Goal: Task Accomplishment & Management: Complete application form

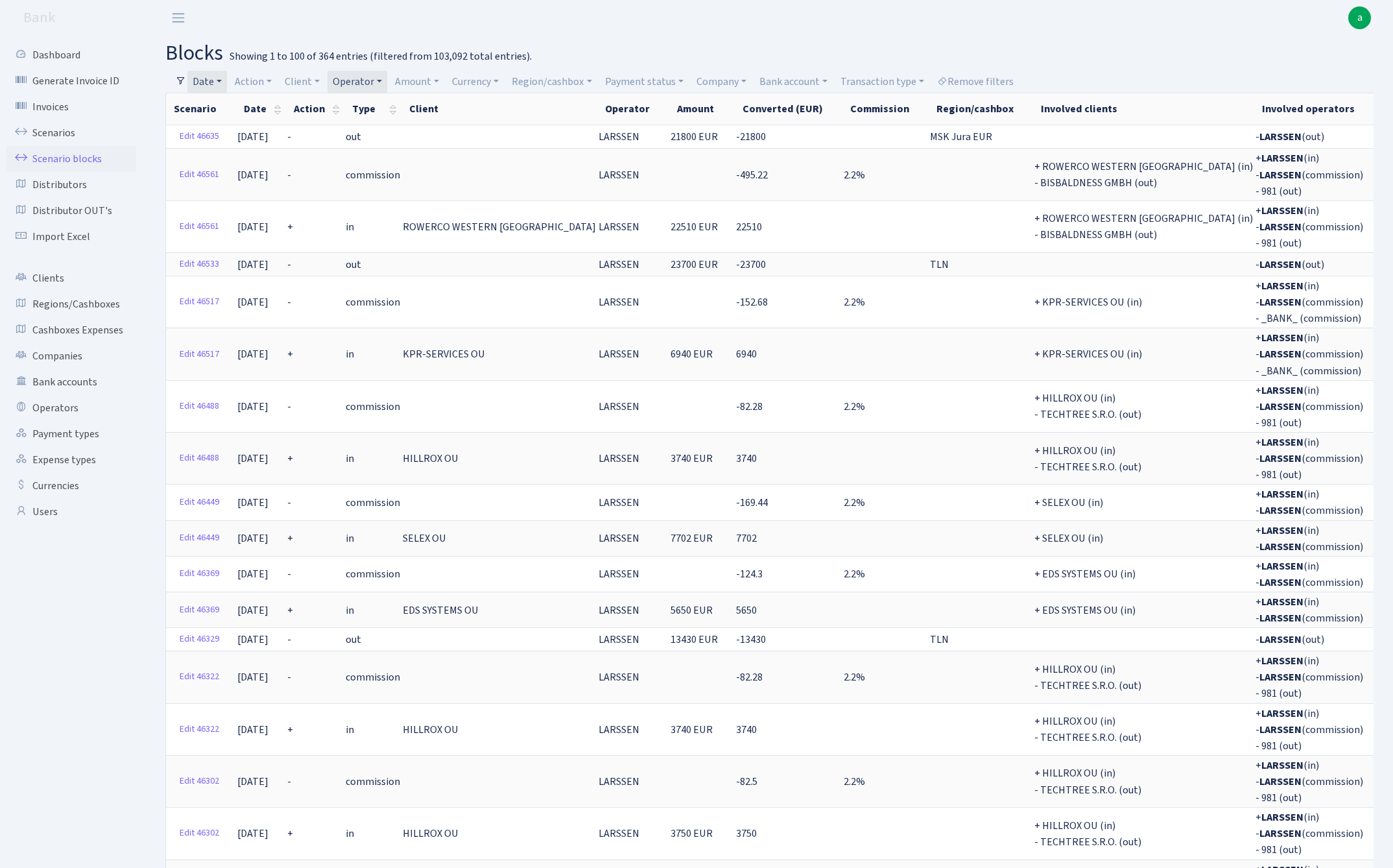
select select "100"
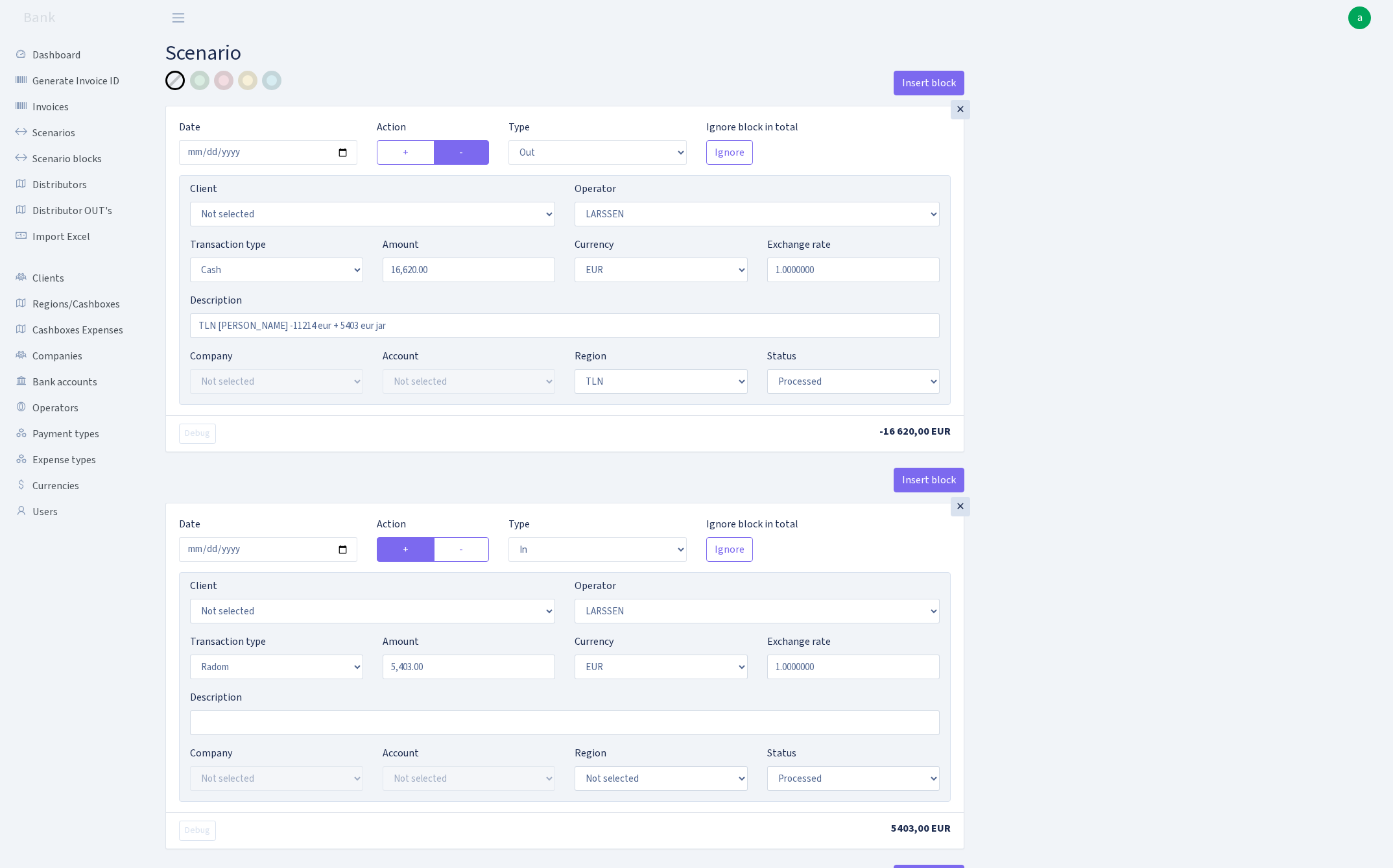
select select "out"
select select "36"
select select "1"
select select "2"
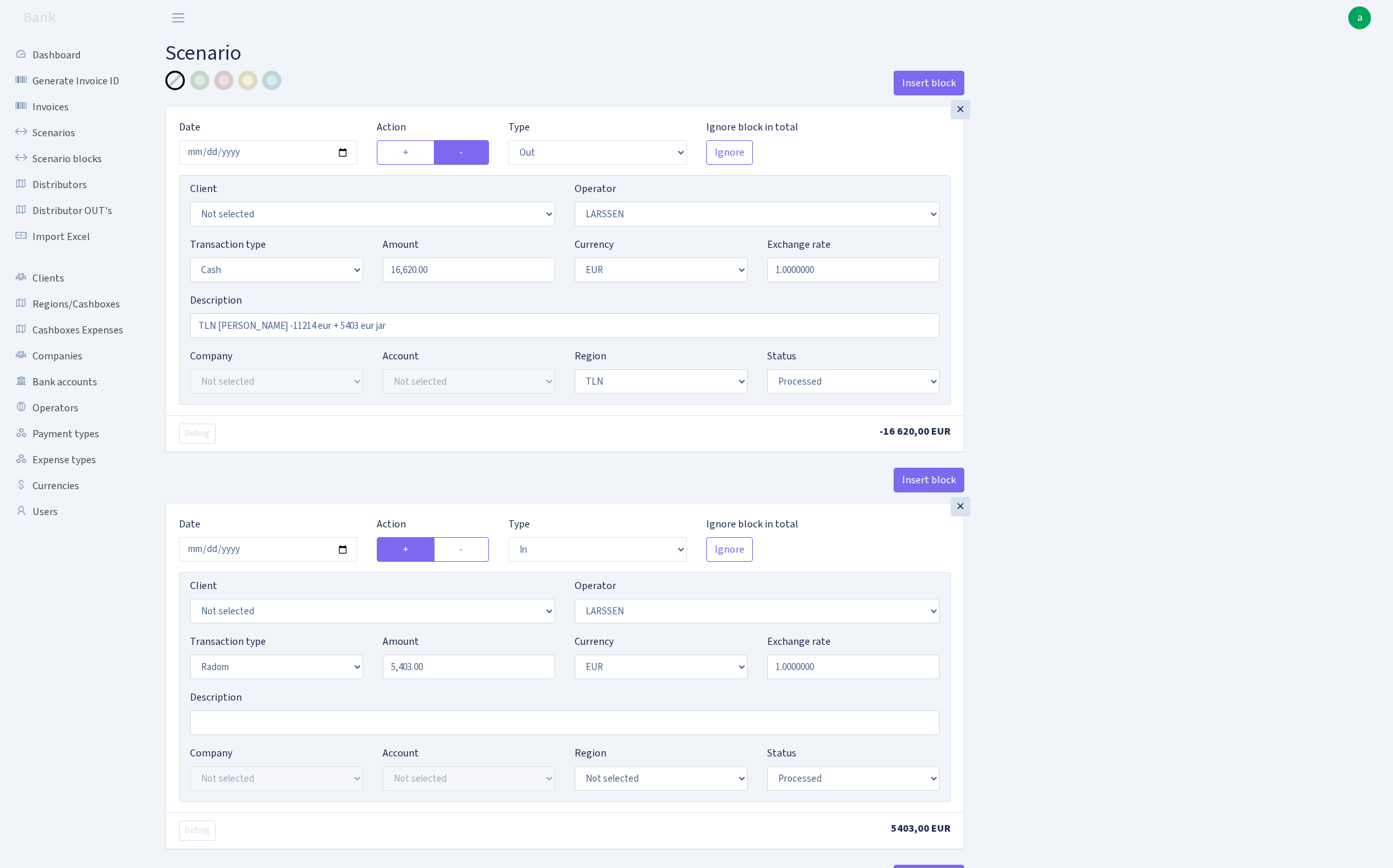
select select "processed"
select select "in"
select select "36"
select select "11"
select select "1"
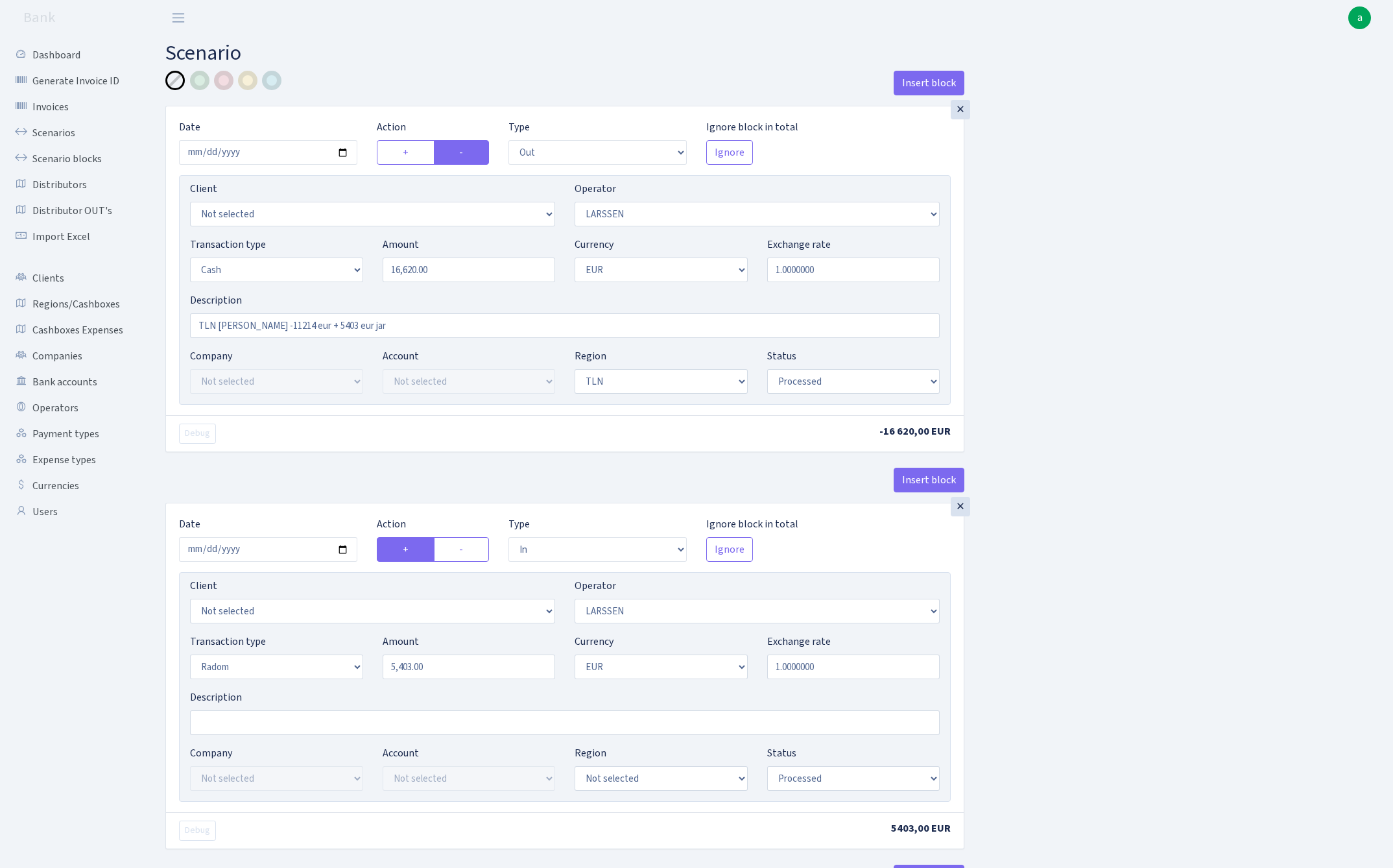
select select "processed"
select select "out"
select select "262"
select select "11"
select select "1"
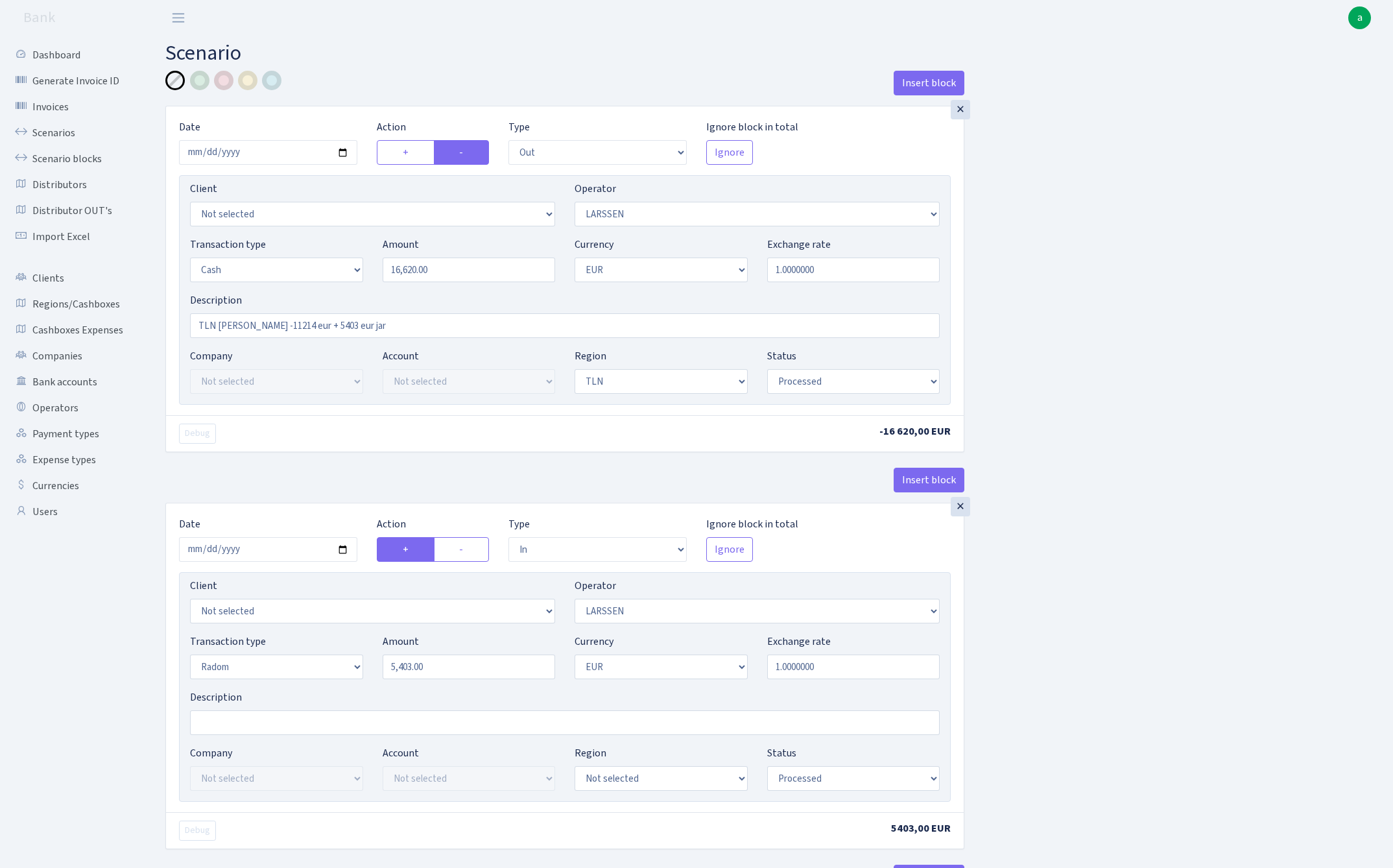
select select "processed"
click at [56, 136] on link "Scenarios" at bounding box center [71, 133] width 129 height 26
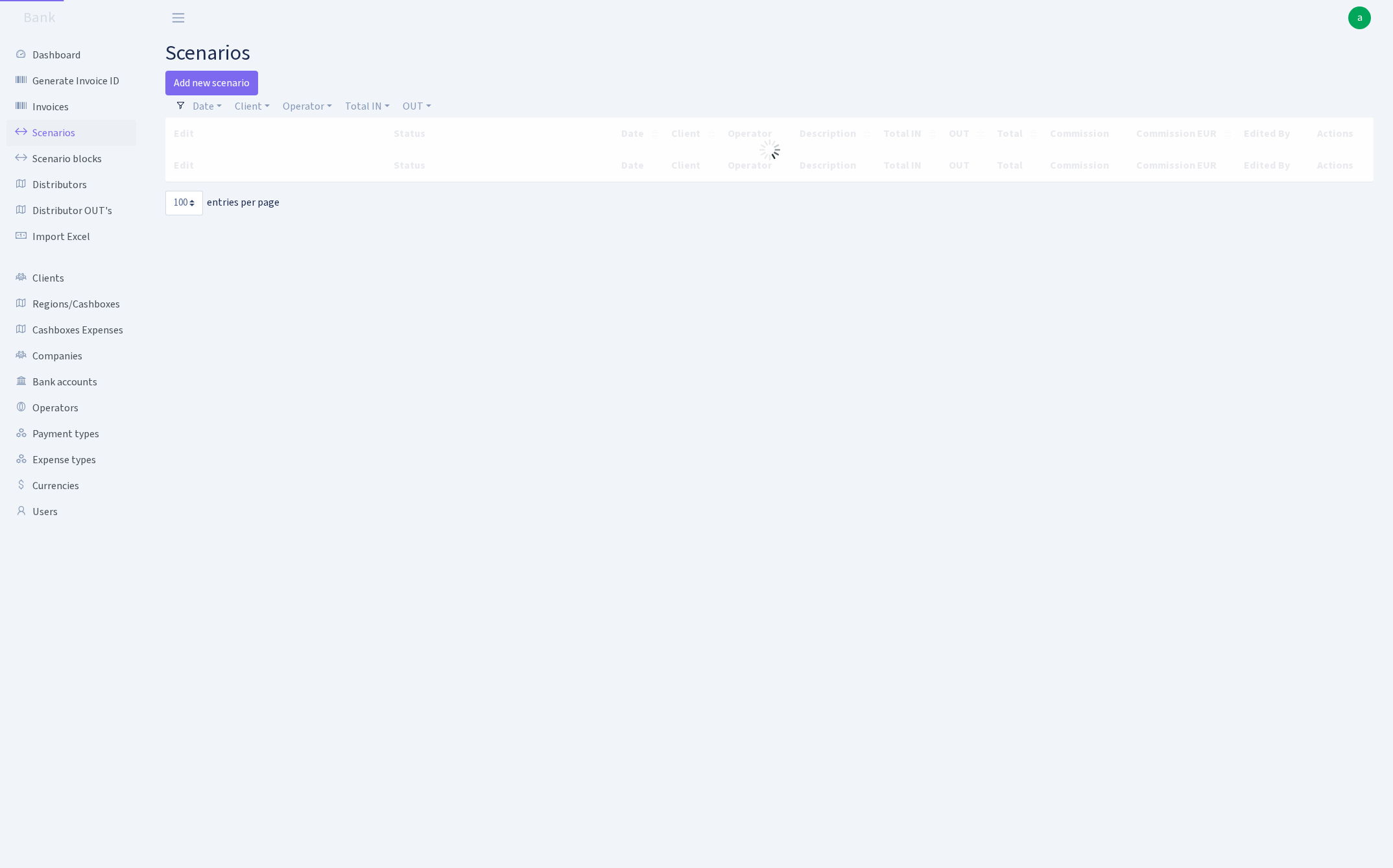
select select "100"
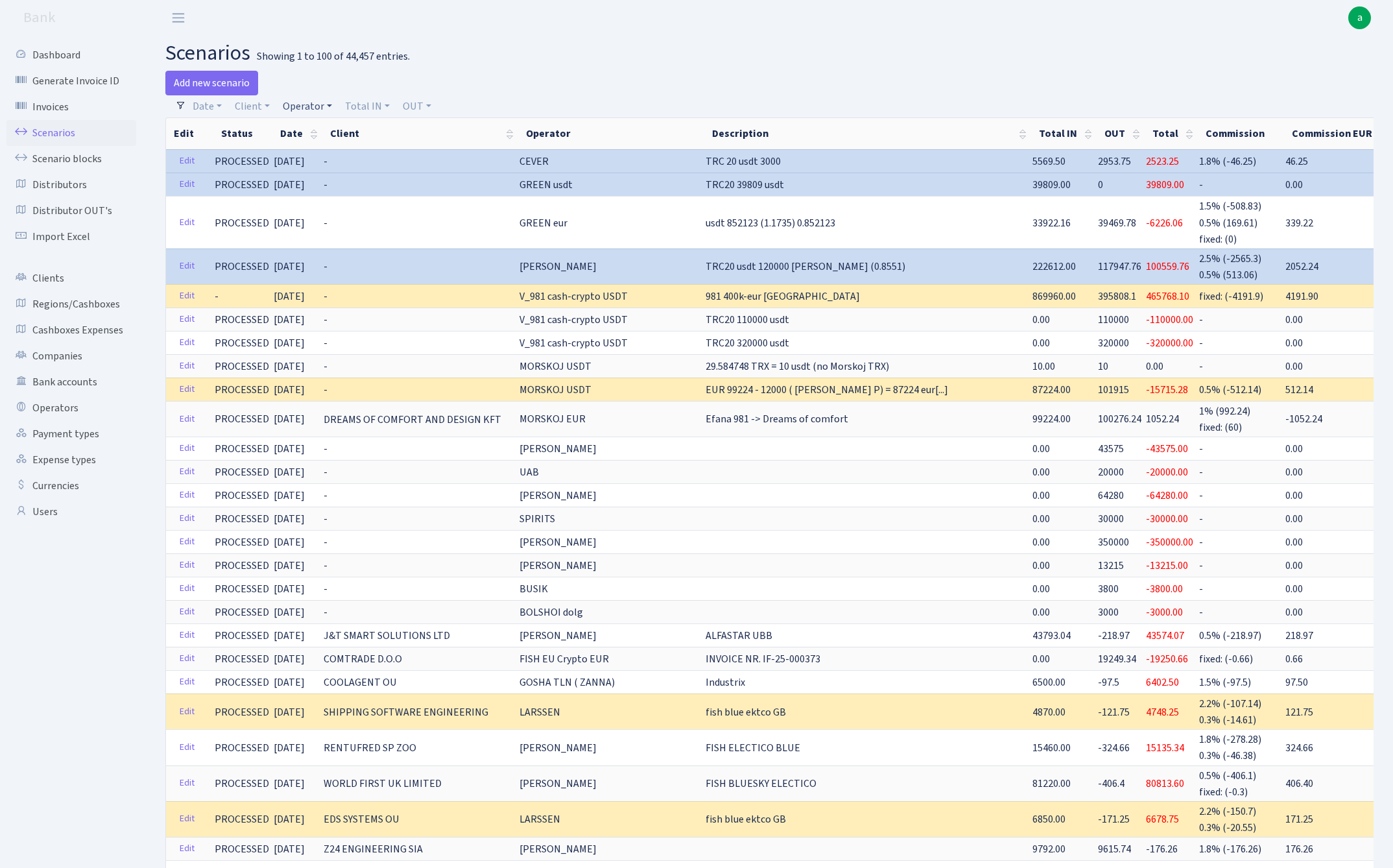
click at [302, 107] on link "Operator" at bounding box center [307, 107] width 60 height 22
click at [336, 151] on input "search" at bounding box center [329, 153] width 96 height 20
type input "larss"
click at [336, 172] on li "LARSSEN" at bounding box center [329, 176] width 98 height 23
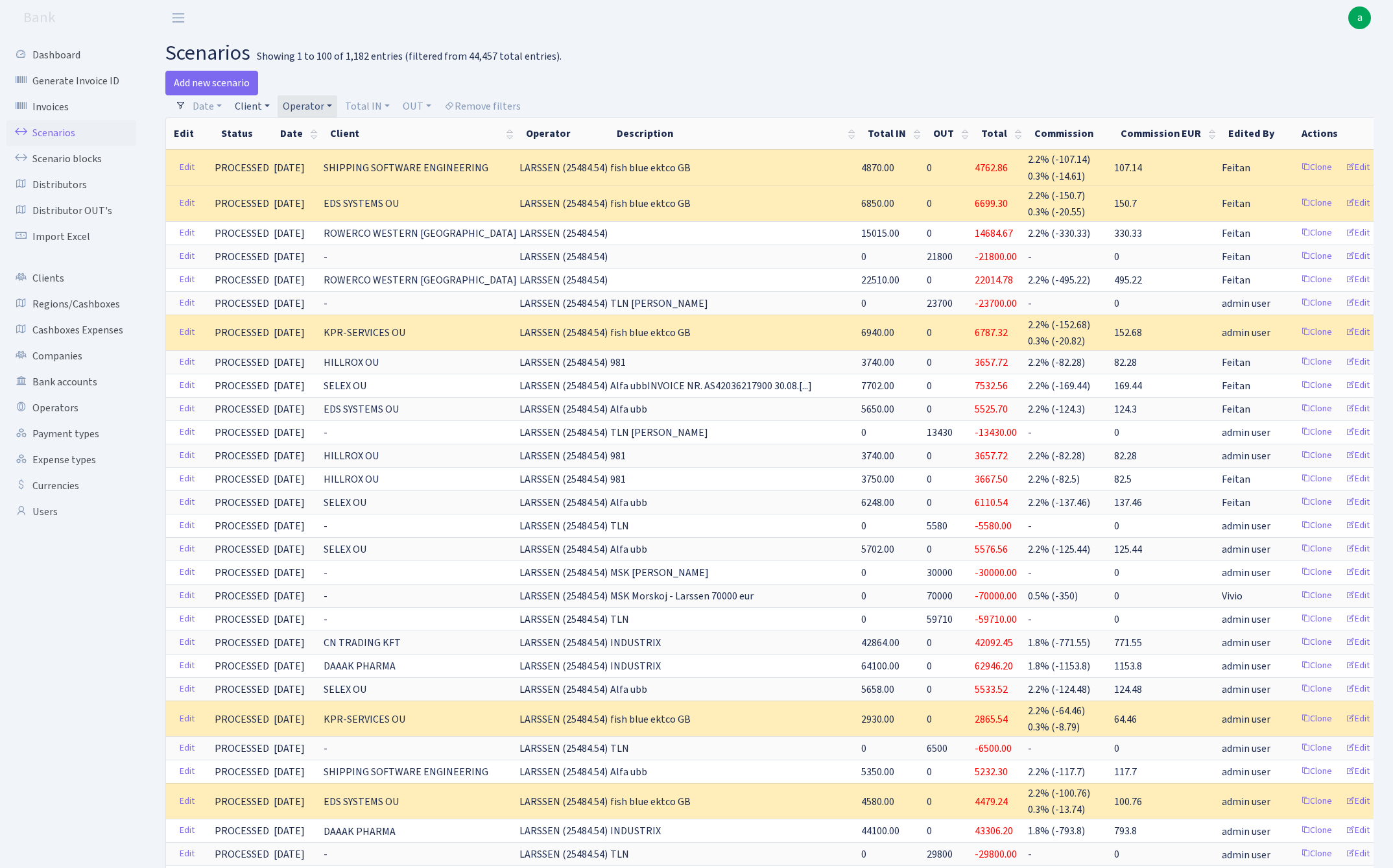
click at [248, 100] on link "Client" at bounding box center [252, 107] width 46 height 22
click at [266, 146] on input "search" at bounding box center [281, 153] width 96 height 20
type input "apr"
click at [297, 198] on li "APRINV GRUPP OU" at bounding box center [281, 199] width 98 height 23
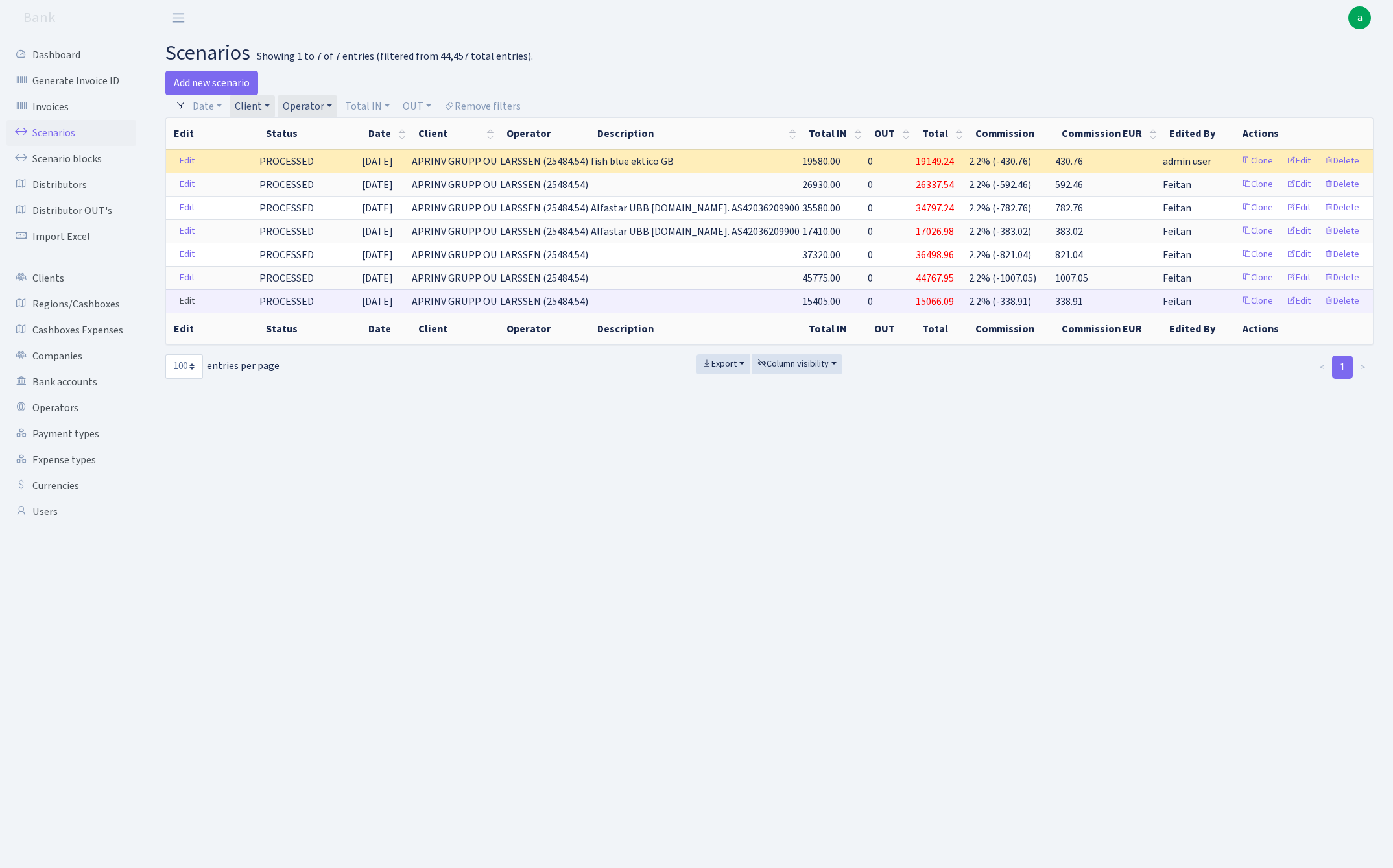
click at [188, 302] on link "Edit" at bounding box center [186, 301] width 26 height 20
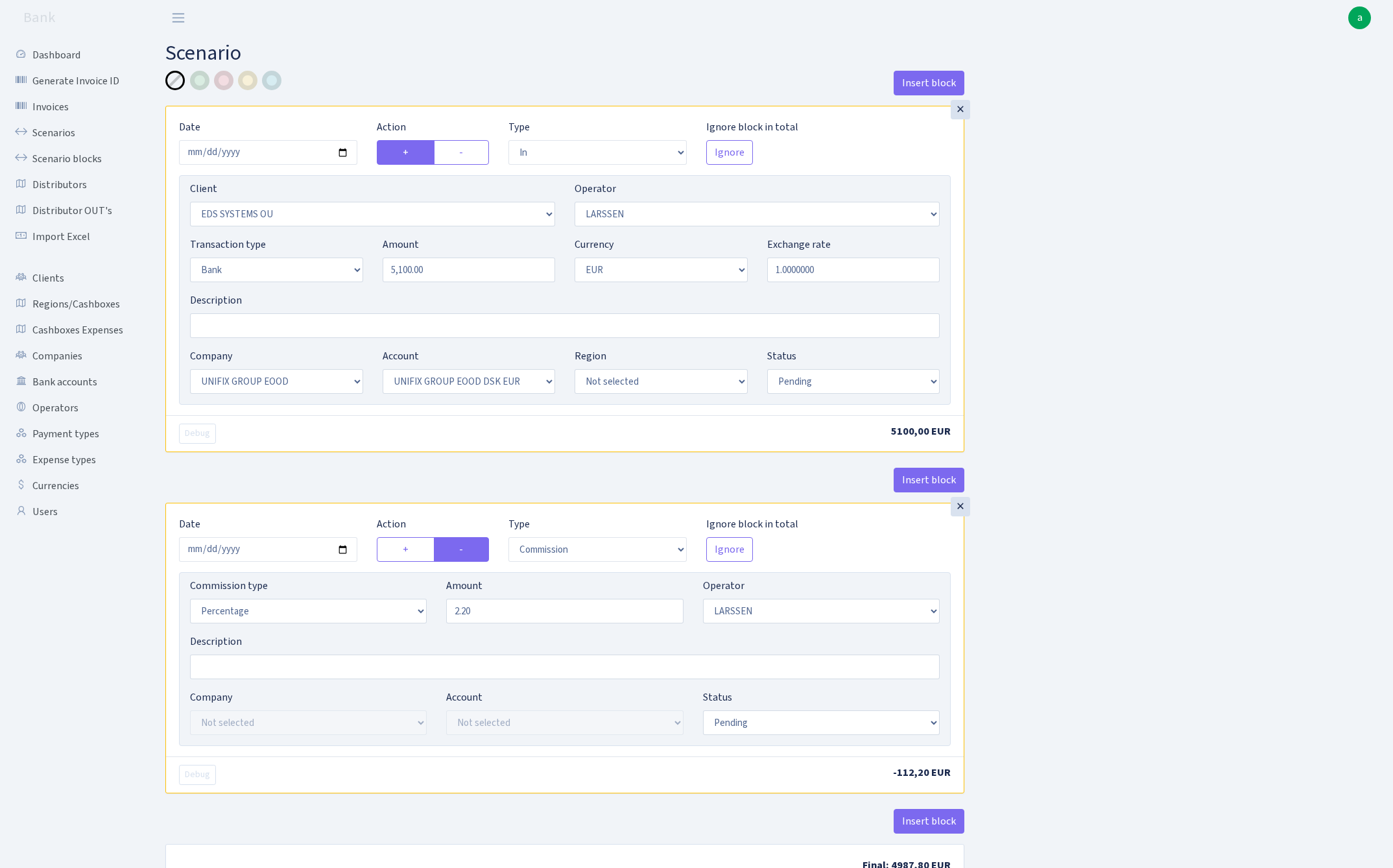
select select "in"
select select "304"
select select "36"
select select "2"
select select "1"
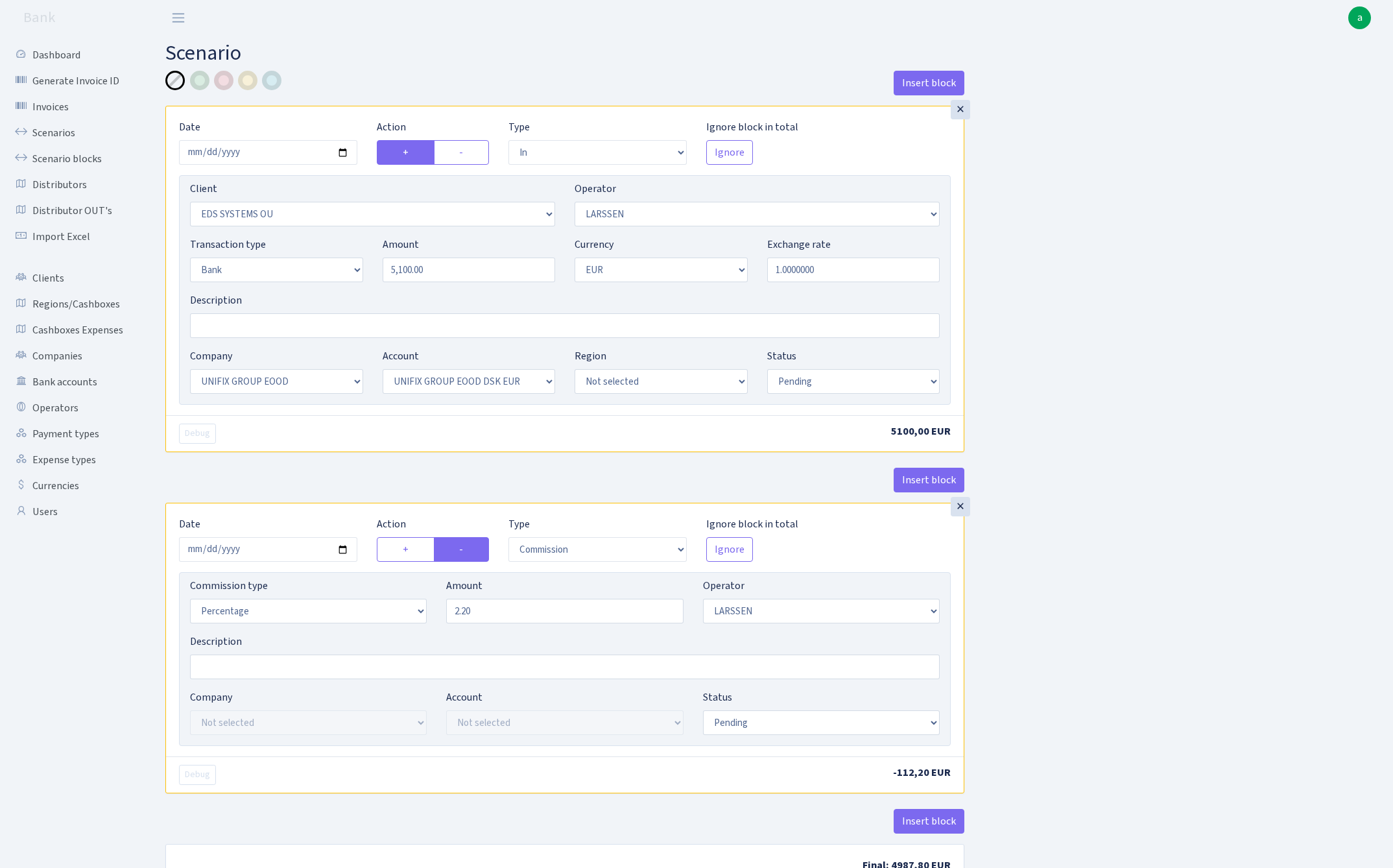
select select "13"
select select "31"
select select "pending"
select select "commission"
select select "36"
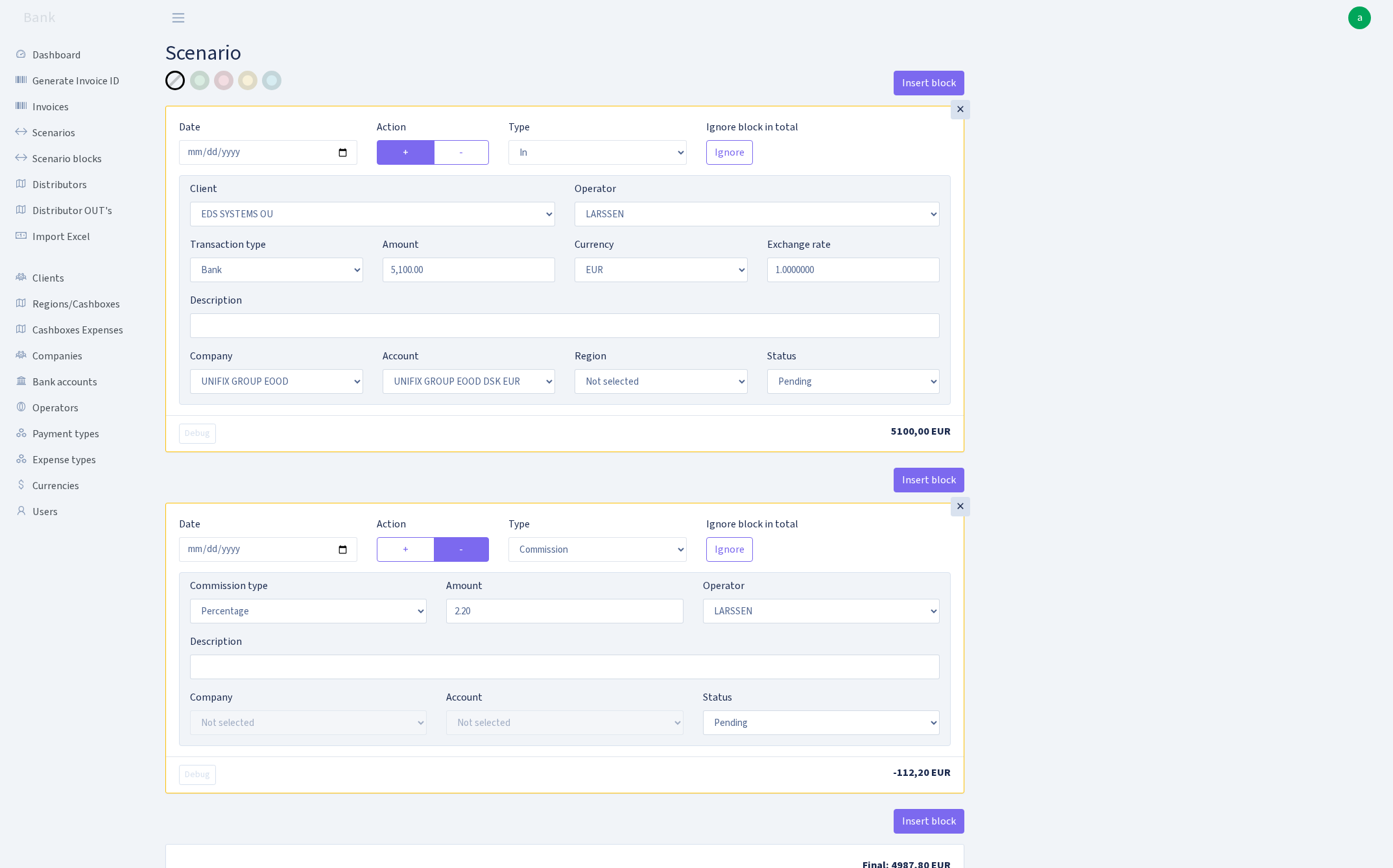
select select "pending"
click at [253, 151] on input "2025-06-13" at bounding box center [268, 152] width 179 height 25
type input "[DATE]"
click at [408, 85] on div "Insert block" at bounding box center [564, 88] width 799 height 35
click at [255, 326] on input "Description" at bounding box center [565, 325] width 750 height 25
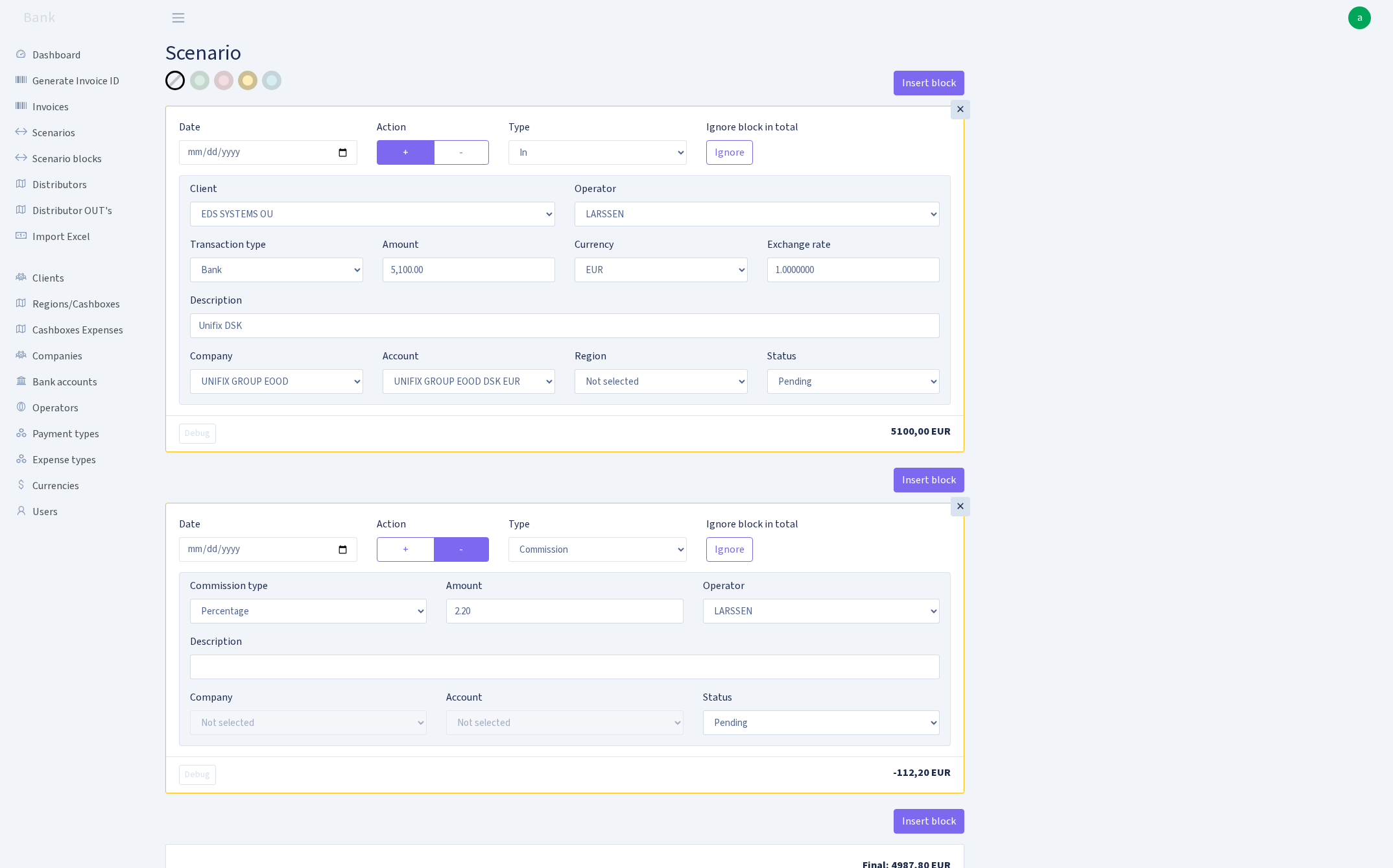
click at [249, 80] on div at bounding box center [247, 80] width 19 height 19
click at [286, 326] on input "Unifix DSK" at bounding box center [565, 325] width 750 height 25
type input "Unifix DSK"
click at [254, 547] on input "2025-06-13" at bounding box center [268, 549] width 179 height 25
type input "[DATE]"
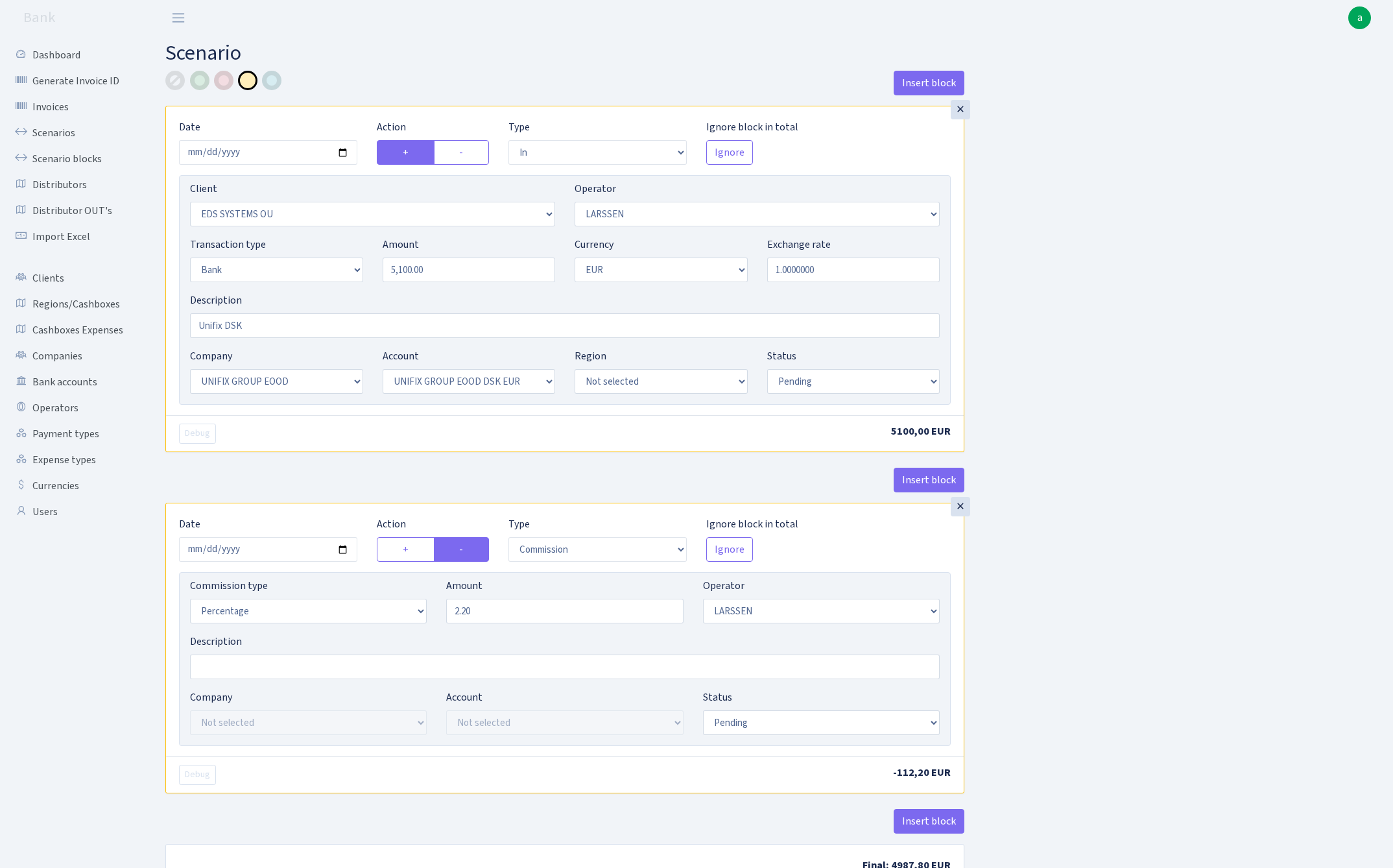
click at [309, 465] on div "× Date 2025-06-16 Action + - Type --- In Out Commission Field required. Ignore …" at bounding box center [564, 304] width 799 height 397
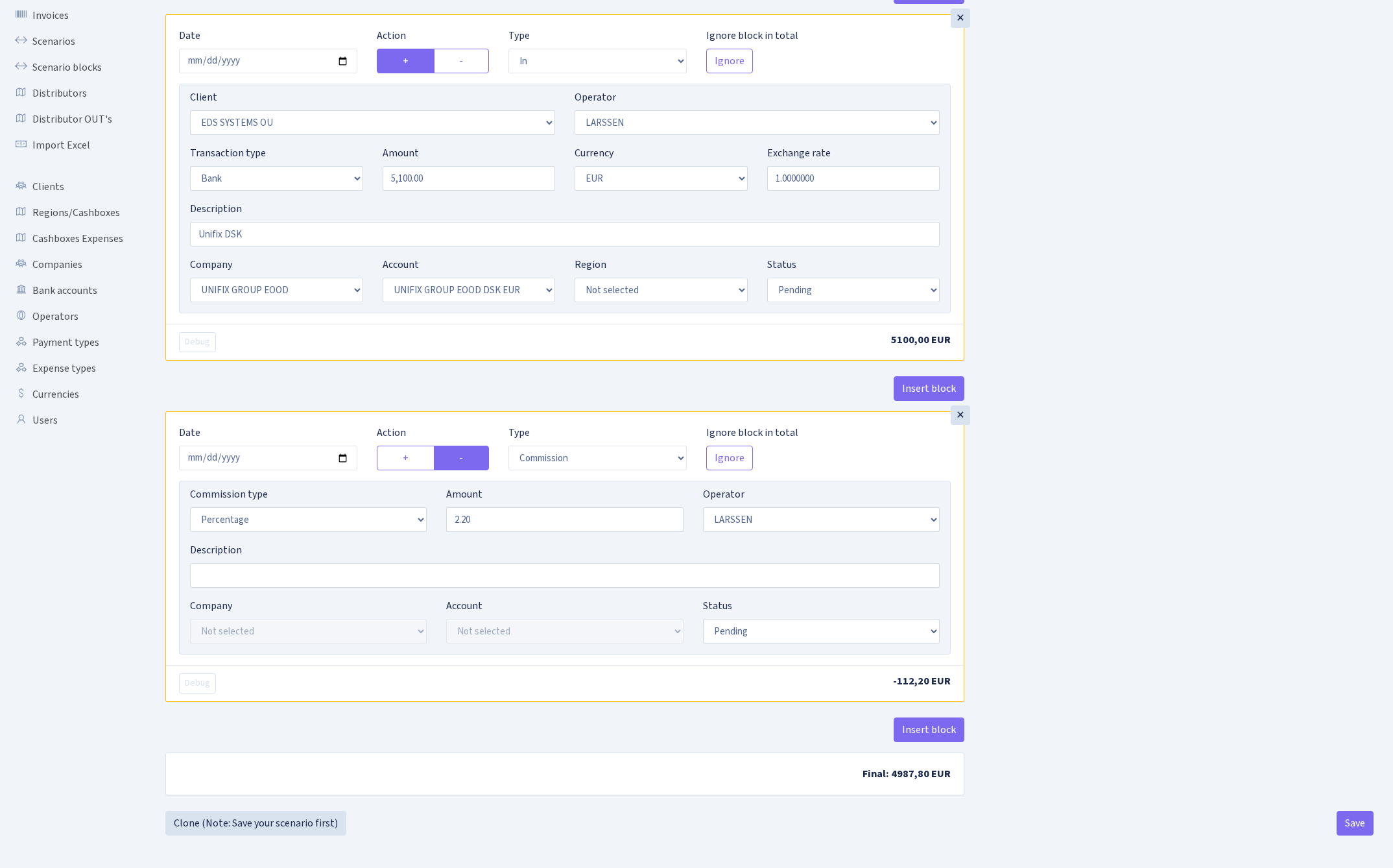
scroll to position [95, 0]
click at [1346, 821] on button "Save" at bounding box center [1356, 822] width 37 height 25
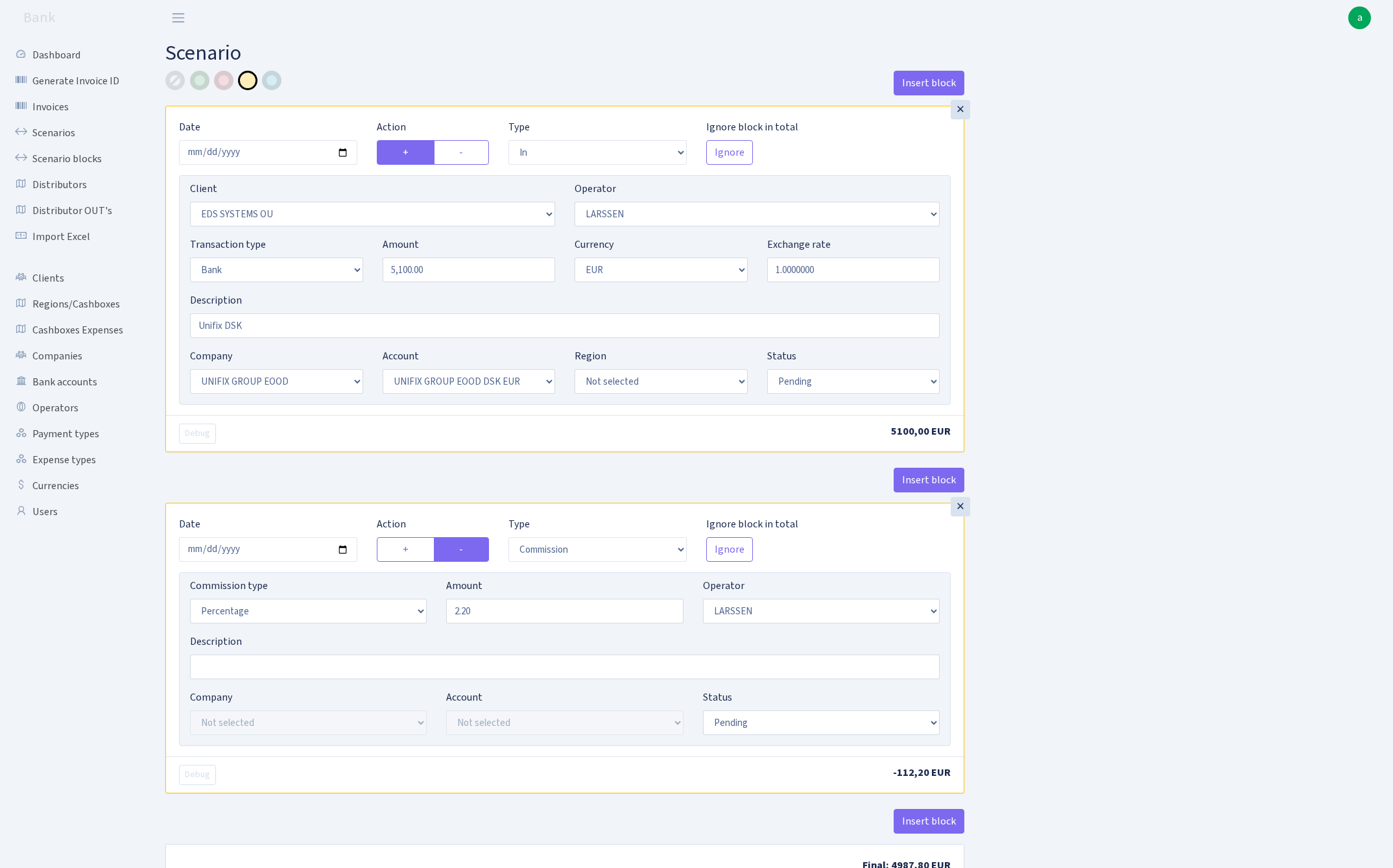
select select "in"
select select "304"
select select "36"
select select "2"
select select "1"
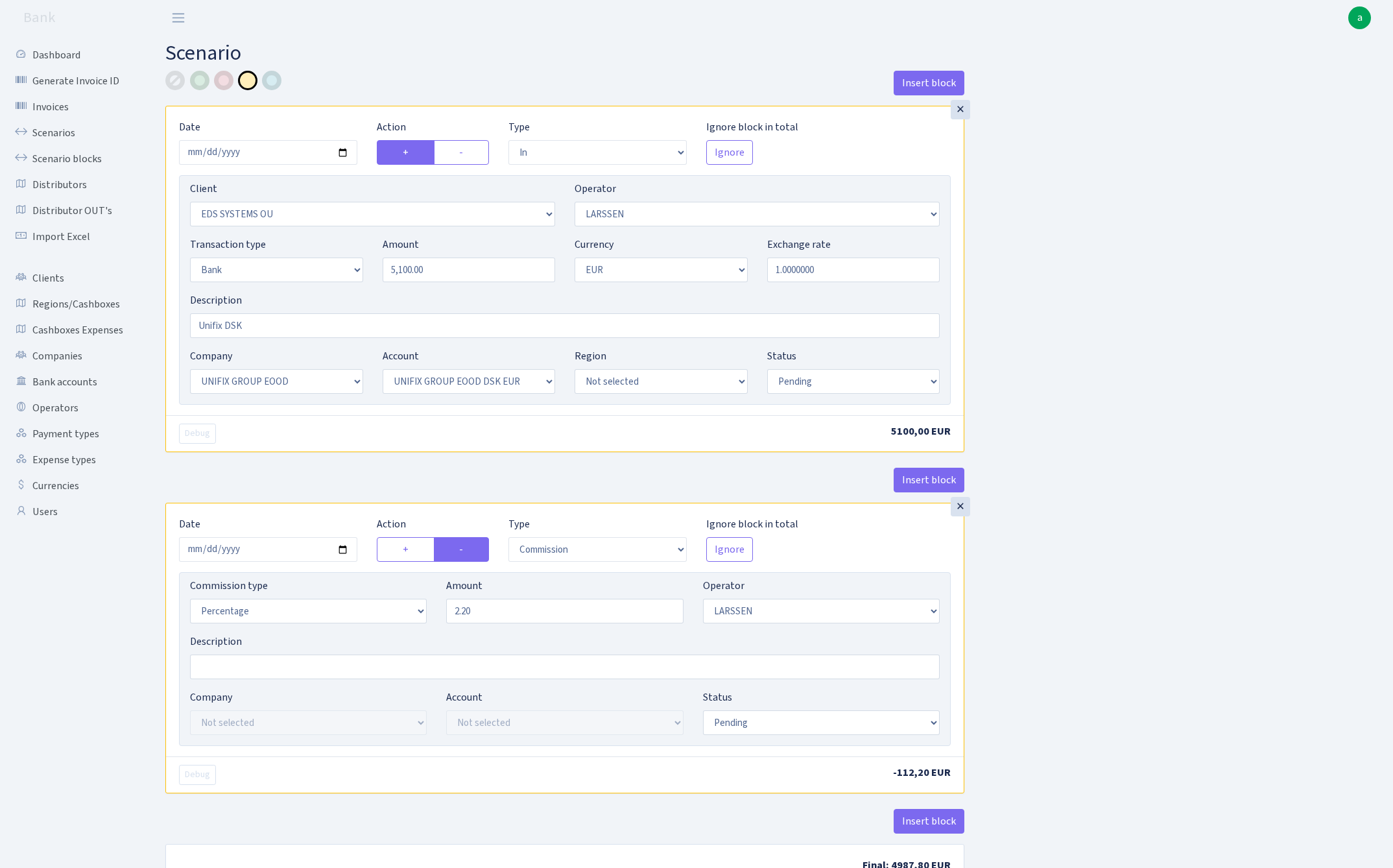
select select "13"
select select "31"
select select "pending"
select select "commission"
select select "36"
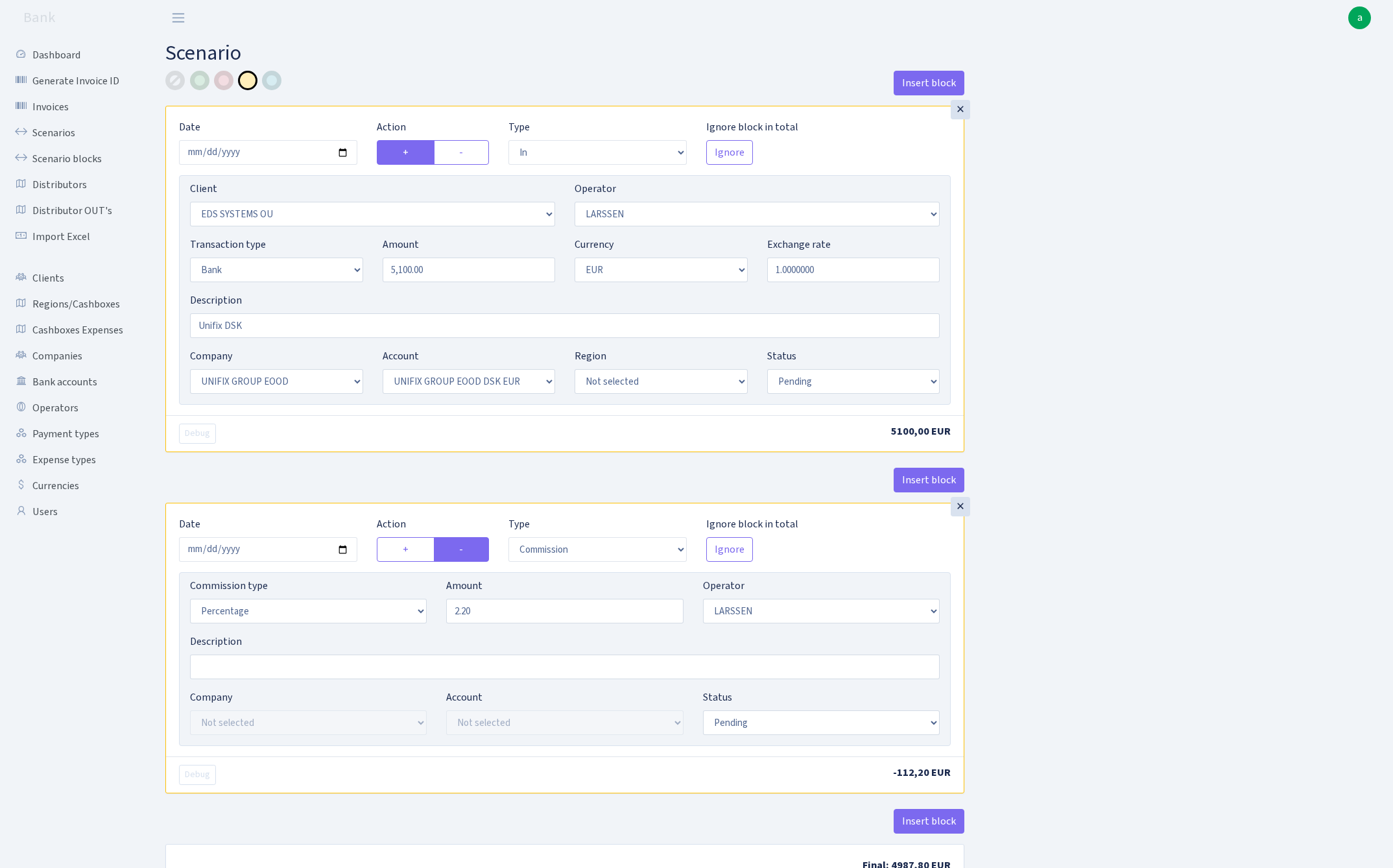
select select "pending"
select select "processed"
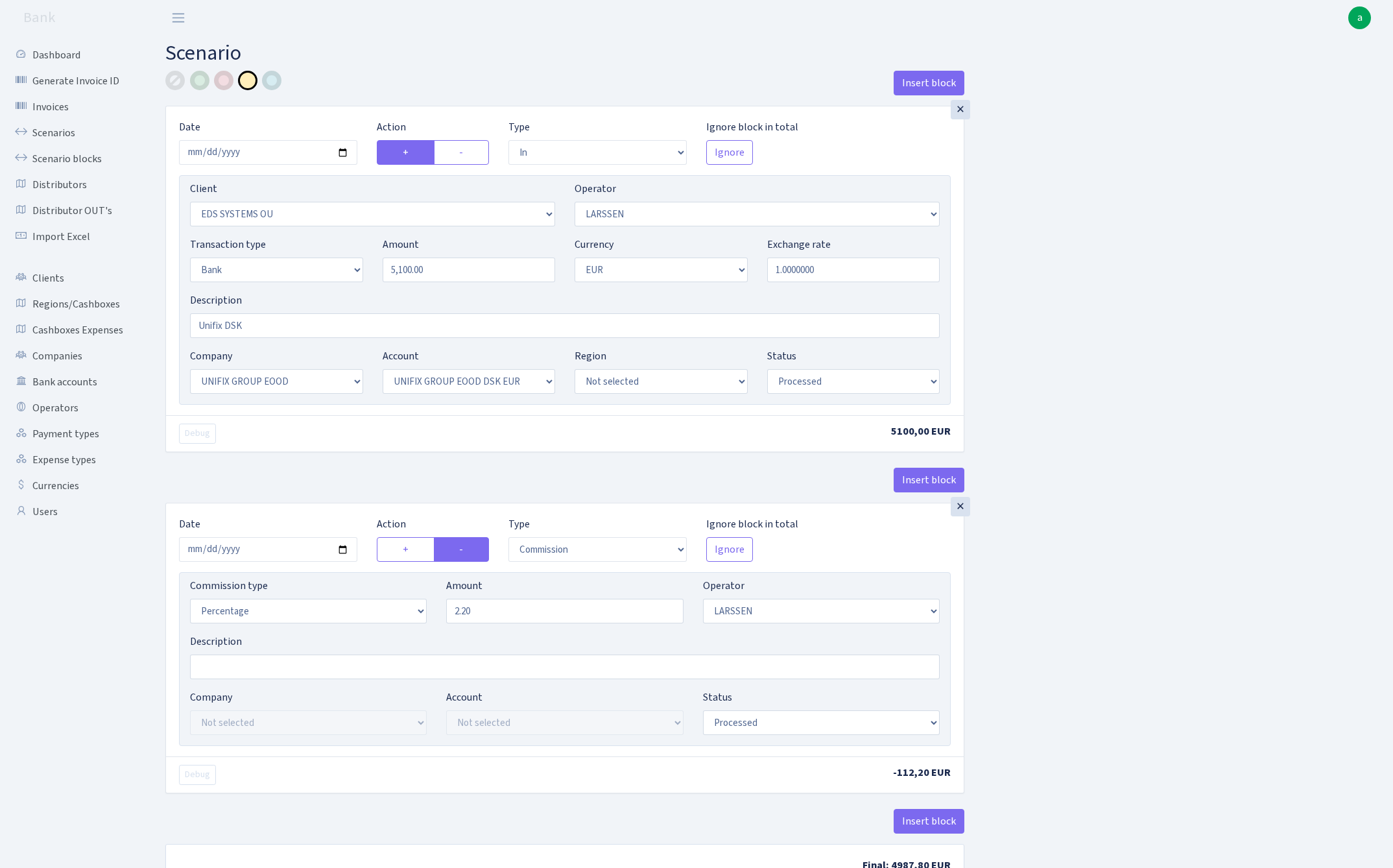
click at [1087, 499] on div "Insert block × Date [DATE] Action + - Type --- In Out Commission Field required…" at bounding box center [769, 486] width 1228 height 832
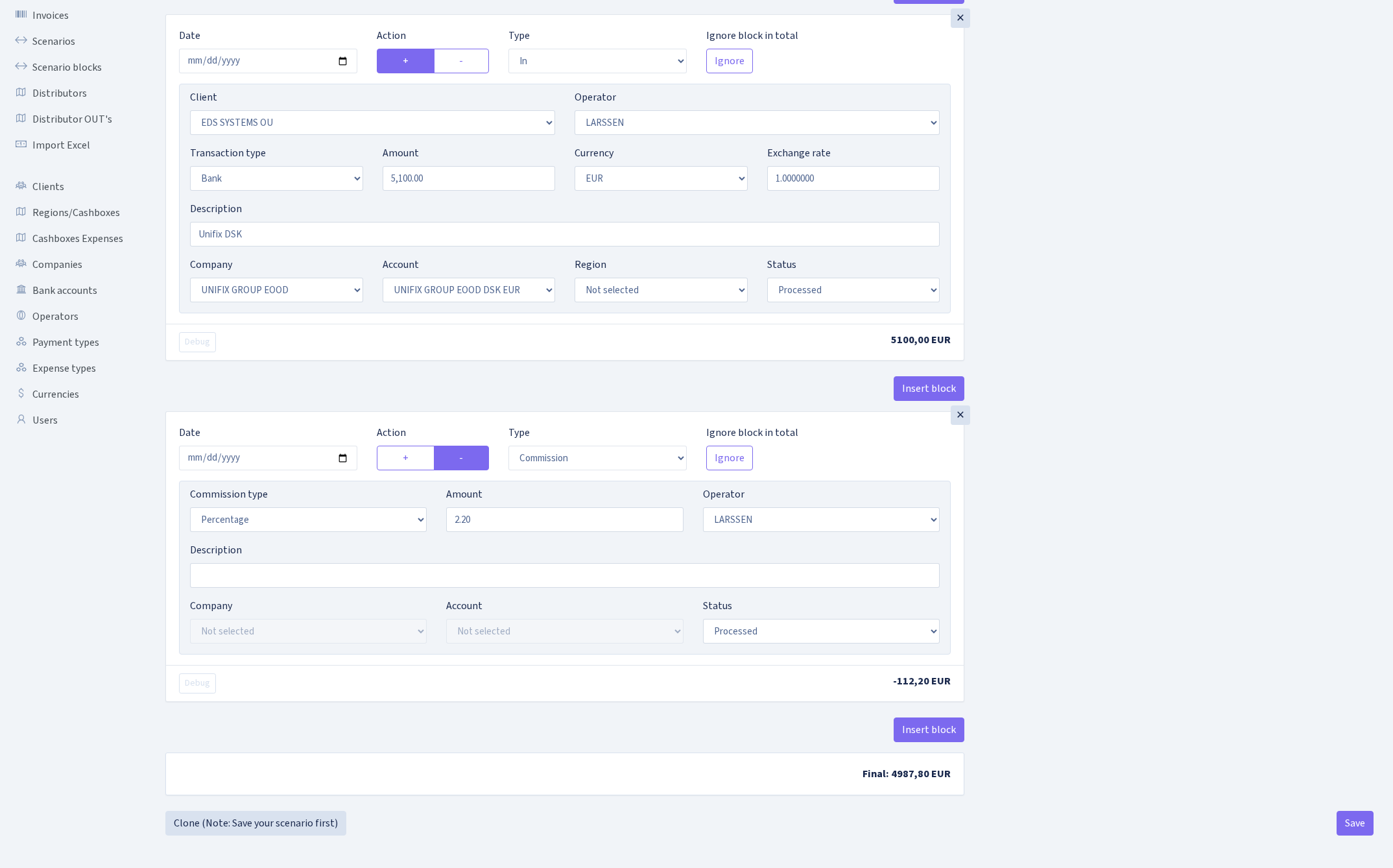
scroll to position [95, 0]
click at [1354, 821] on button "Save" at bounding box center [1356, 822] width 37 height 25
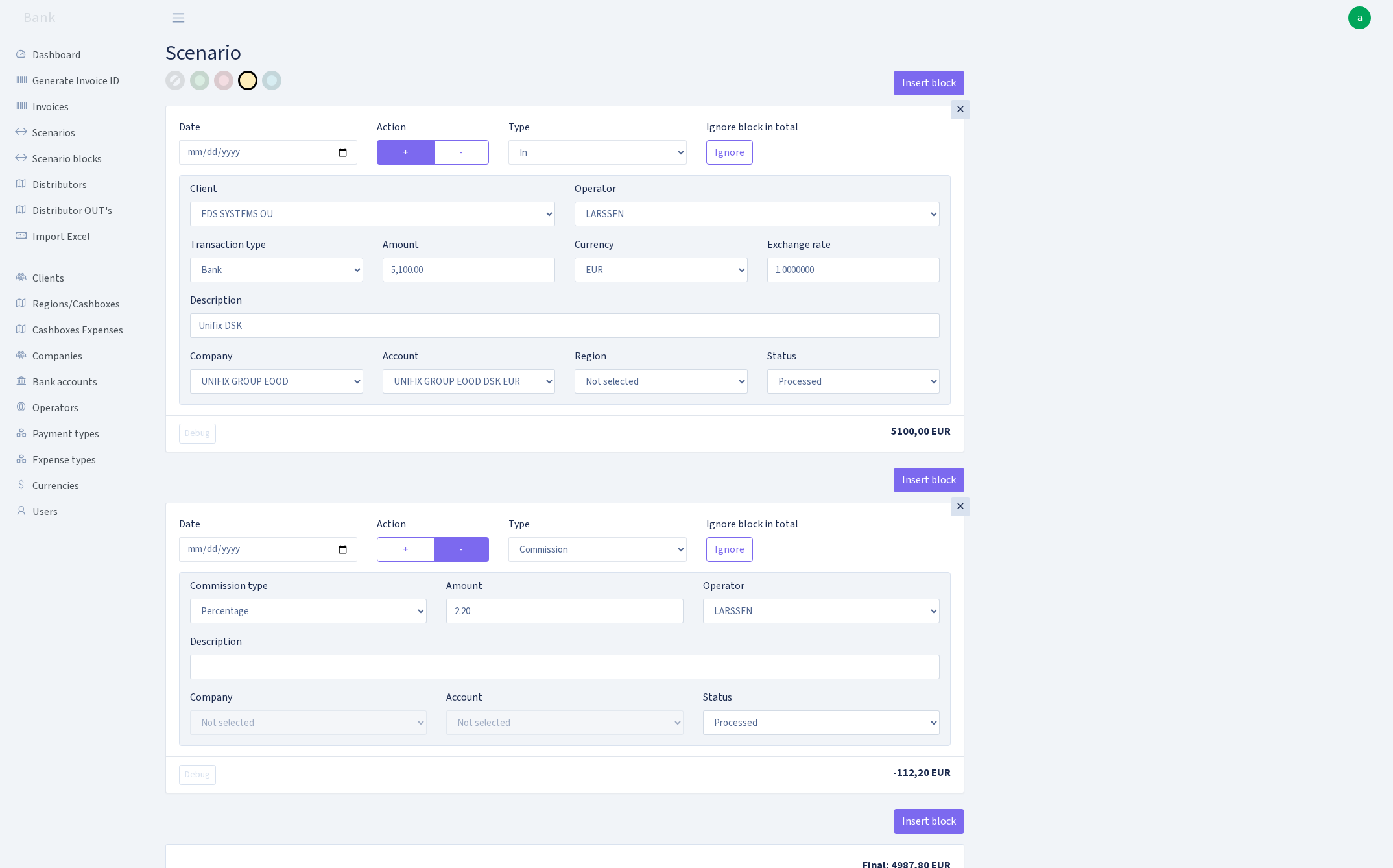
select select "in"
select select "304"
select select "36"
select select "2"
select select "1"
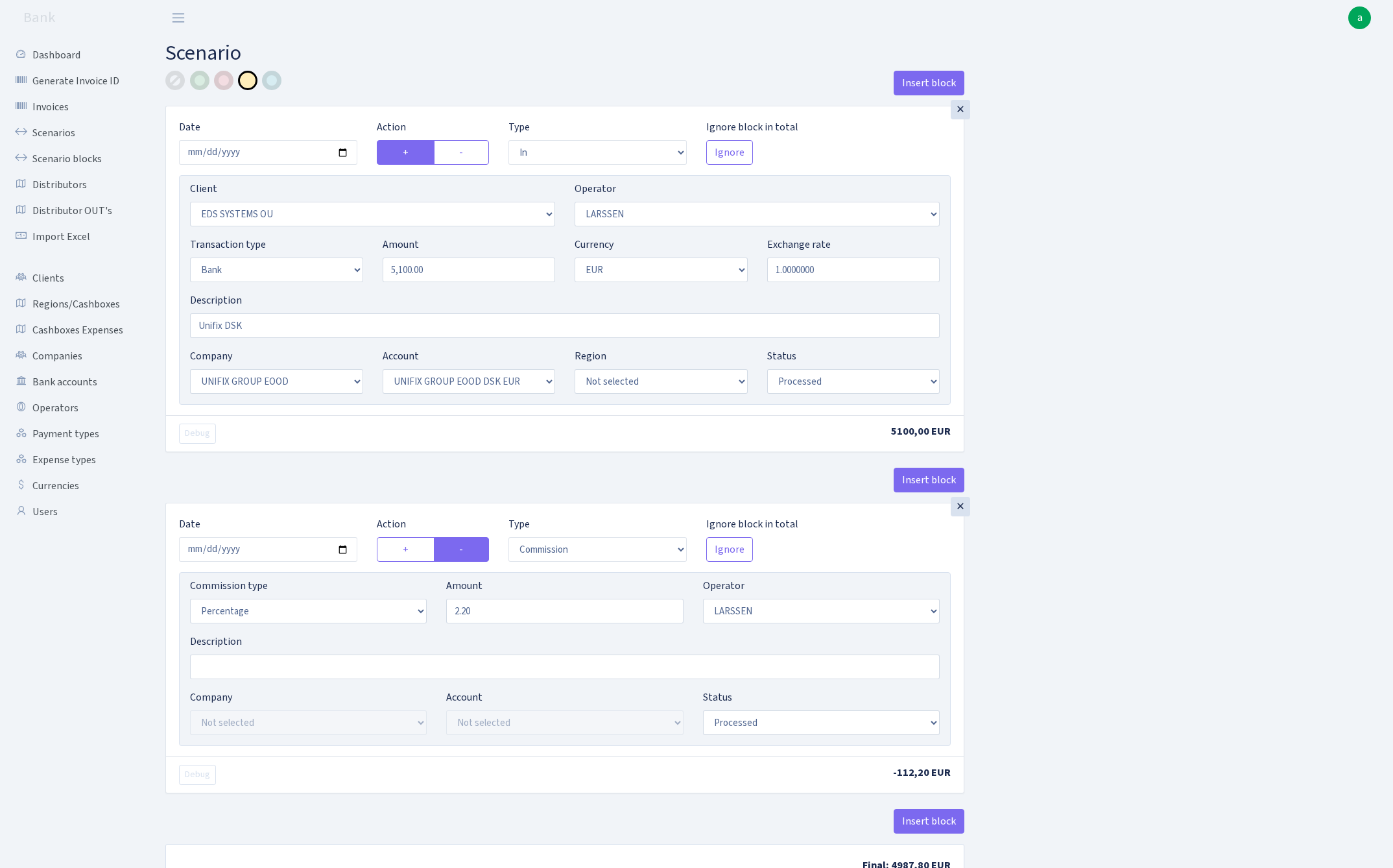
select select "13"
select select "31"
select select "processed"
select select "commission"
select select "36"
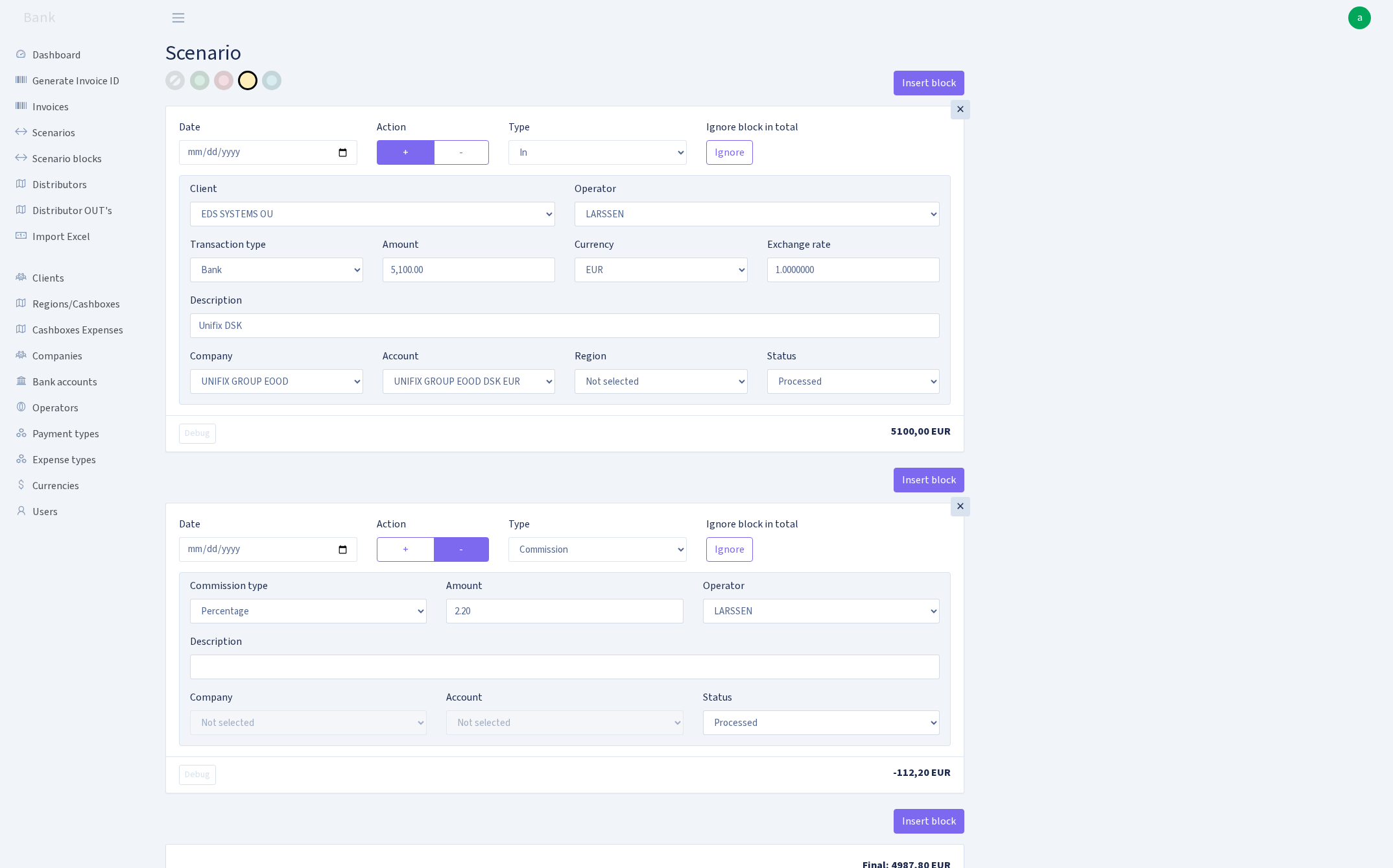
select select "processed"
click at [83, 157] on link "Scenario blocks" at bounding box center [71, 158] width 129 height 26
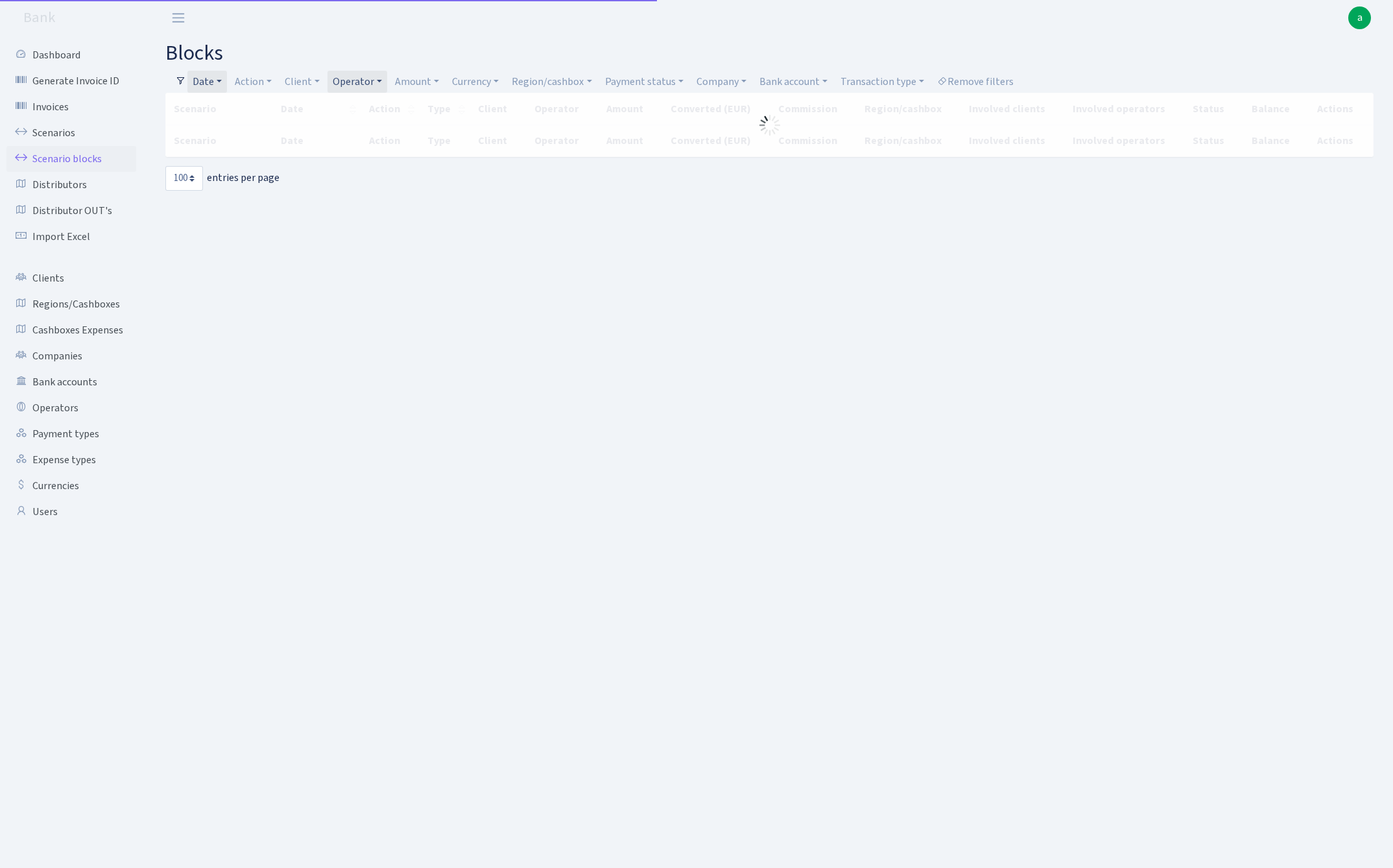
select select "100"
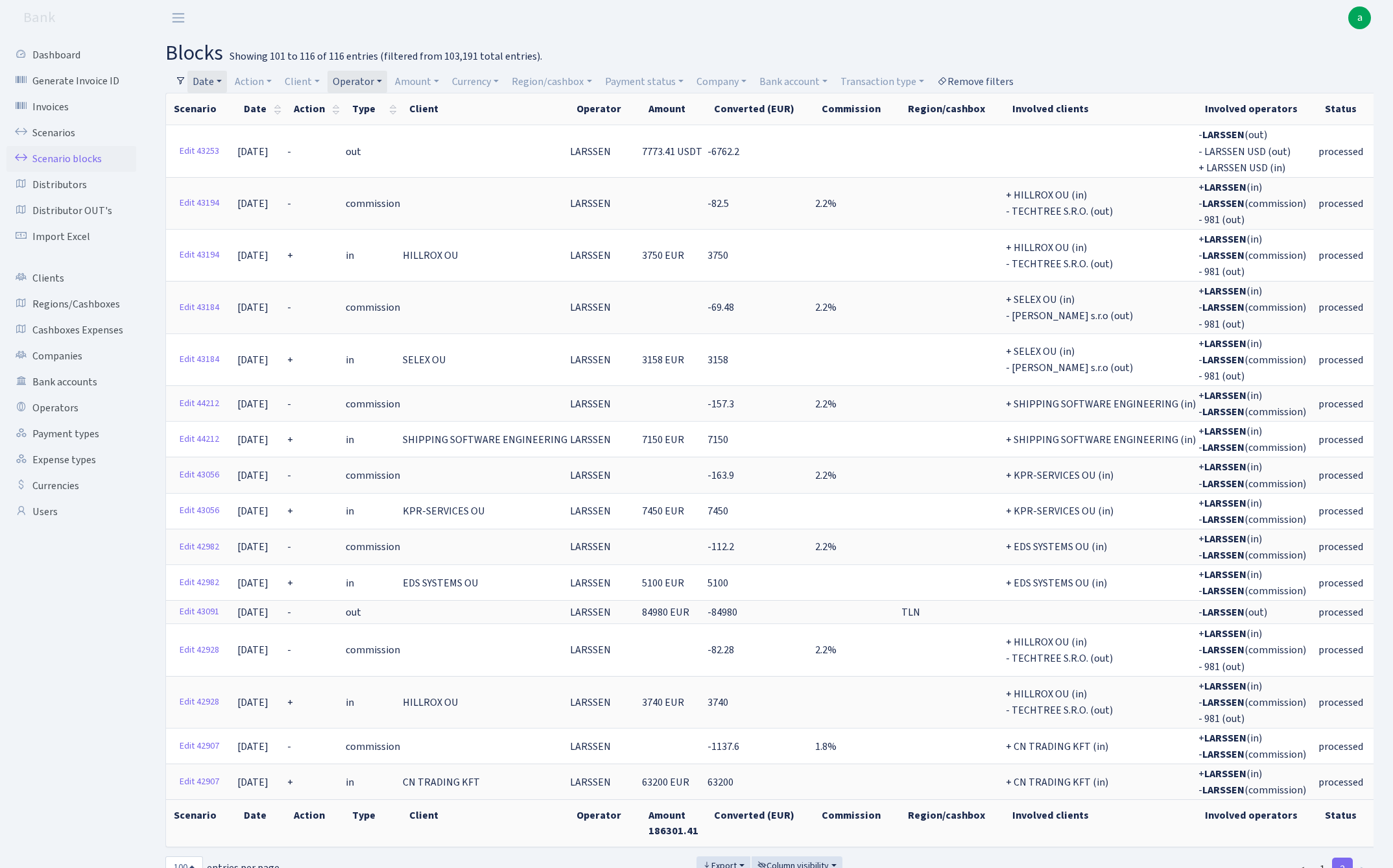
click at [994, 80] on link "Remove filters" at bounding box center [975, 82] width 87 height 22
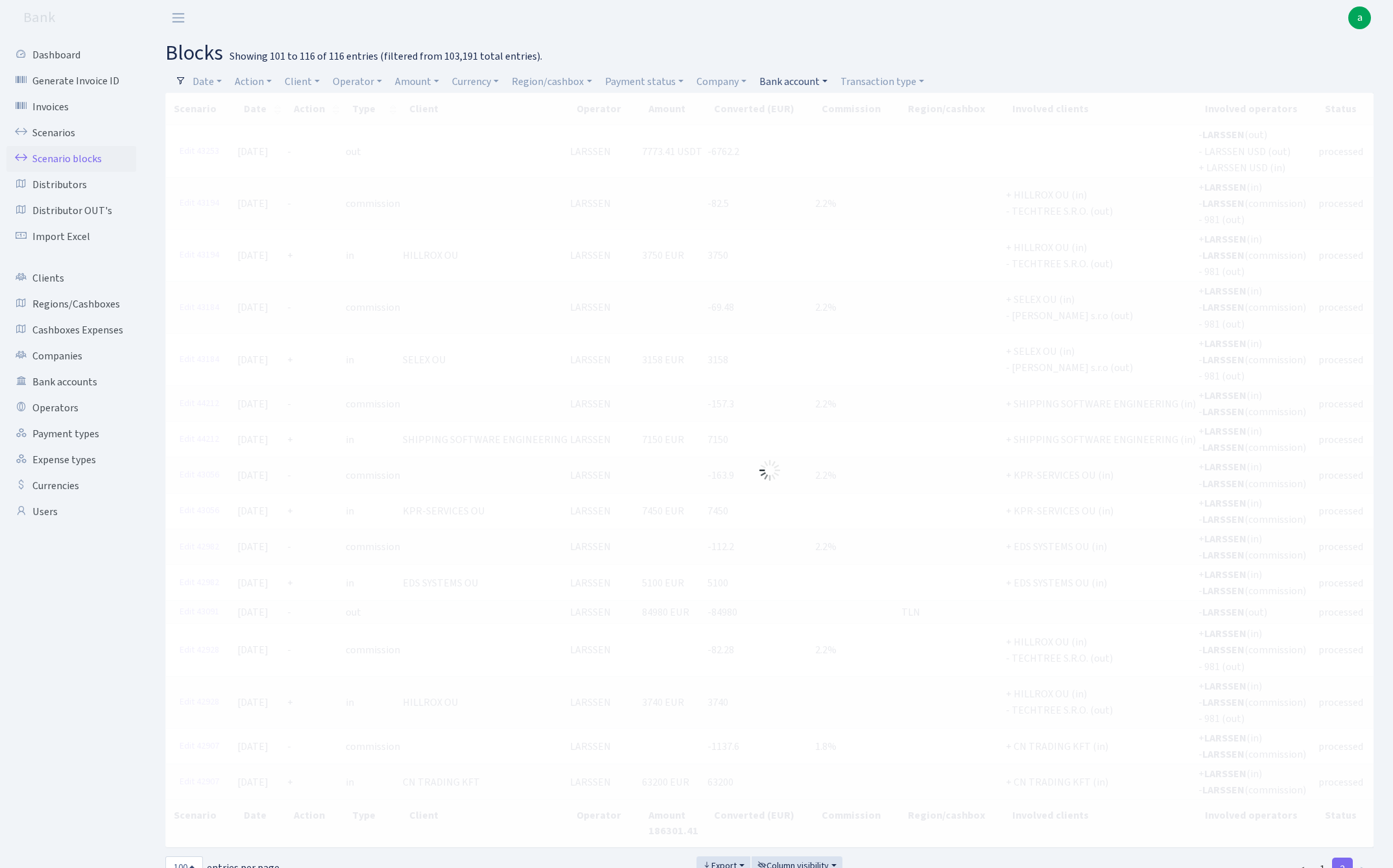
click at [790, 76] on link "Bank account" at bounding box center [793, 82] width 79 height 22
click at [787, 129] on input "search" at bounding box center [806, 128] width 96 height 20
type input "unifi"
click at [810, 164] on li "UNIFIX GROUP EOOD DSK EUR" at bounding box center [806, 159] width 98 height 37
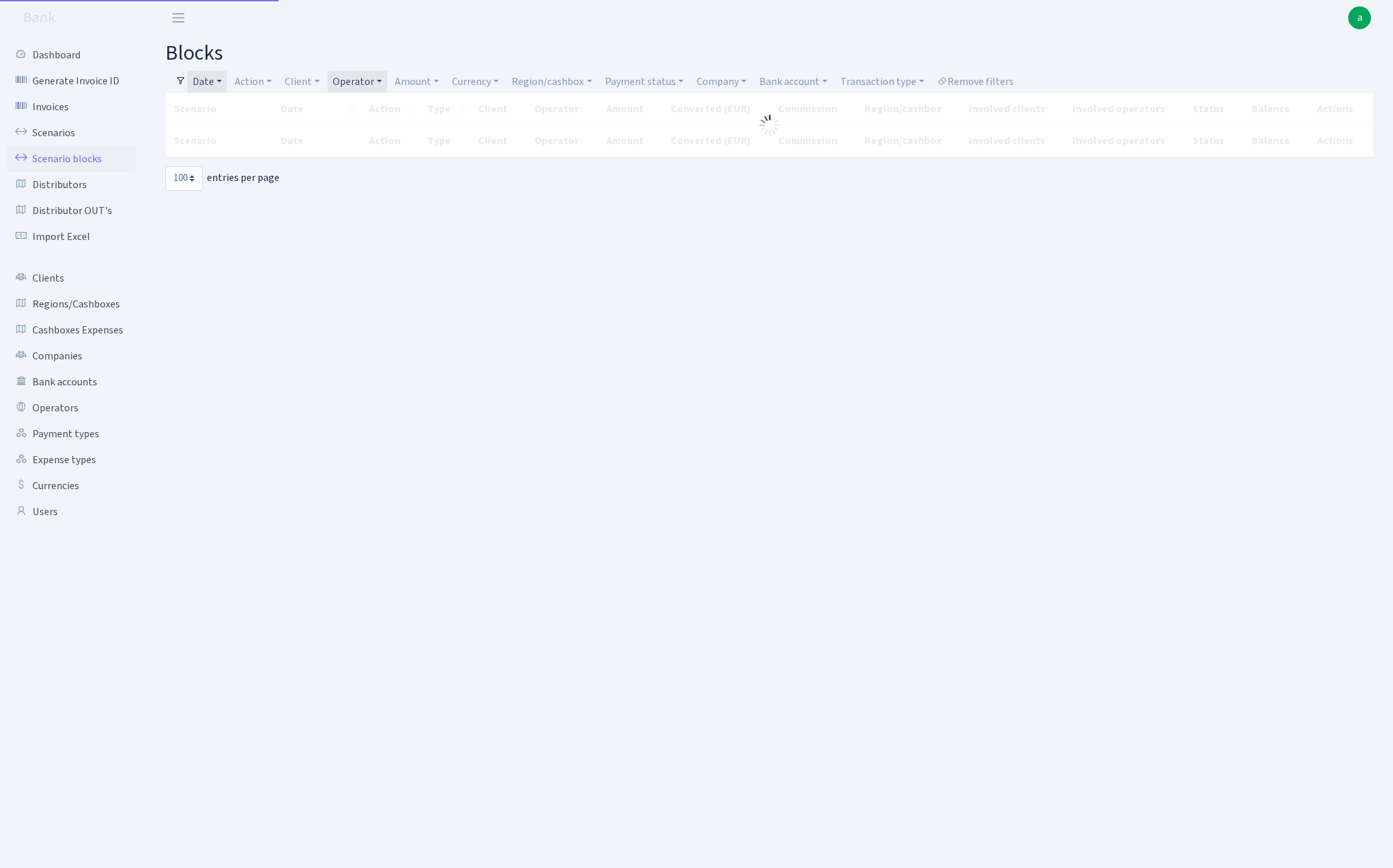
select select "100"
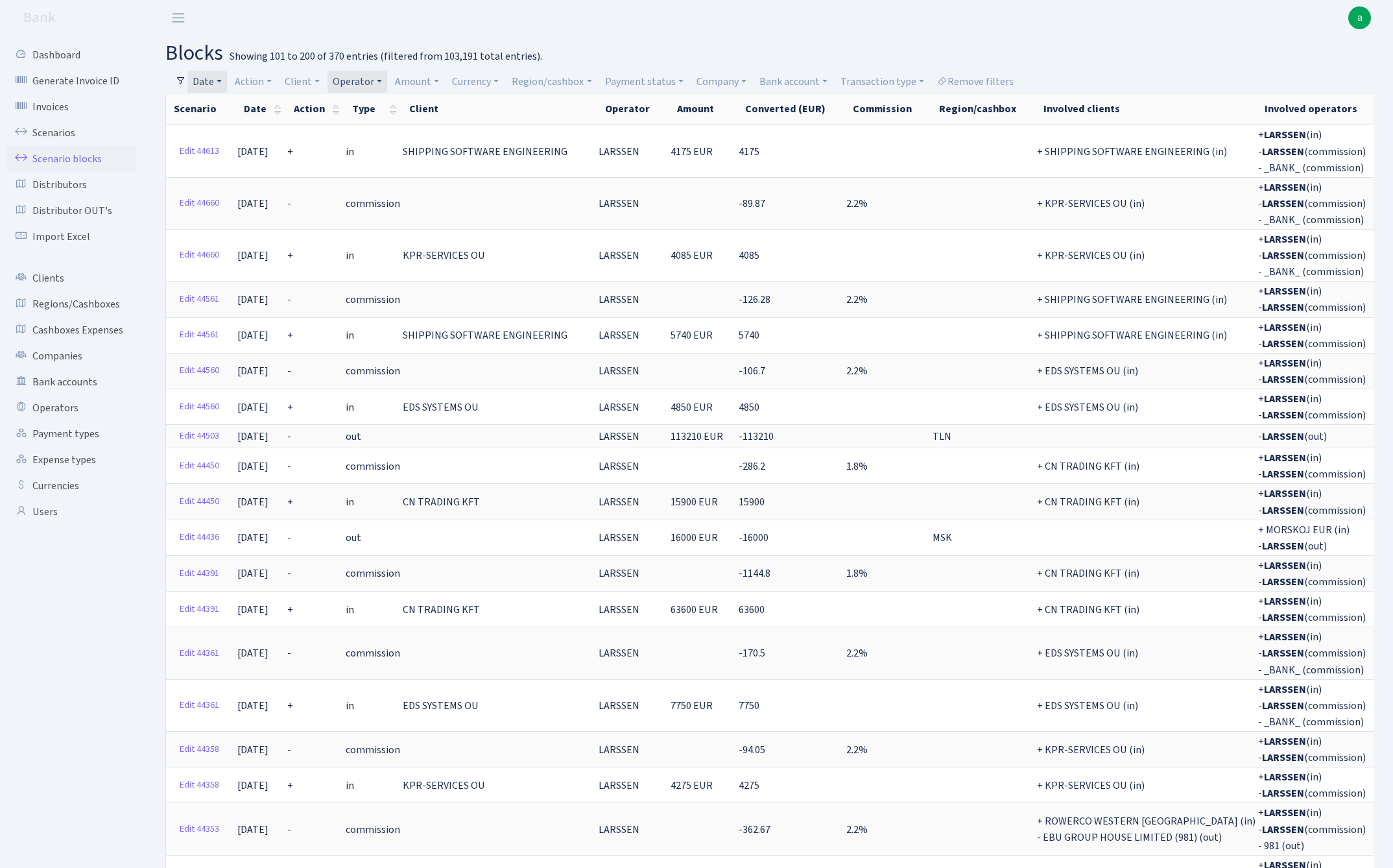
click at [208, 81] on link "Date" at bounding box center [207, 82] width 40 height 22
click at [253, 112] on input "01.04.2025 - 30.09.2025" at bounding box center [292, 107] width 154 height 25
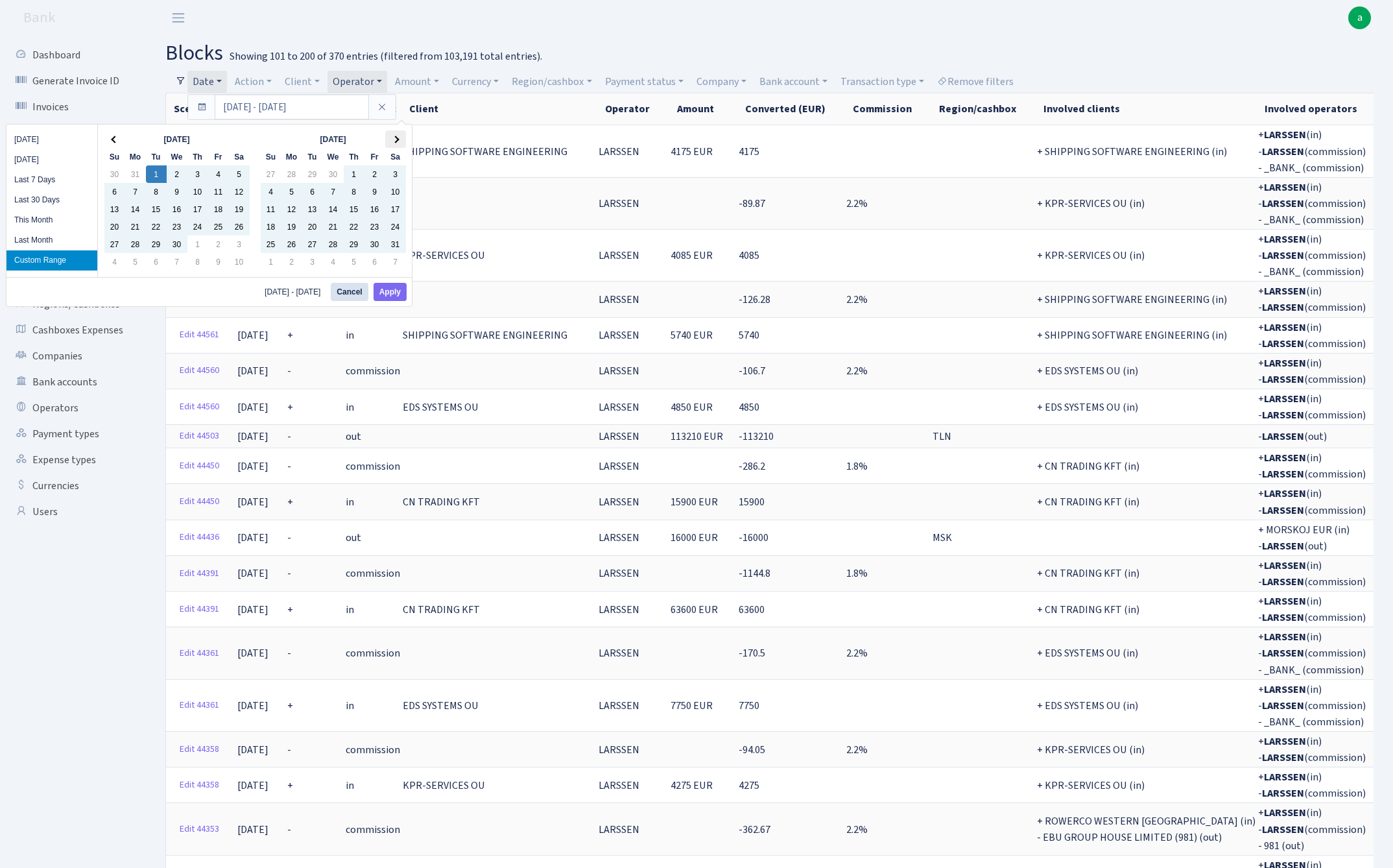
click at [397, 143] on th at bounding box center [395, 139] width 21 height 18
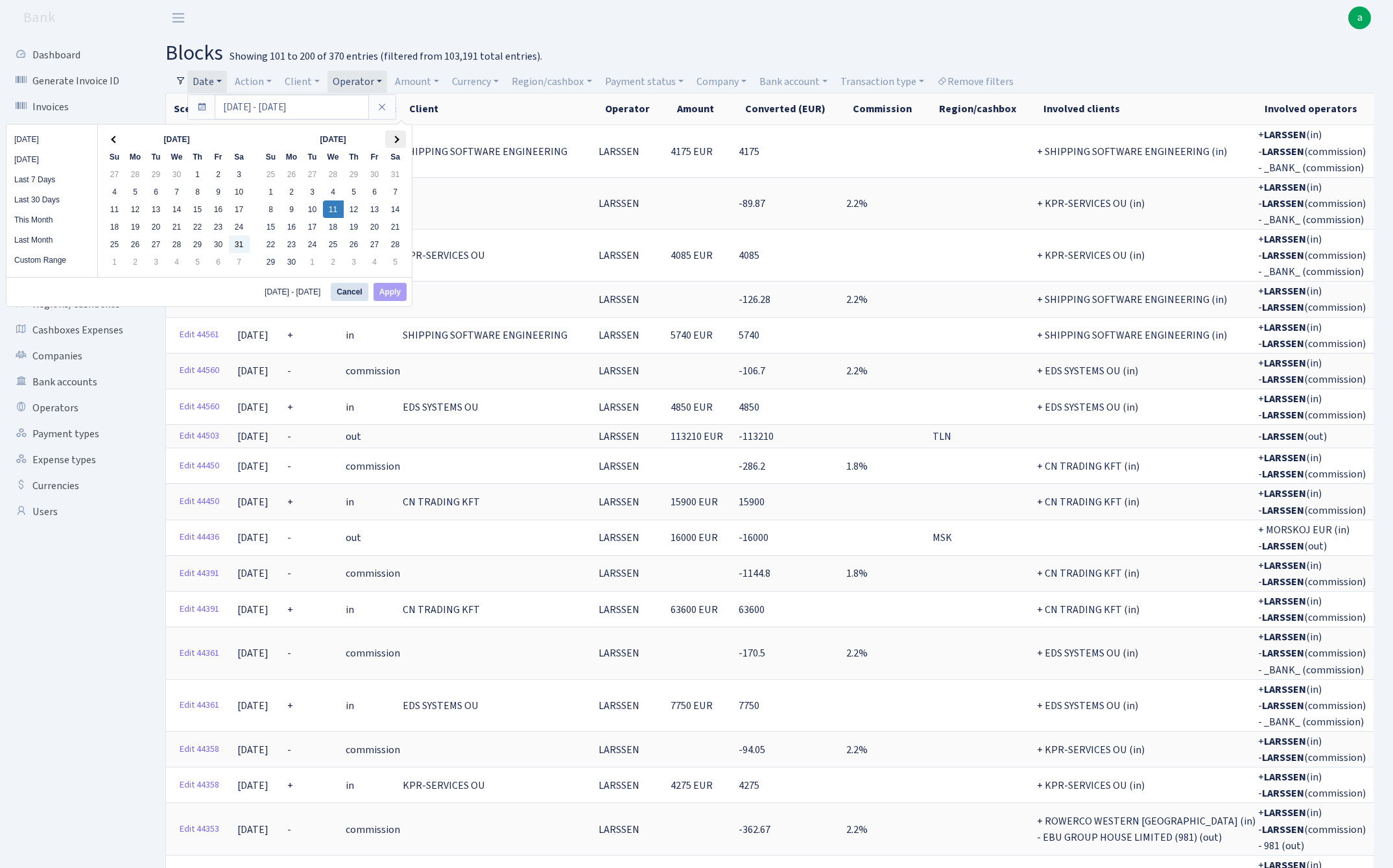
click at [399, 140] on th at bounding box center [395, 139] width 21 height 18
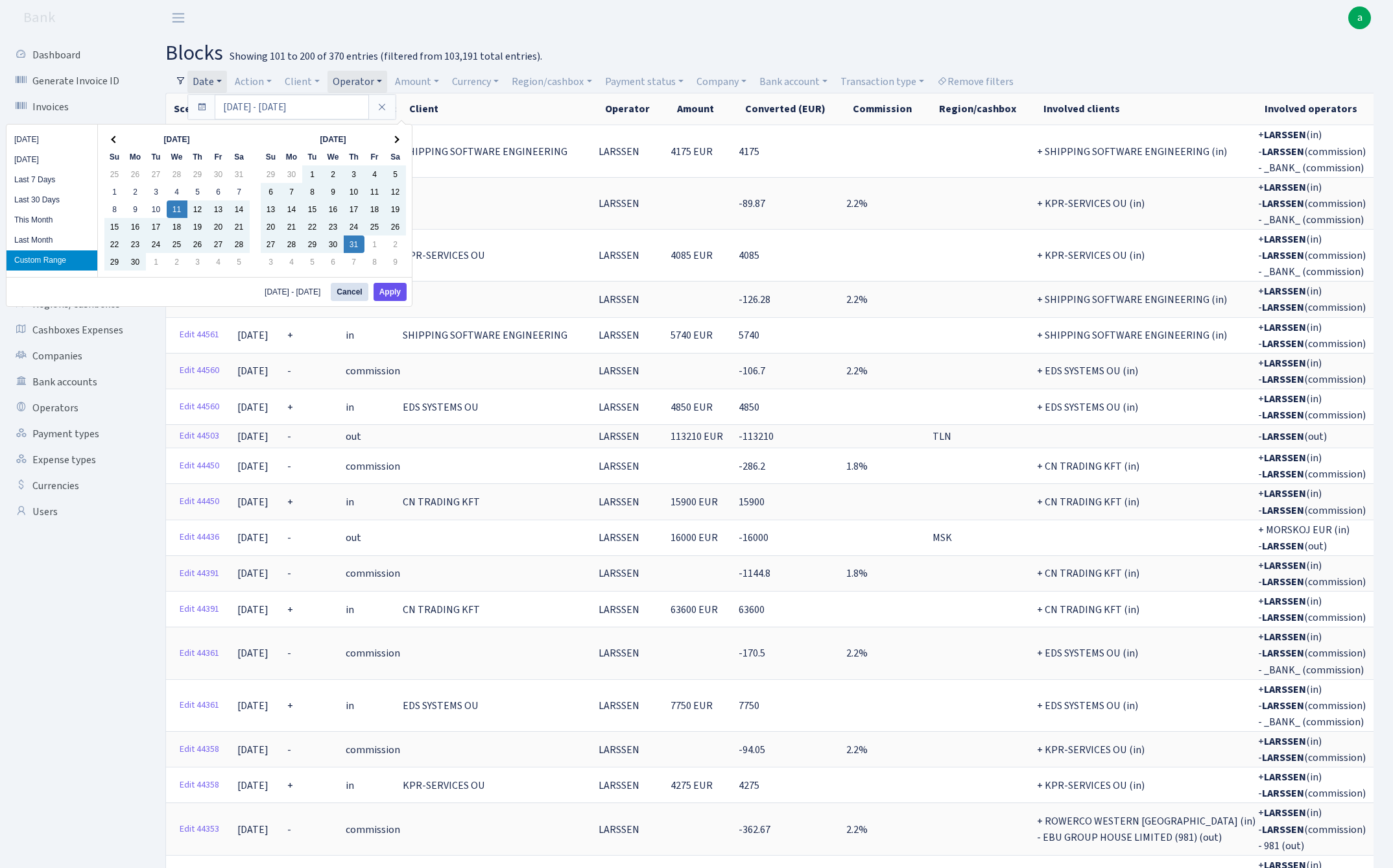
click at [392, 296] on button "Apply" at bounding box center [389, 291] width 33 height 18
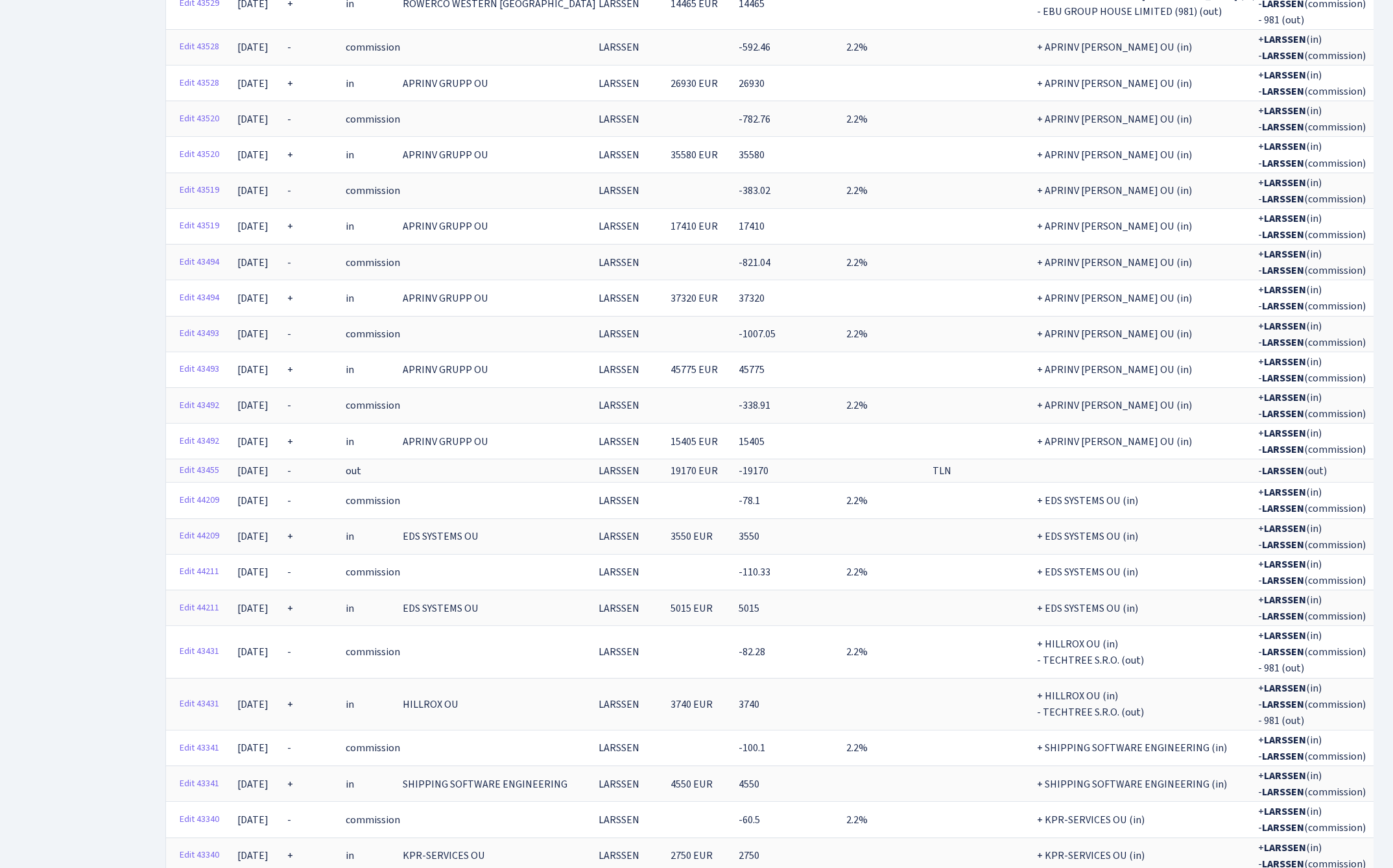
scroll to position [3366, 0]
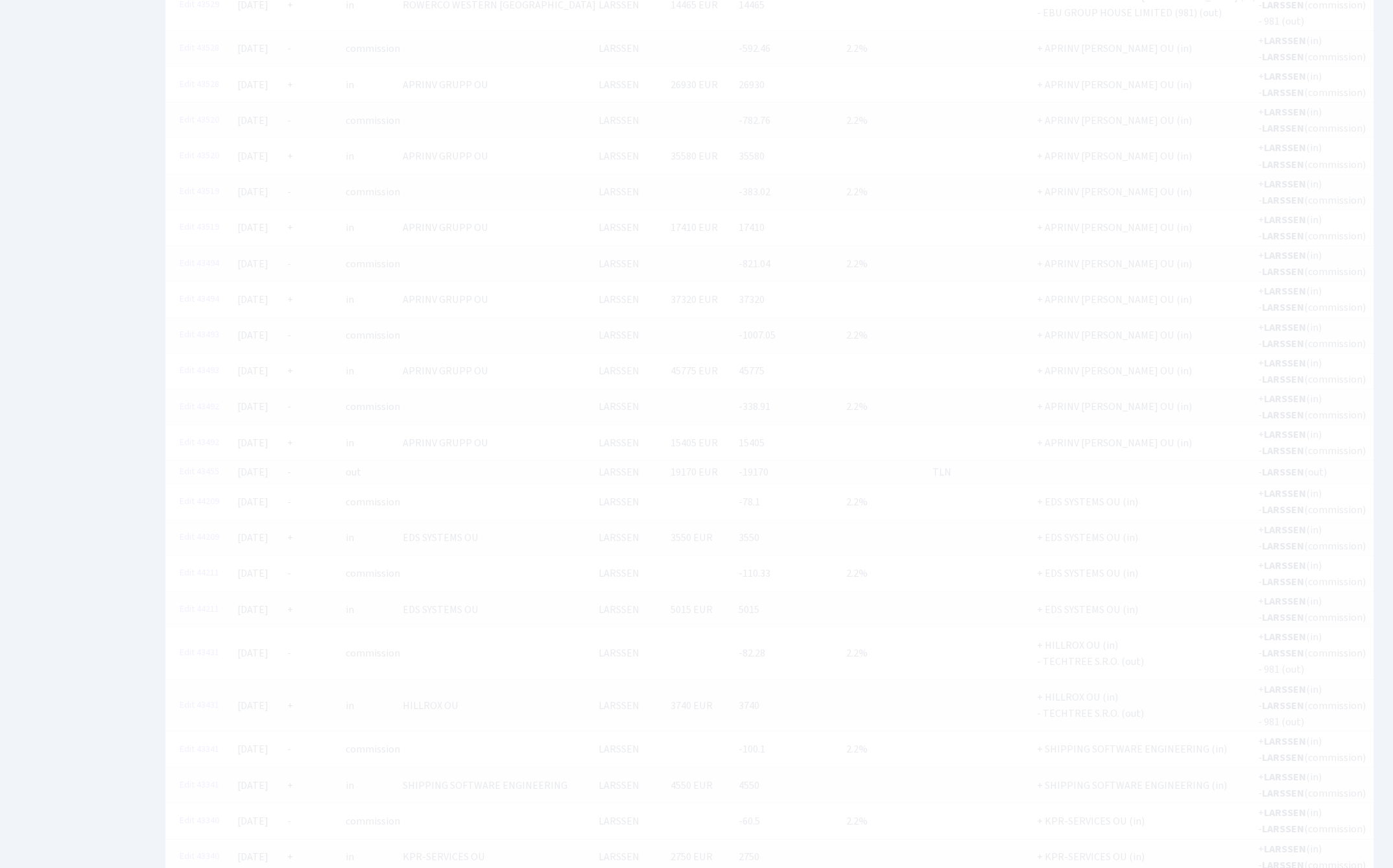
scroll to position [29, 0]
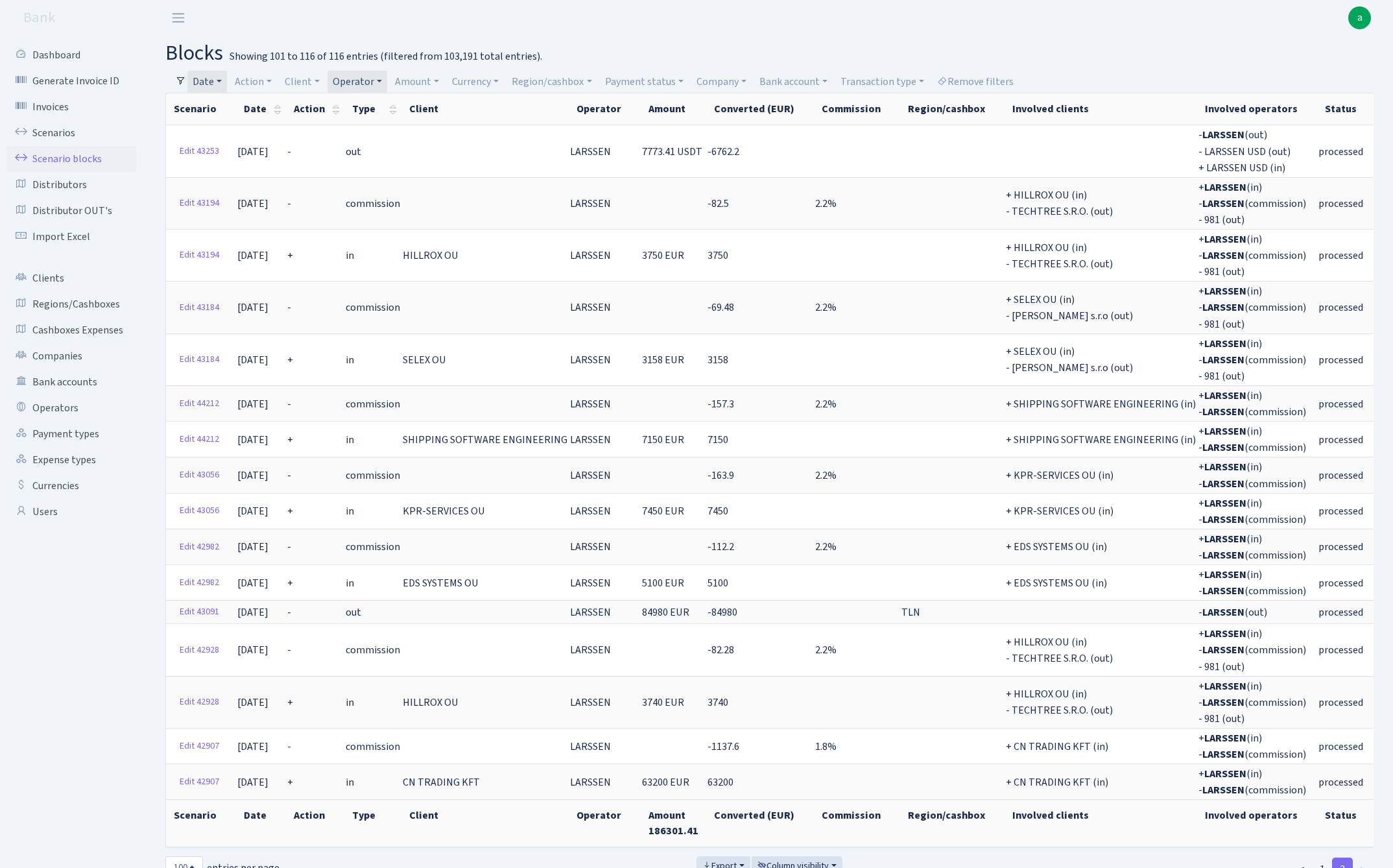
click at [213, 76] on link "Date" at bounding box center [207, 82] width 40 height 22
click at [239, 102] on input "11.06.2025 - 31.07.2025" at bounding box center [292, 107] width 154 height 25
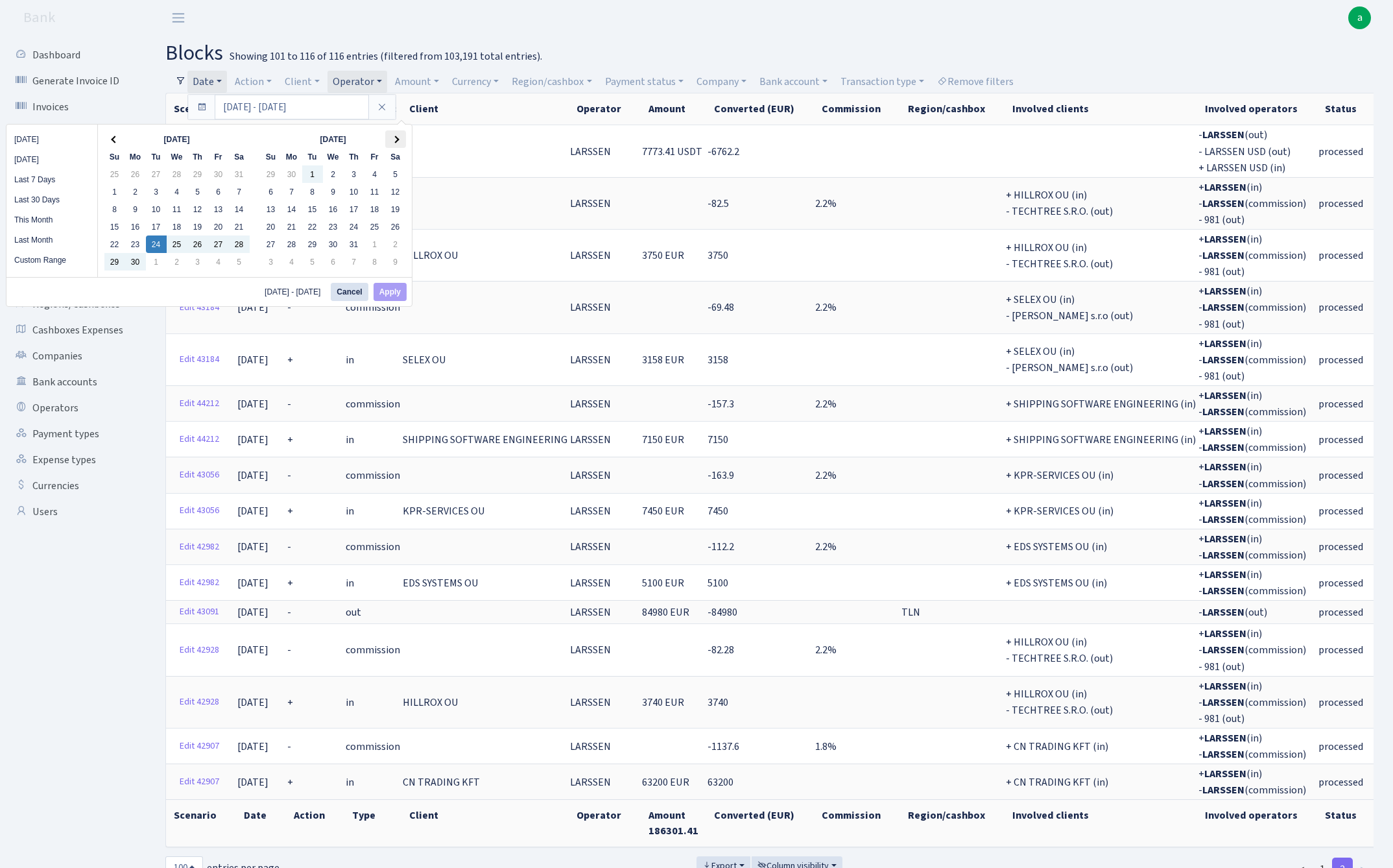
click at [400, 141] on th at bounding box center [395, 139] width 21 height 18
click at [400, 293] on button "Apply" at bounding box center [389, 291] width 33 height 18
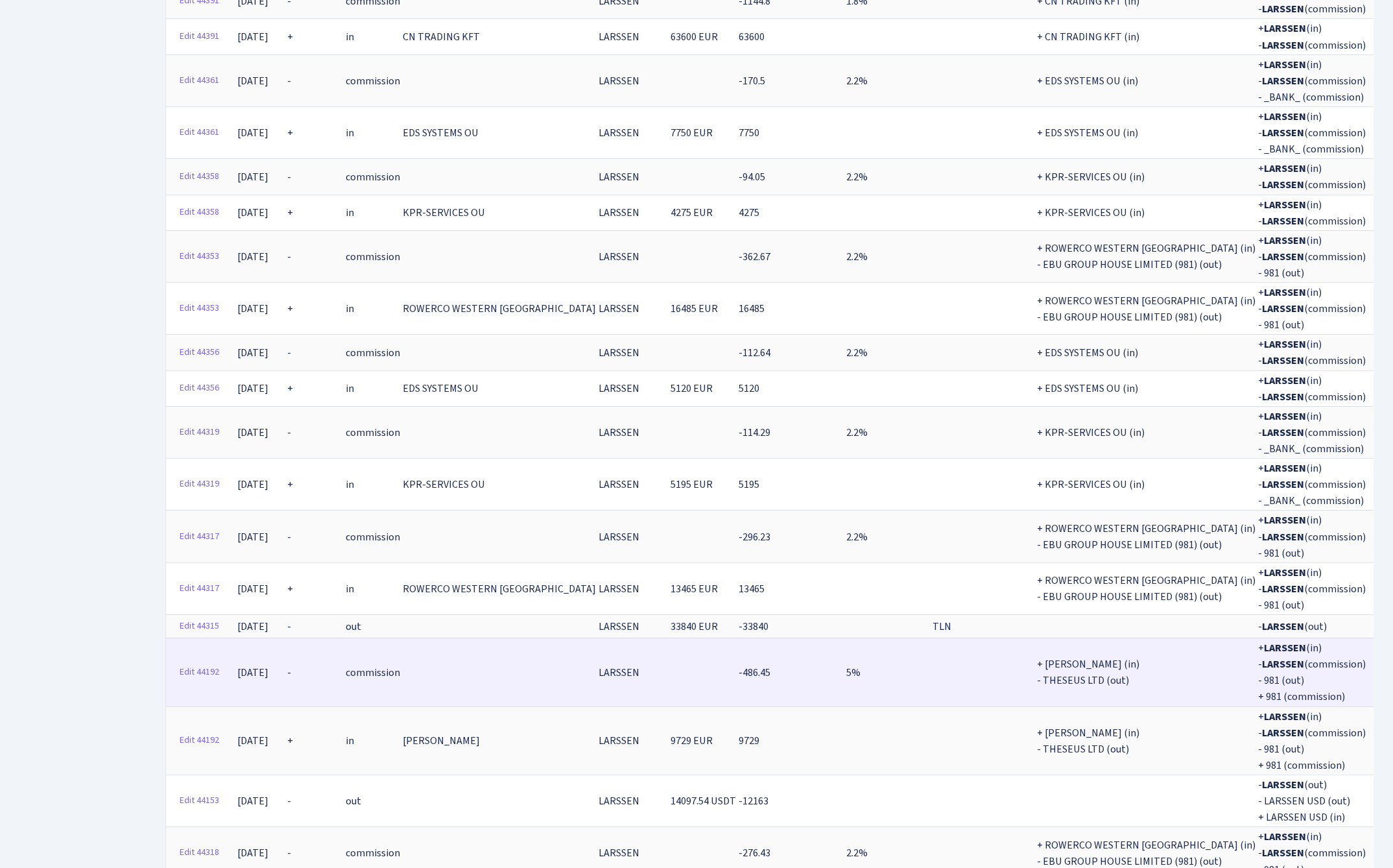
scroll to position [3531, 0]
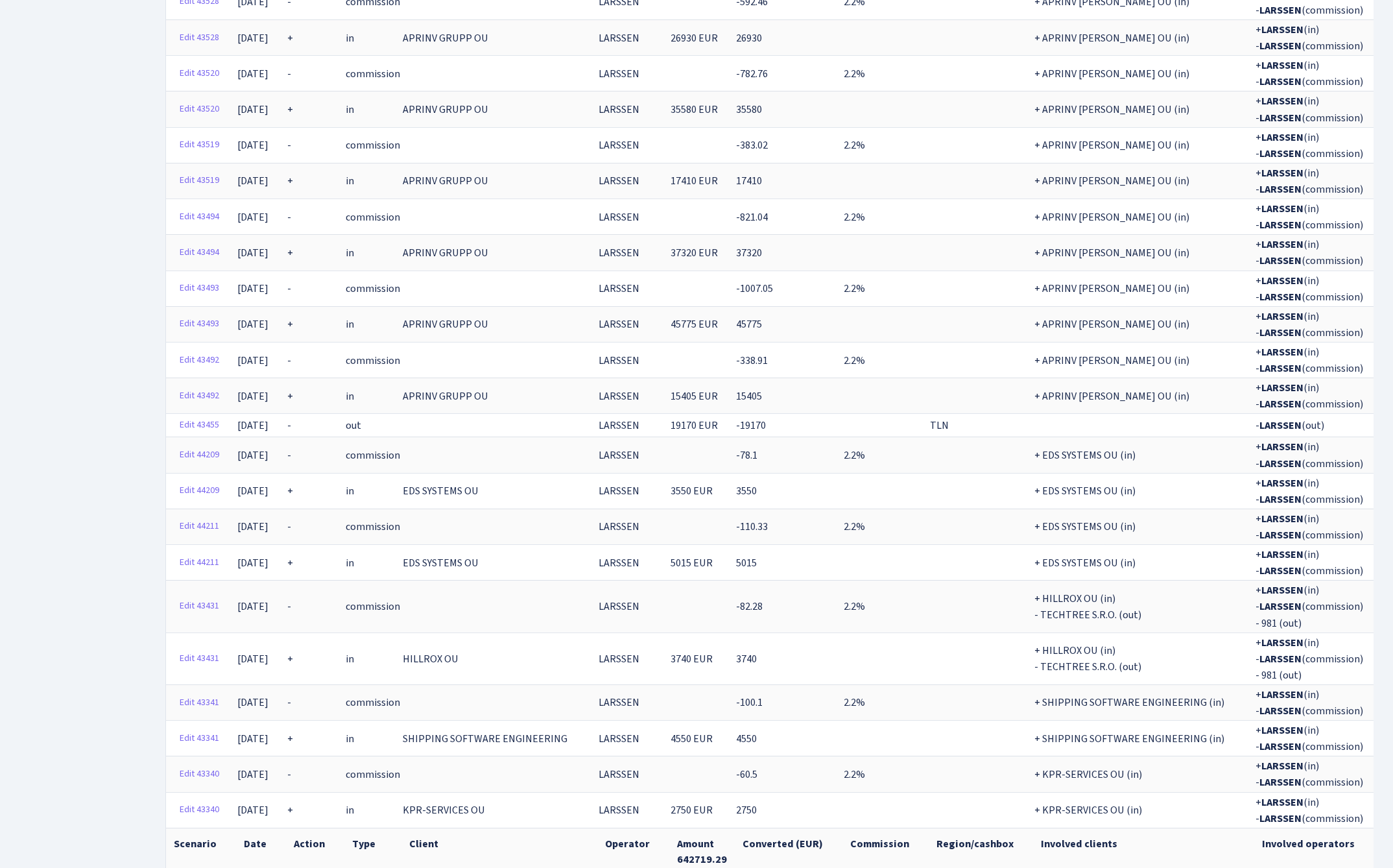
scroll to position [0, 0]
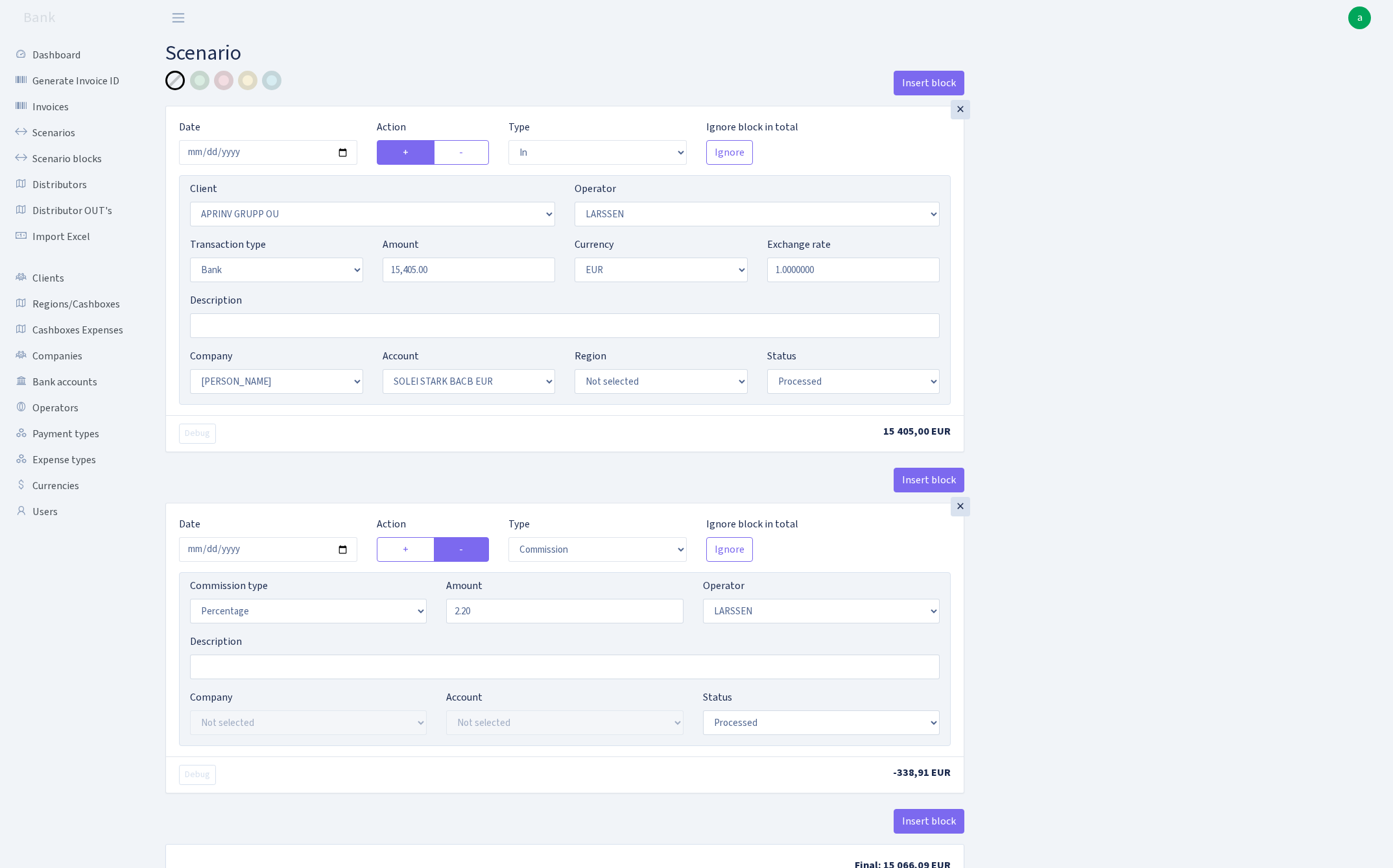
select select "in"
select select "3197"
select select "36"
select select "2"
select select "1"
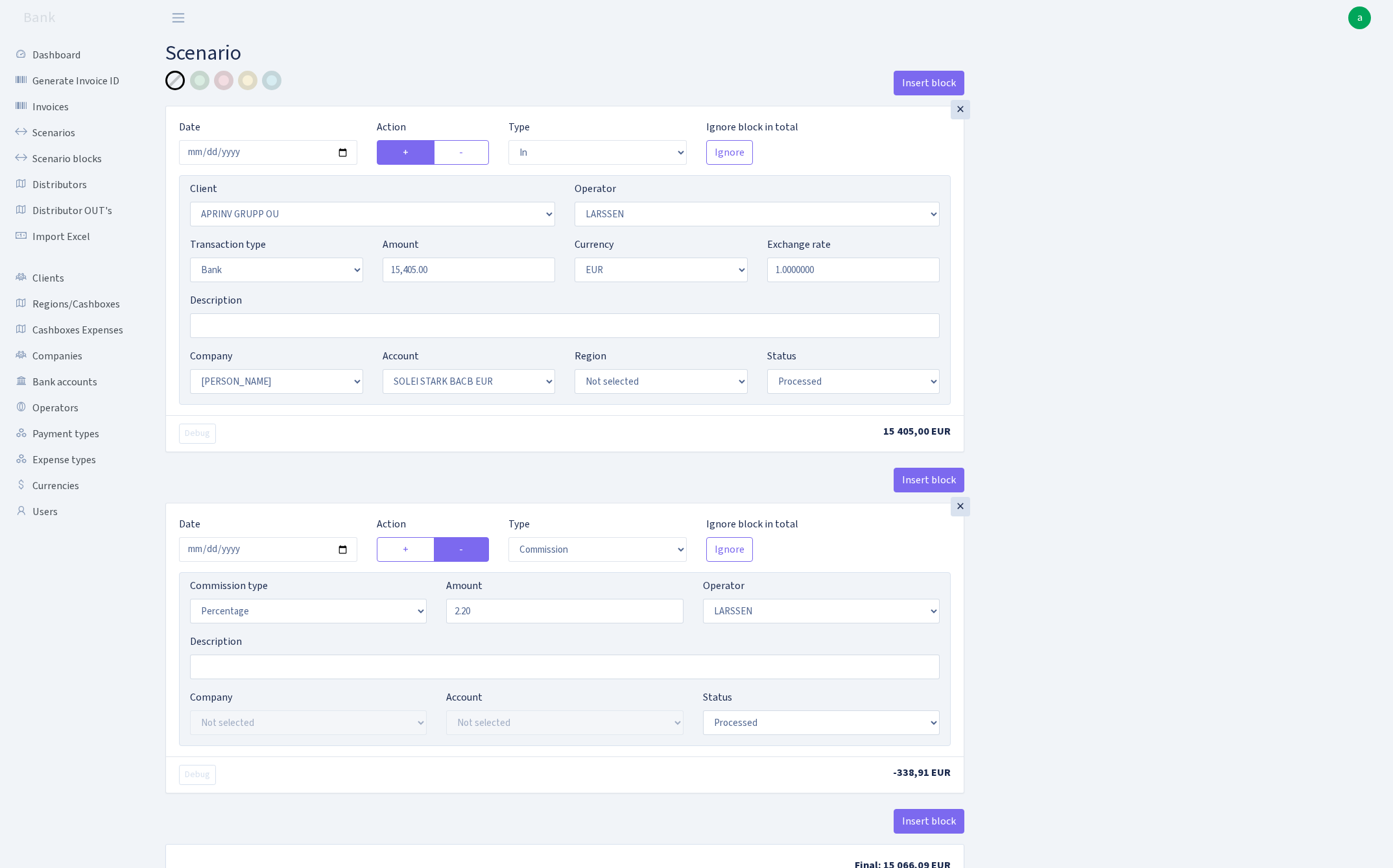
select select "2"
select select "4"
select select "processed"
select select "commission"
select select "36"
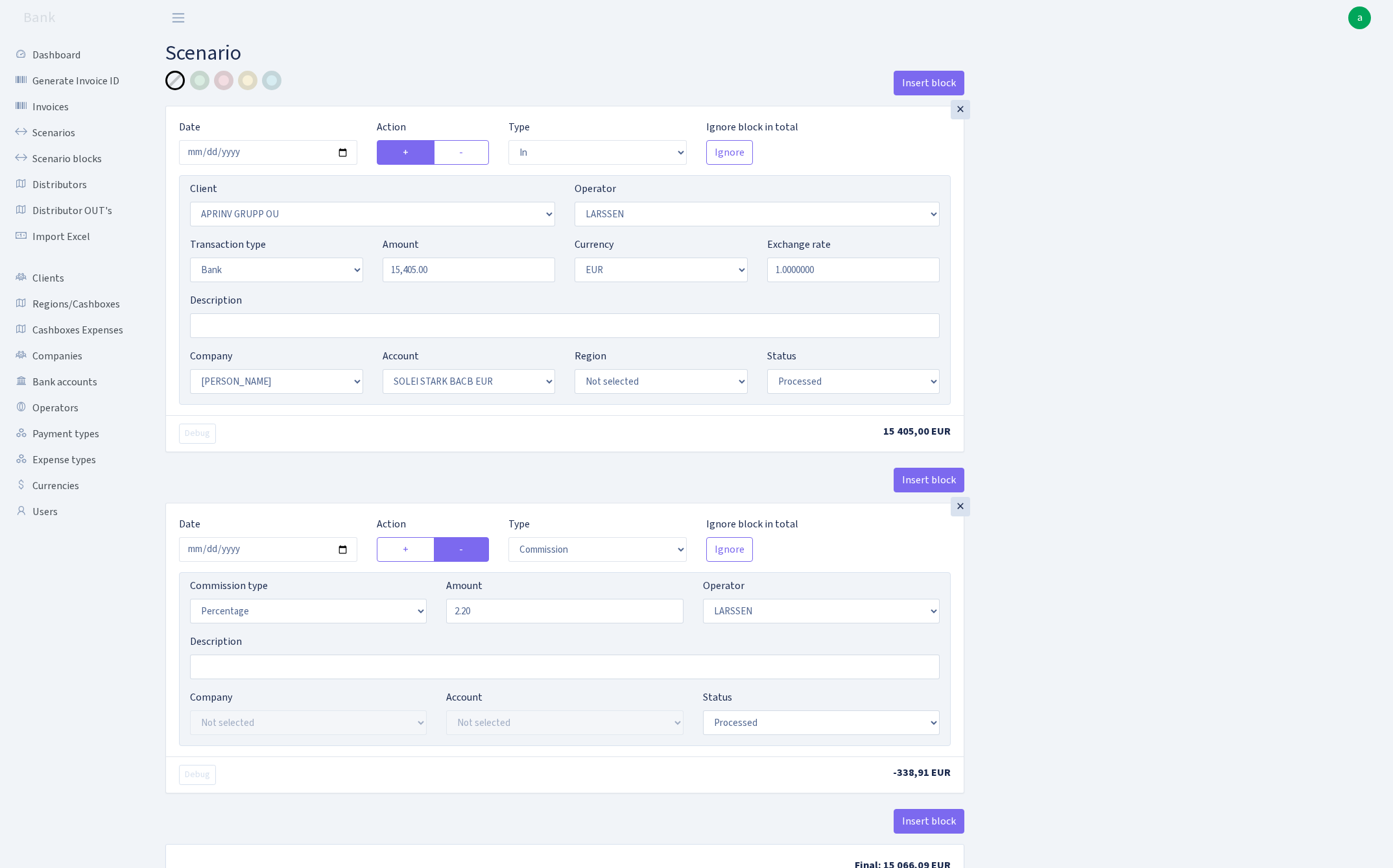
select select "processed"
click at [507, 618] on input "2.20" at bounding box center [564, 610] width 237 height 25
type input "1.80"
click at [244, 319] on input "Description" at bounding box center [565, 325] width 750 height 25
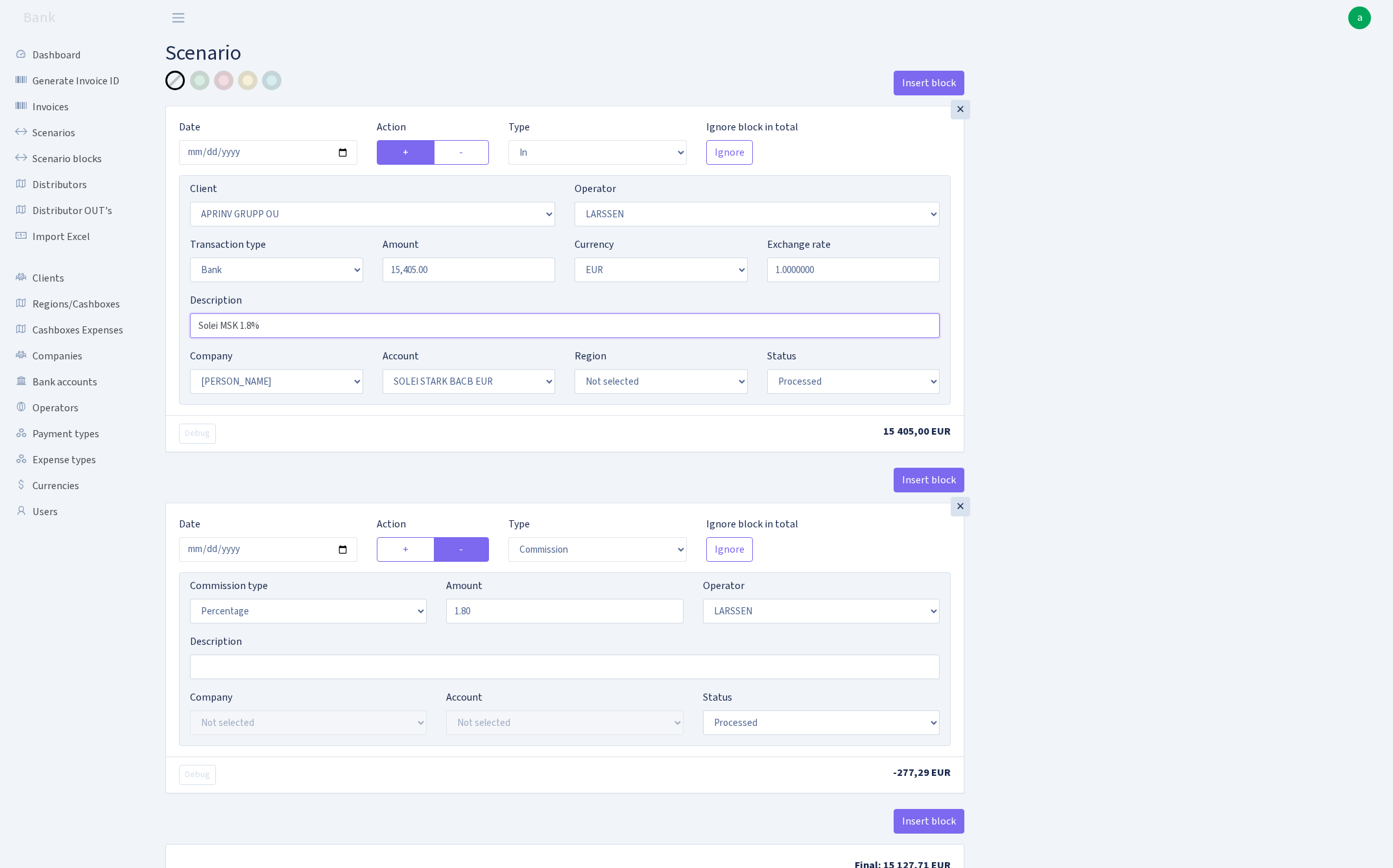
click at [292, 329] on input "Solei MSK 1.8%" at bounding box center [565, 325] width 750 height 25
type input "Solei MSK 1.8%"
click at [200, 84] on div at bounding box center [200, 80] width 19 height 19
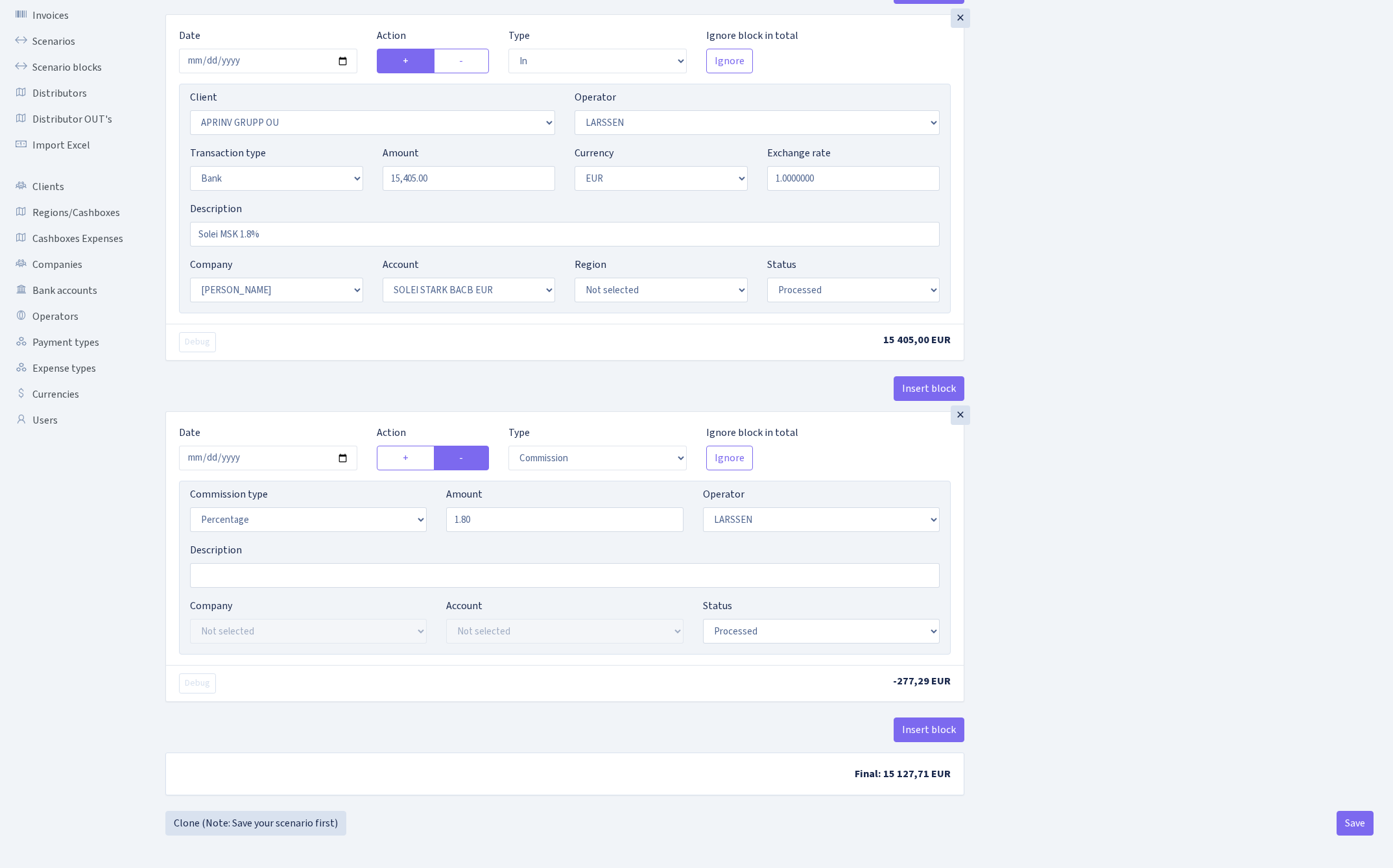
scroll to position [95, 0]
click at [1352, 823] on button "Save" at bounding box center [1356, 822] width 37 height 25
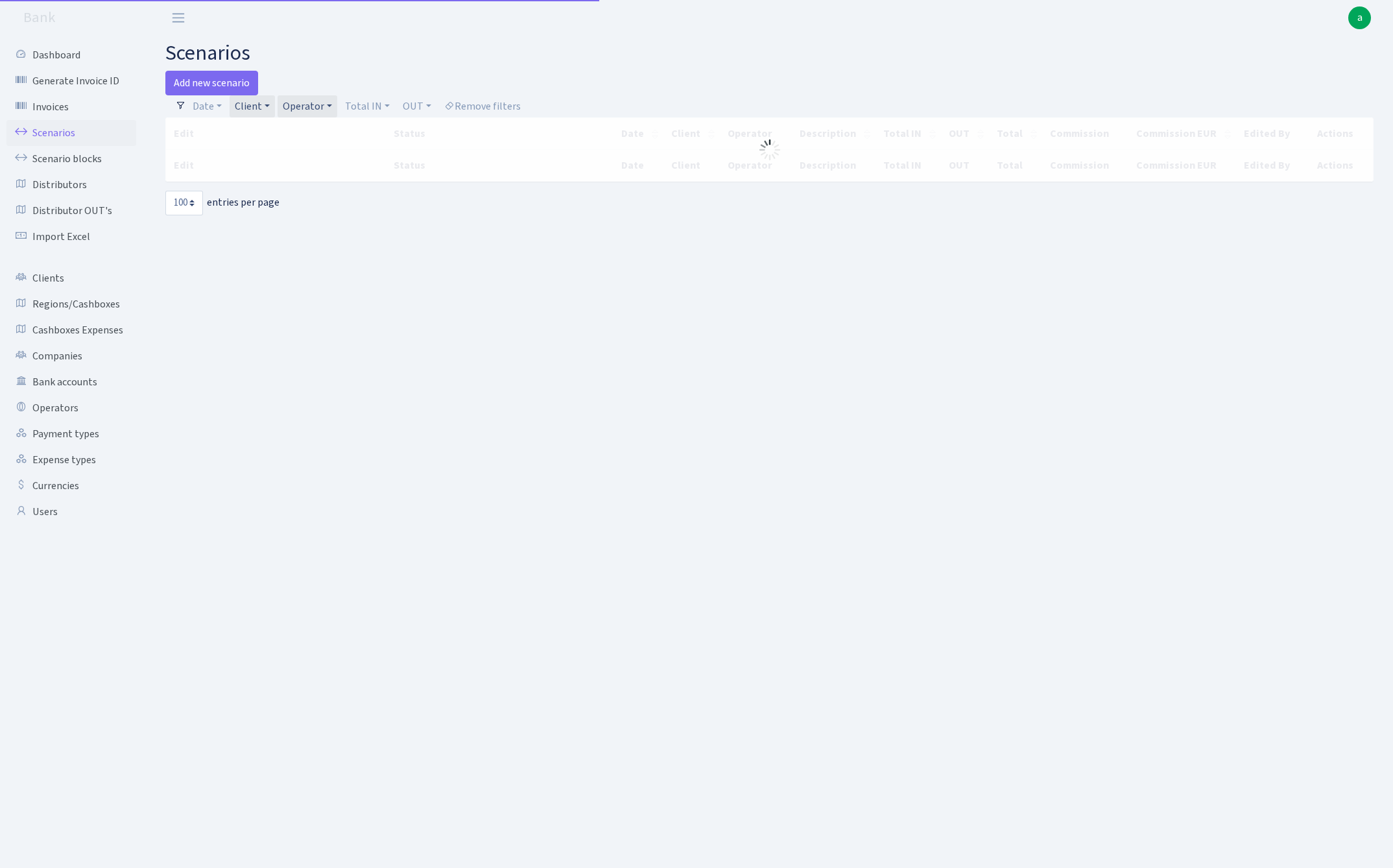
select select "100"
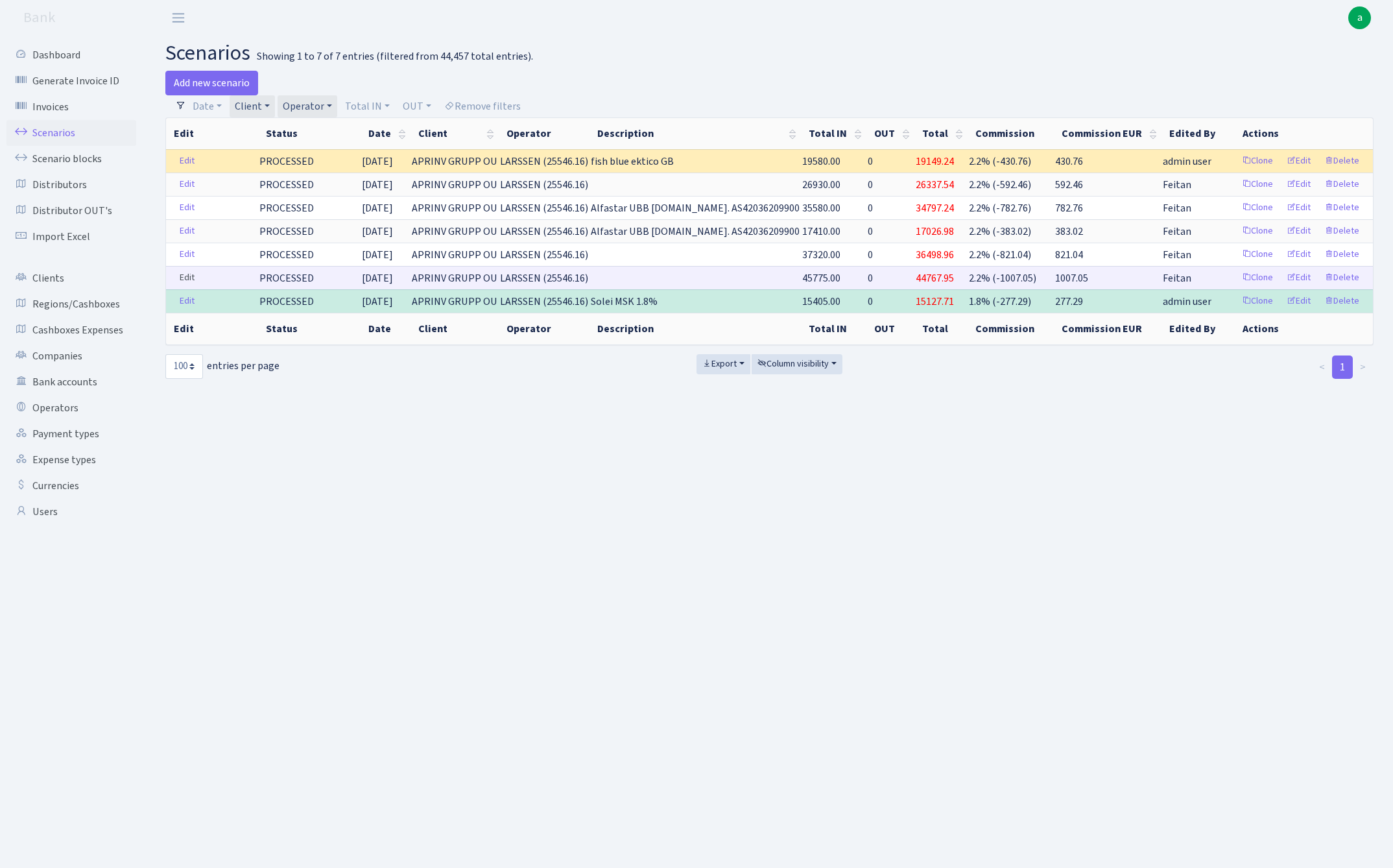
click at [193, 277] on link "Edit" at bounding box center [186, 278] width 26 height 20
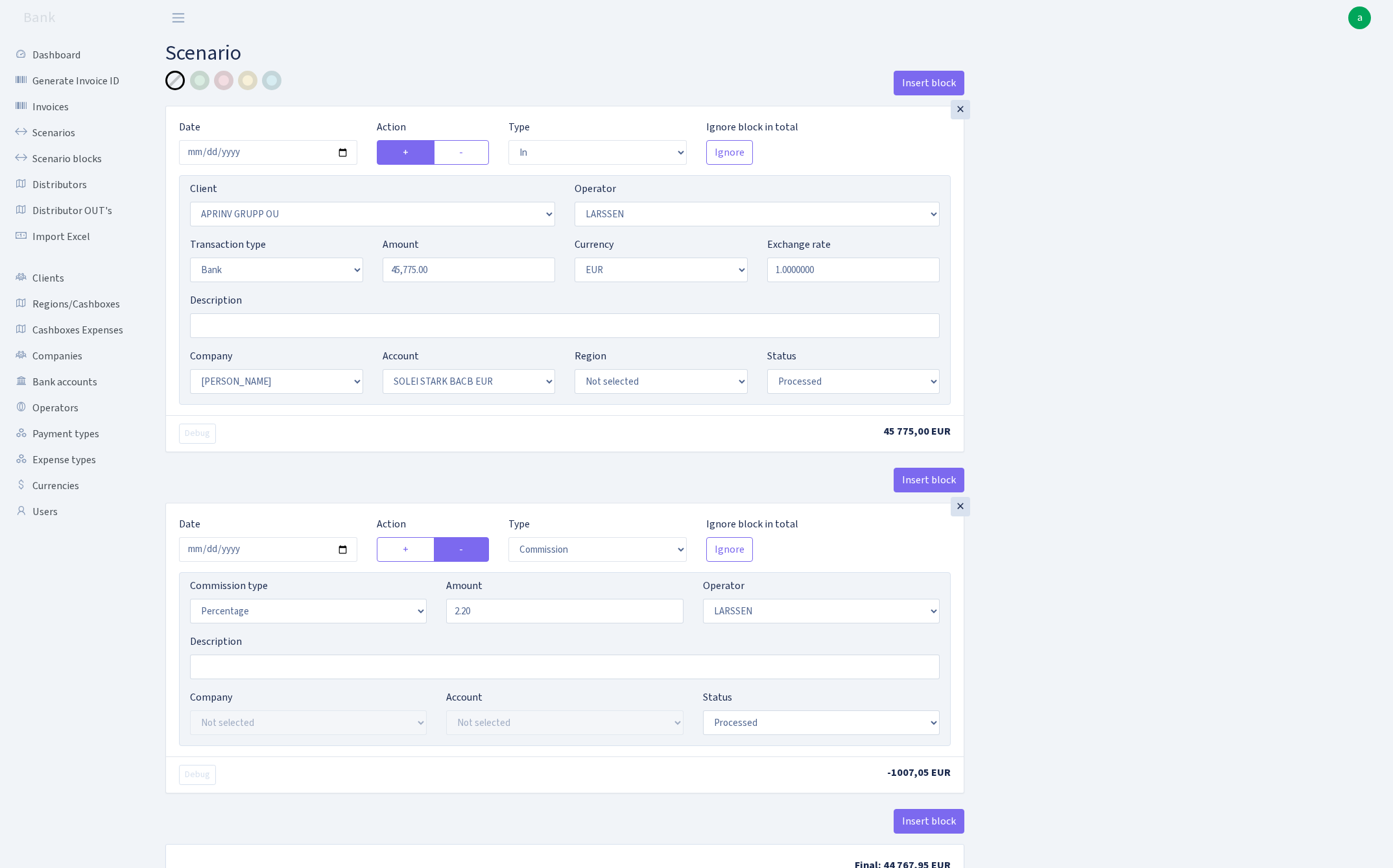
select select "in"
select select "3197"
select select "36"
select select "2"
select select "1"
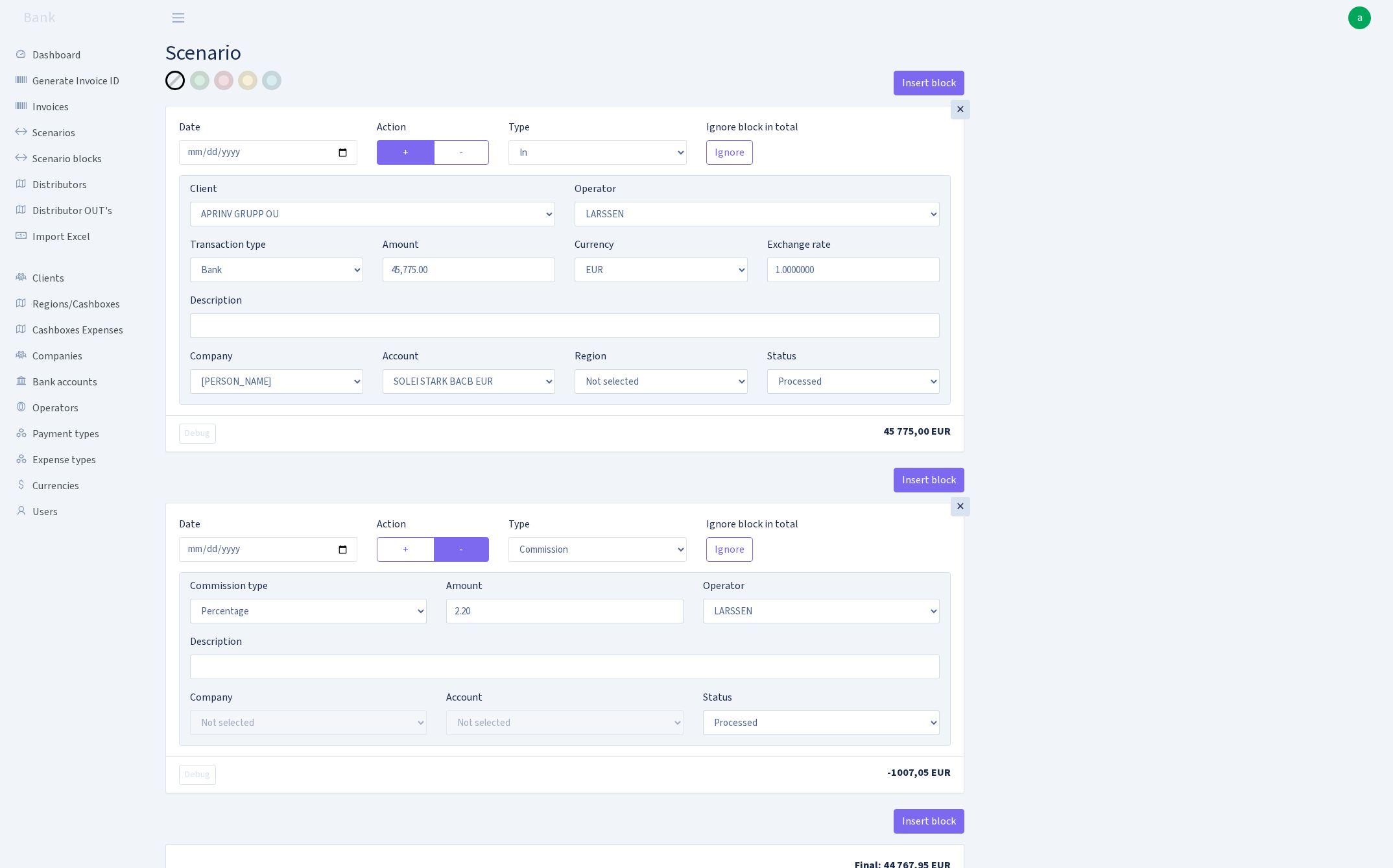
select select "2"
select select "4"
select select "processed"
select select "commission"
select select "36"
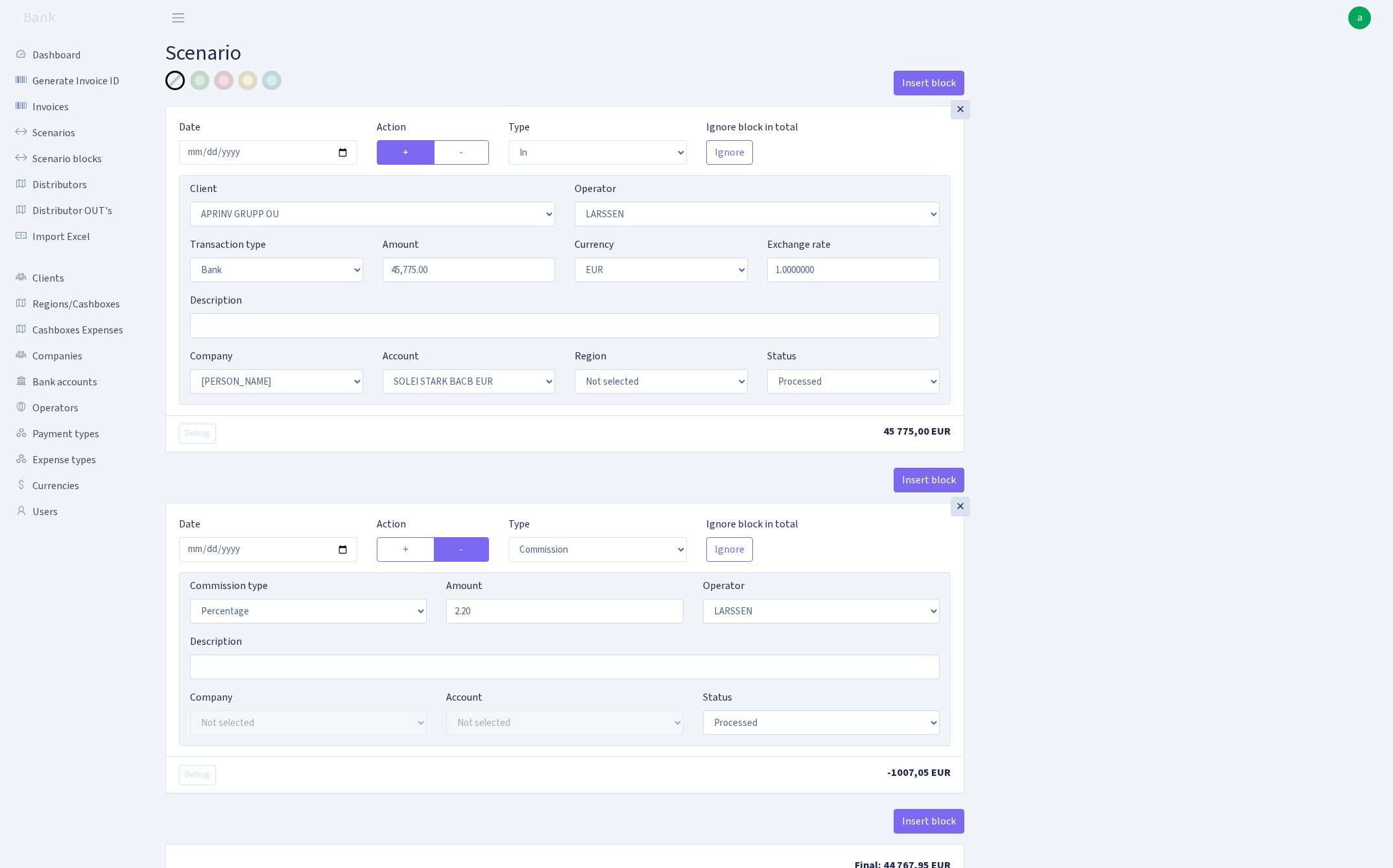
select select "processed"
click at [333, 328] on input "Description" at bounding box center [565, 325] width 750 height 25
paste input "Solei MSK 1.8%"
type input "Solei MSK 1.8%"
click at [562, 620] on input "2.20" at bounding box center [564, 610] width 237 height 25
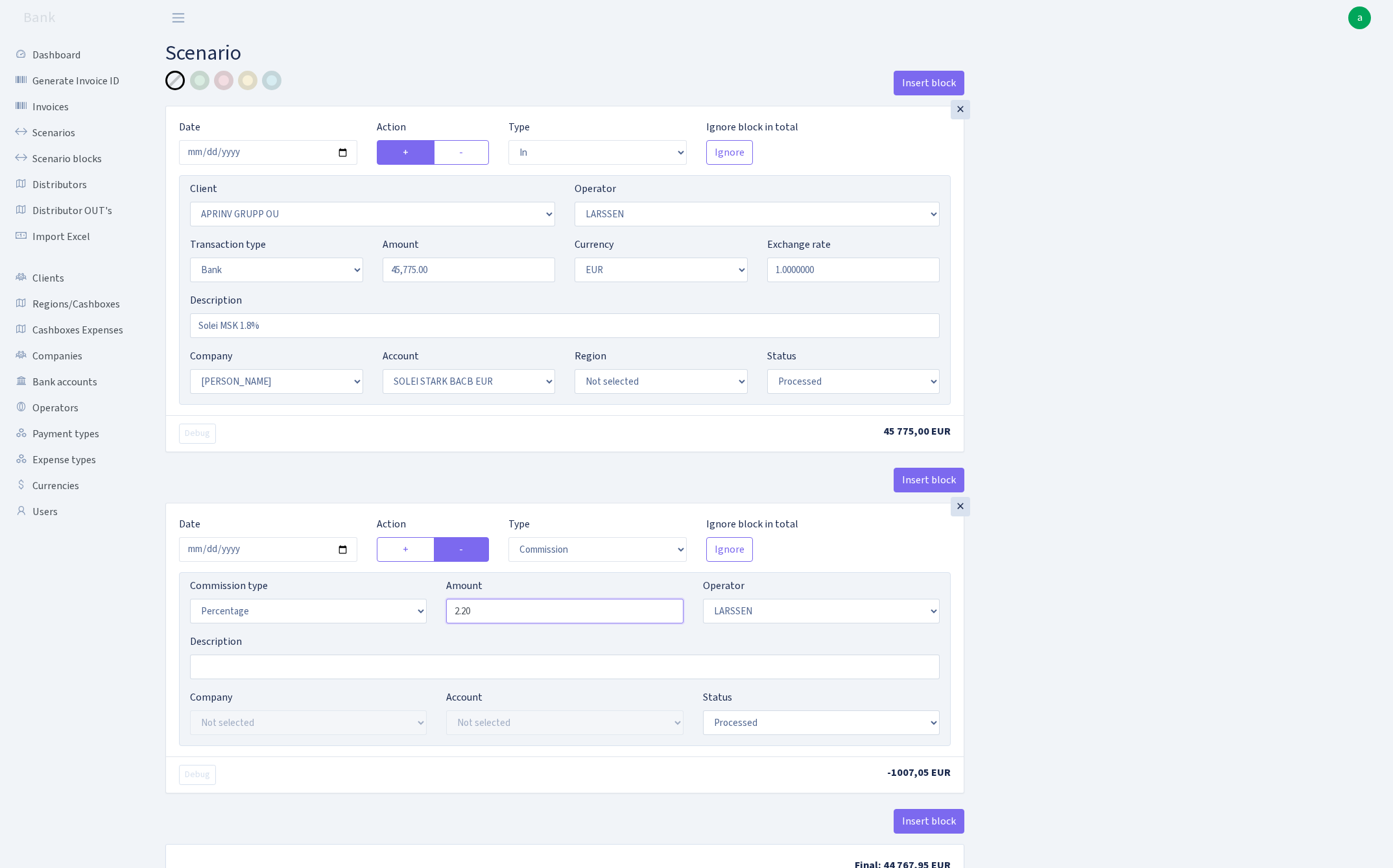
click at [562, 620] on input "2.20" at bounding box center [564, 610] width 237 height 25
type input "1.80"
click at [1279, 569] on div "Insert block × Date [DATE] Action + - Type --- In Out Commission Field required…" at bounding box center [769, 486] width 1228 height 832
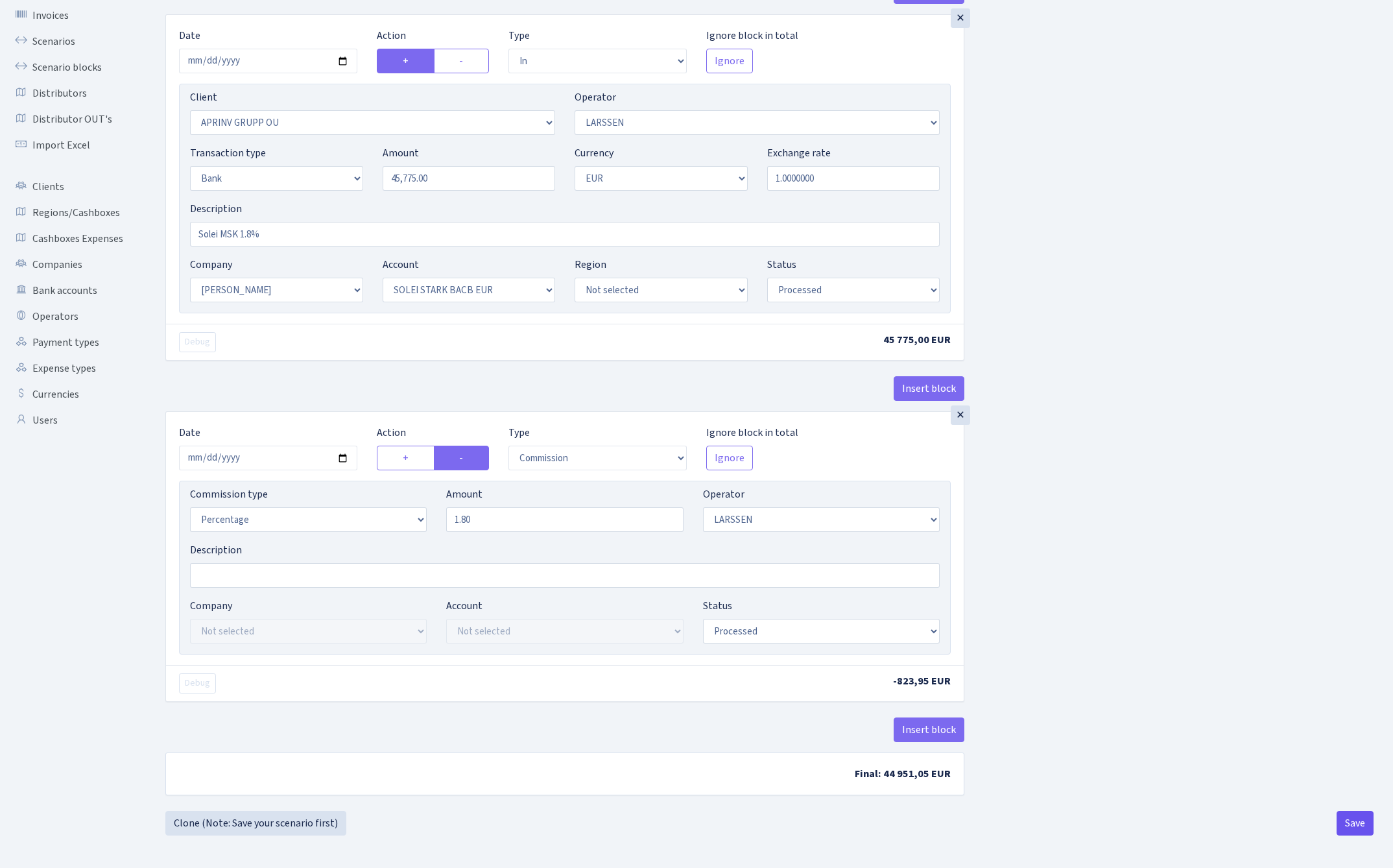
scroll to position [95, 0]
click at [1351, 818] on button "Save" at bounding box center [1356, 822] width 37 height 25
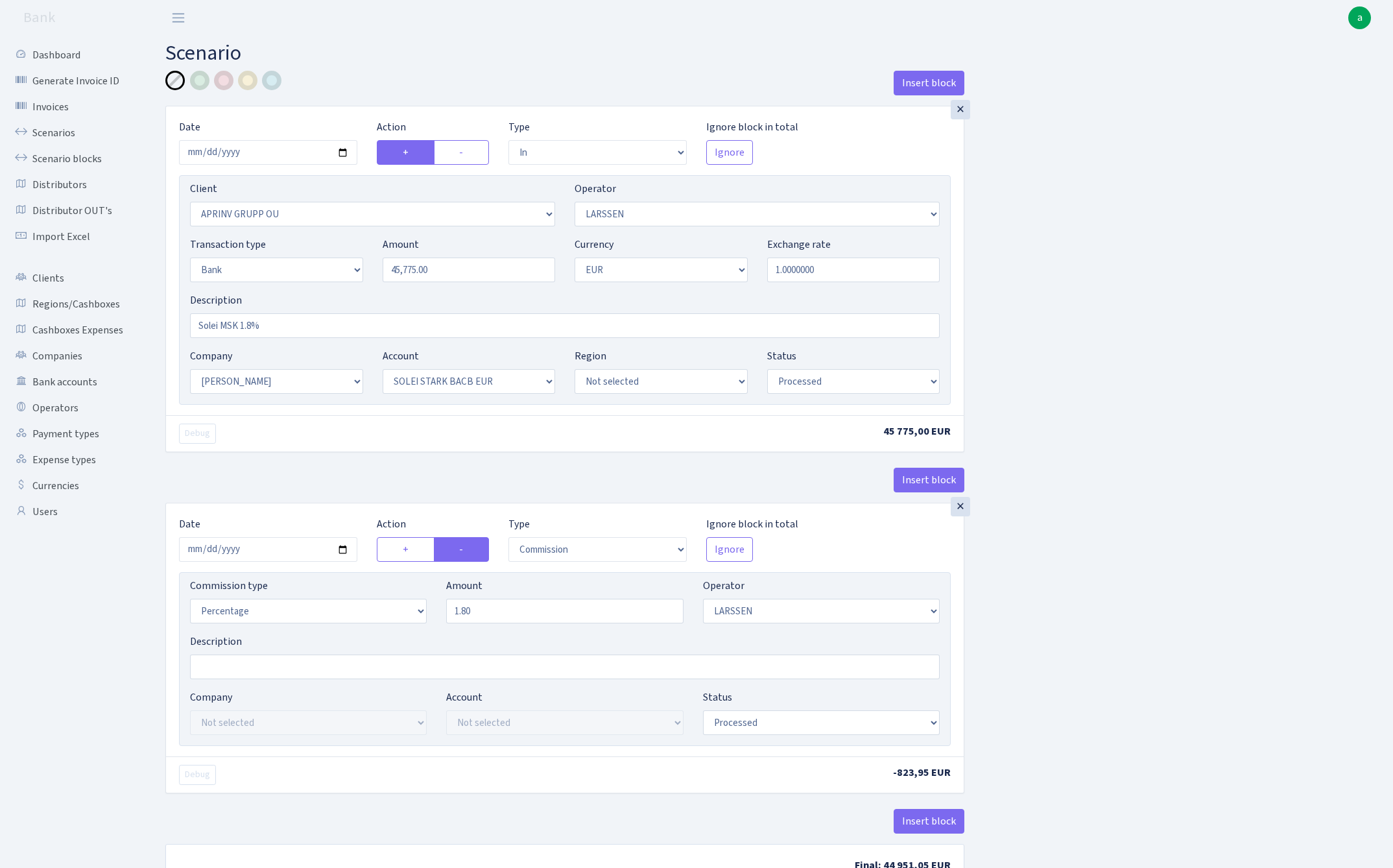
select select "in"
select select "3197"
select select "36"
select select "2"
select select "1"
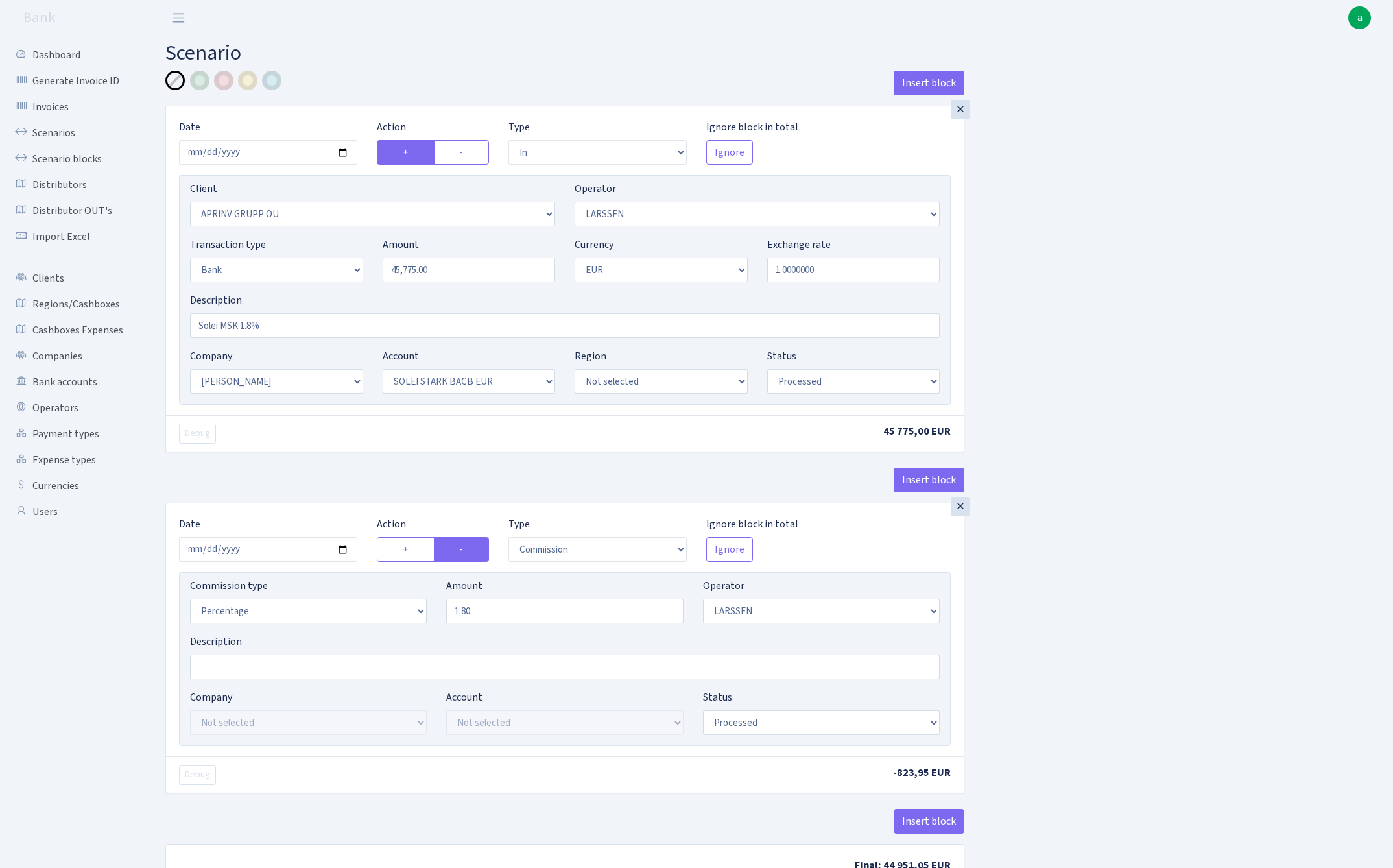
select select "2"
select select "4"
select select "processed"
select select "commission"
select select "36"
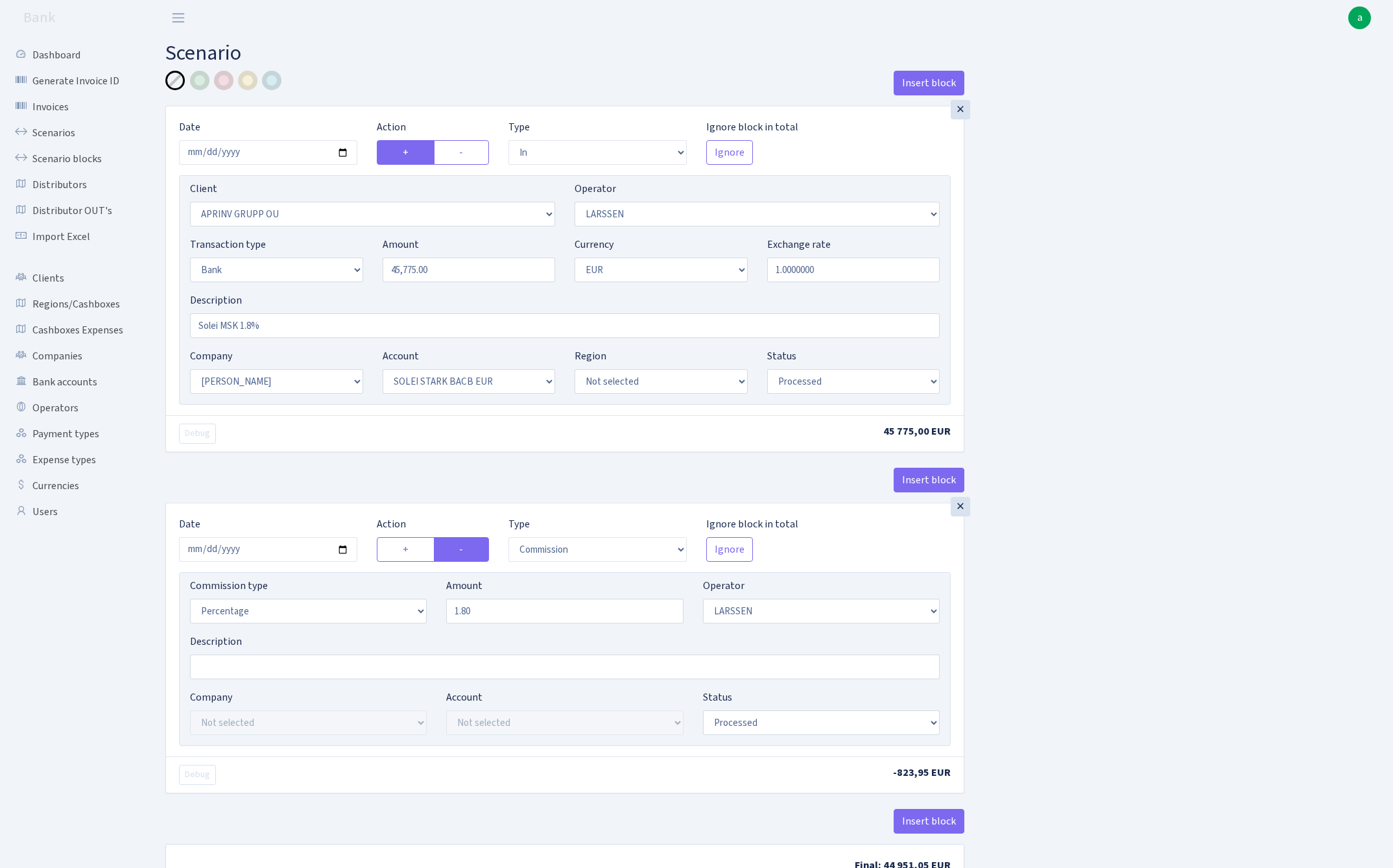
select select "processed"
click at [200, 82] on div at bounding box center [200, 80] width 19 height 19
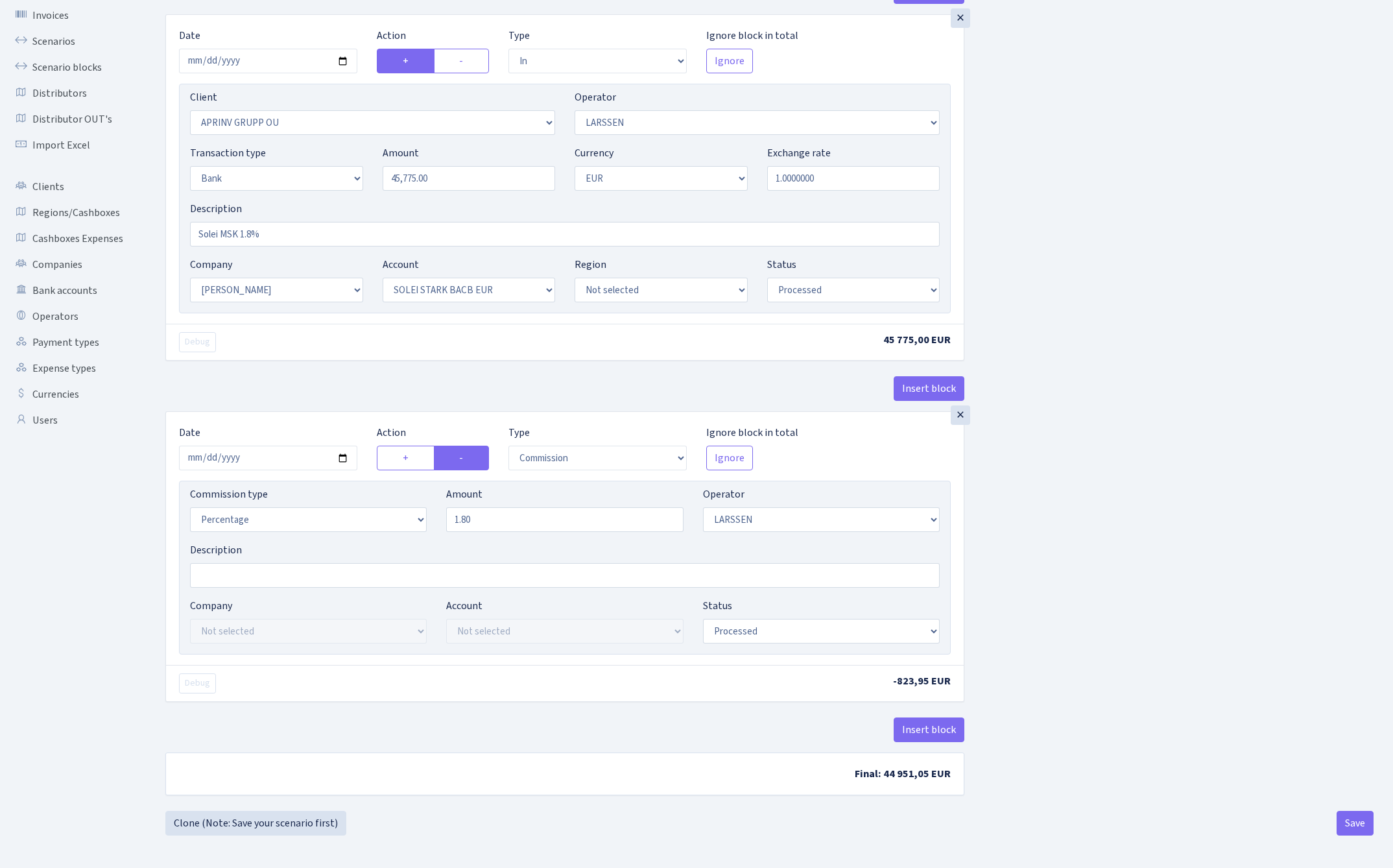
scroll to position [95, 0]
click at [1358, 821] on button "Save" at bounding box center [1356, 822] width 37 height 25
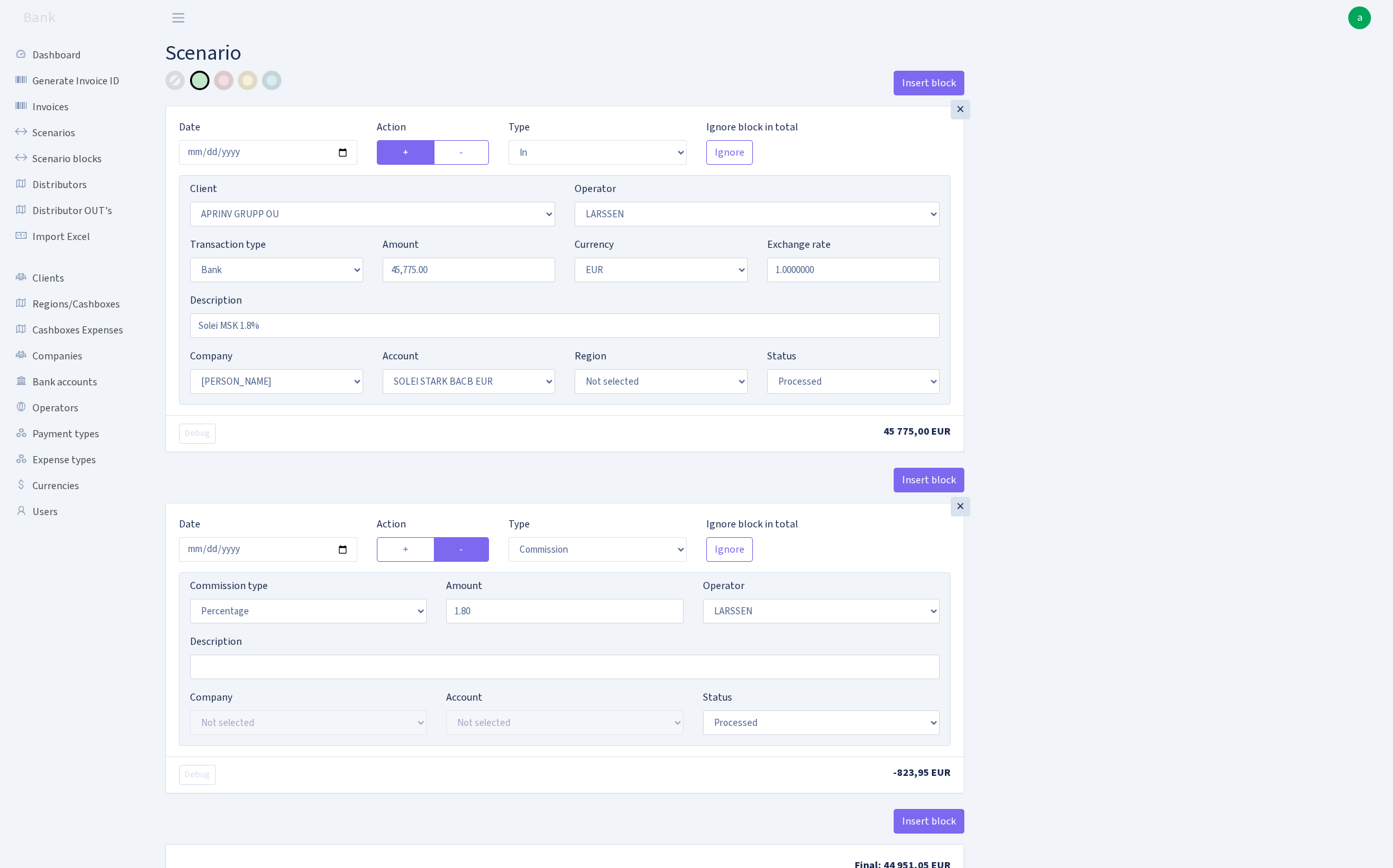
select select "in"
select select "3197"
select select "36"
select select "2"
select select "1"
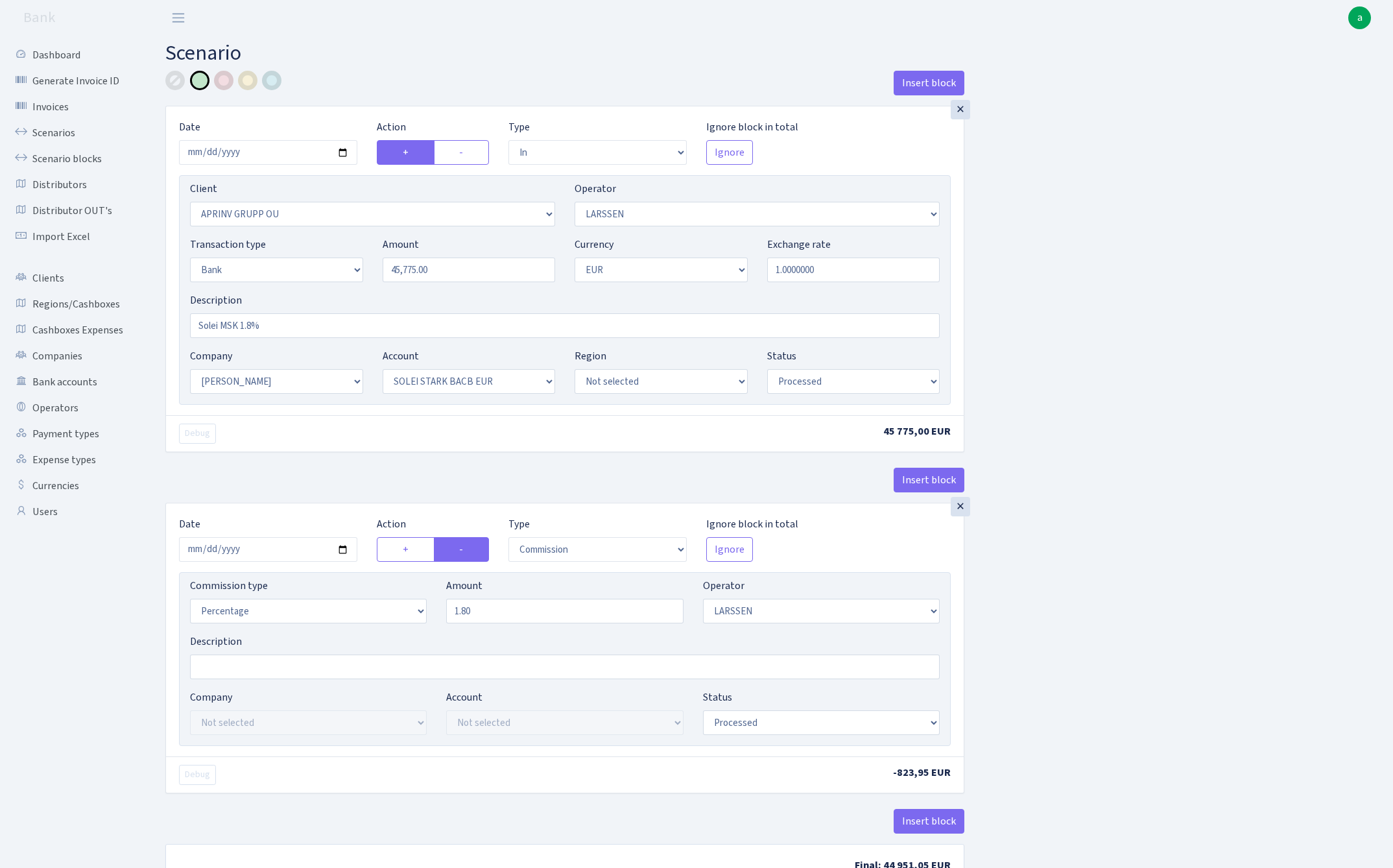
select select "2"
select select "4"
select select "processed"
select select "commission"
select select "36"
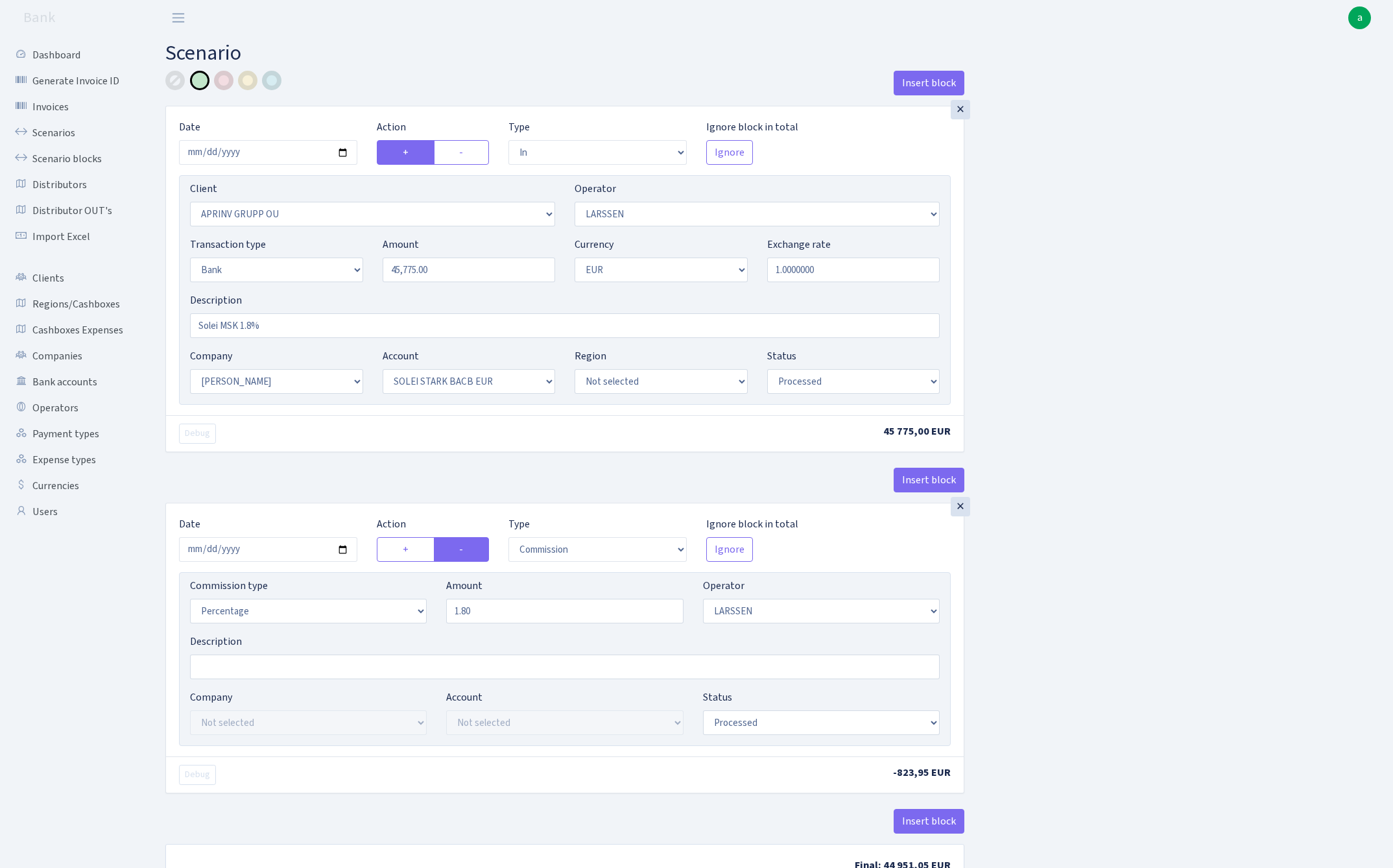
select select "processed"
click at [60, 134] on link "Scenarios" at bounding box center [71, 133] width 129 height 26
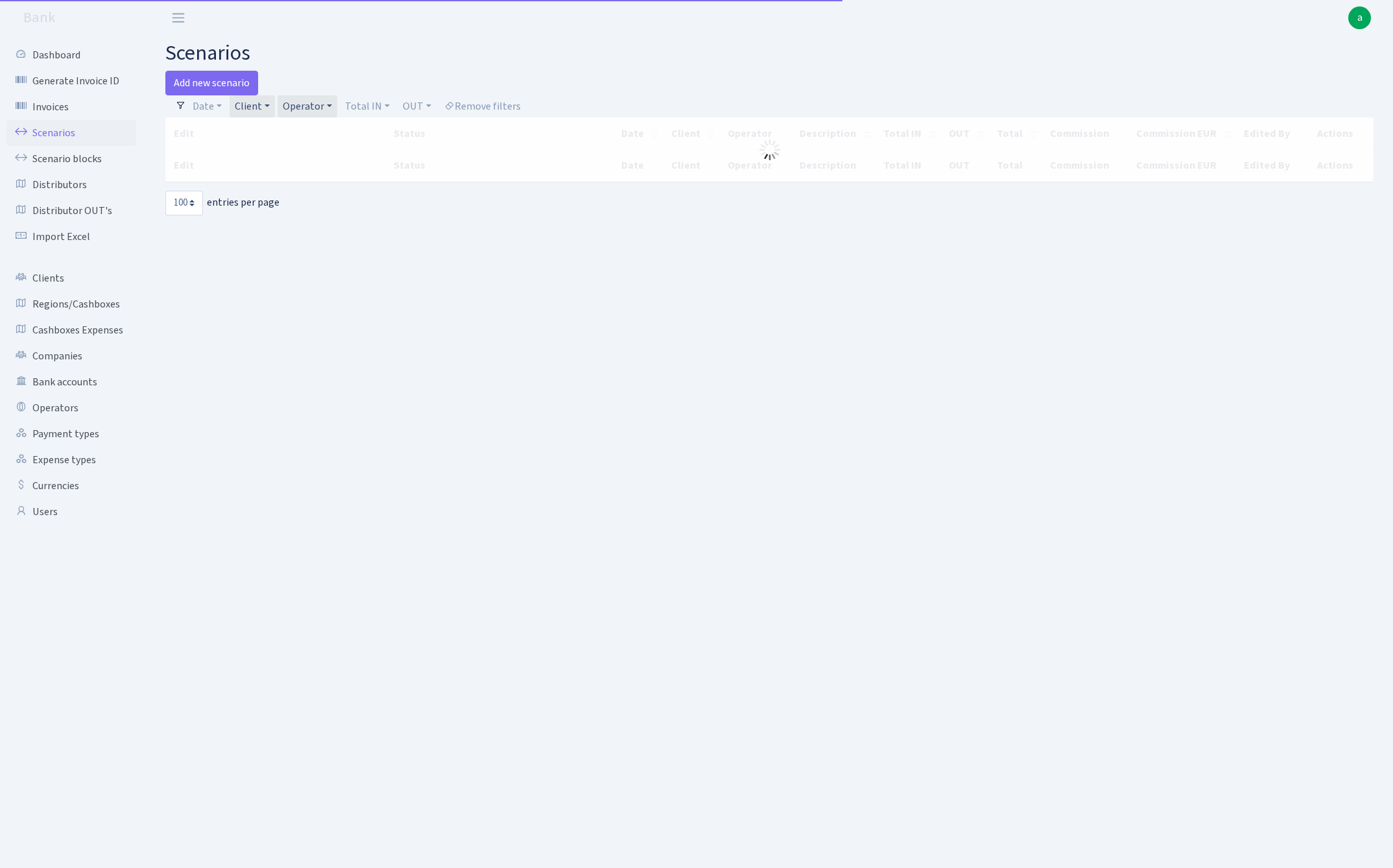
select select "100"
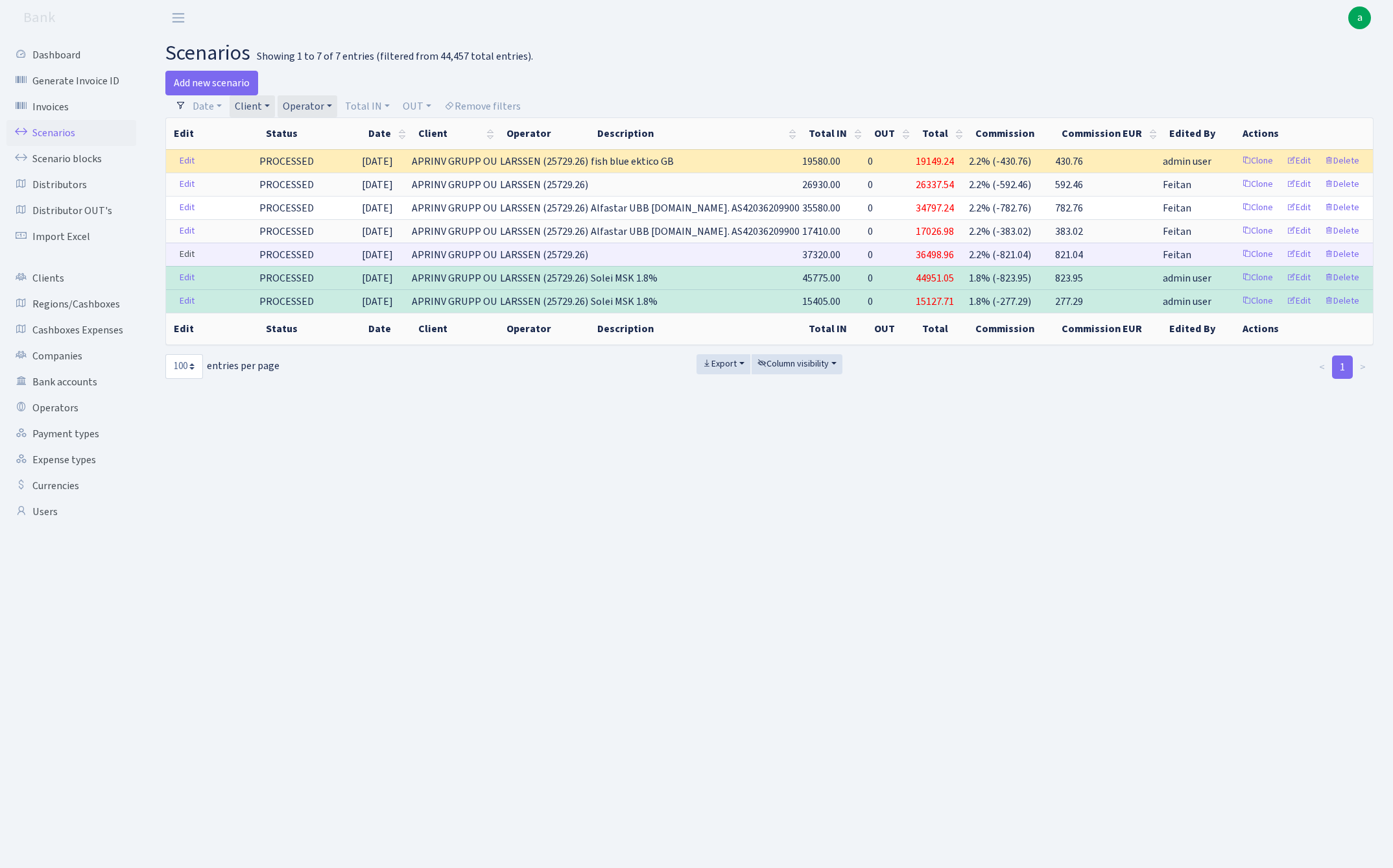
click at [188, 253] on link "Edit" at bounding box center [186, 255] width 26 height 20
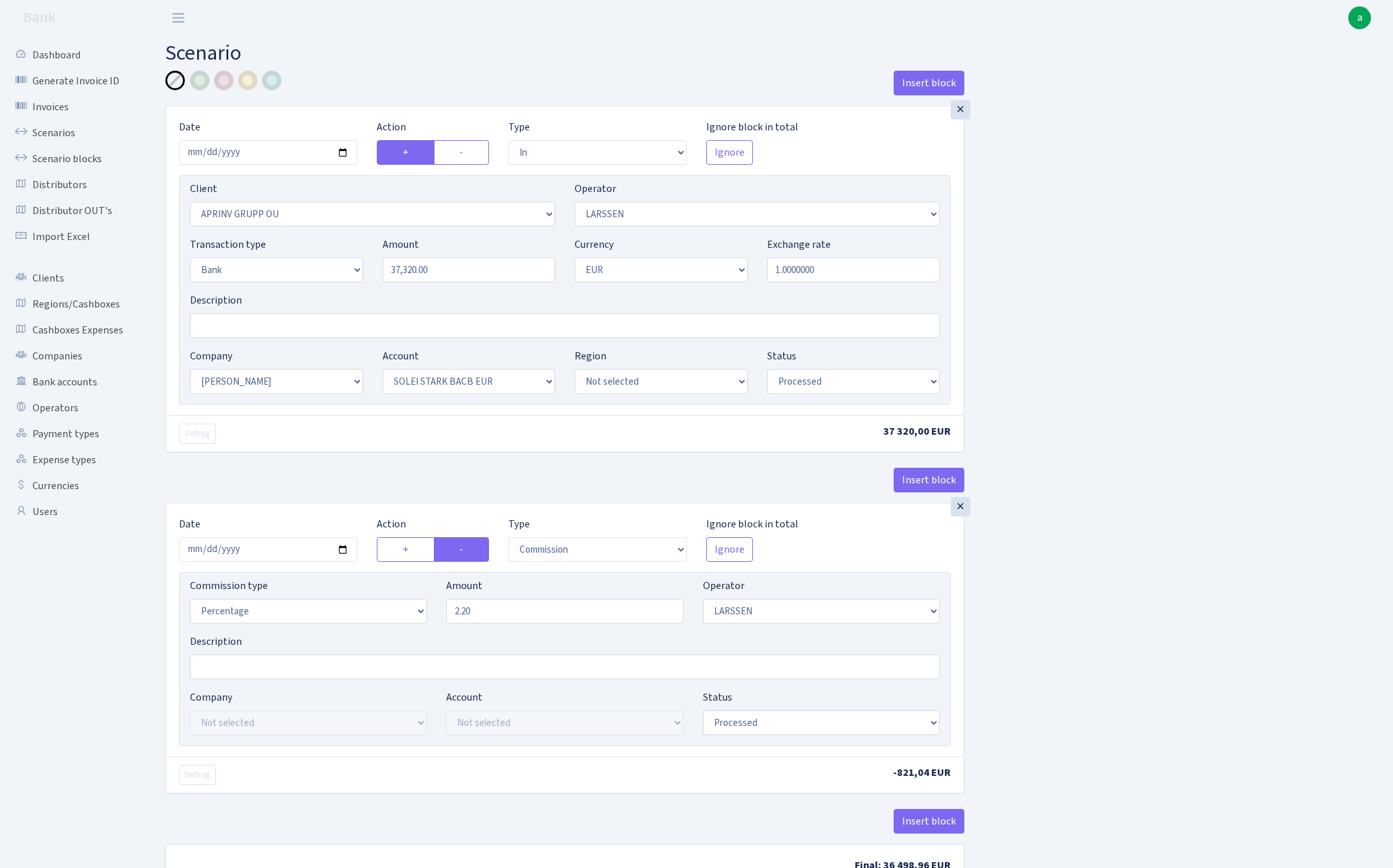
select select "in"
select select "3197"
select select "36"
select select "2"
select select "1"
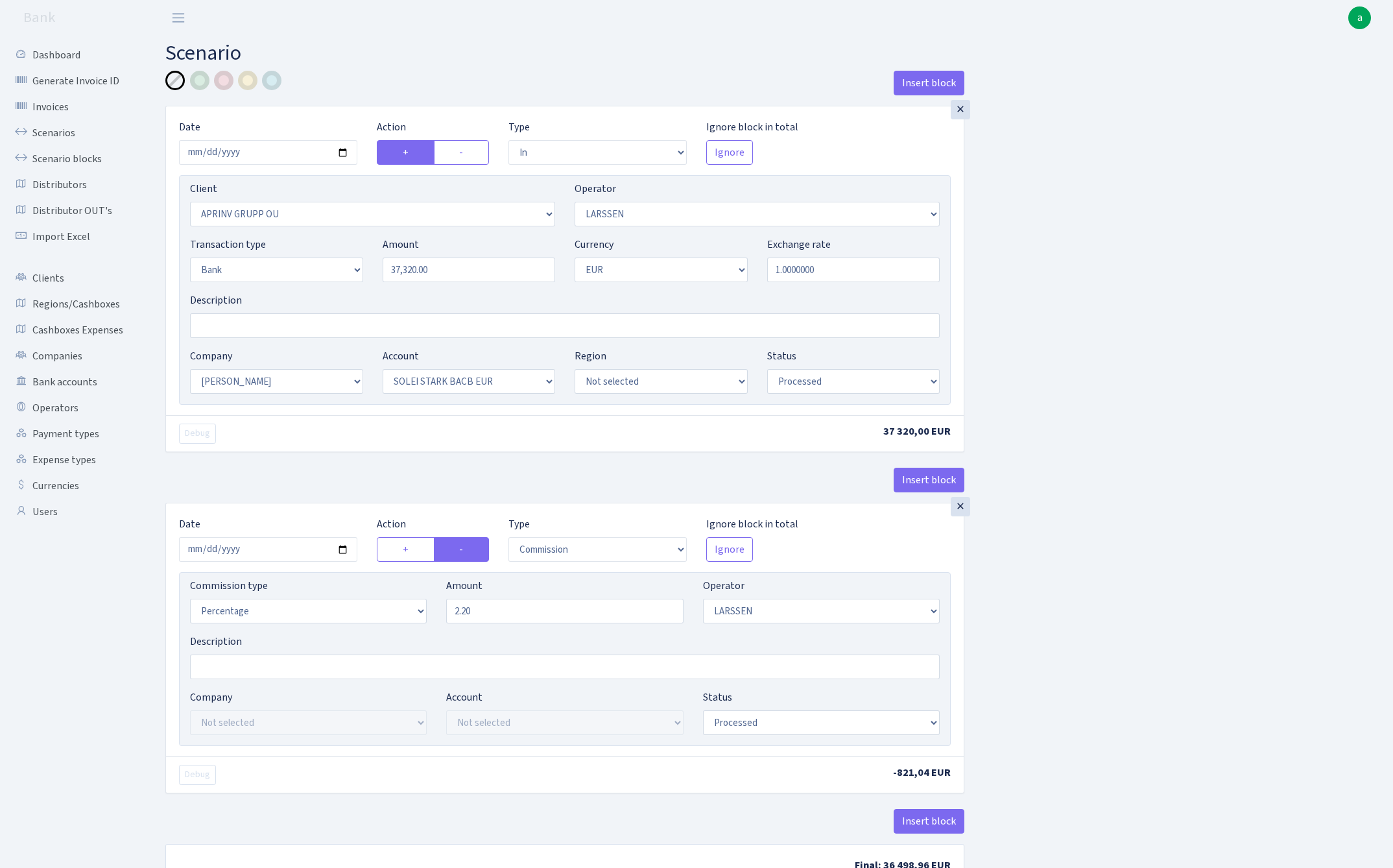
select select "2"
select select "4"
select select "processed"
select select "commission"
select select "36"
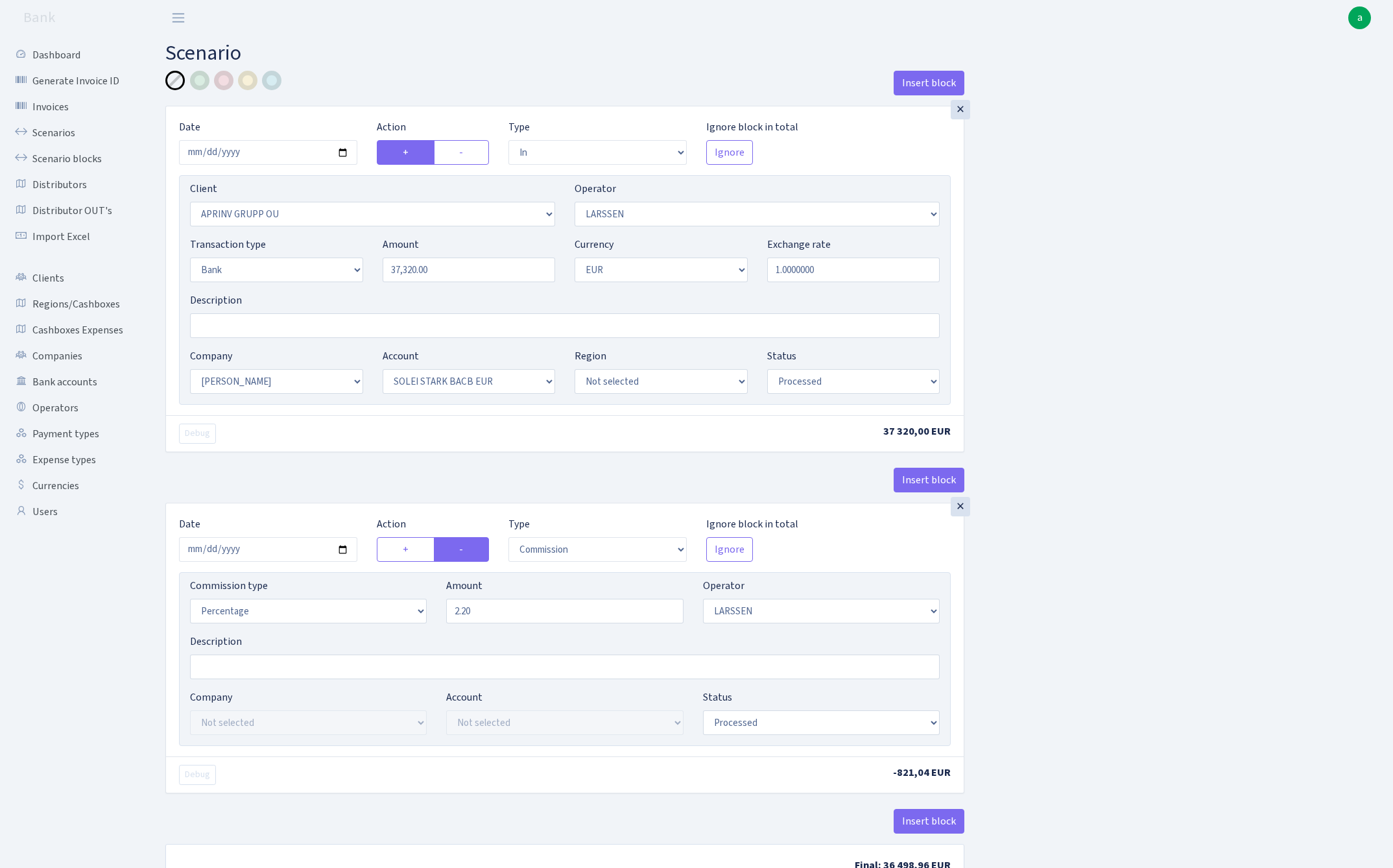
select select "processed"
click at [279, 326] on input "Description" at bounding box center [565, 325] width 750 height 25
paste input "Solei MSK 1.8%"
type input "Solei MSK 1.8%"
click at [202, 82] on div at bounding box center [200, 80] width 19 height 19
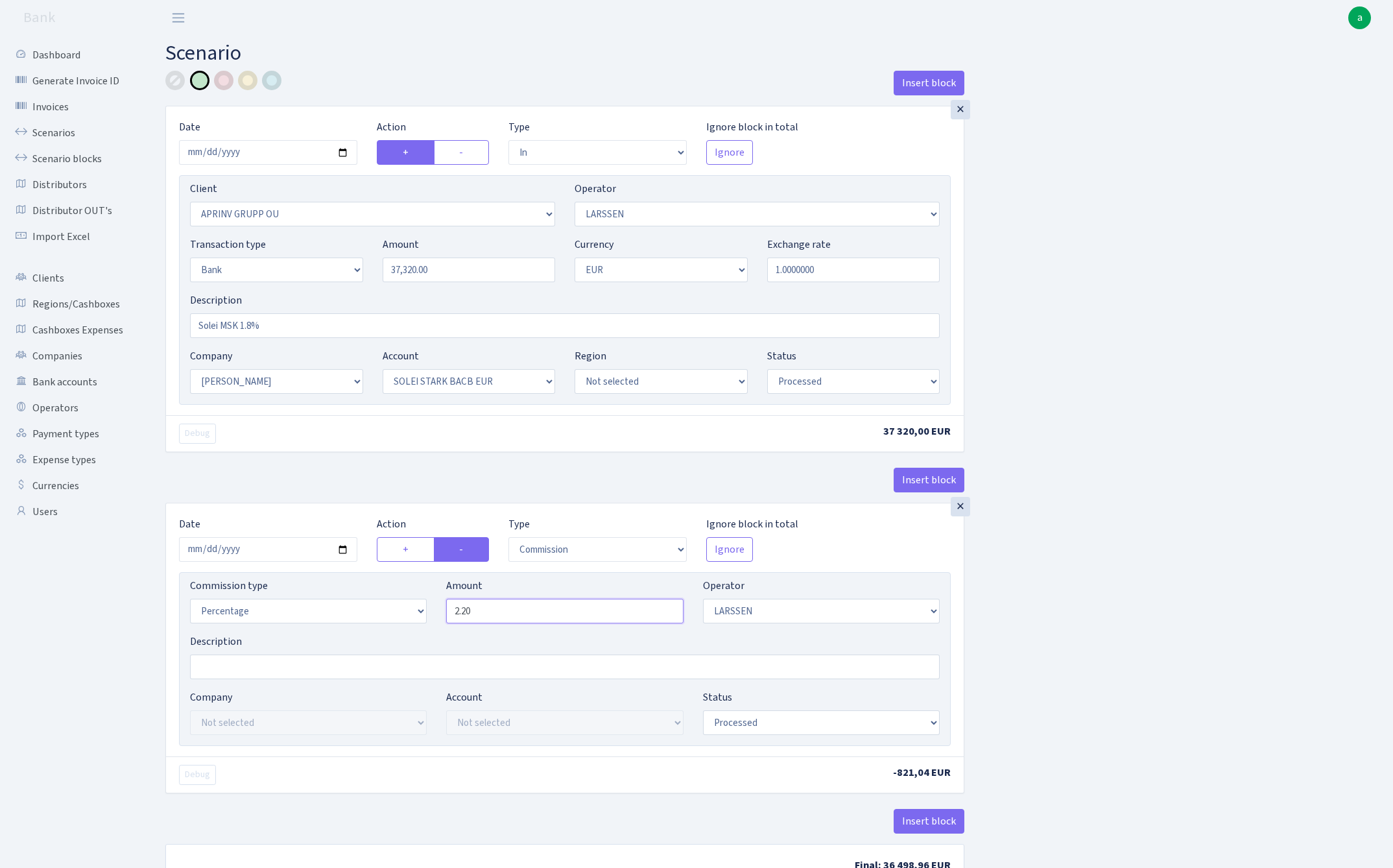
click at [520, 615] on input "2.20" at bounding box center [564, 610] width 237 height 25
type input "1.80"
click at [1276, 560] on div "Insert block × Date 2025-06-30 Action + - Type --- In Out Commission Field requ…" at bounding box center [769, 486] width 1228 height 832
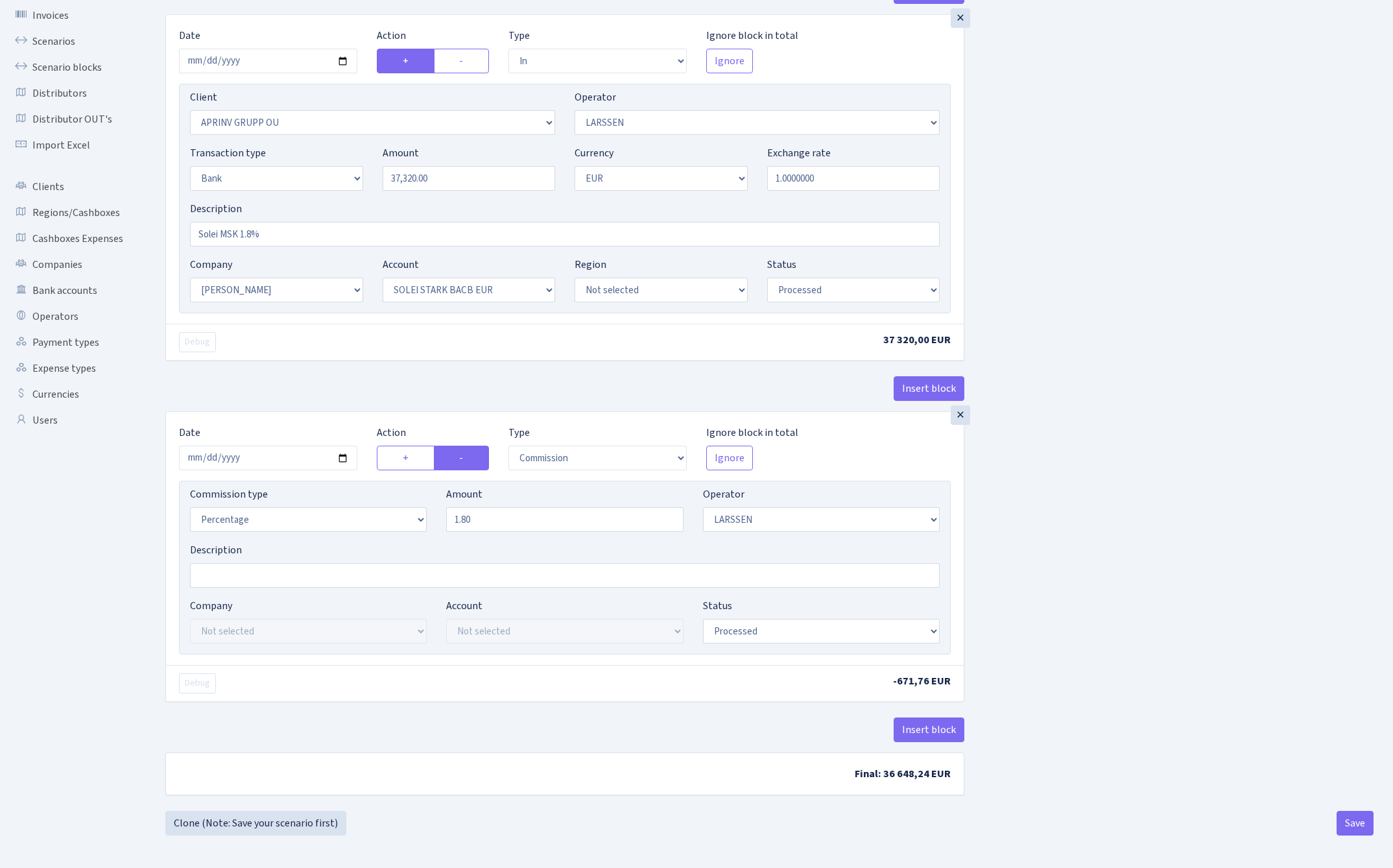
scroll to position [95, 0]
click at [1357, 821] on button "Save" at bounding box center [1356, 822] width 37 height 25
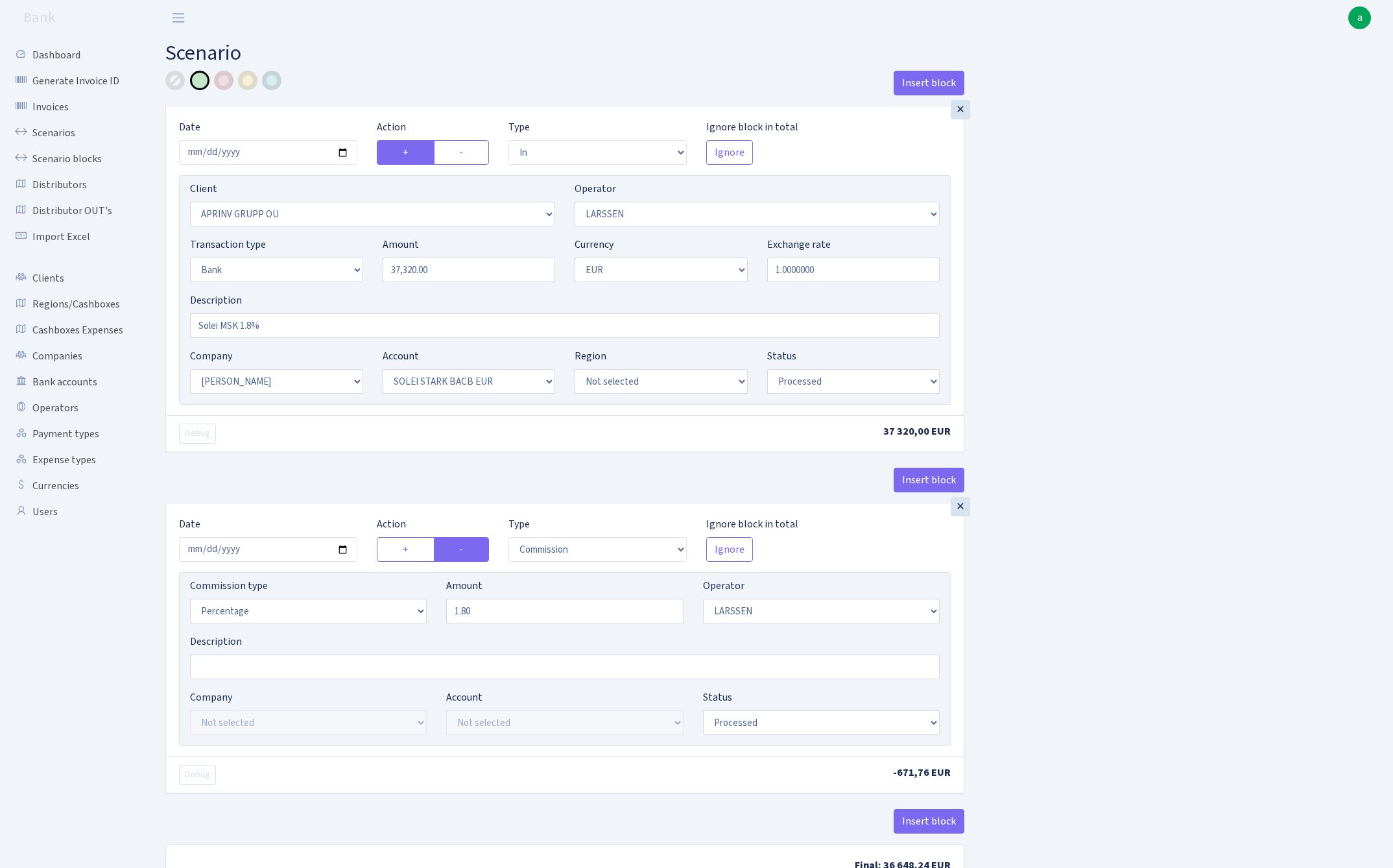
select select "in"
select select "3197"
select select "36"
select select "2"
select select "1"
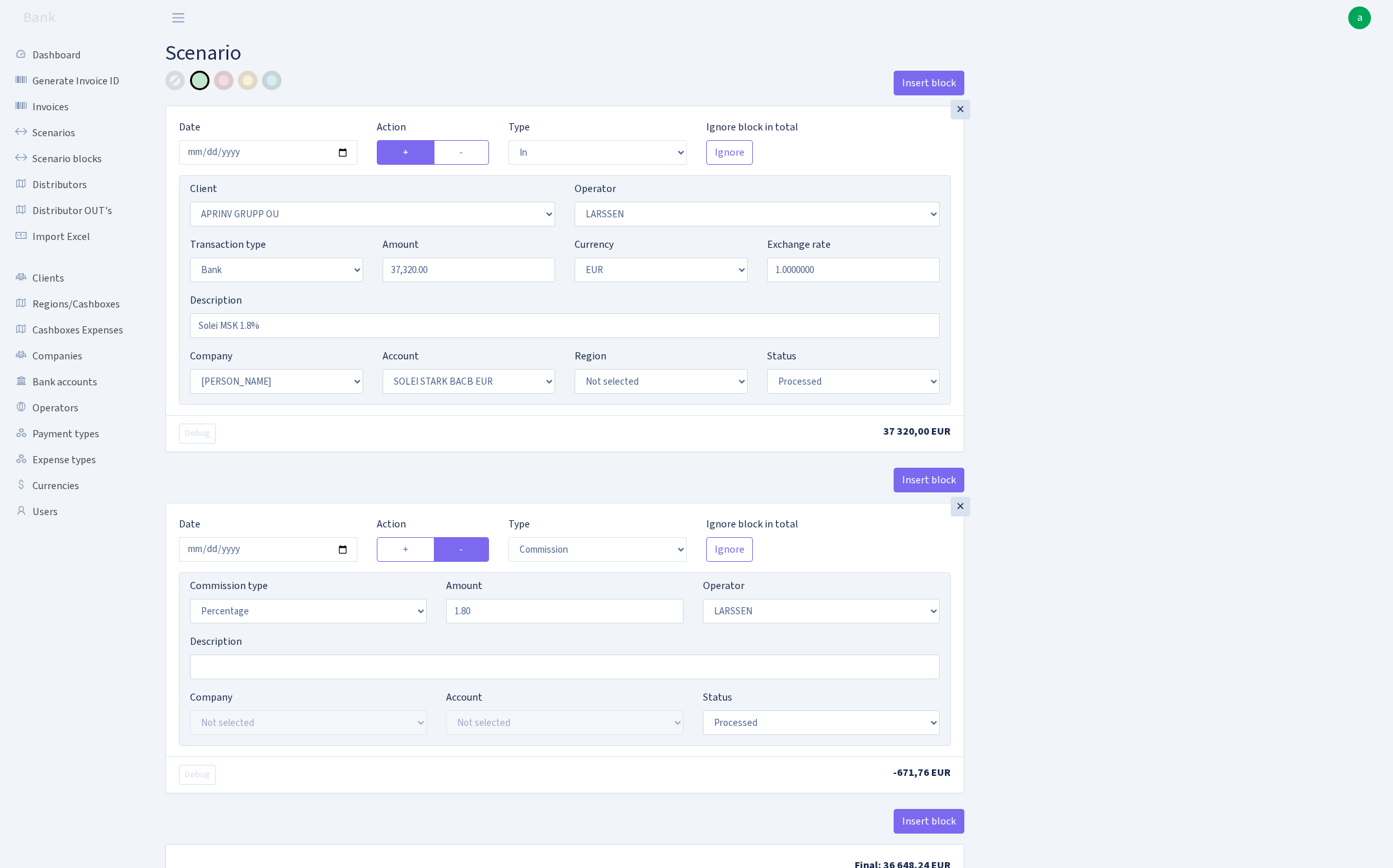
select select "2"
select select "4"
select select "processed"
select select "commission"
select select "36"
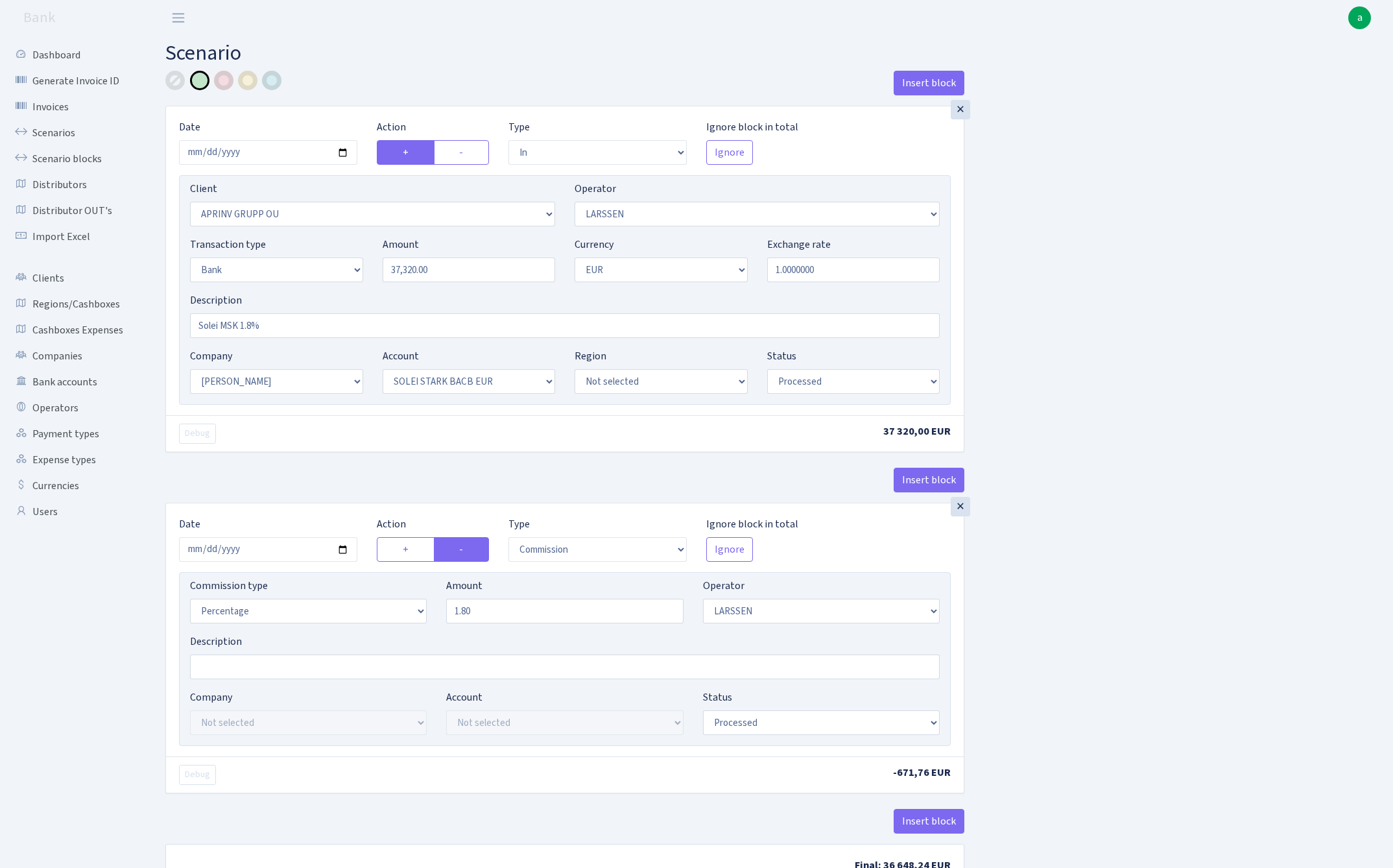
select select "processed"
click at [42, 129] on link "Scenarios" at bounding box center [71, 133] width 129 height 26
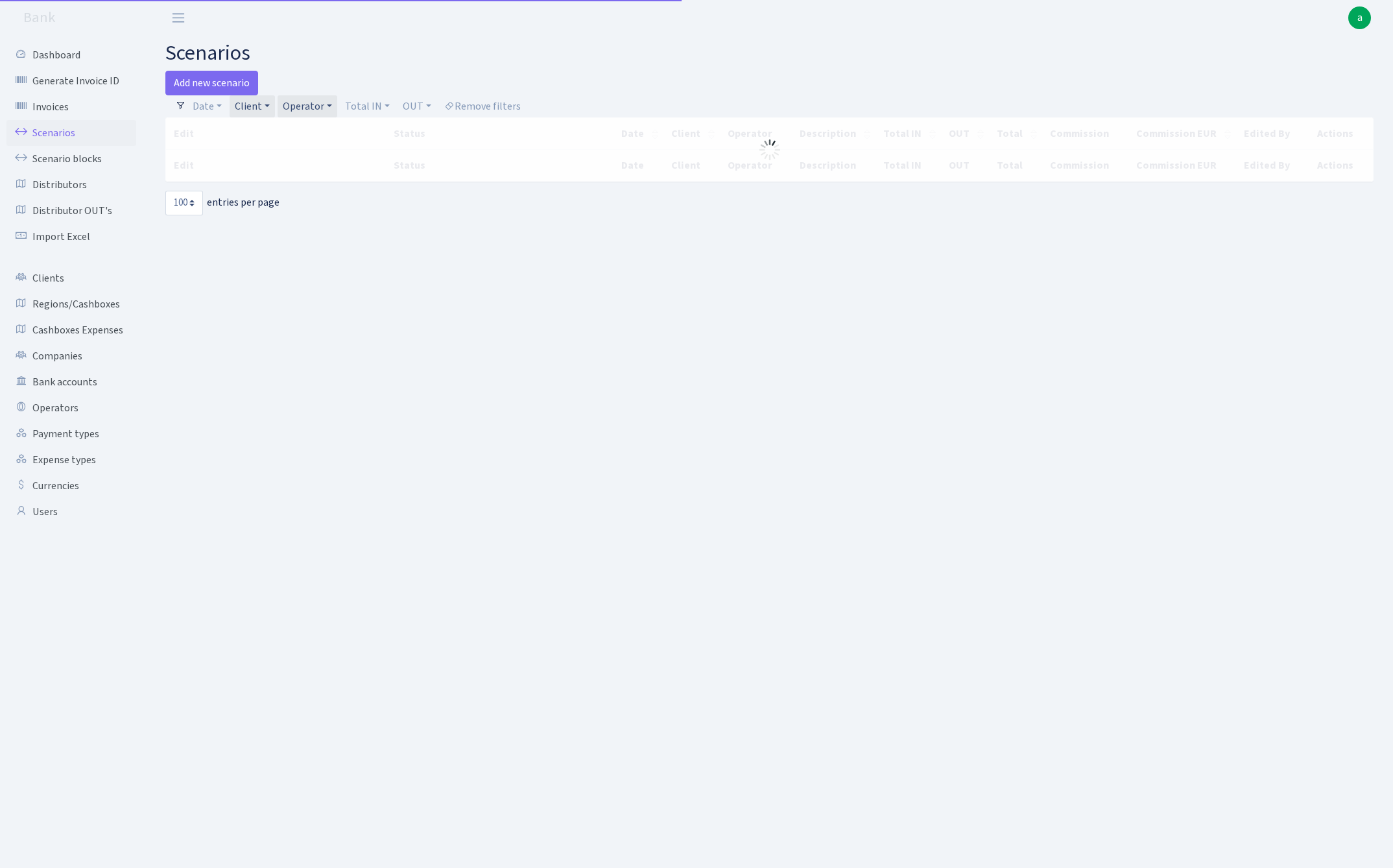
select select "100"
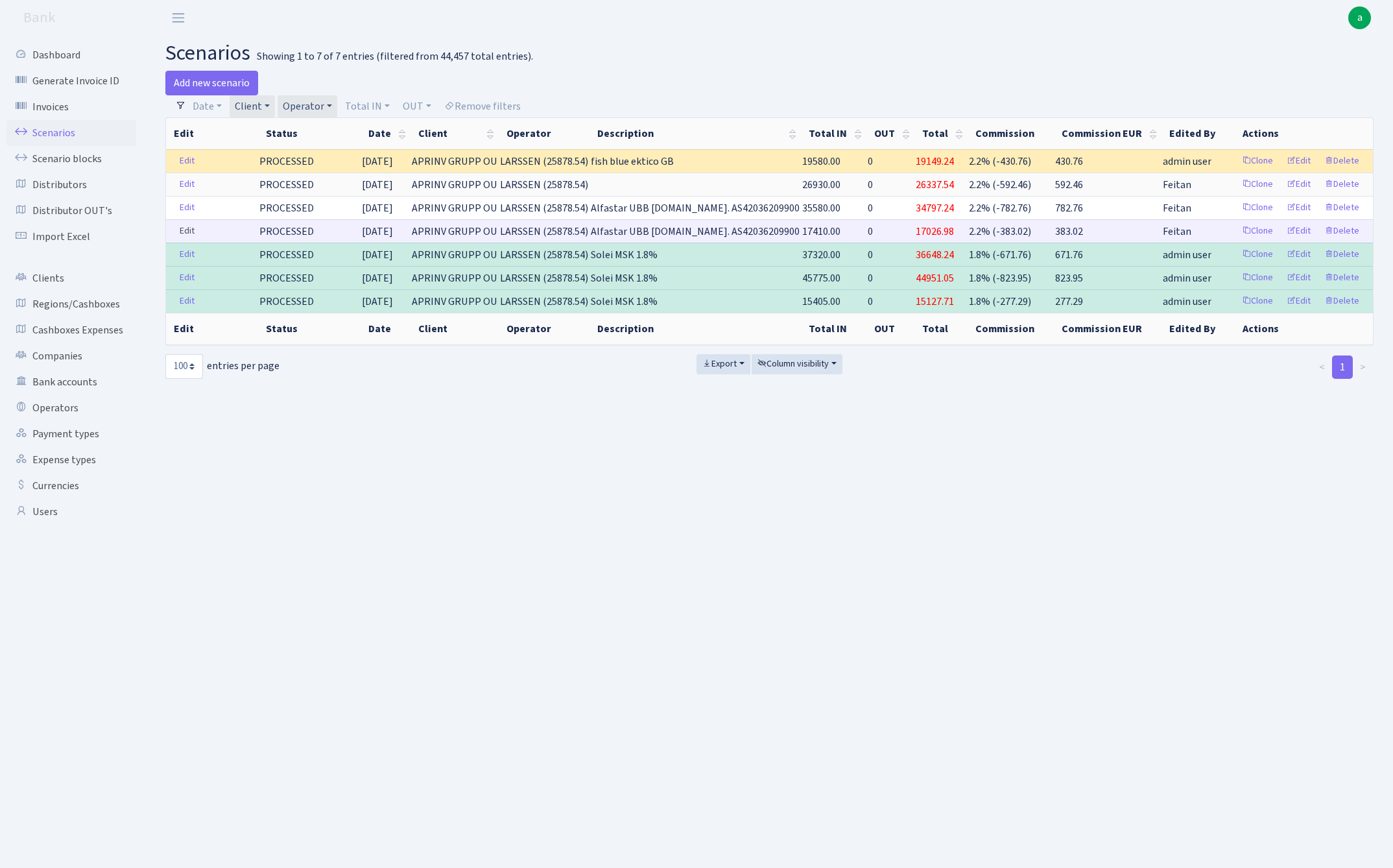
click at [188, 229] on link "Edit" at bounding box center [186, 231] width 26 height 20
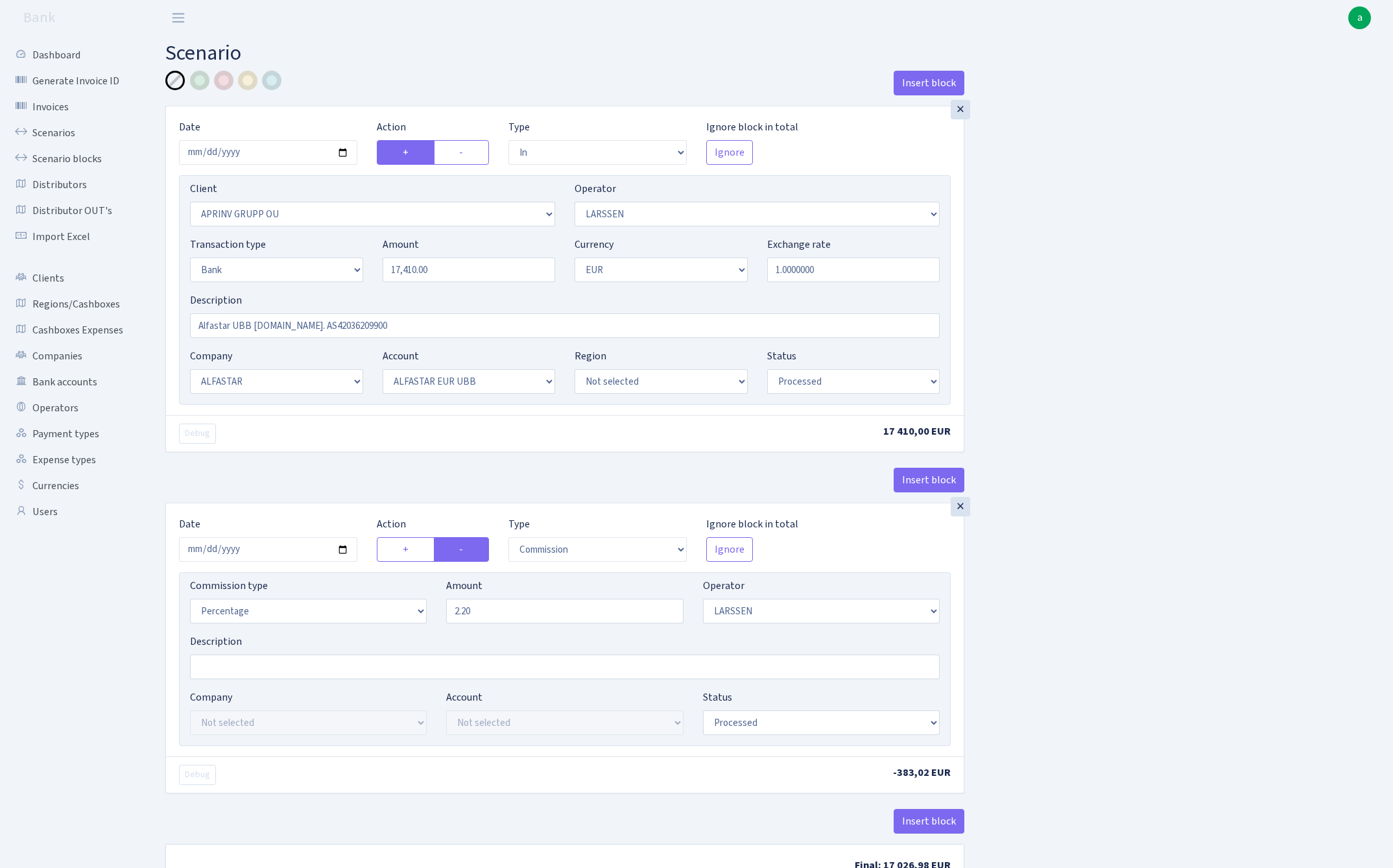
select select "in"
select select "3197"
select select "36"
select select "2"
select select "1"
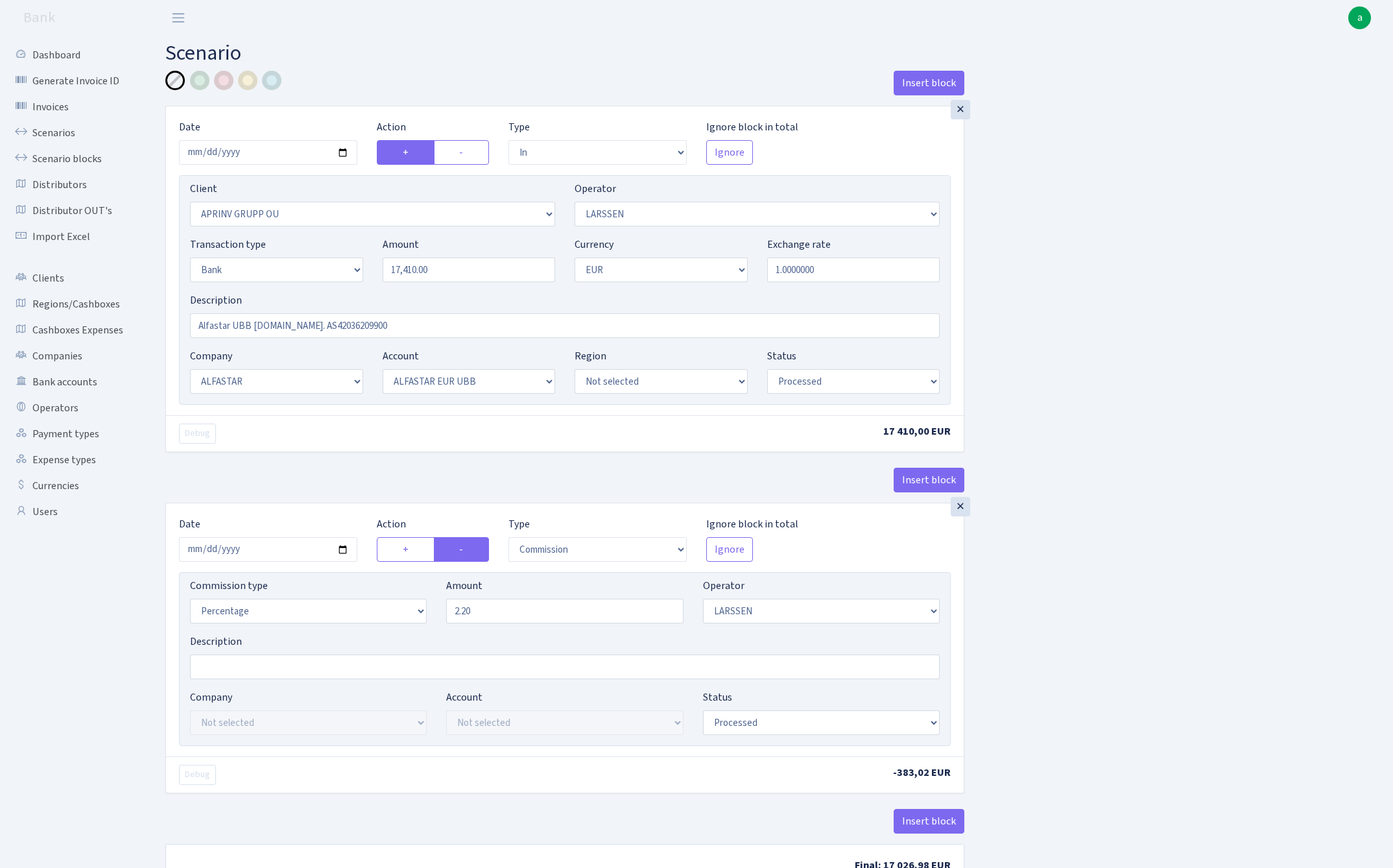
select select "14"
select select "42"
select select "processed"
select select "commission"
select select "36"
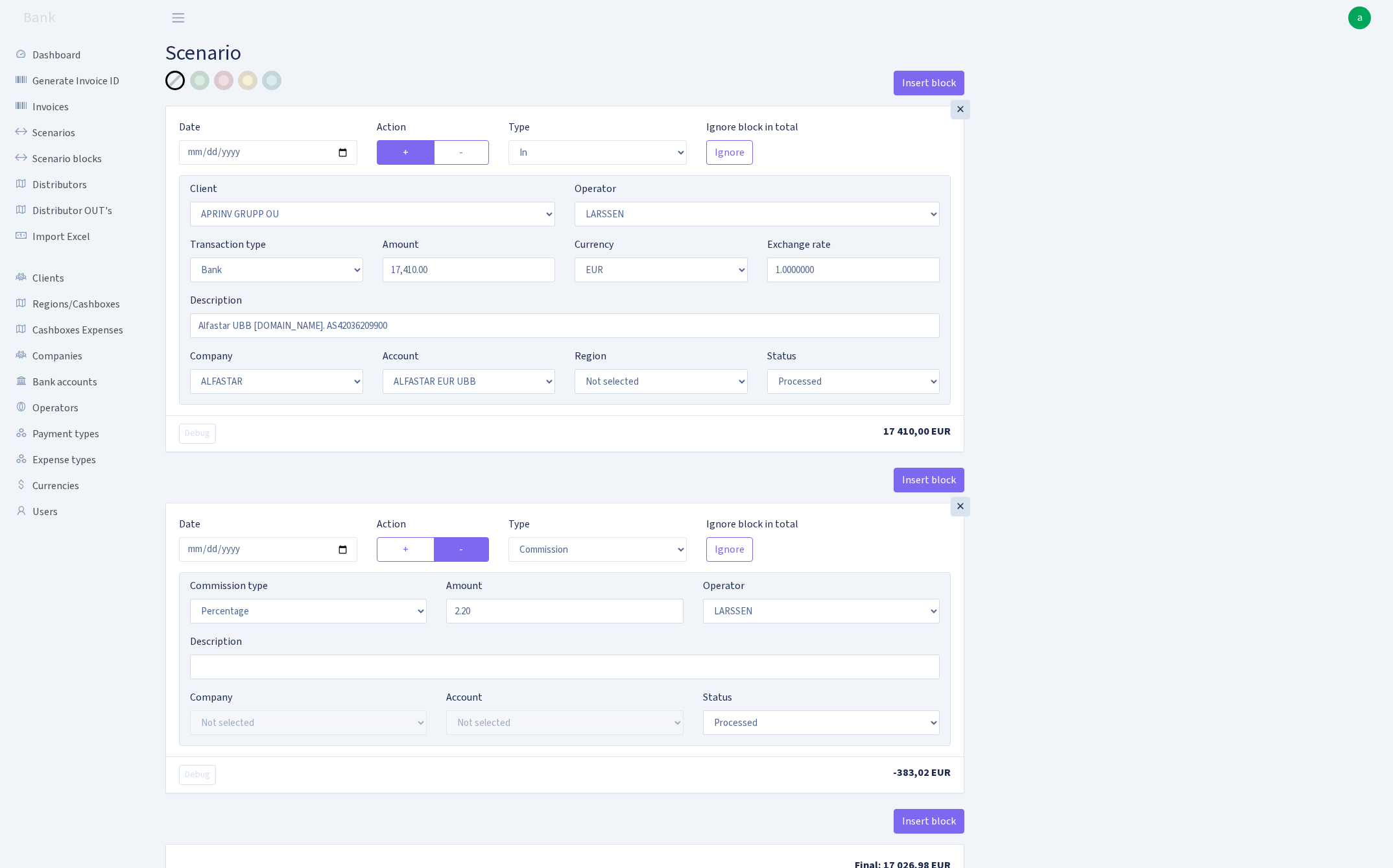
select select "processed"
click at [416, 327] on input "Alfastar UBB [DOMAIN_NAME]. AS42036209900" at bounding box center [565, 325] width 750 height 25
paste input "Solei MSK 1.8%"
click at [361, 325] on input "Alfastar UBB INV.NO. AS42036209900 Solei MSK 1.8%" at bounding box center [565, 325] width 750 height 25
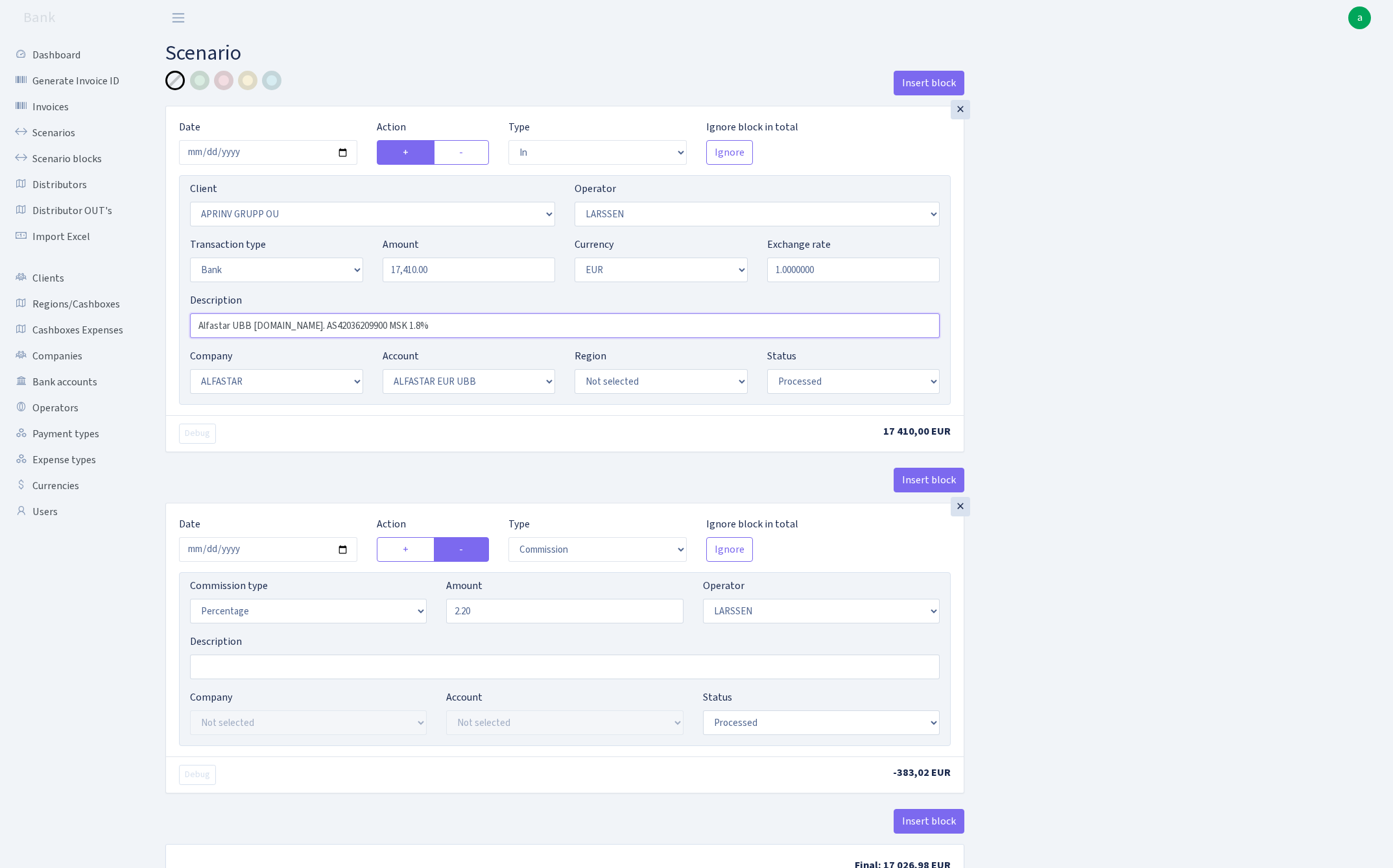
click at [421, 325] on input "Alfastar UBB [DOMAIN_NAME]. AS42036209900 MSK 1.8%" at bounding box center [565, 325] width 750 height 25
type input "Alfastar UBB [DOMAIN_NAME]. AS42036209900 MSK 1.8%"
click at [497, 620] on input "2.20" at bounding box center [564, 610] width 237 height 25
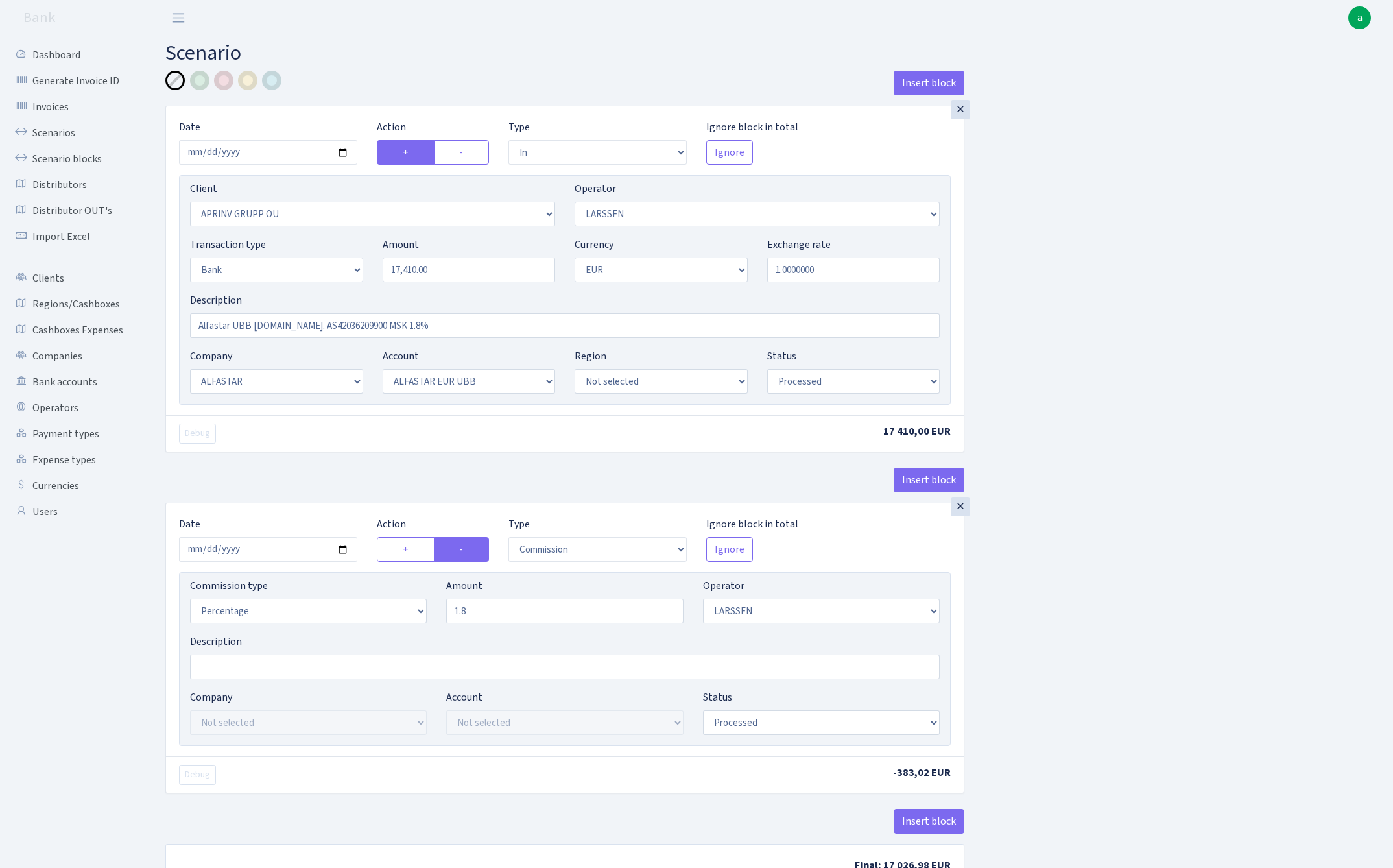
type input "1.80"
click at [1080, 560] on div "Insert block × Date 2025-07-01 Action + - Type --- In Out Commission Field requ…" at bounding box center [769, 486] width 1228 height 832
click at [203, 78] on div at bounding box center [200, 80] width 19 height 19
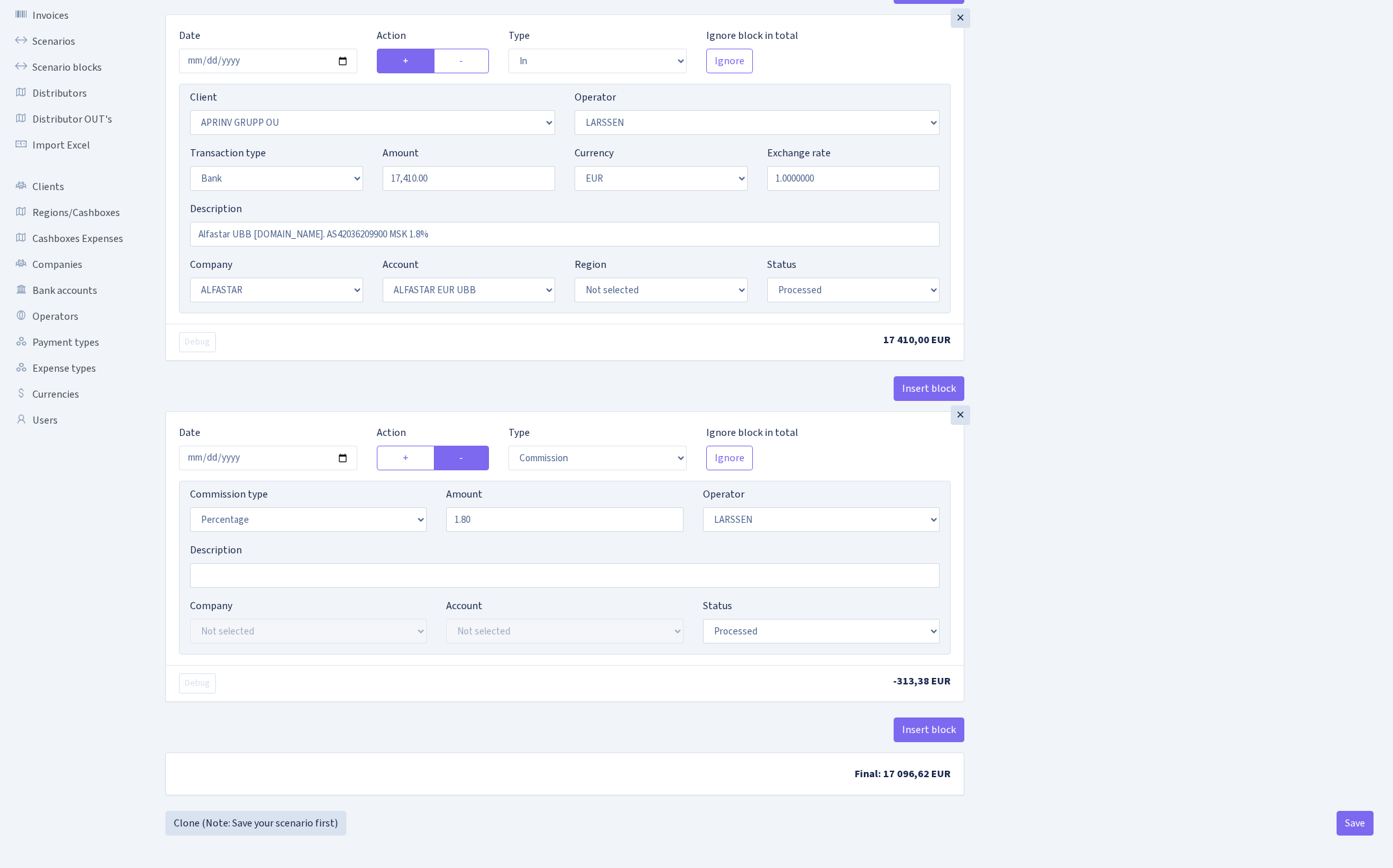
scroll to position [95, 0]
click at [1356, 818] on button "Save" at bounding box center [1356, 822] width 37 height 25
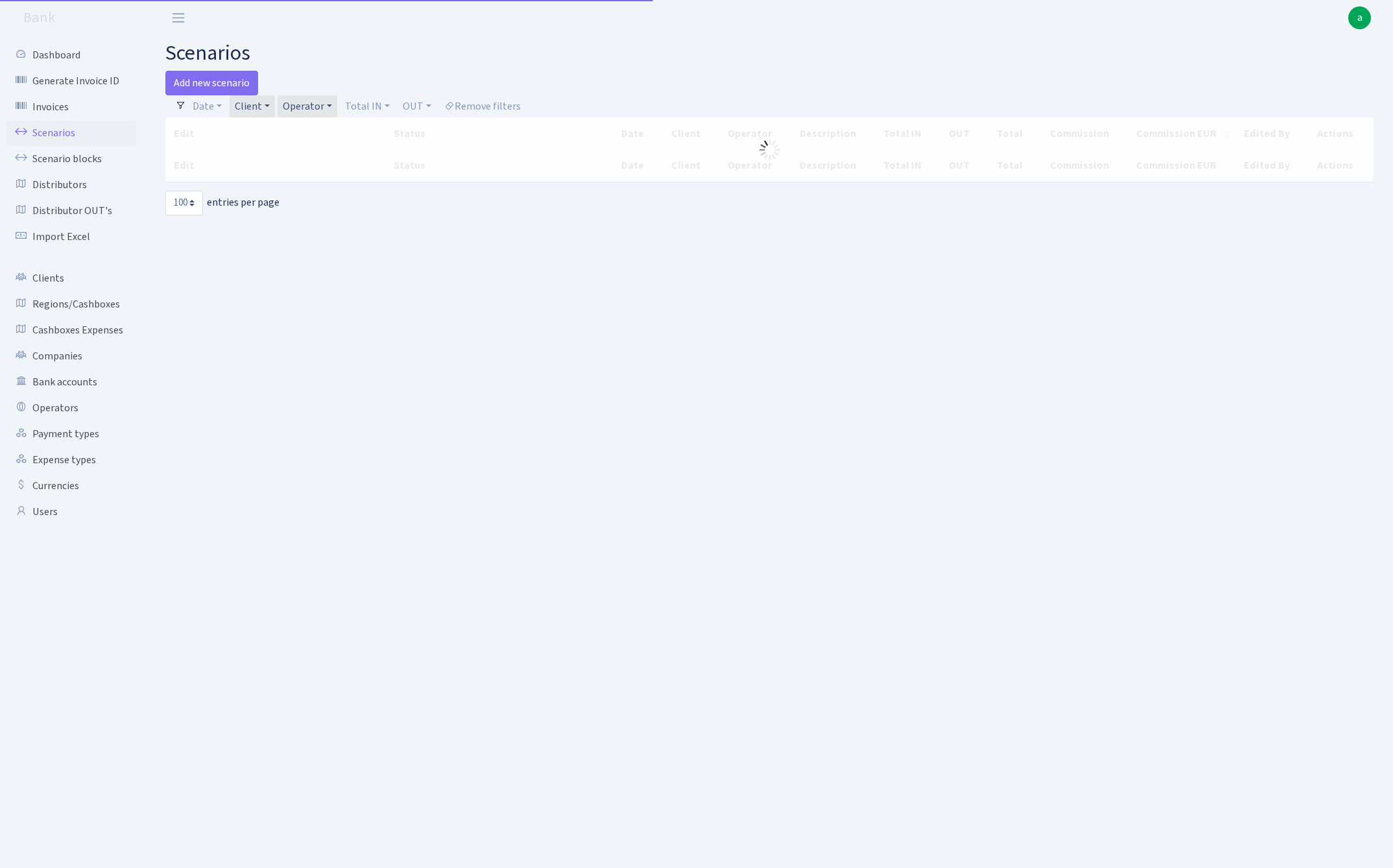
select select "100"
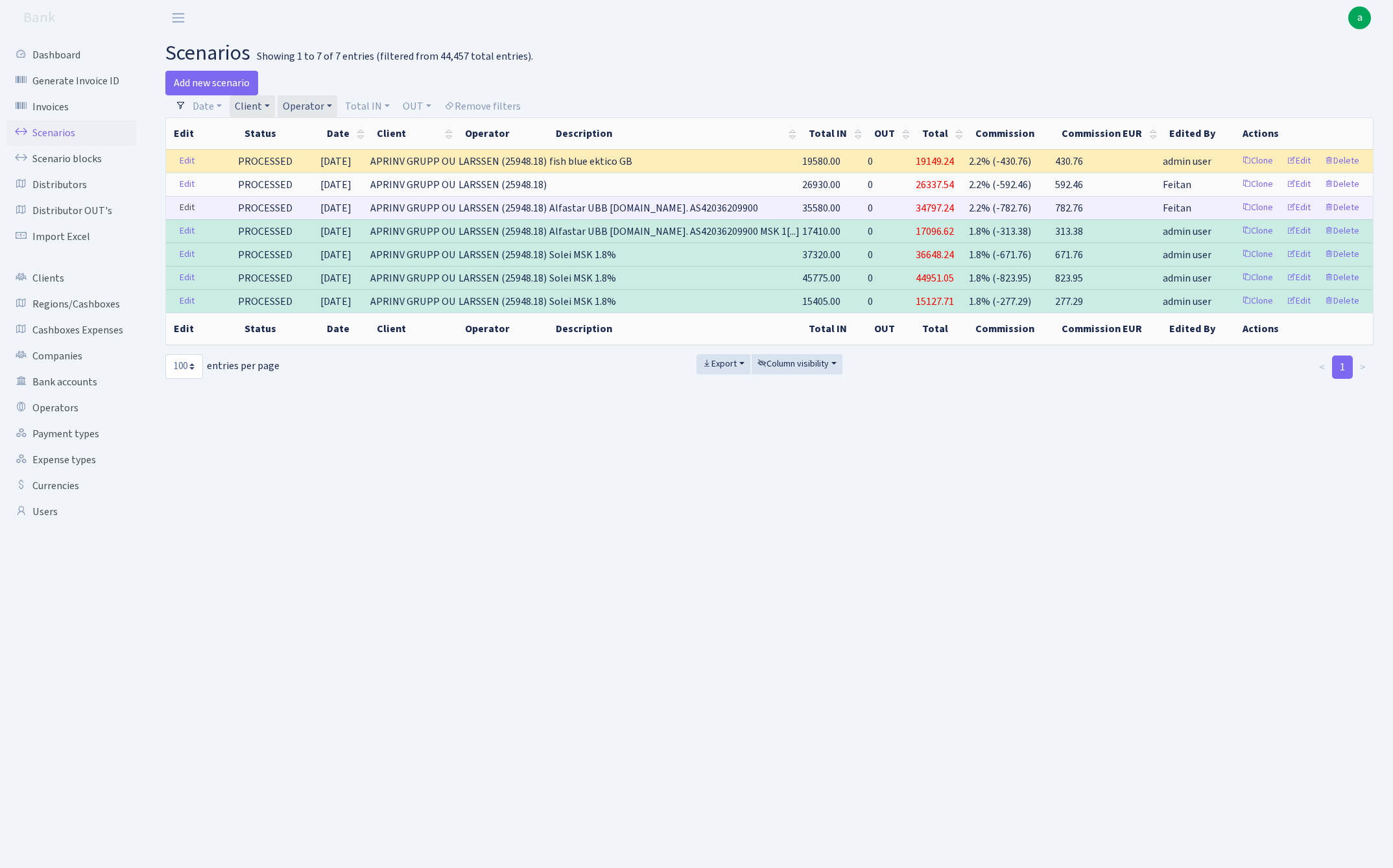
click at [190, 207] on link "Edit" at bounding box center [186, 208] width 26 height 20
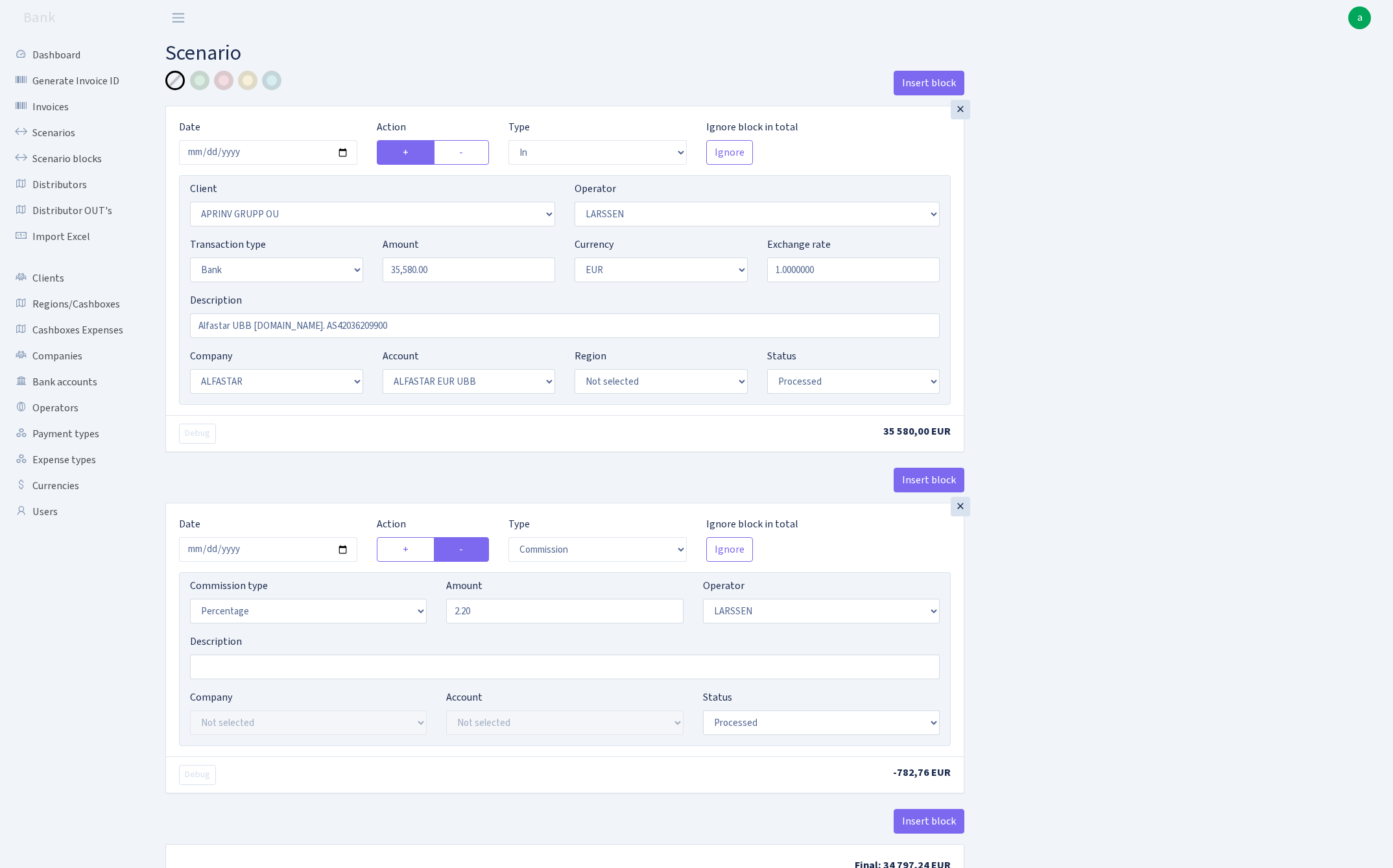
select select "in"
select select "3197"
select select "36"
select select "2"
select select "1"
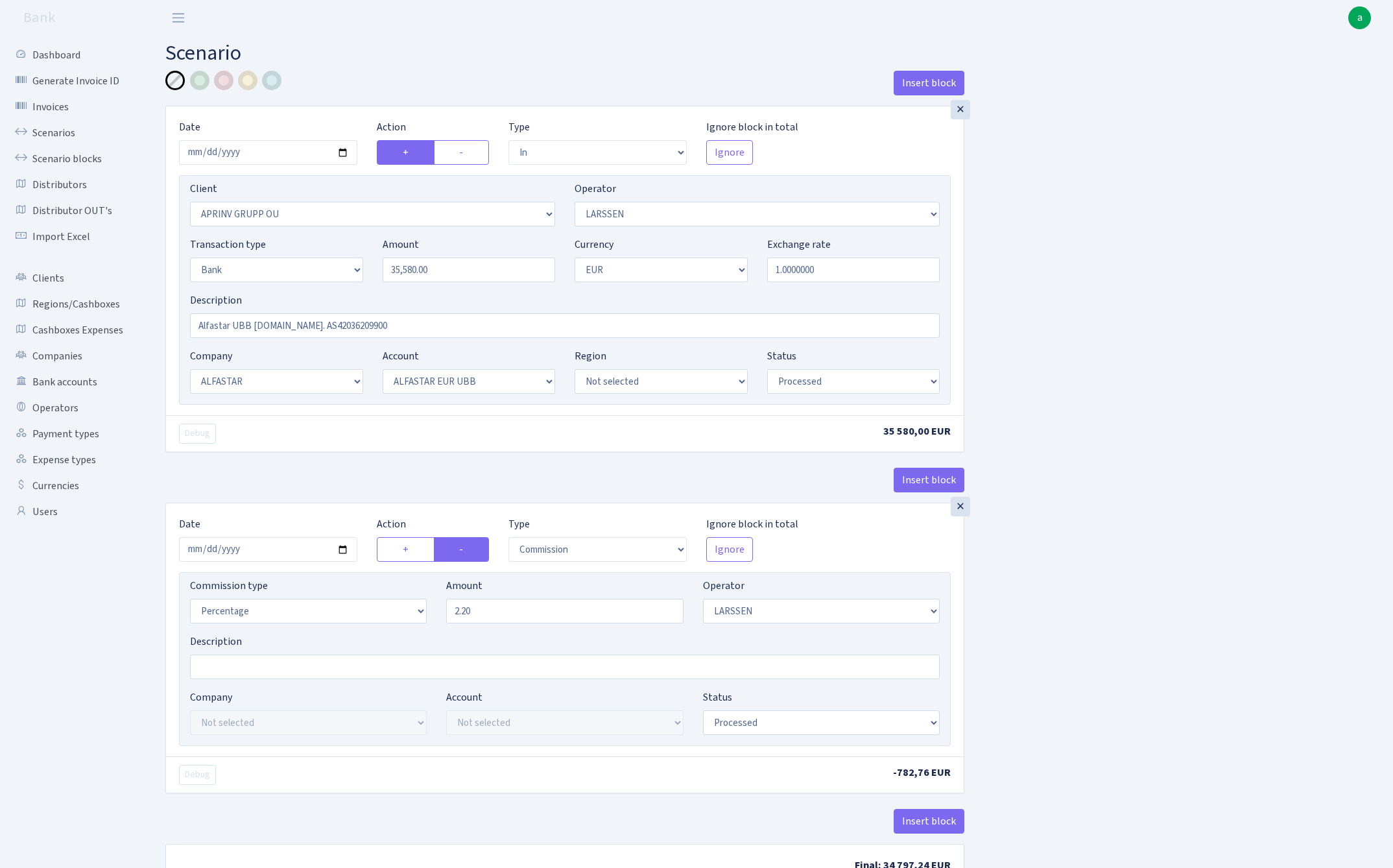
select select "14"
select select "42"
select select "processed"
select select "commission"
select select "36"
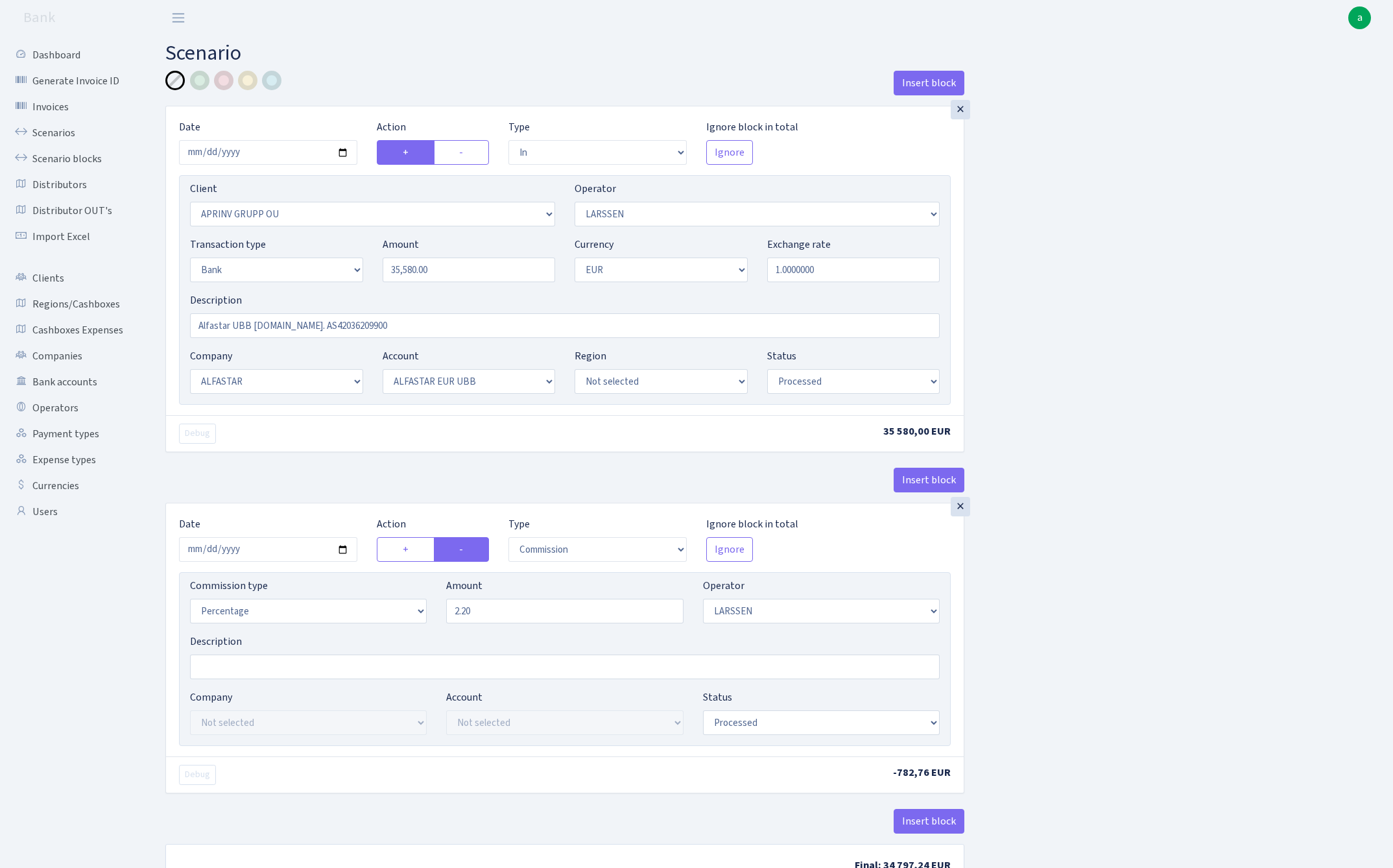
select select "processed"
click at [399, 327] on input "Alfastar UBB [DOMAIN_NAME]. AS42036209900" at bounding box center [565, 325] width 750 height 25
paste input "MSK 1.8%"
type input "Alfastar UBB [DOMAIN_NAME]. AS42036209900 MSK 1.8%"
click at [200, 81] on div at bounding box center [200, 80] width 19 height 19
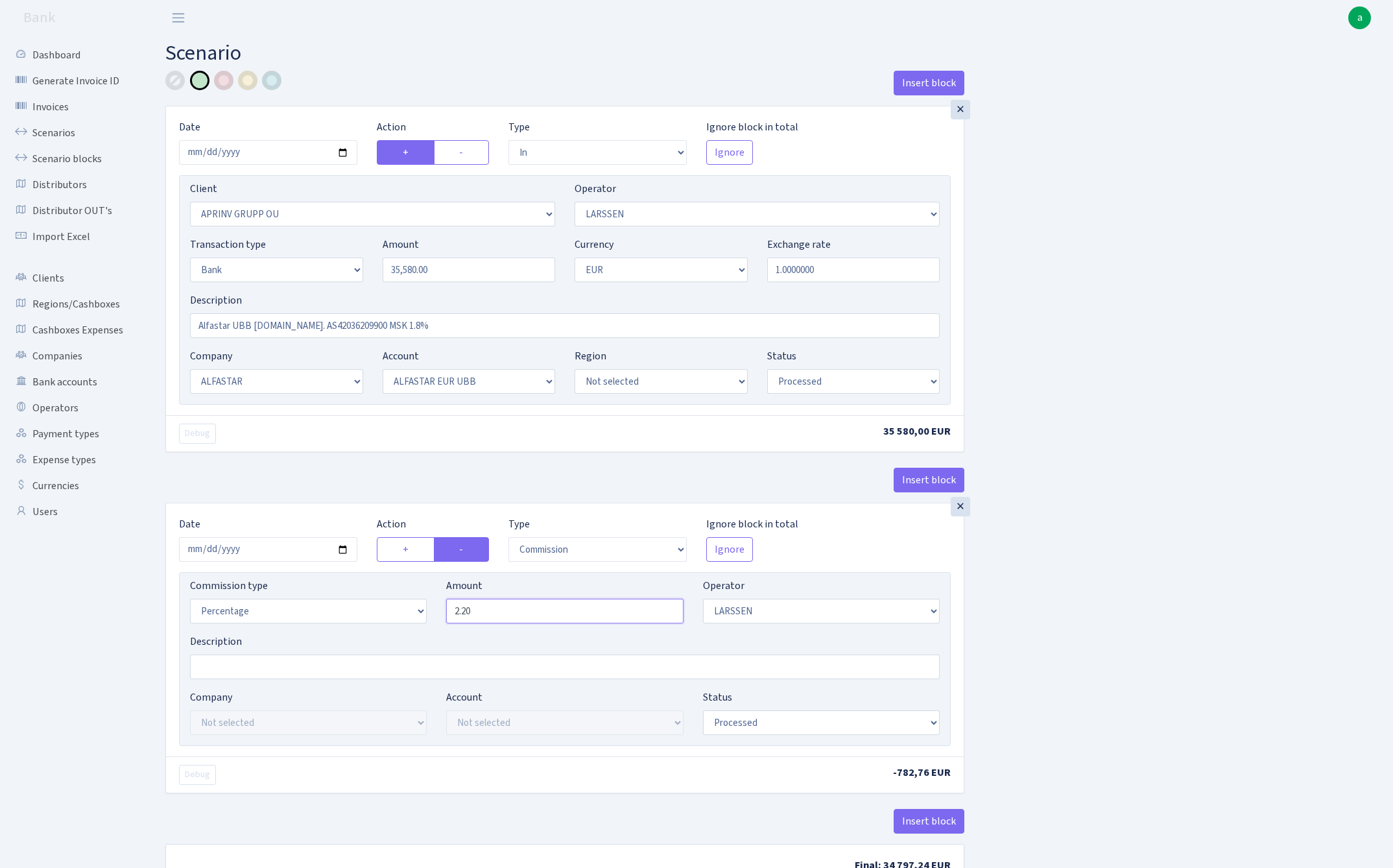
click at [594, 615] on input "2.20" at bounding box center [564, 610] width 237 height 25
type input "1.80"
click at [1192, 535] on div "Insert block × Date [DATE] Action + - Type --- In Out Commission Field required…" at bounding box center [769, 484] width 1228 height 826
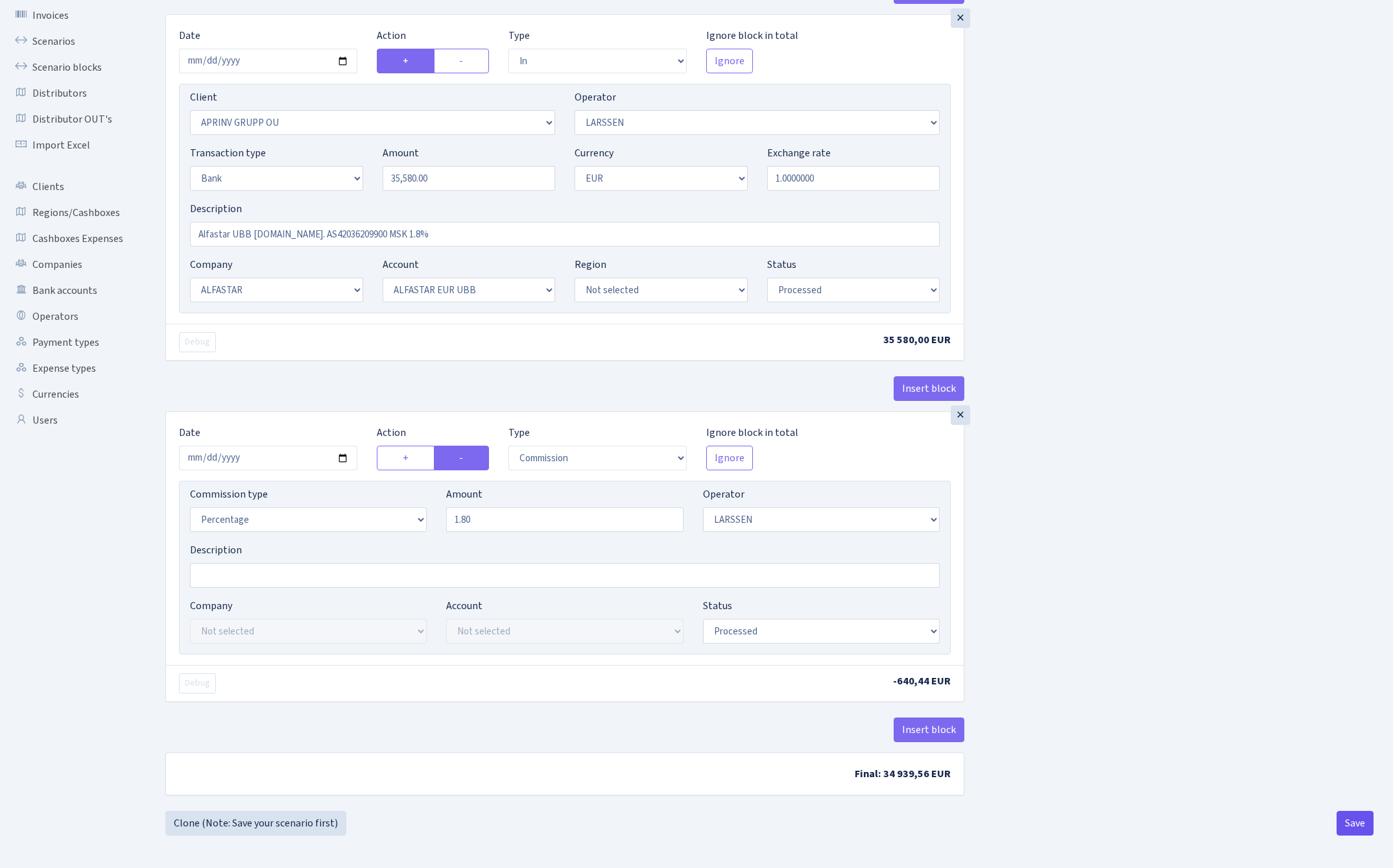
scroll to position [95, 0]
click at [1349, 826] on button "Save" at bounding box center [1356, 822] width 37 height 25
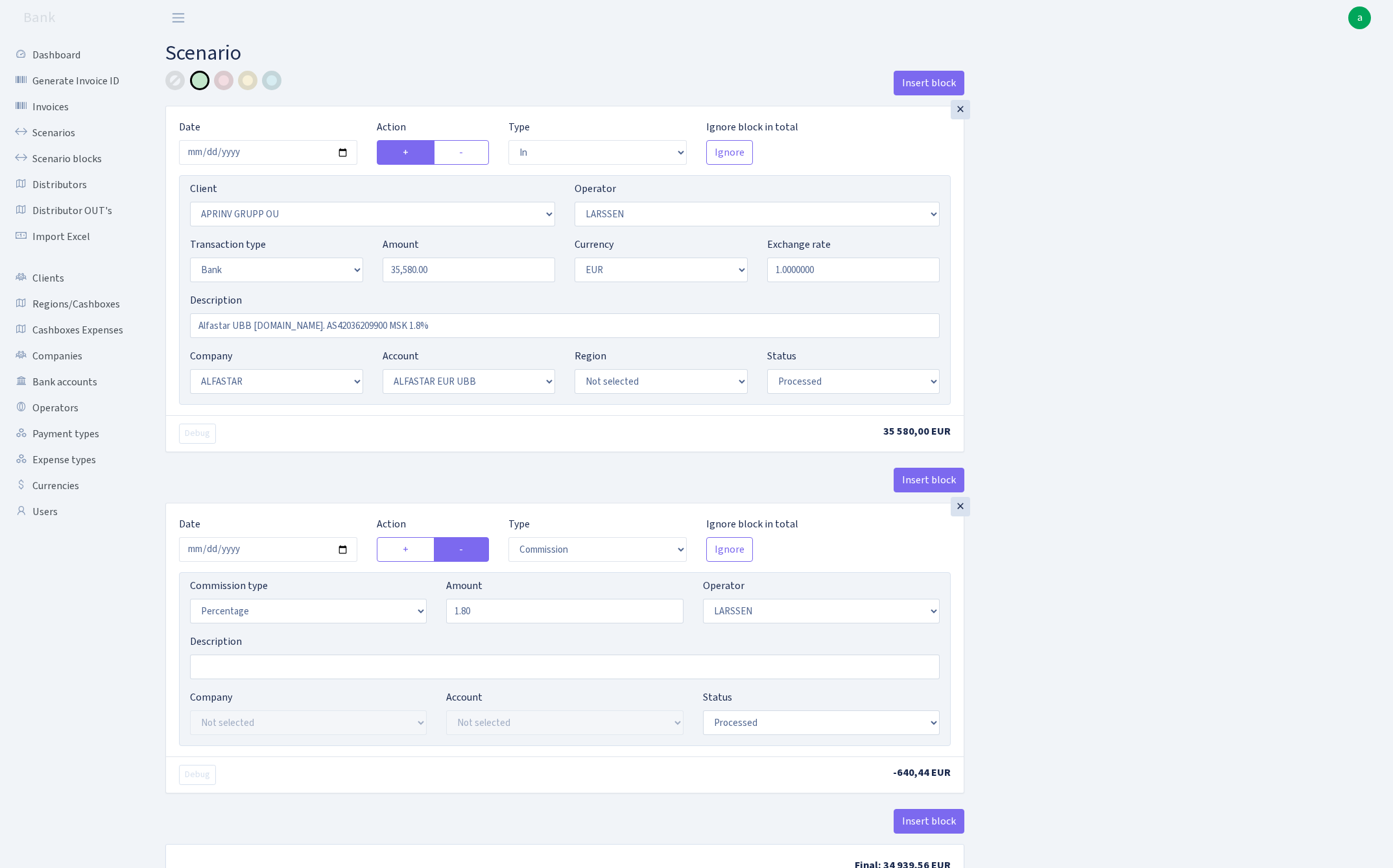
select select "in"
select select "3197"
select select "36"
select select "2"
select select "1"
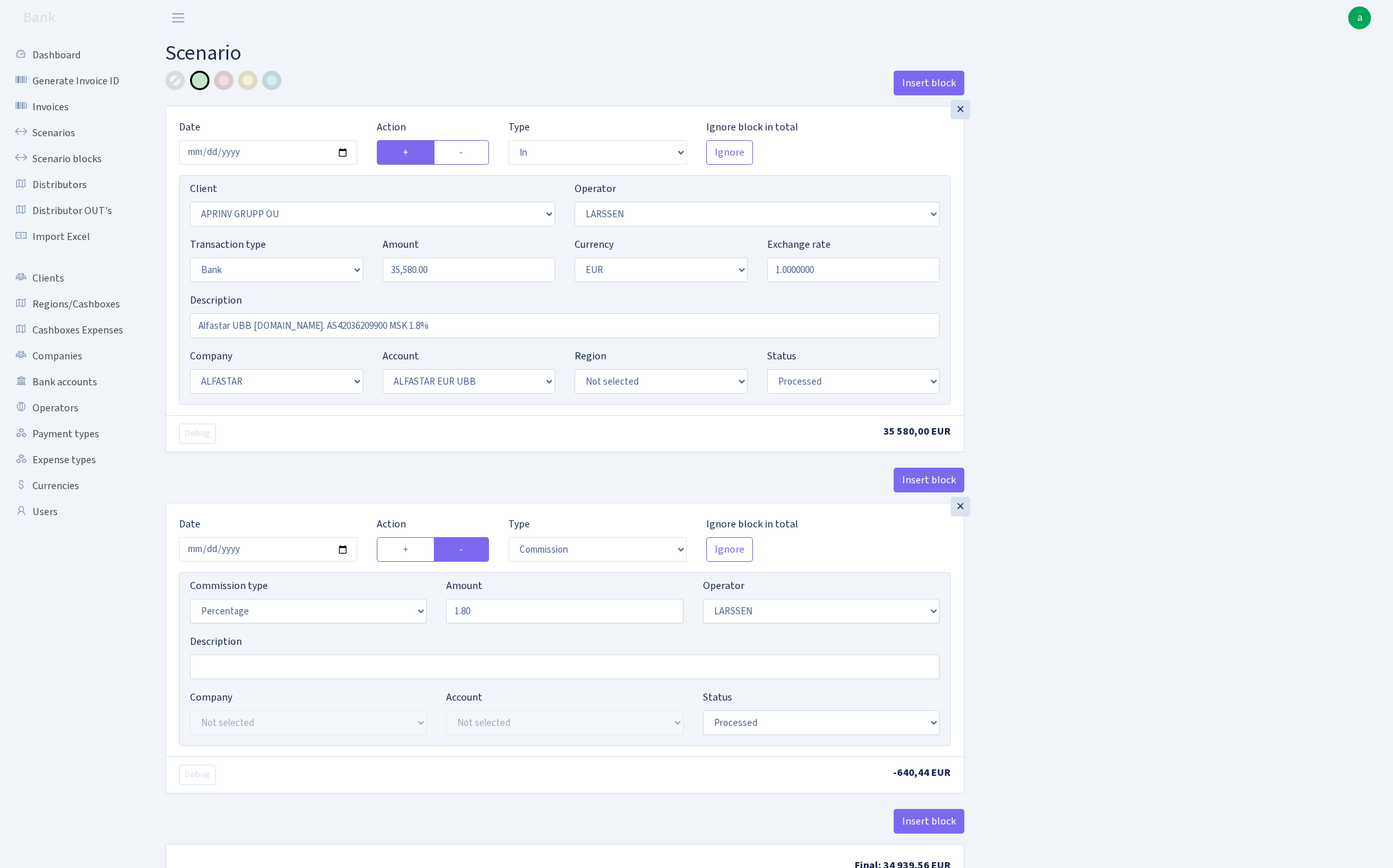
select select "14"
select select "42"
select select "processed"
select select "commission"
select select "36"
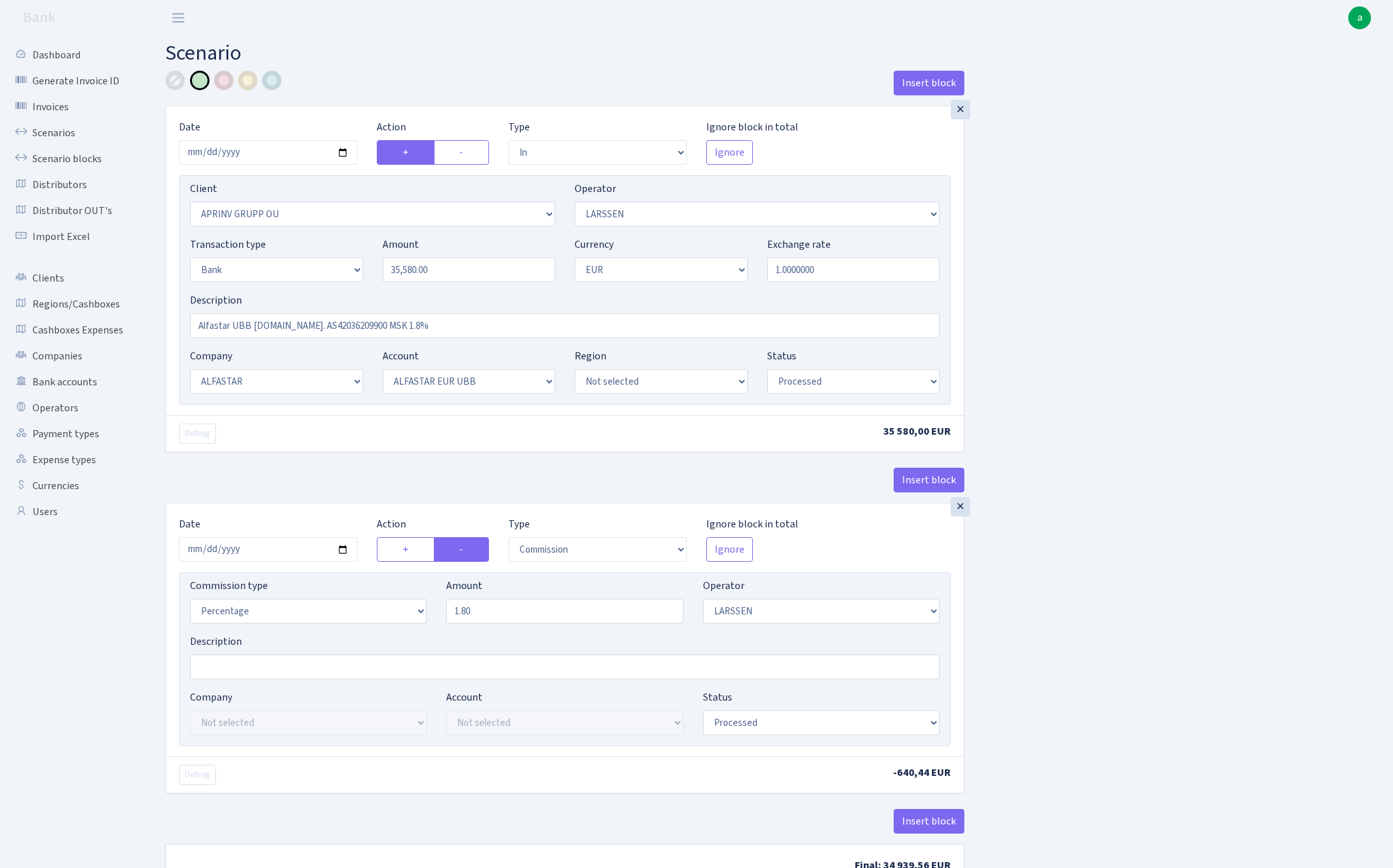
select select "processed"
click at [41, 135] on link "Scenarios" at bounding box center [71, 133] width 129 height 26
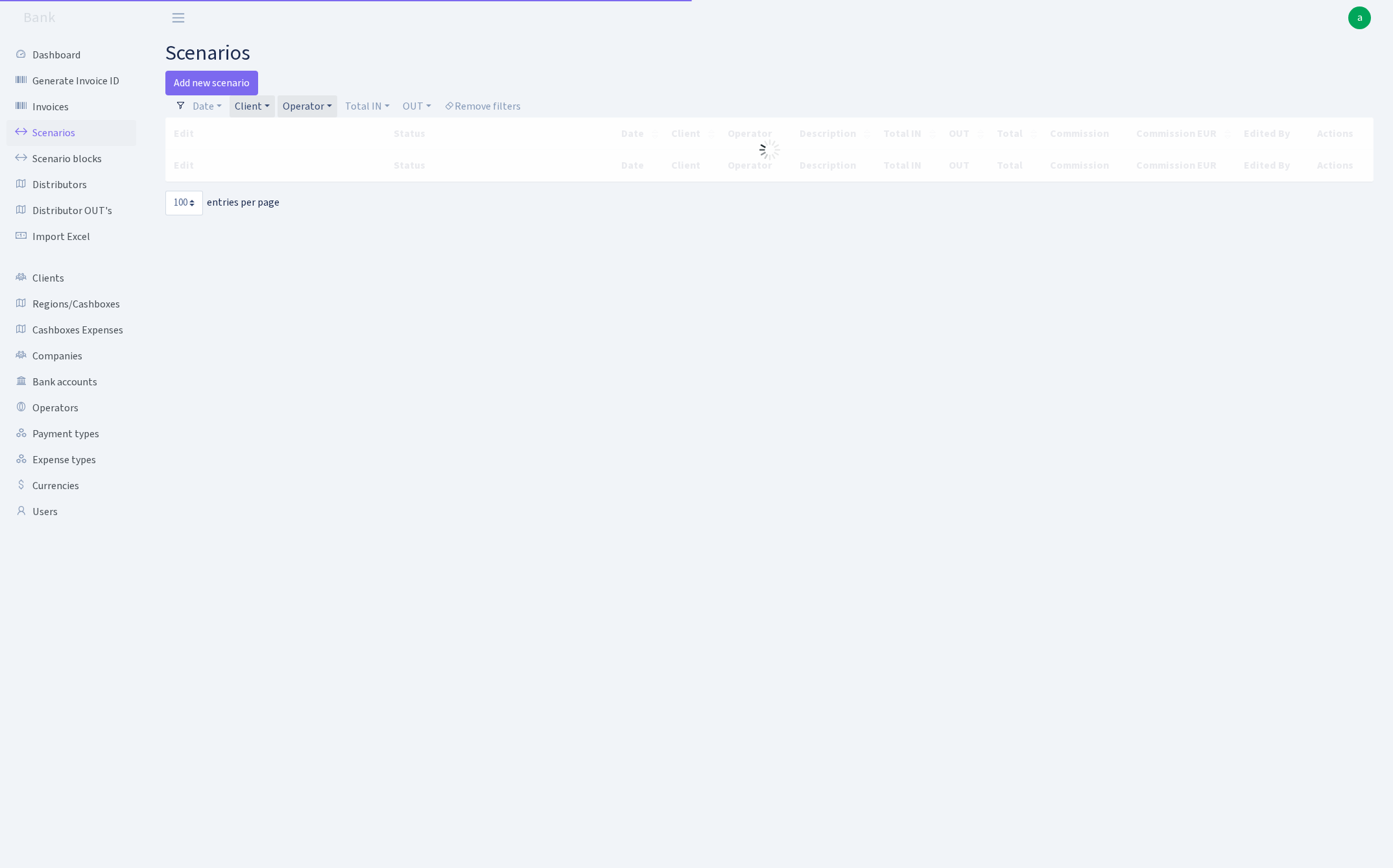
select select "100"
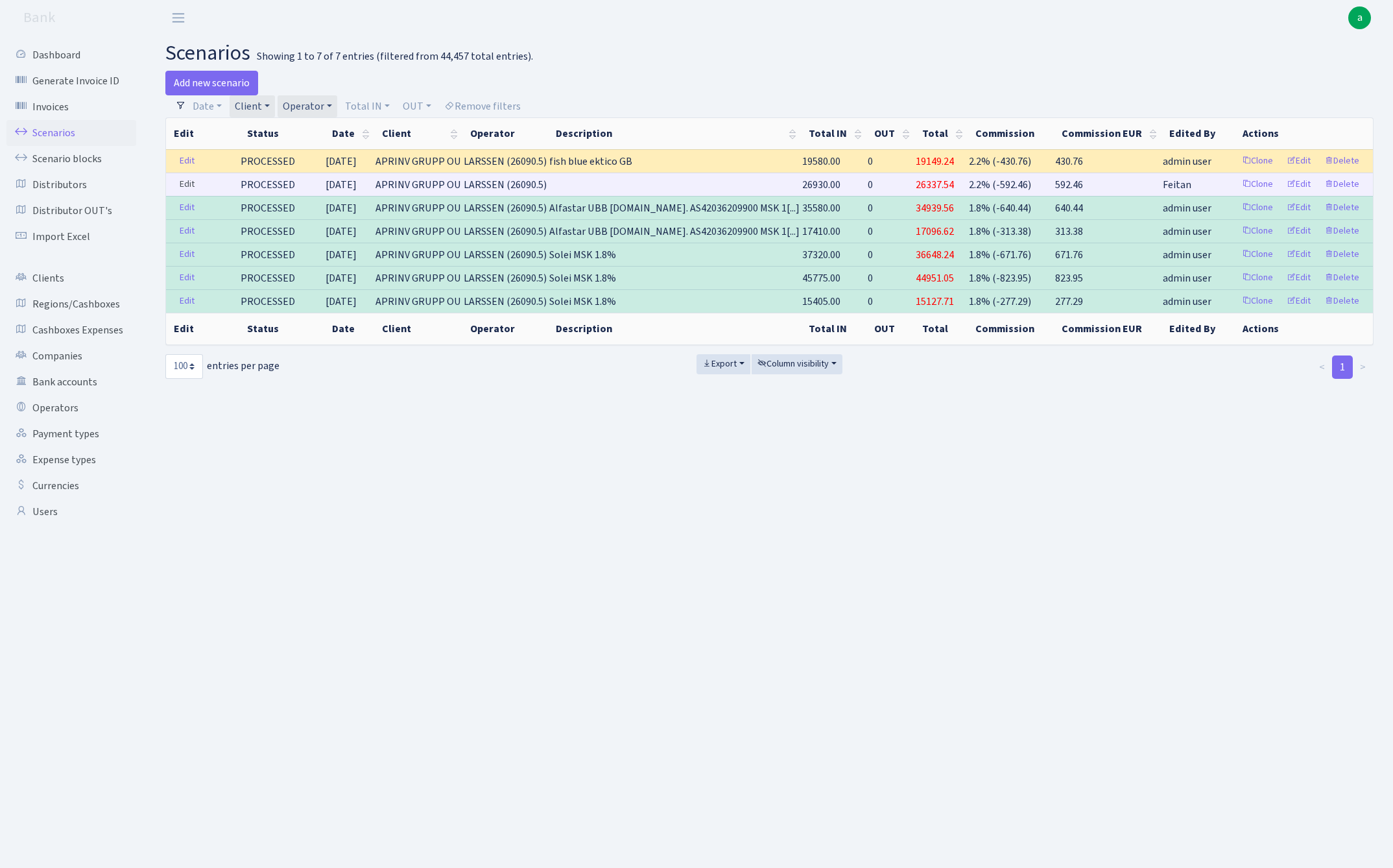
click at [185, 184] on link "Edit" at bounding box center [186, 184] width 26 height 20
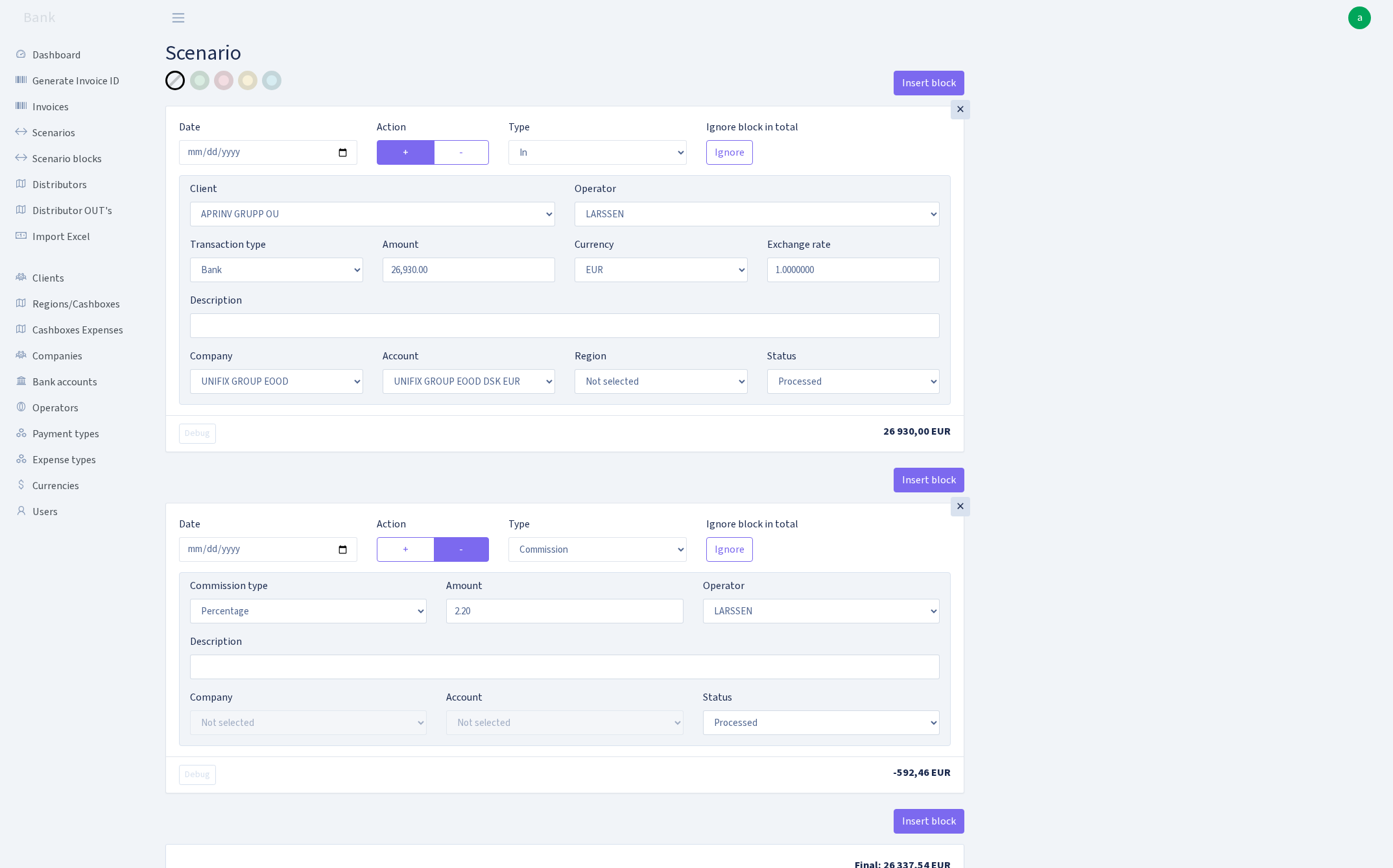
select select "in"
select select "3197"
select select "36"
select select "2"
select select "1"
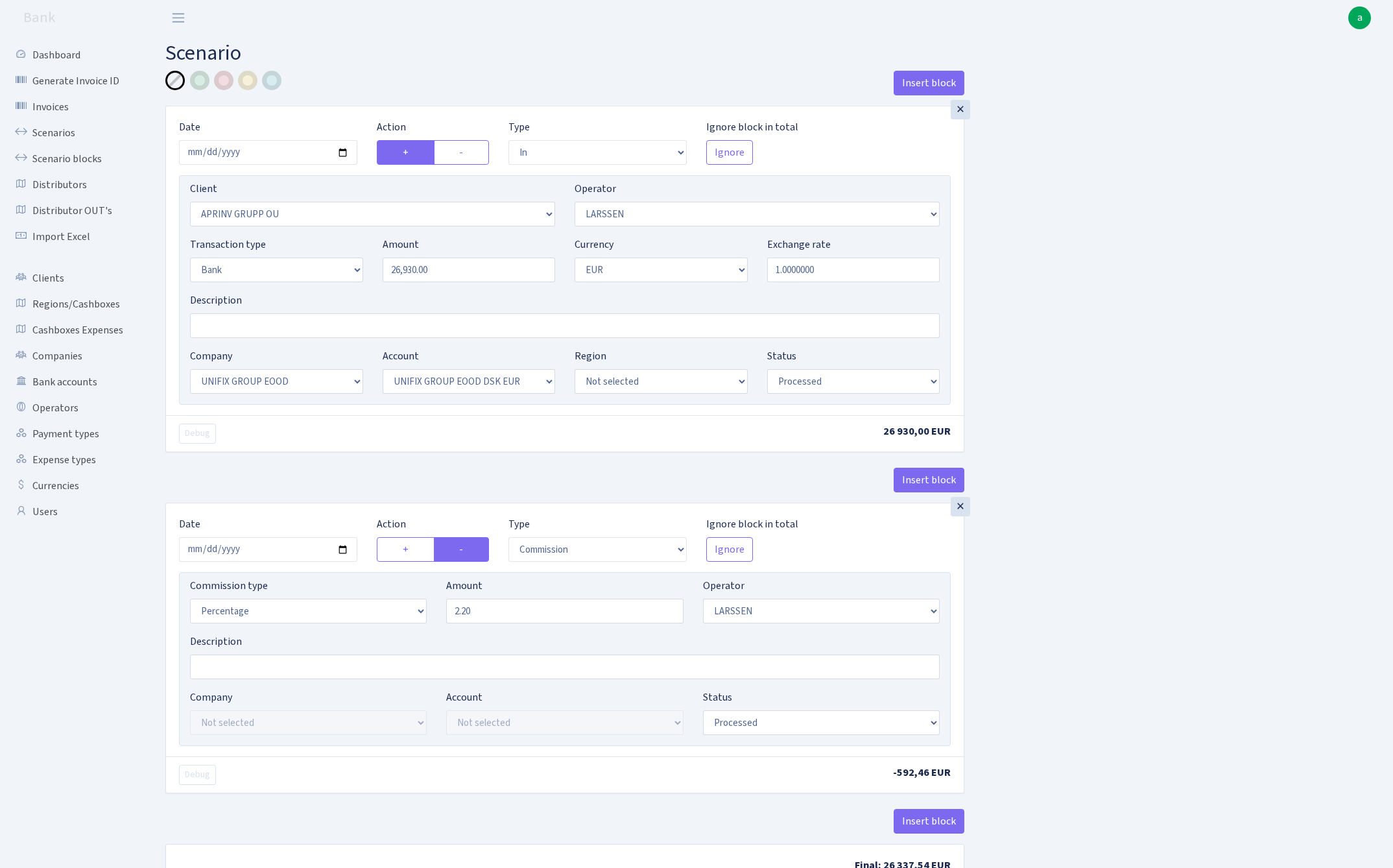
select select "13"
select select "31"
select select "processed"
select select "commission"
select select "36"
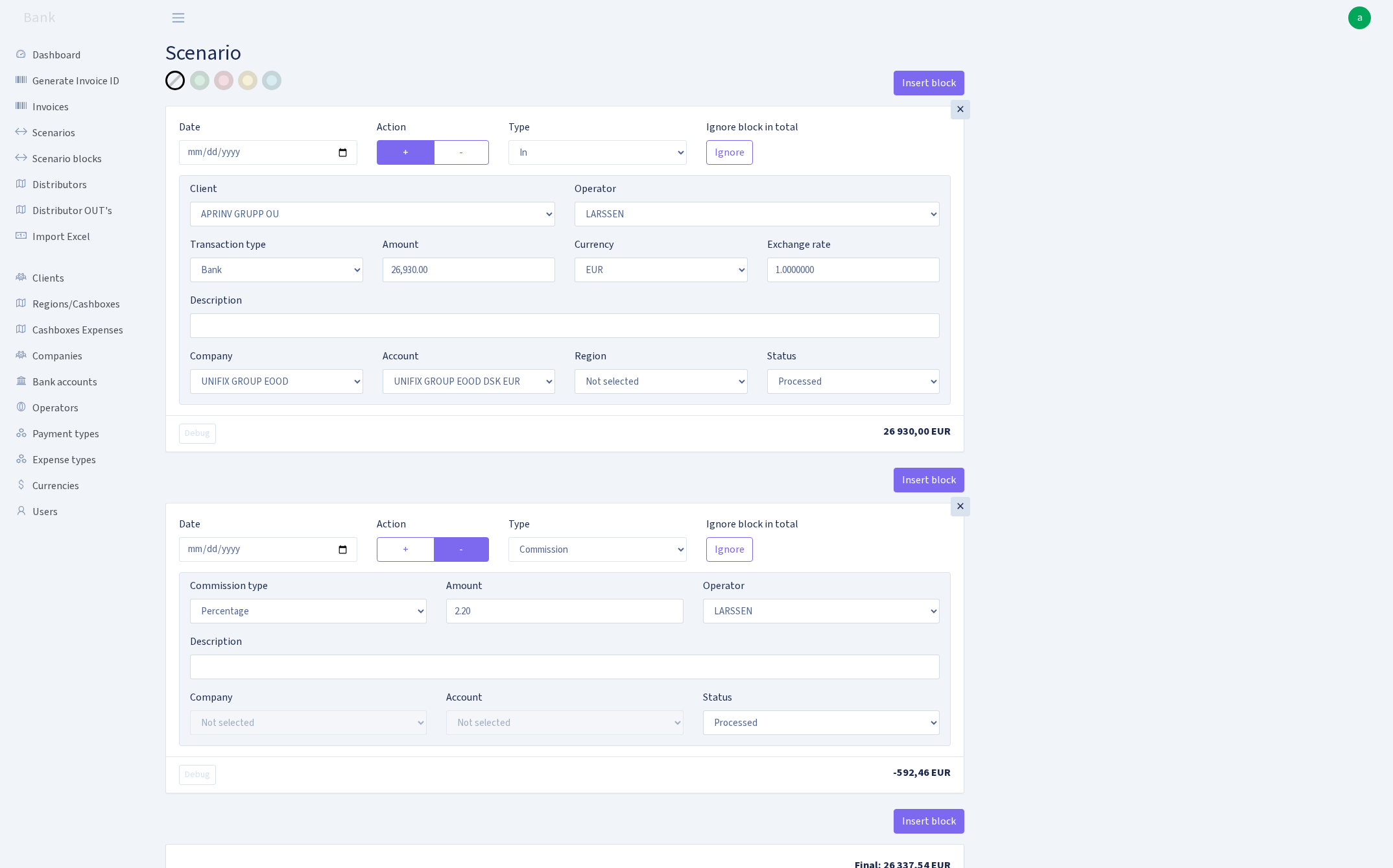
select select "processed"
click at [289, 331] on input "Description" at bounding box center [565, 325] width 750 height 25
paste input "MSK 1.8%"
type input "Unifix MSK 1.8%"
click at [201, 79] on div at bounding box center [200, 80] width 19 height 19
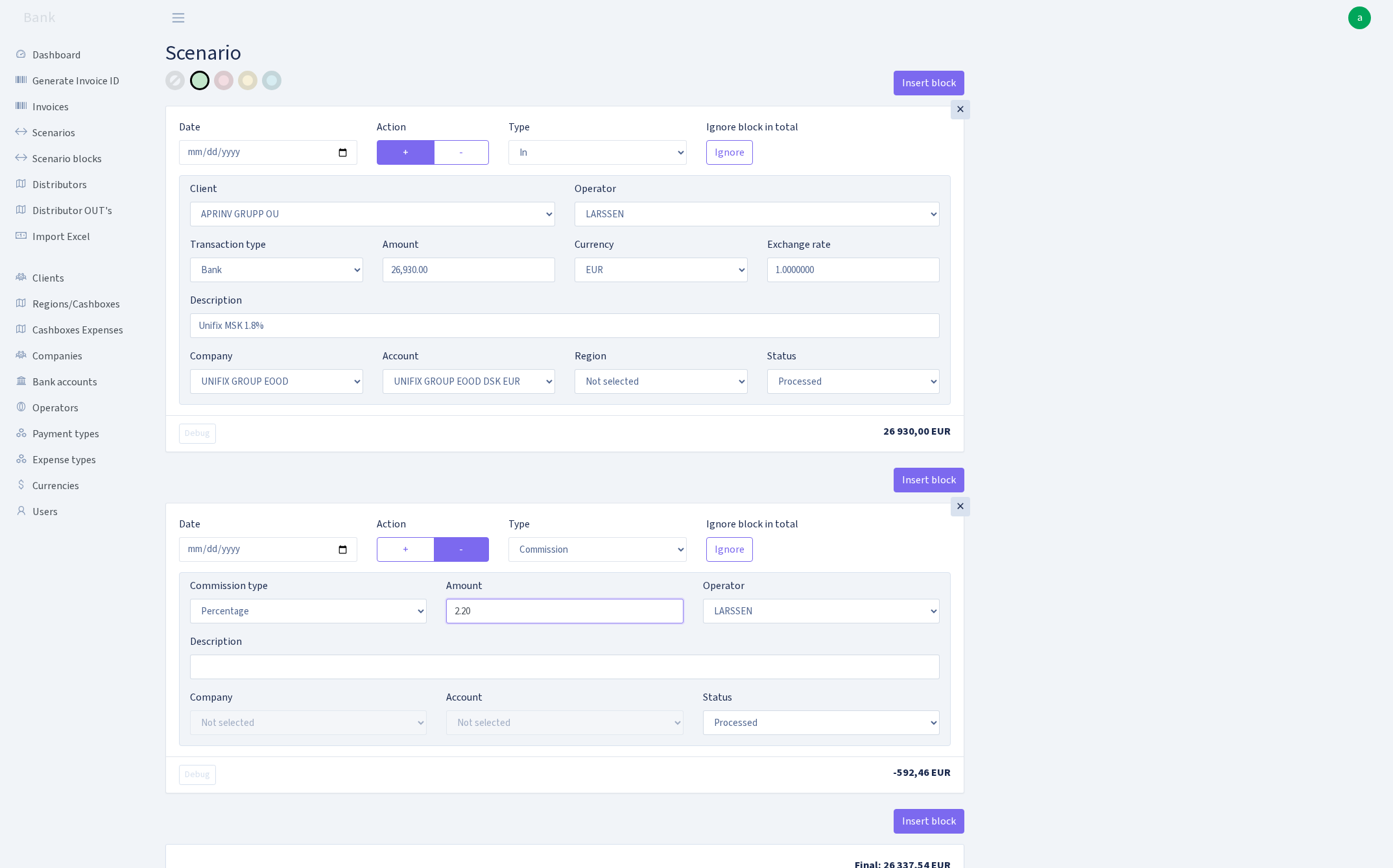
click at [535, 618] on input "2.20" at bounding box center [564, 610] width 237 height 25
type input "1.80"
click at [1115, 618] on div "Insert block × Date [DATE] Action + - Type --- In Out Commission Field required…" at bounding box center [769, 484] width 1228 height 826
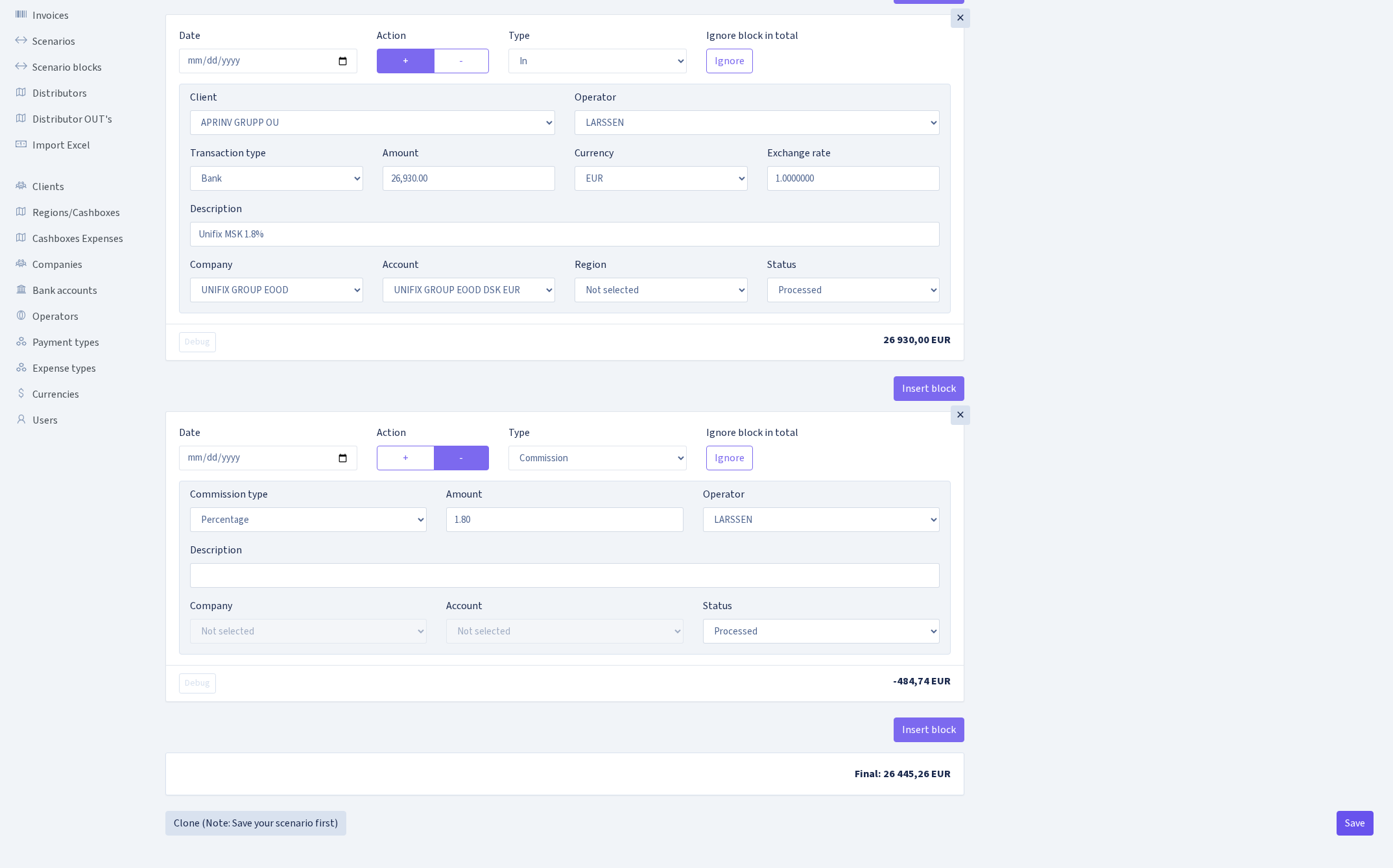
scroll to position [95, 0]
click at [1353, 821] on button "Save" at bounding box center [1356, 822] width 37 height 25
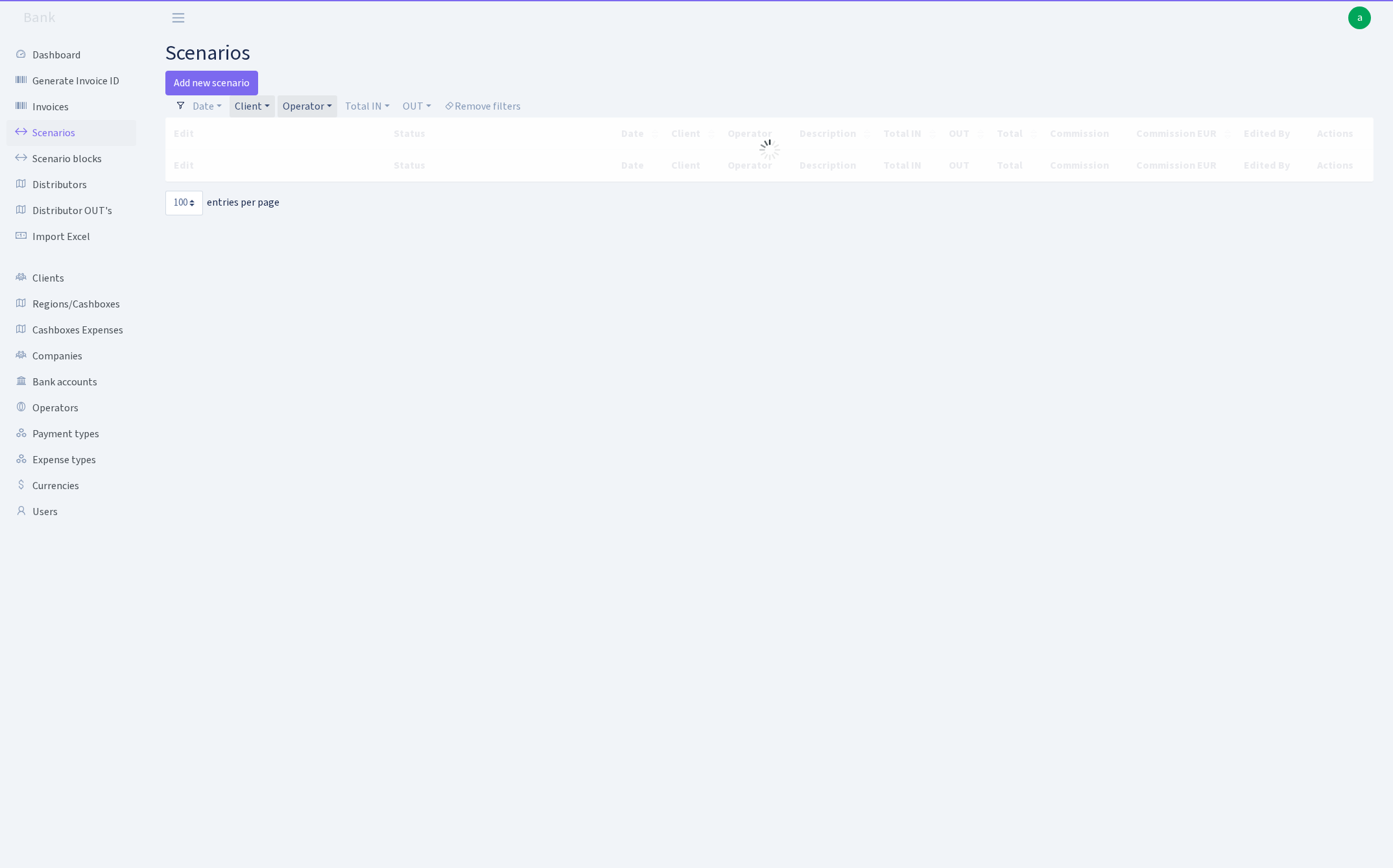
select select "100"
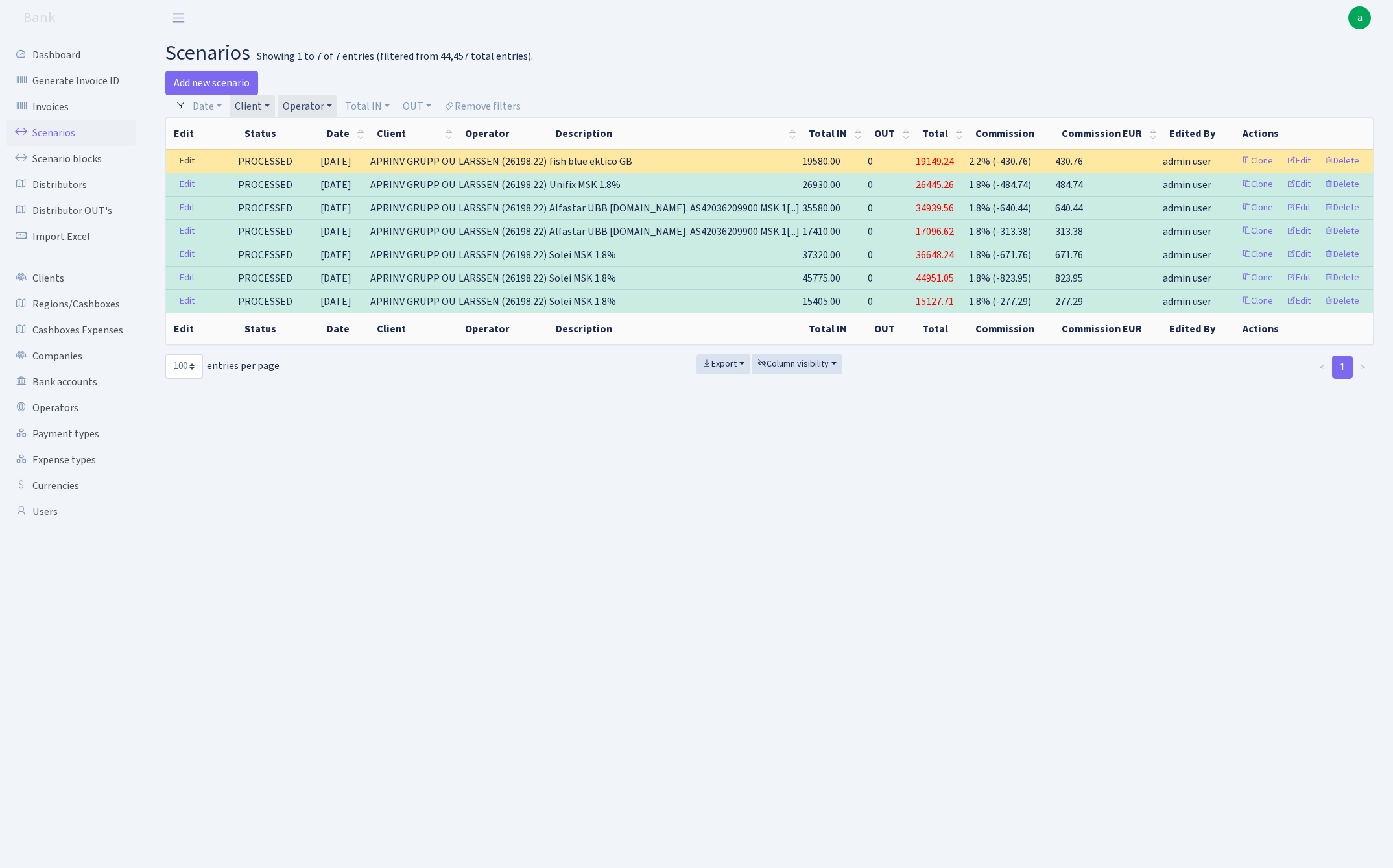
click at [193, 160] on link "Edit" at bounding box center [186, 162] width 26 height 20
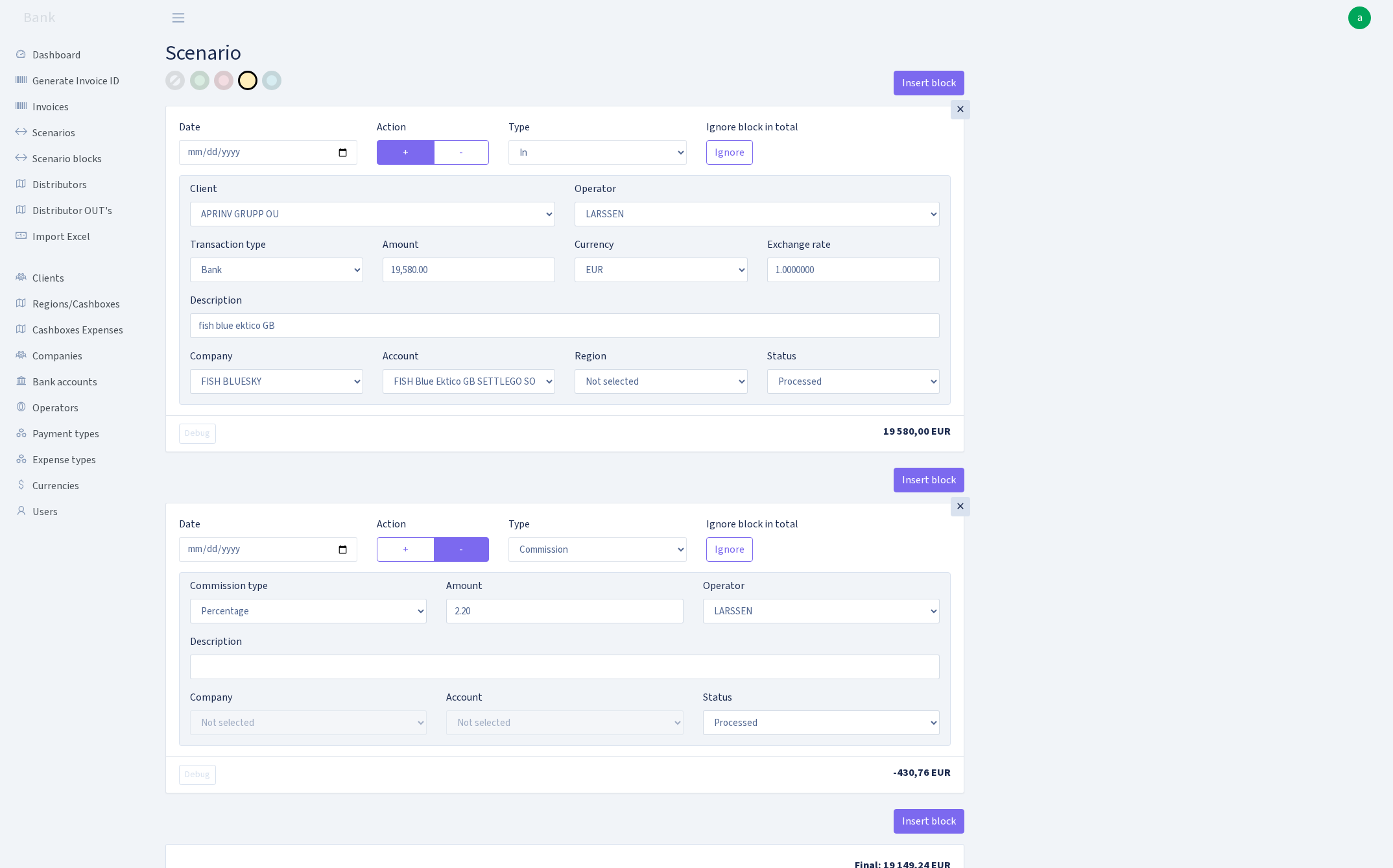
select select "in"
select select "3197"
select select "36"
select select "2"
select select "1"
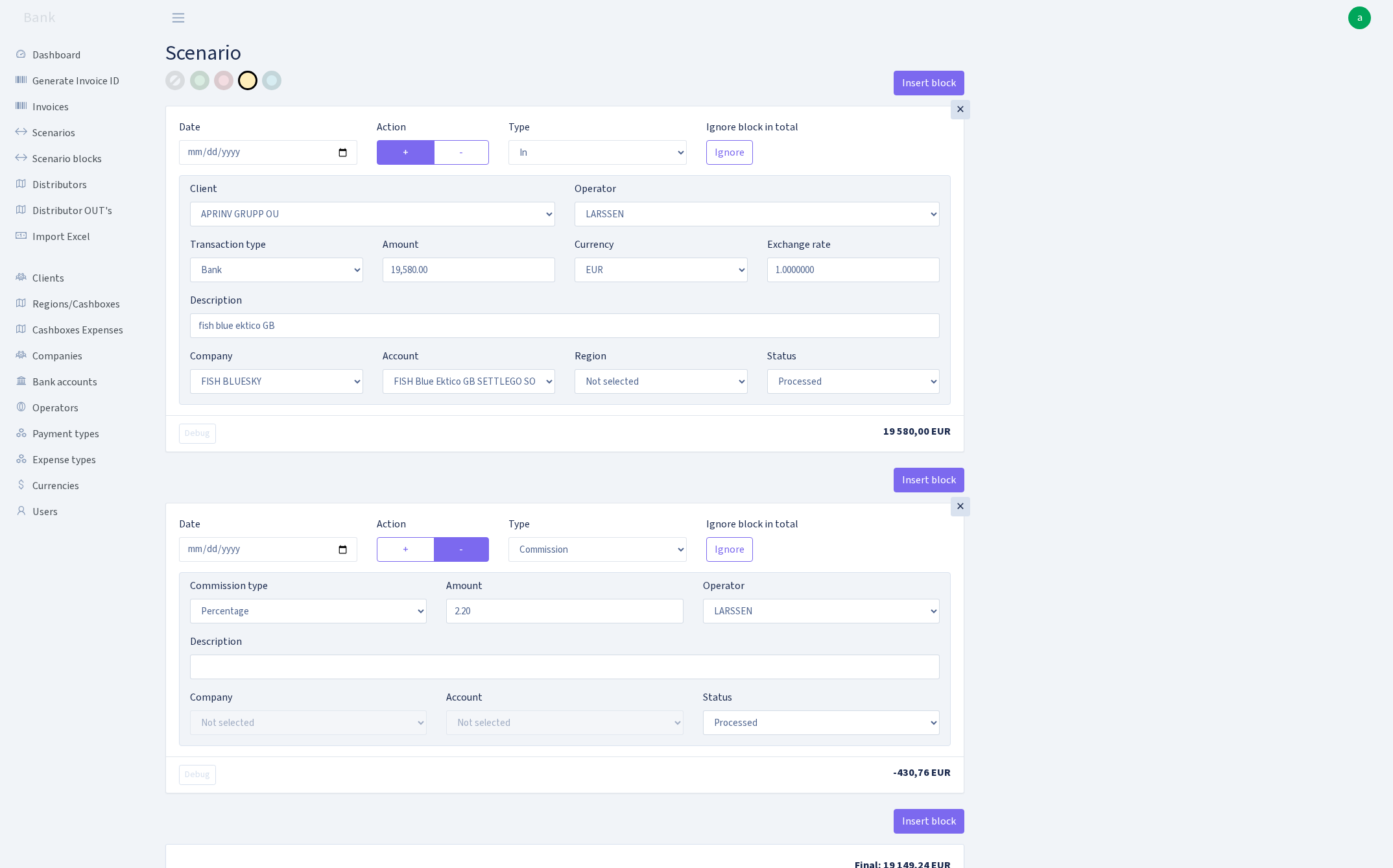
select select "23"
select select "67"
select select "processed"
select select "commission"
select select "36"
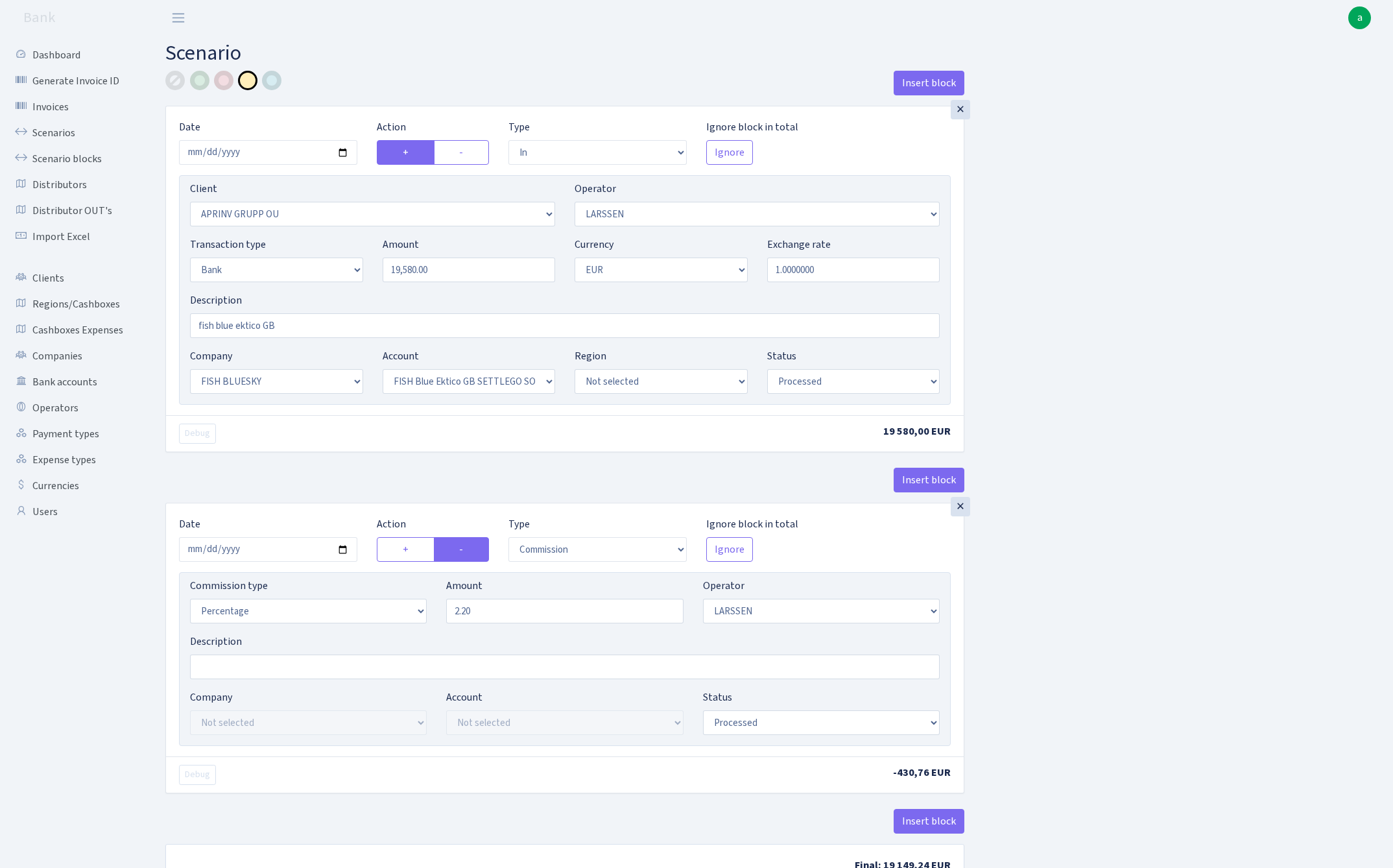
select select "processed"
click at [410, 325] on input "fish blue ektico GB" at bounding box center [565, 325] width 750 height 25
paste input "MSK 1.8%"
type input "fish blue ektico GB MSK 1.8%"
click at [507, 615] on input "2.20" at bounding box center [564, 610] width 237 height 25
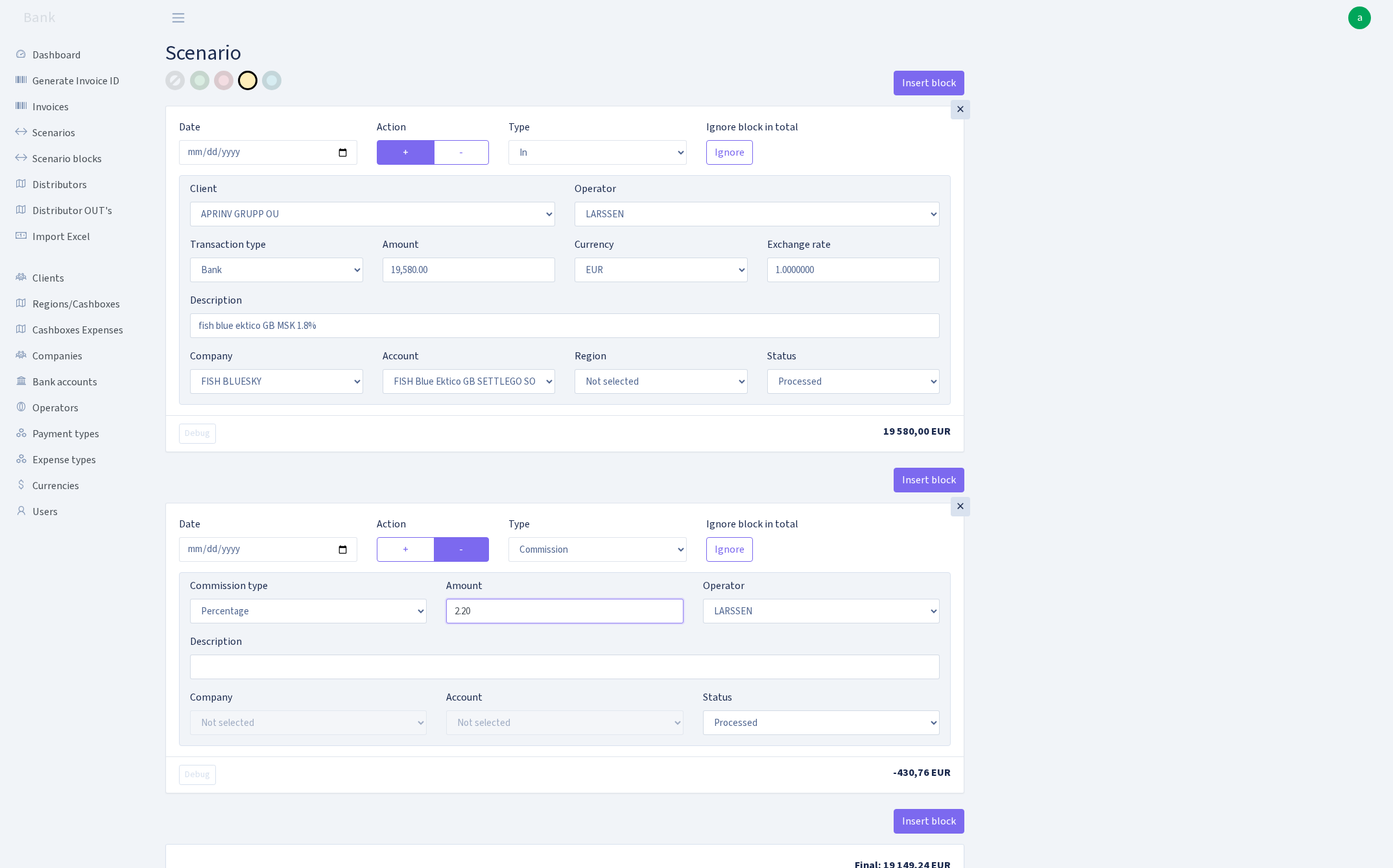
click at [507, 615] on input "2.20" at bounding box center [564, 610] width 237 height 25
type input "1.80"
click at [1224, 525] on div "Insert block × Date 2025-07-01 Action + - Type --- In Out Commission Field requ…" at bounding box center [769, 486] width 1228 height 832
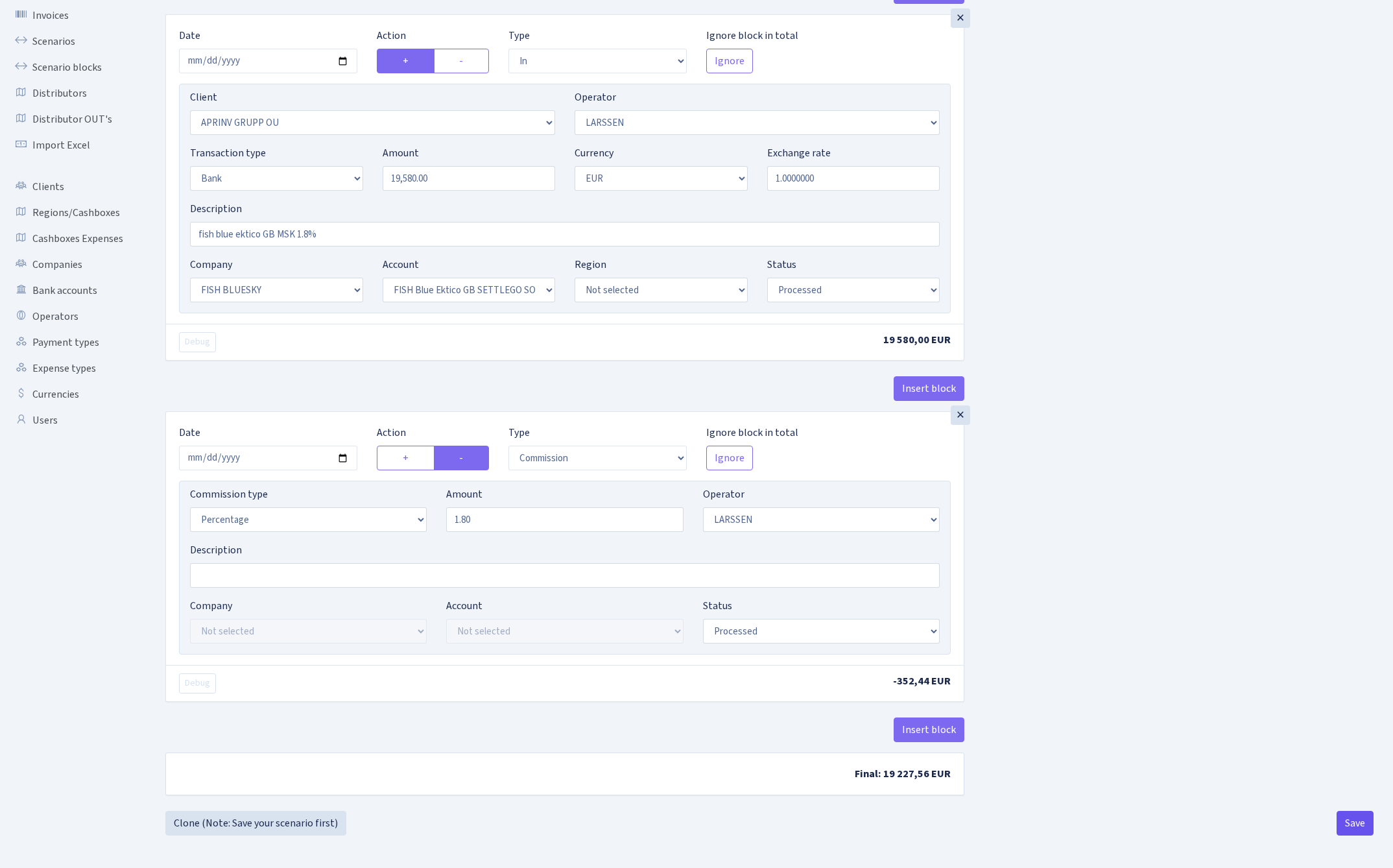
scroll to position [95, 0]
click at [1348, 821] on button "Save" at bounding box center [1356, 822] width 37 height 25
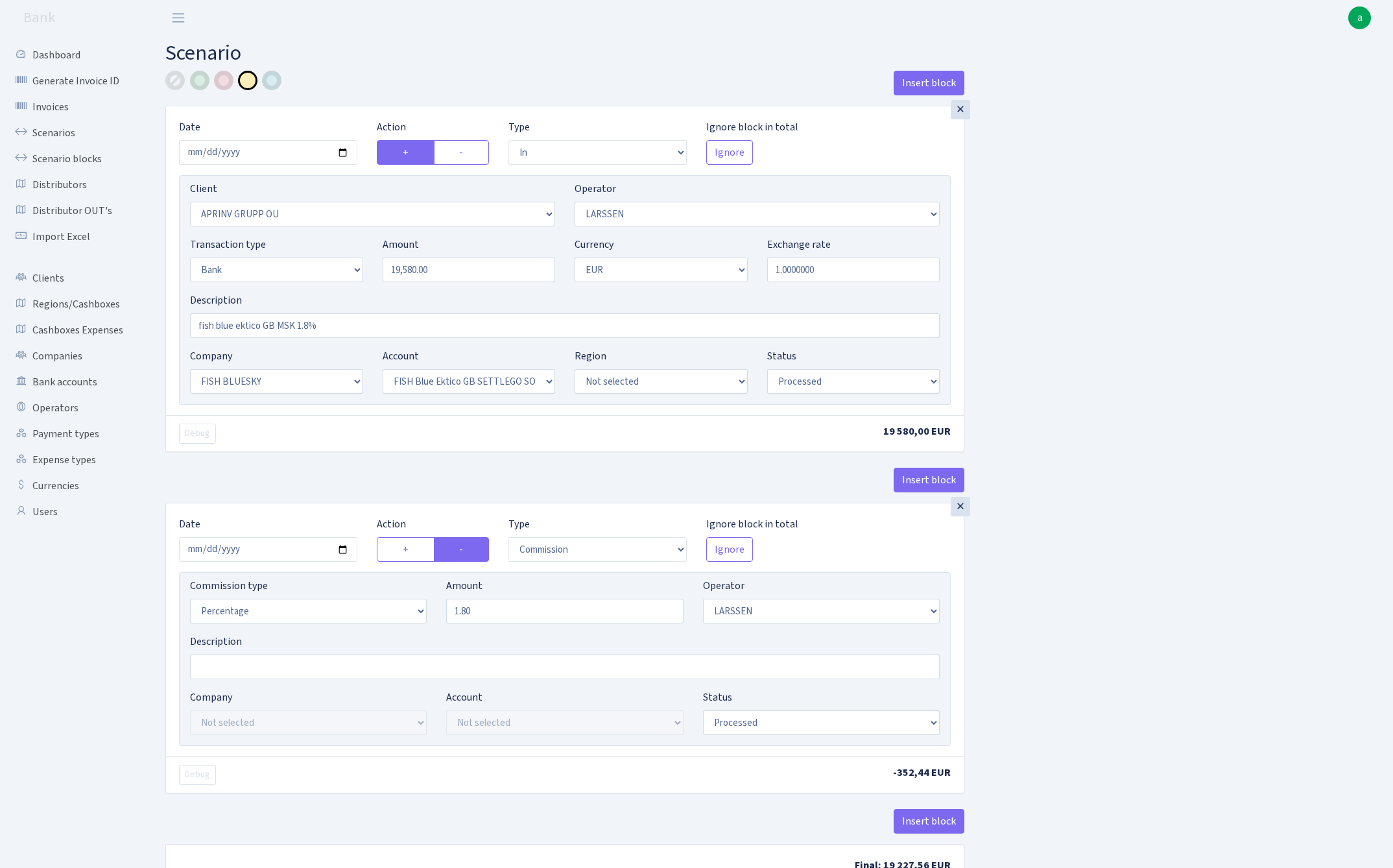
select select "in"
select select "3197"
select select "36"
select select "2"
select select "1"
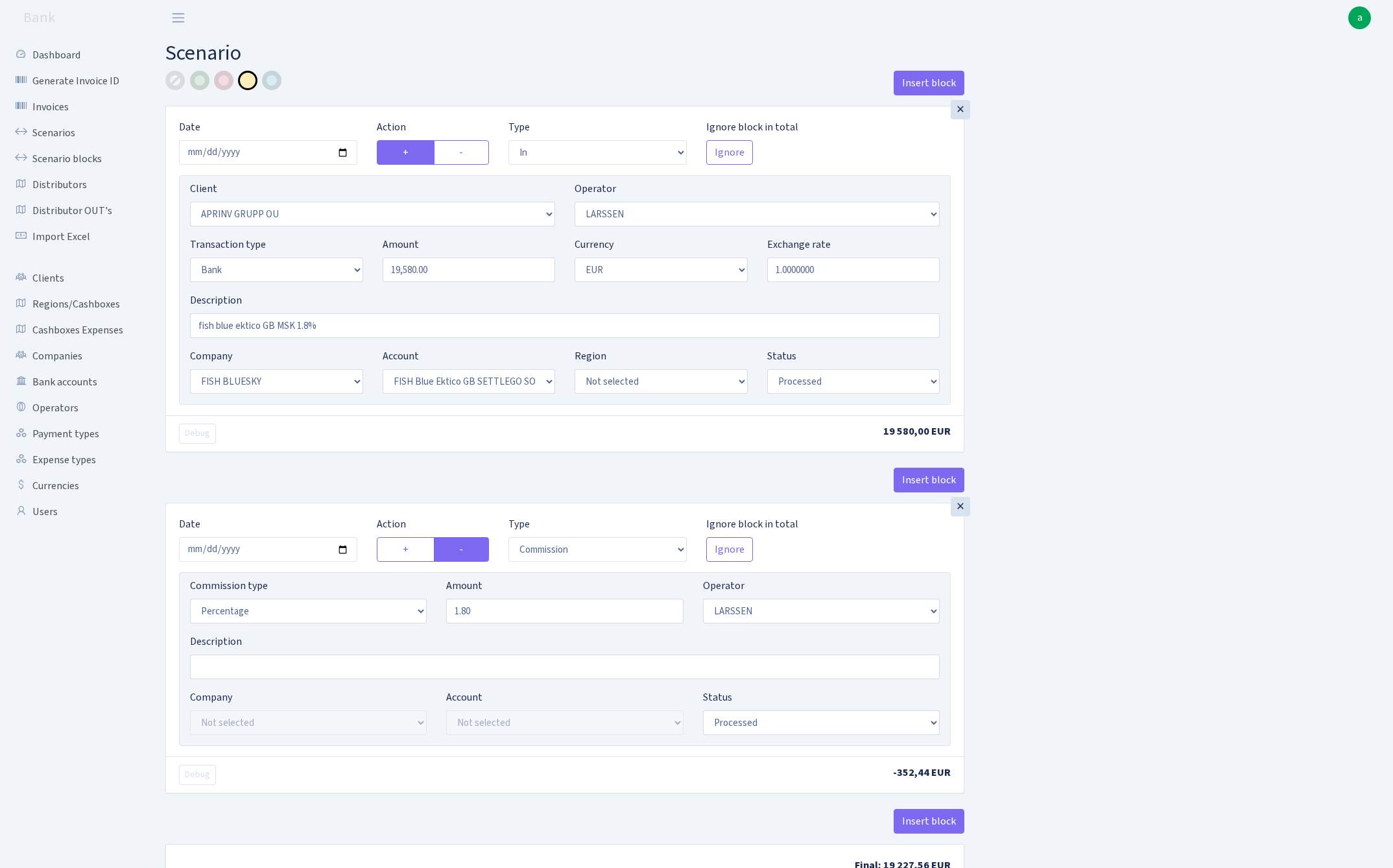
select select "23"
select select "67"
select select "processed"
select select "commission"
select select "36"
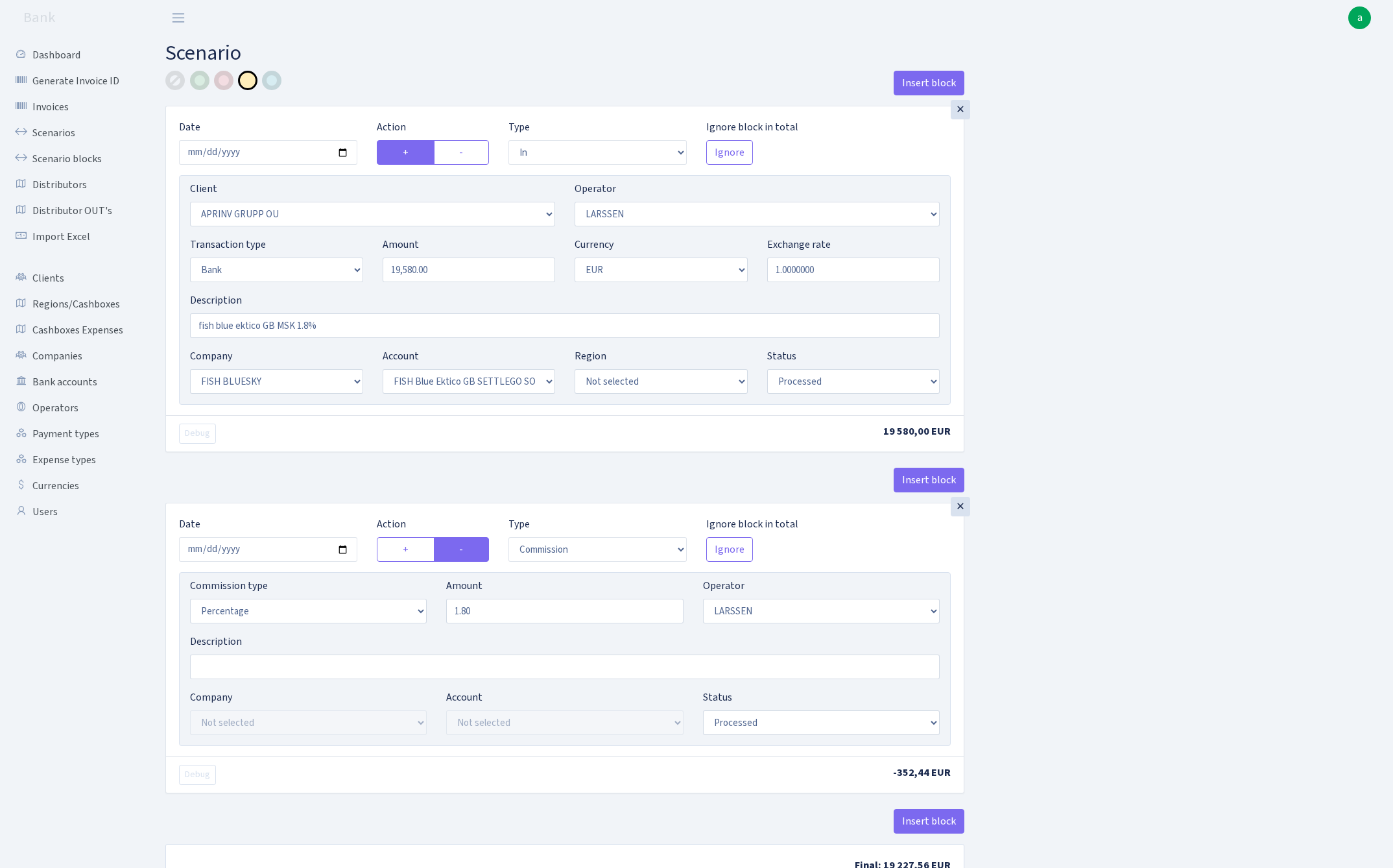
select select "processed"
click at [42, 134] on link "Scenarios" at bounding box center [71, 133] width 129 height 26
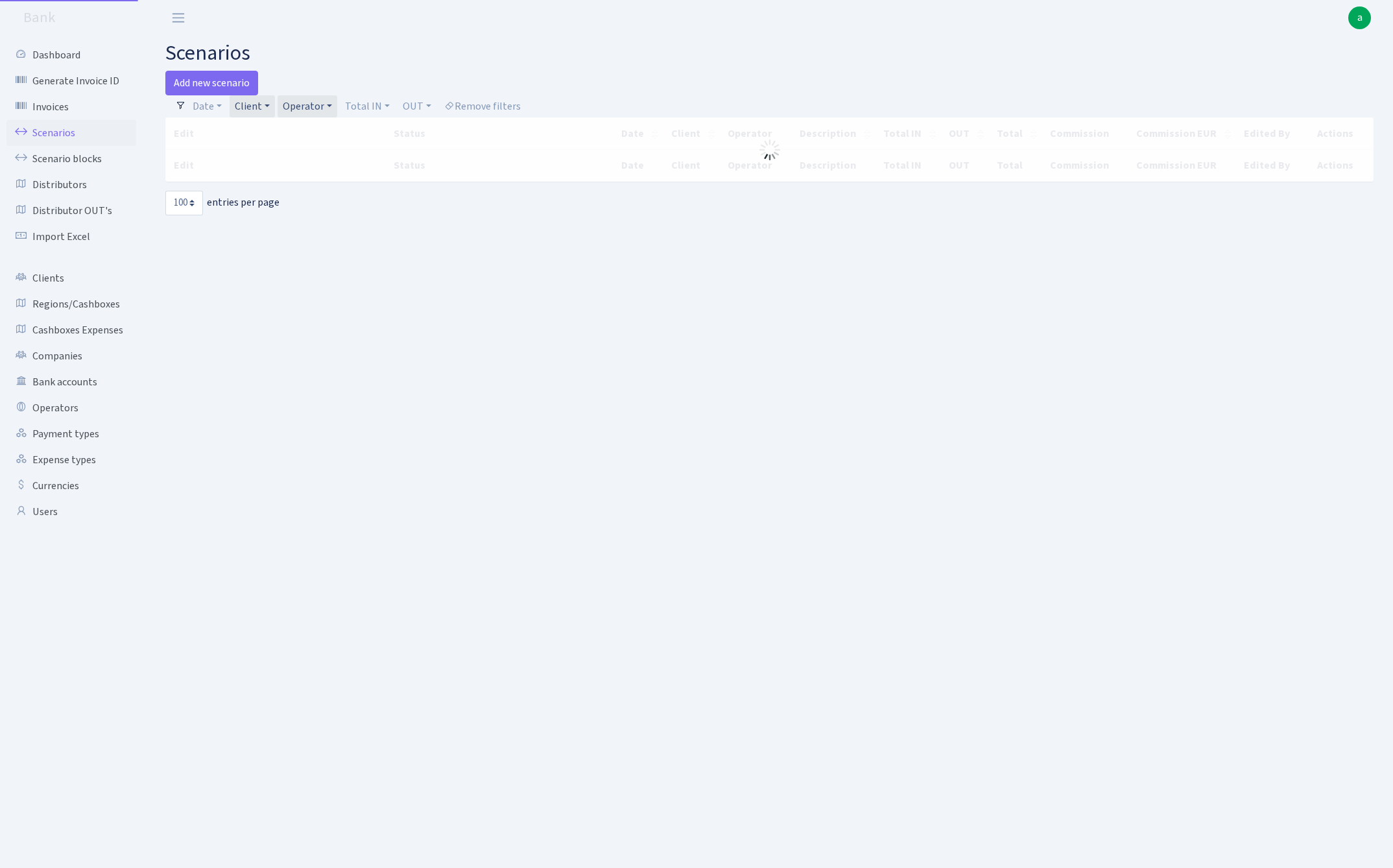
select select "100"
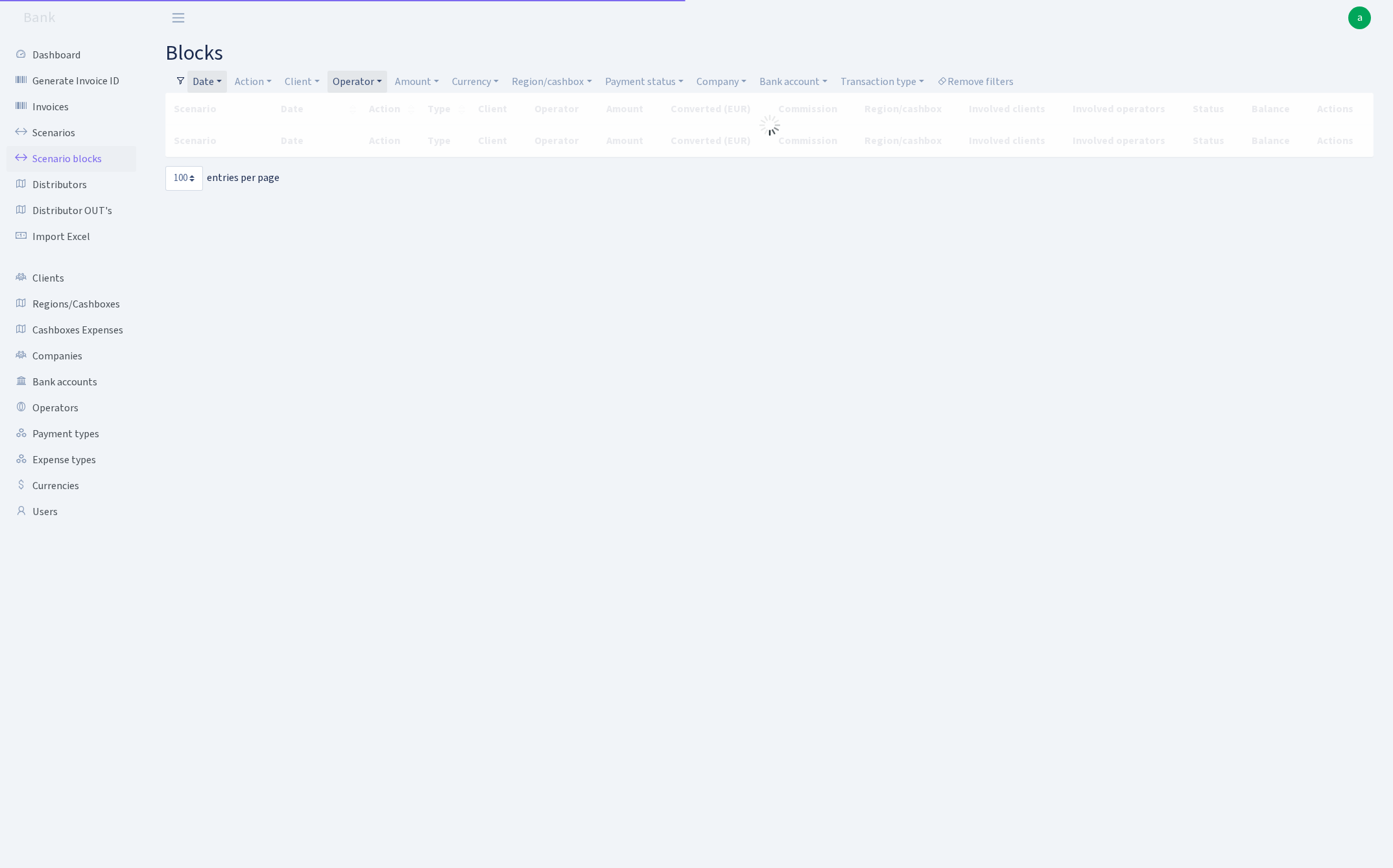
select select "100"
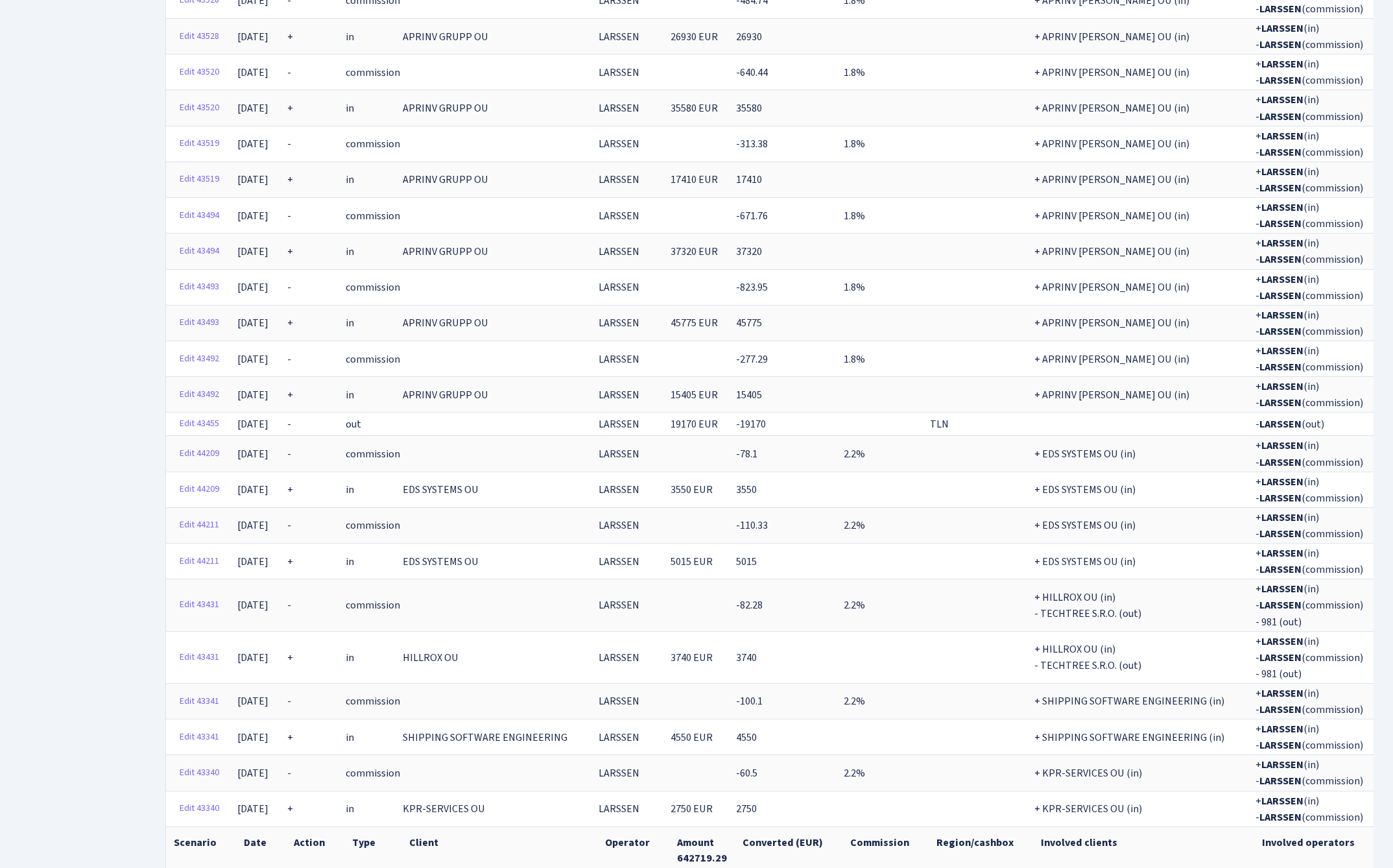
scroll to position [1931, 0]
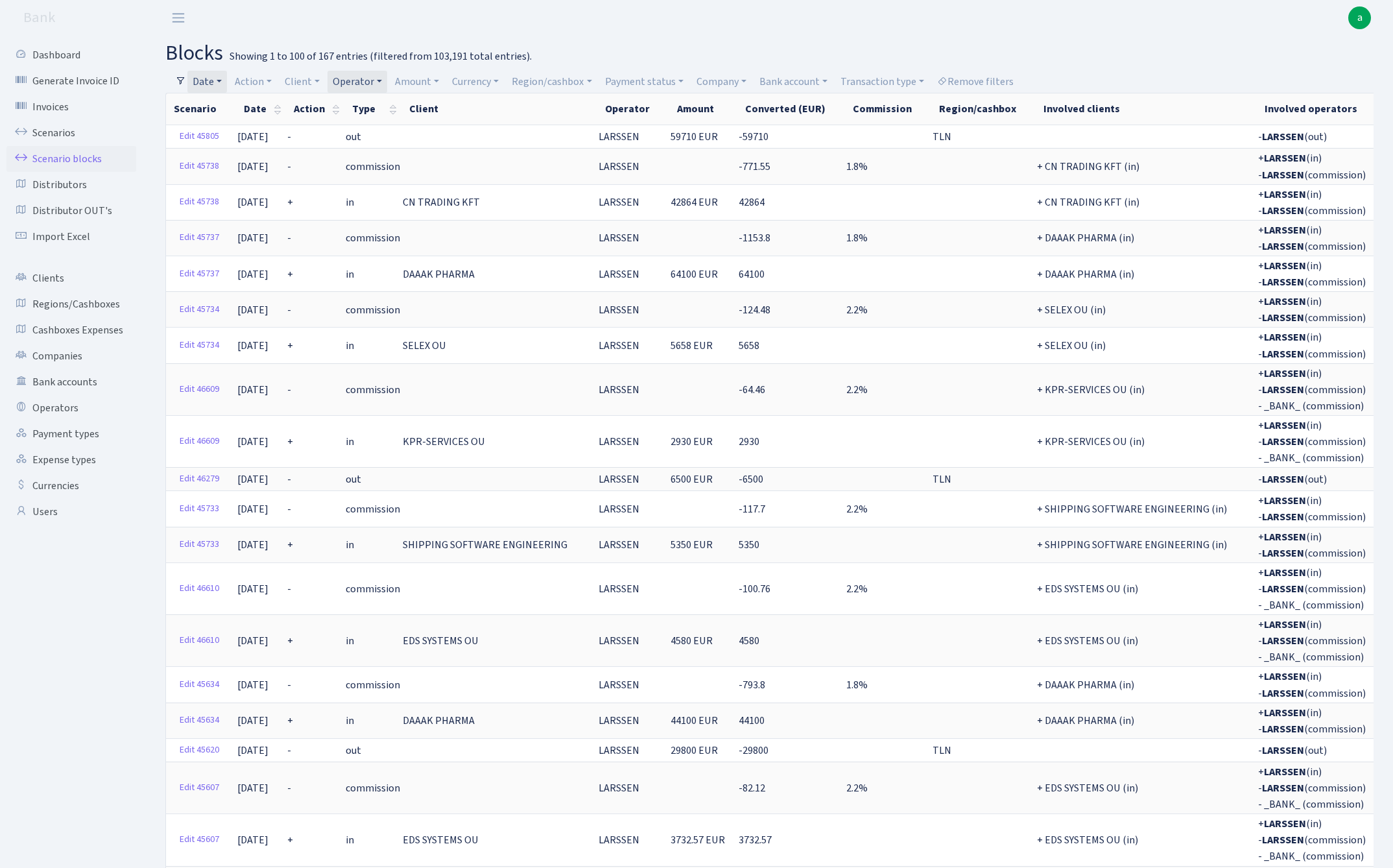
scroll to position [0, 0]
click at [203, 82] on link "Date" at bounding box center [207, 82] width 40 height 22
click at [237, 99] on input "24.06.2025 - 31.08.2025" at bounding box center [292, 107] width 154 height 25
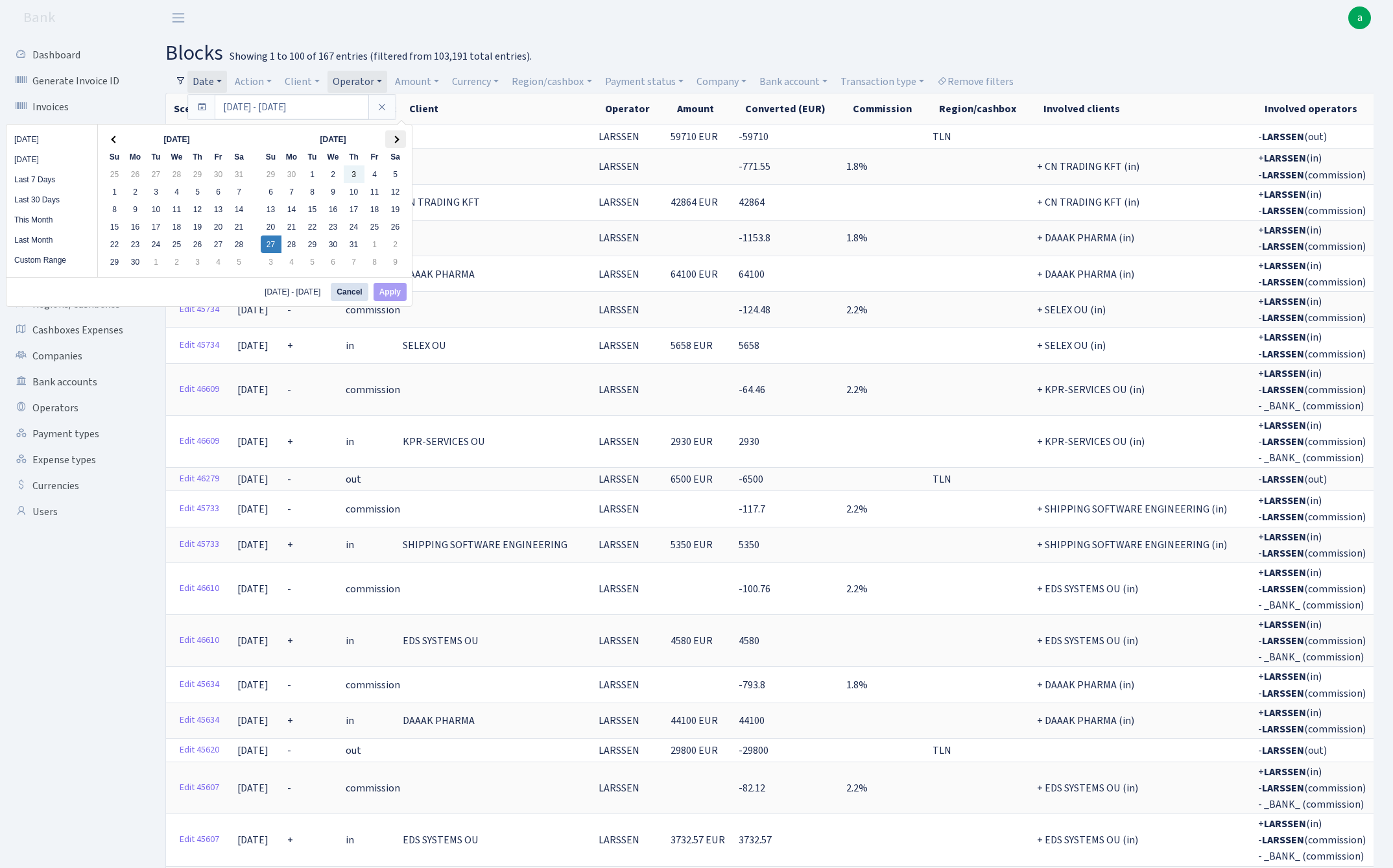
click at [399, 138] on th at bounding box center [395, 139] width 21 height 18
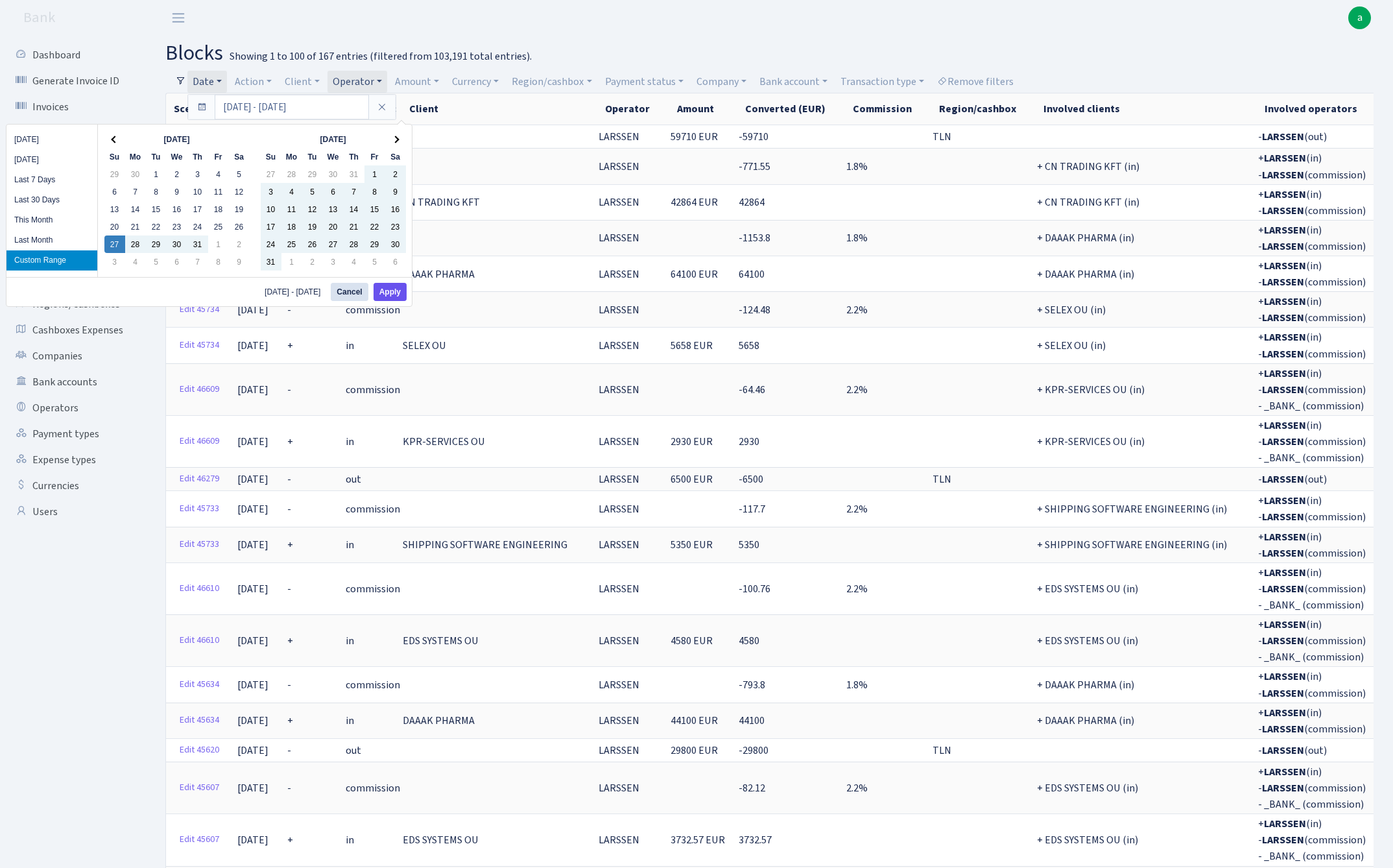
click at [393, 296] on button "Apply" at bounding box center [389, 291] width 33 height 18
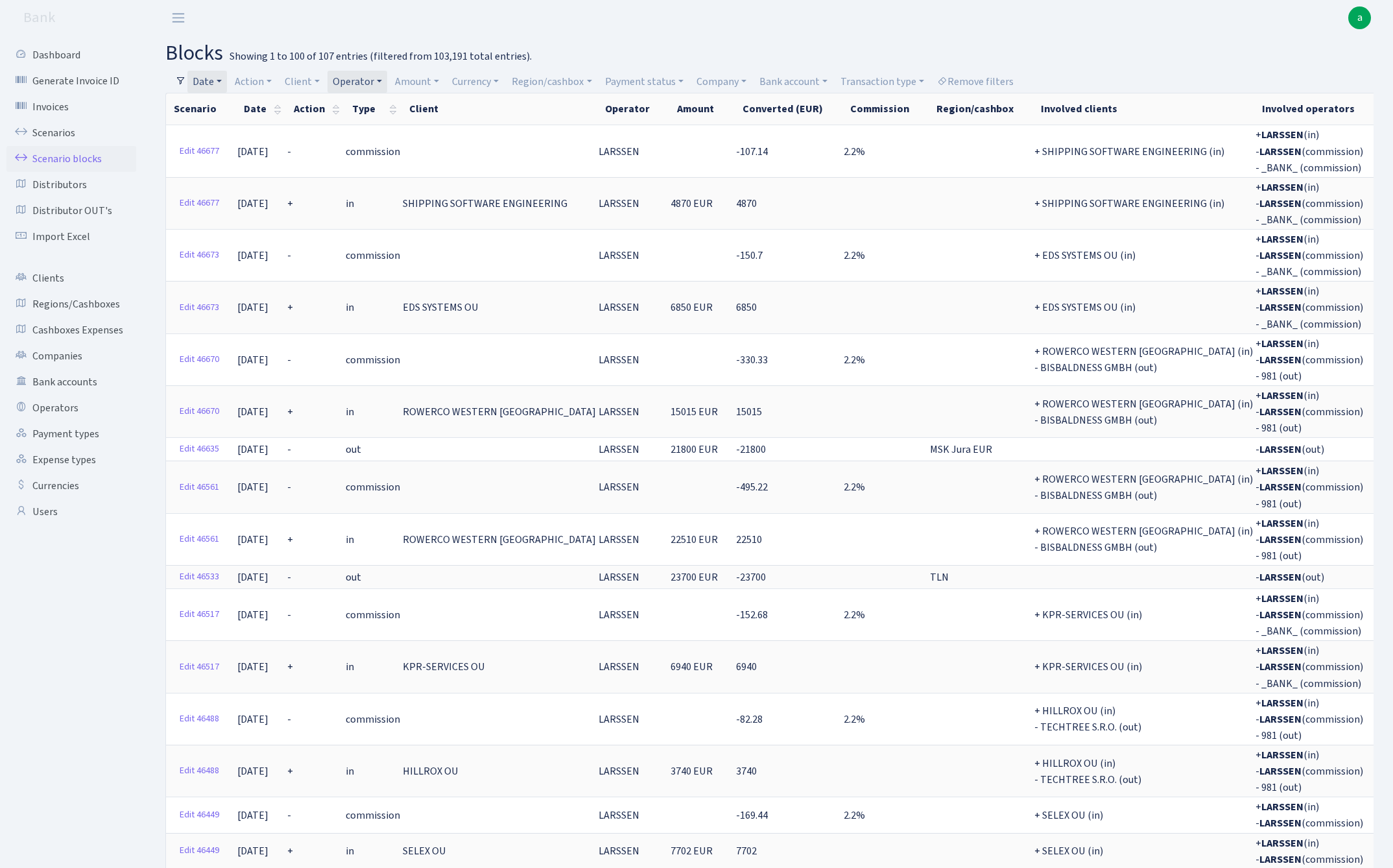
click at [213, 82] on link "Date" at bounding box center [207, 82] width 40 height 22
click at [265, 107] on input "27.07.2025 - 30.09.2025" at bounding box center [292, 107] width 154 height 25
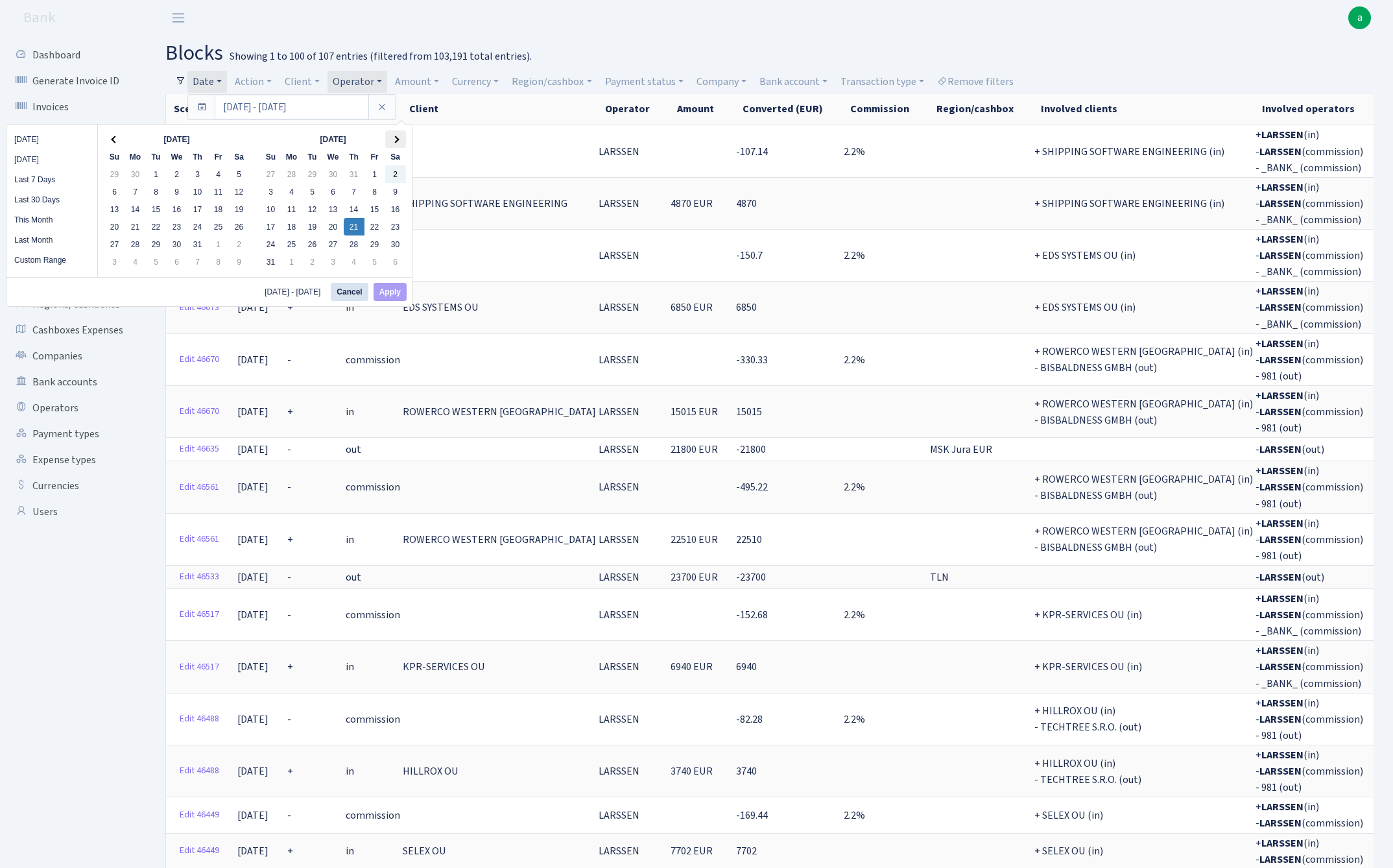
click at [399, 140] on span at bounding box center [395, 139] width 7 height 7
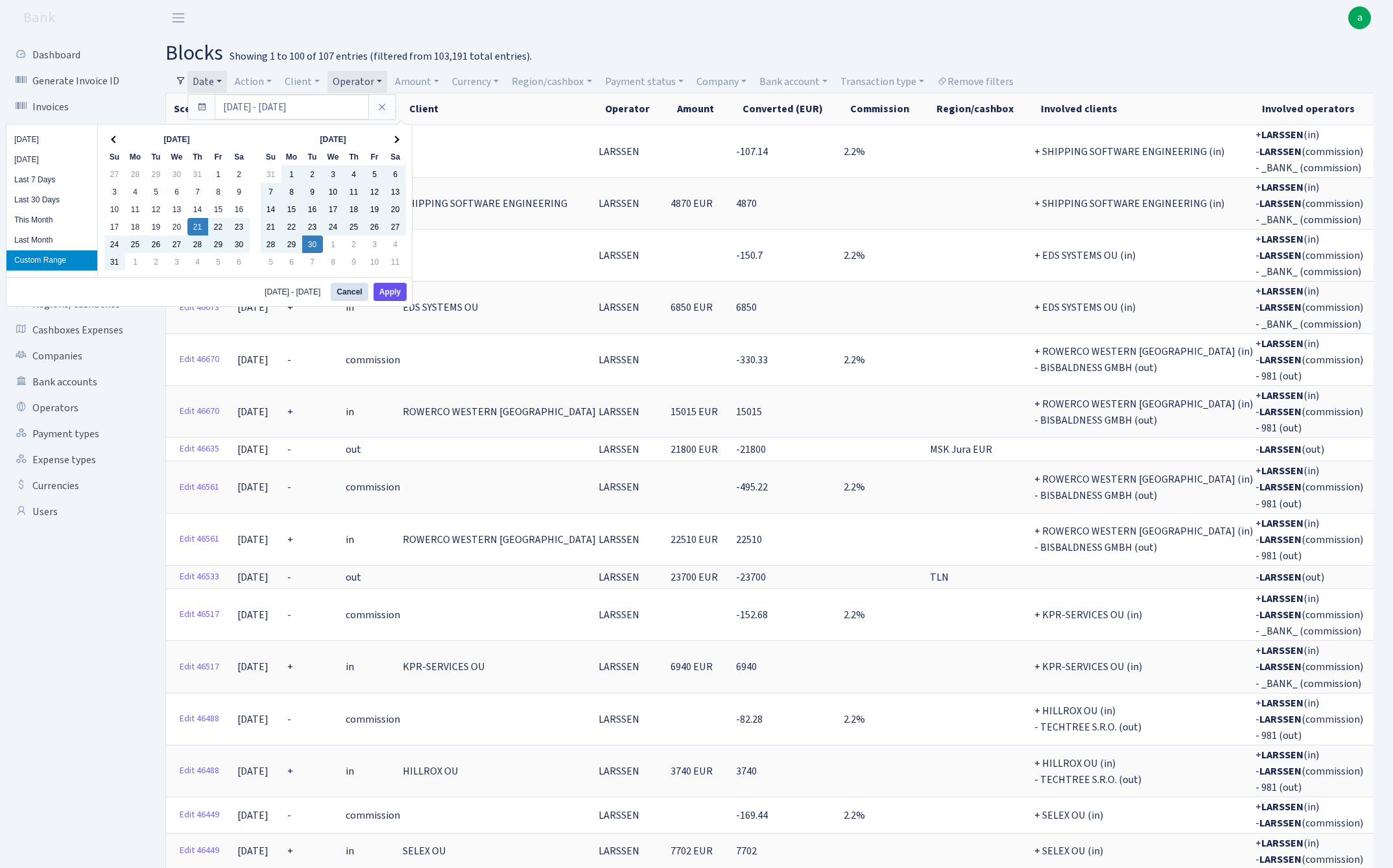
click at [397, 294] on button "Apply" at bounding box center [389, 291] width 33 height 18
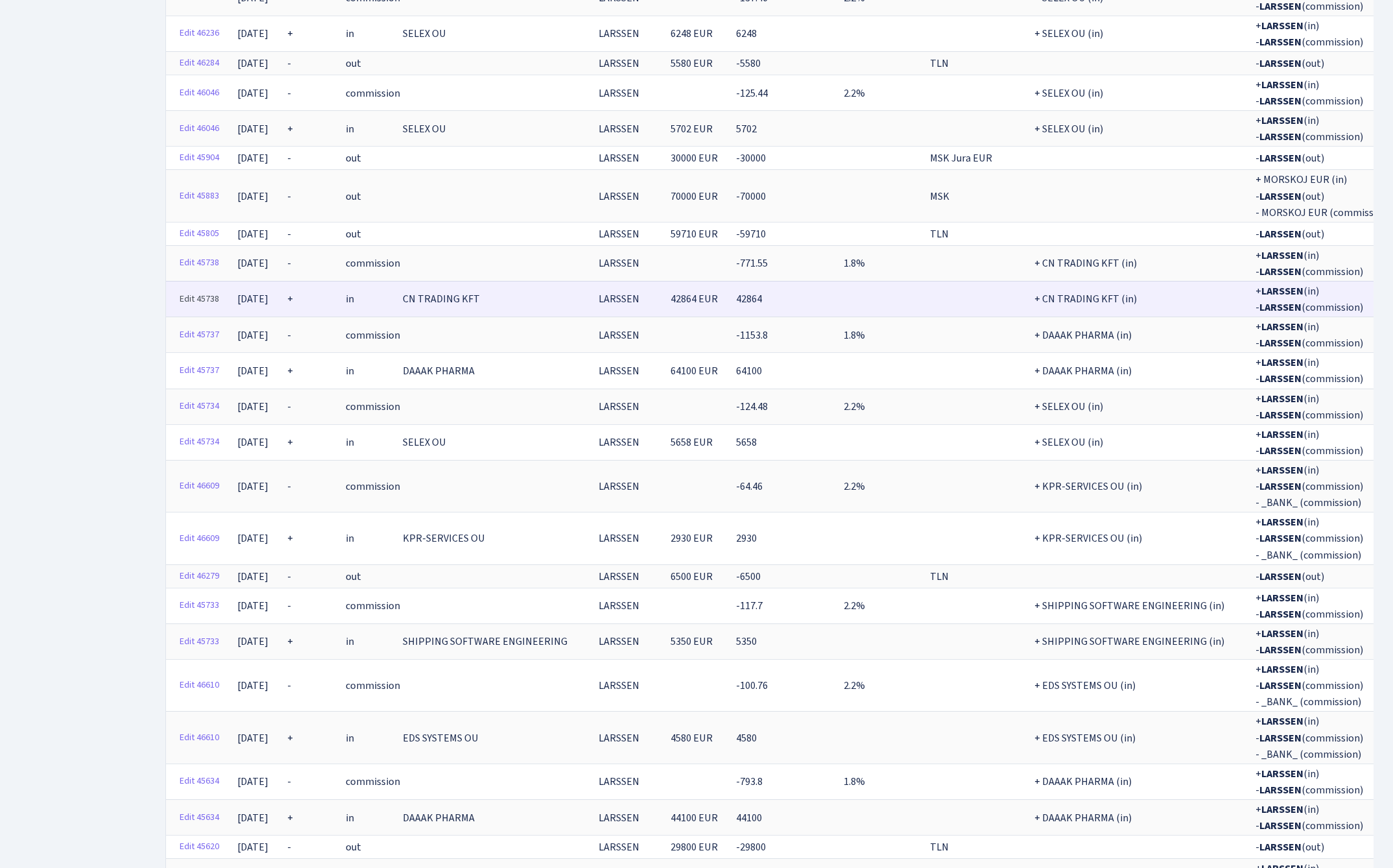
click at [192, 289] on link "Edit 45738" at bounding box center [199, 299] width 52 height 20
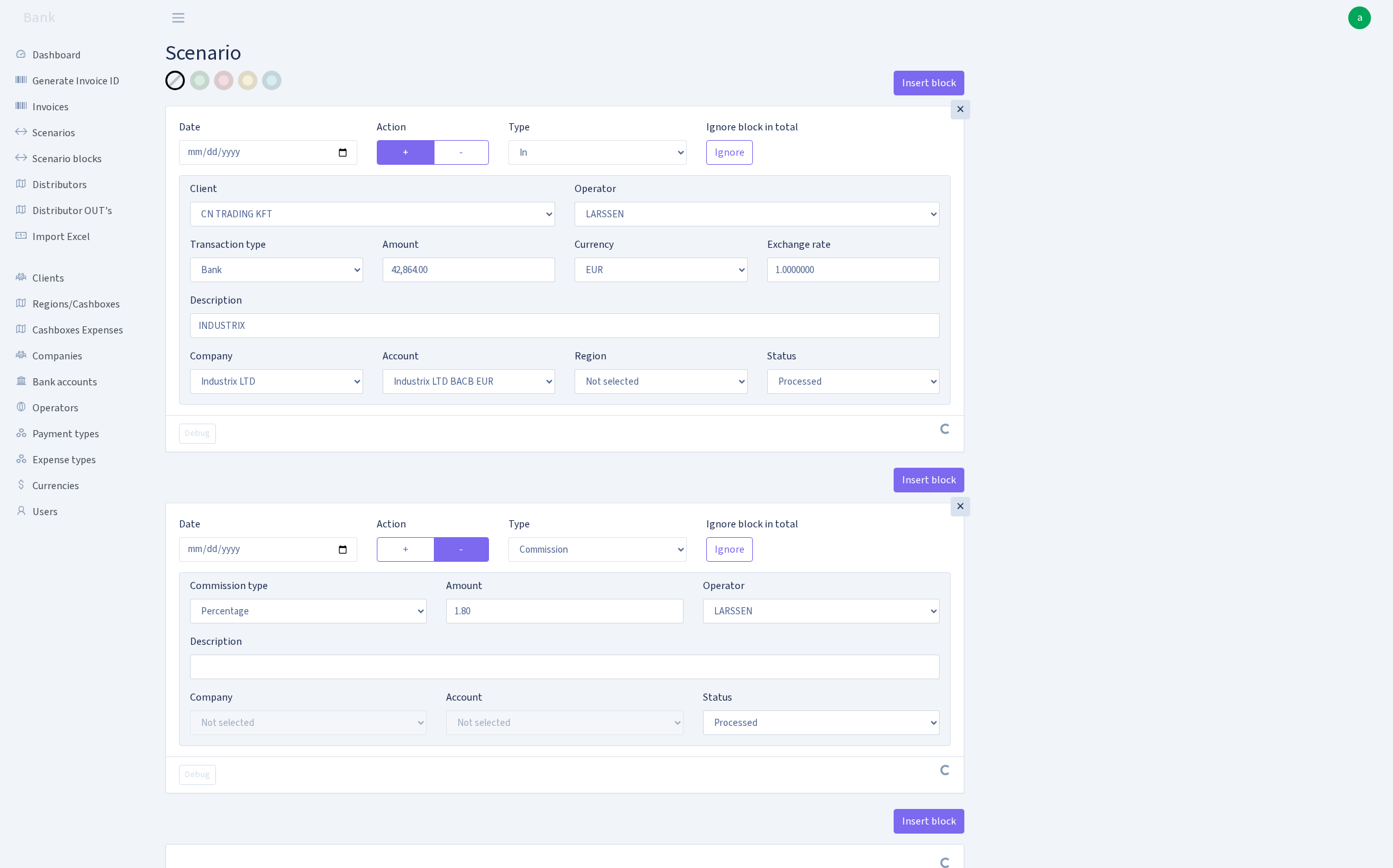
select select "in"
select select "115"
select select "36"
select select "2"
select select "1"
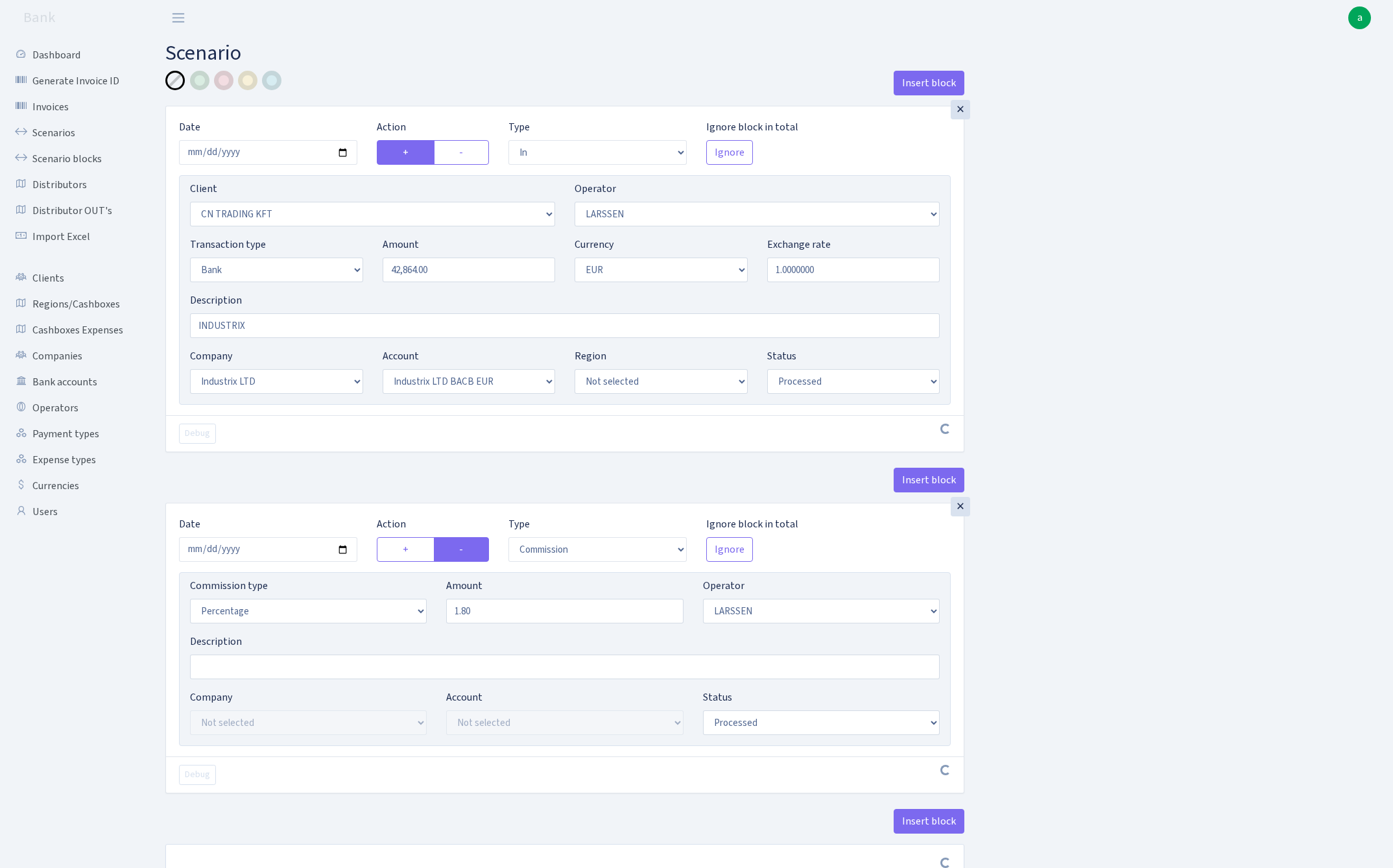
select select "17"
select select "41"
select select "processed"
select select "commission"
select select "36"
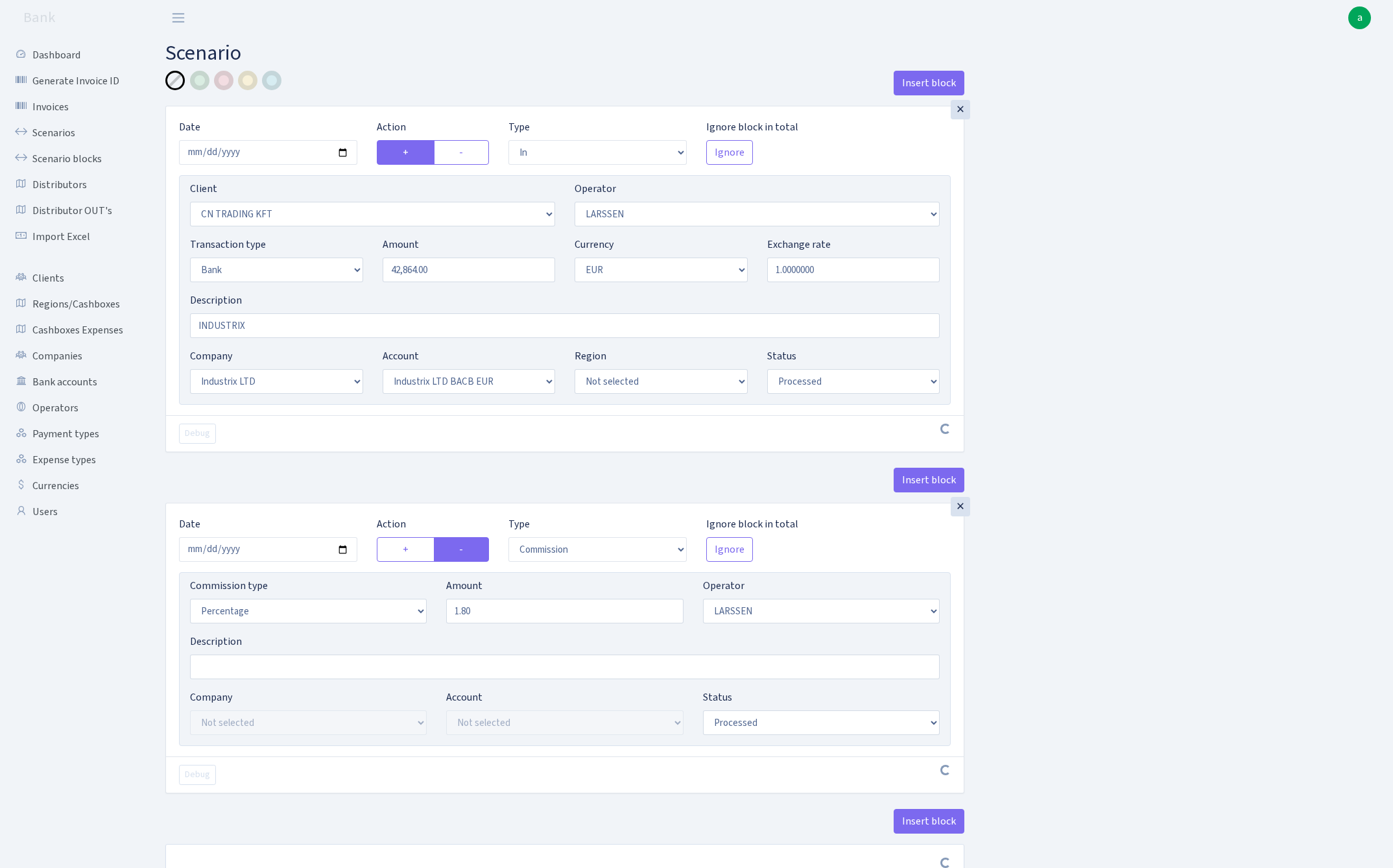
select select "processed"
click at [507, 613] on input "1.80" at bounding box center [564, 610] width 237 height 25
type input "2.20"
click at [1218, 535] on div "Insert block × Date [DATE] Action + - Type --- In Out Commission Field required…" at bounding box center [769, 486] width 1228 height 832
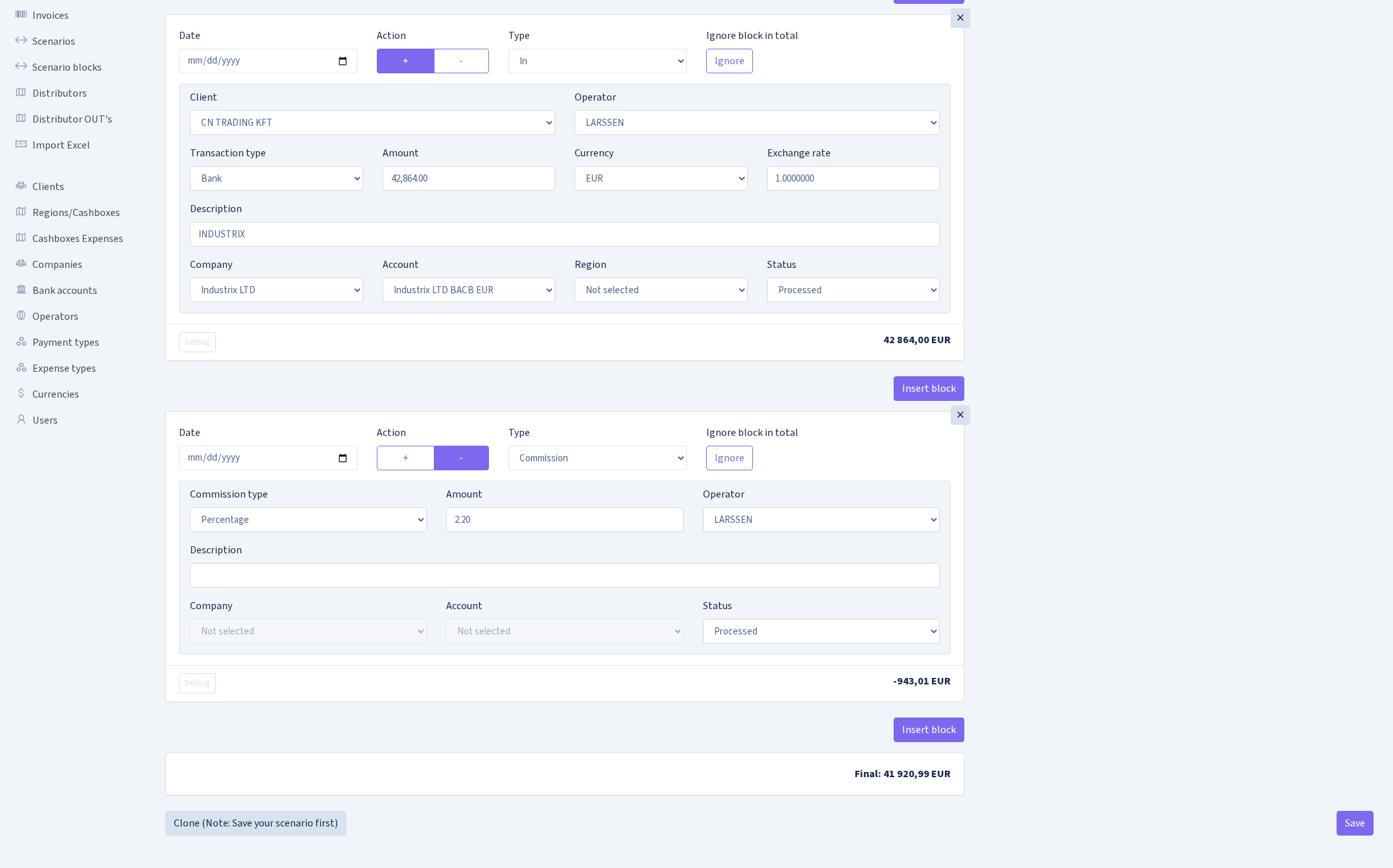
scroll to position [95, 0]
click at [1366, 834] on button "Save" at bounding box center [1356, 822] width 37 height 25
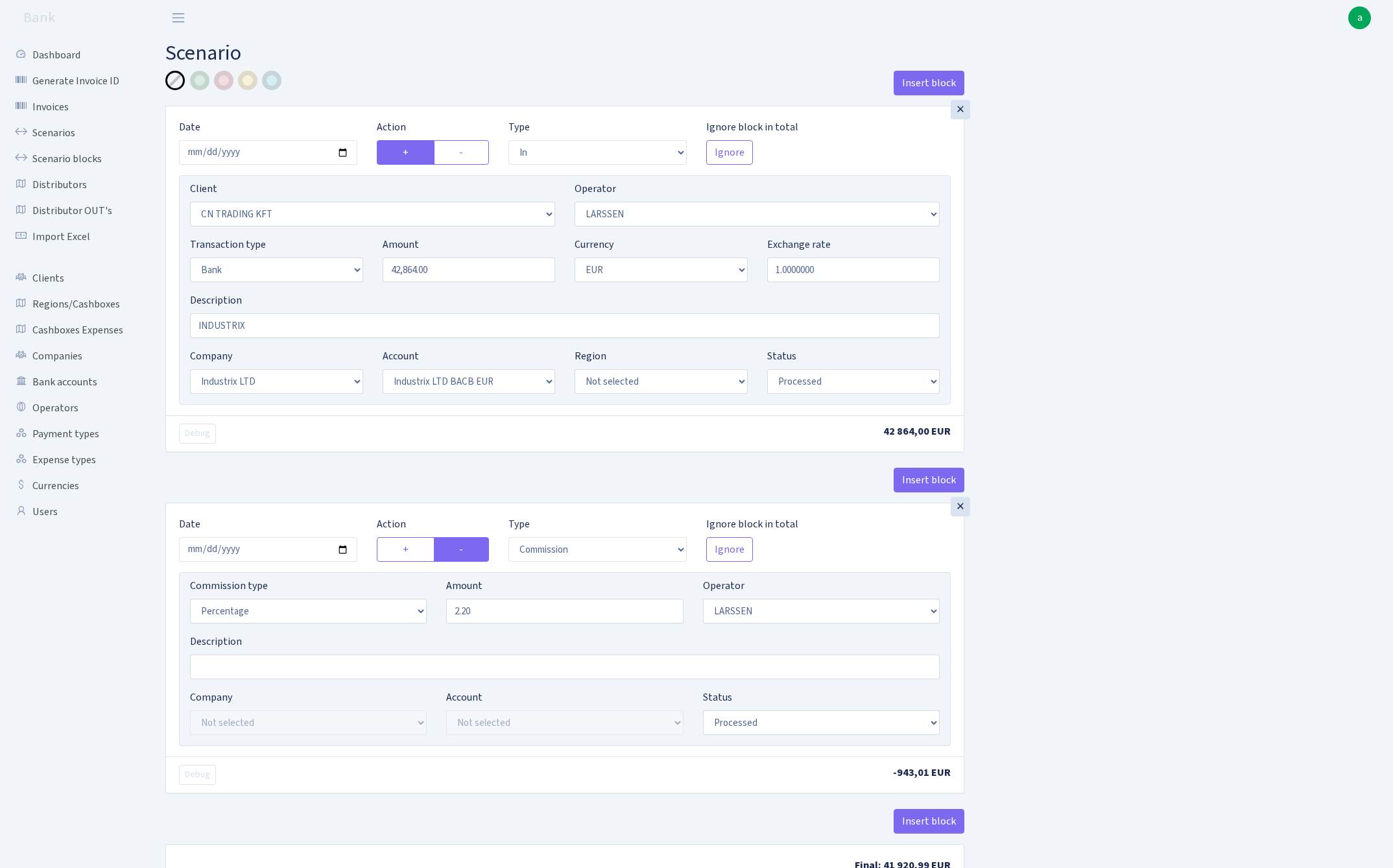
select select "in"
select select "115"
select select "36"
select select "2"
select select "1"
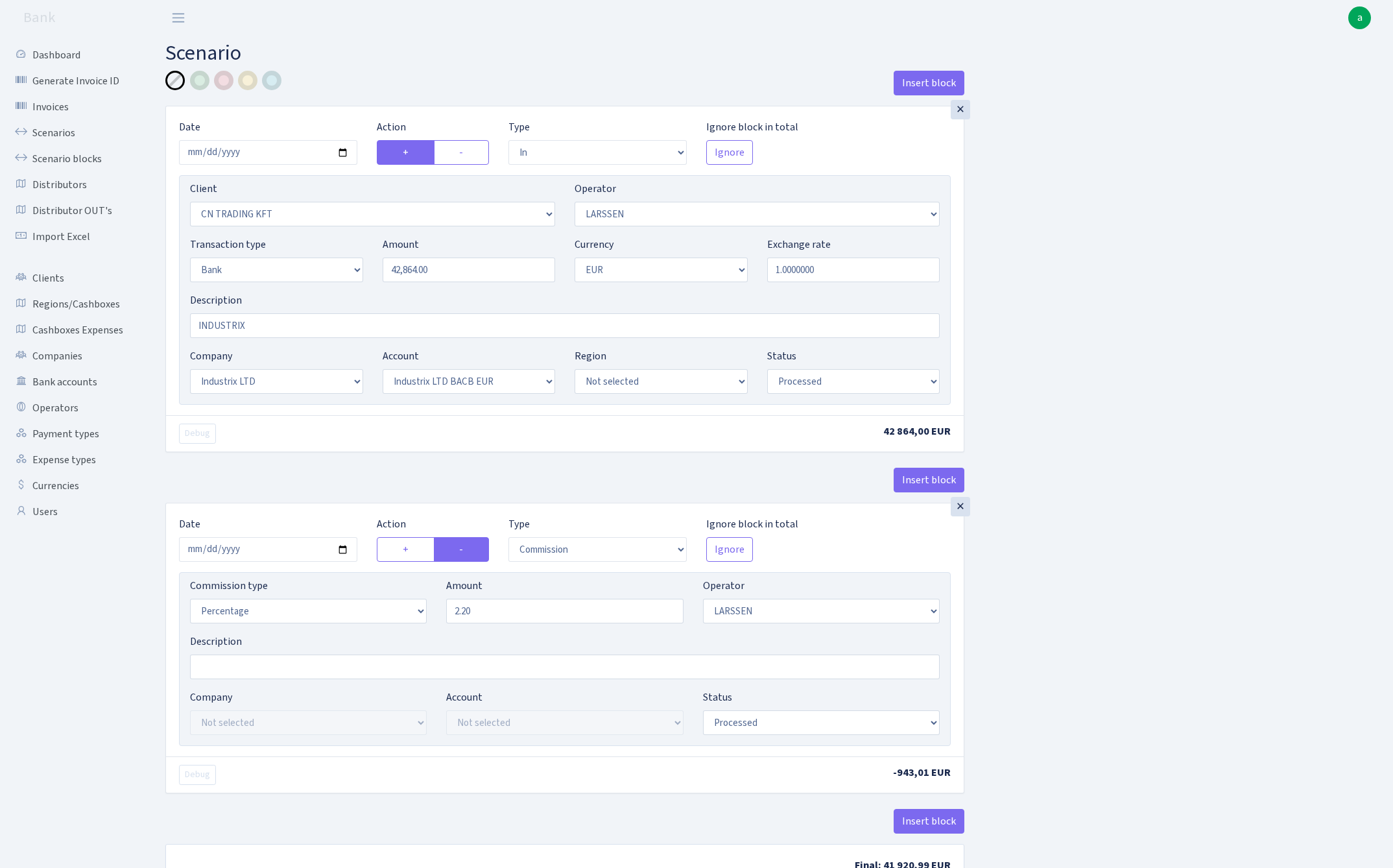
select select "17"
select select "41"
select select "processed"
select select "commission"
select select "36"
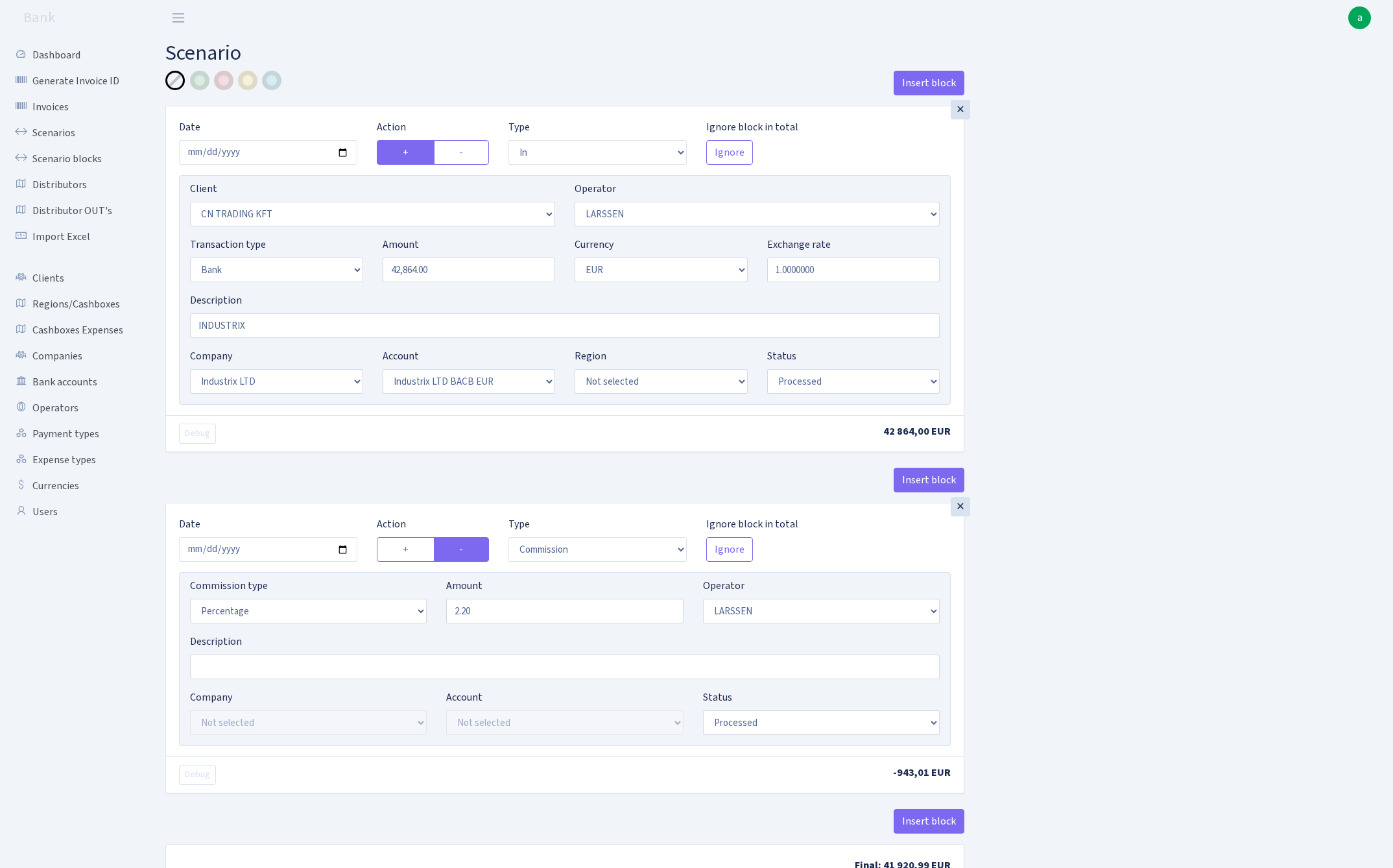
select select "processed"
click at [79, 157] on link "Scenario blocks" at bounding box center [71, 158] width 129 height 26
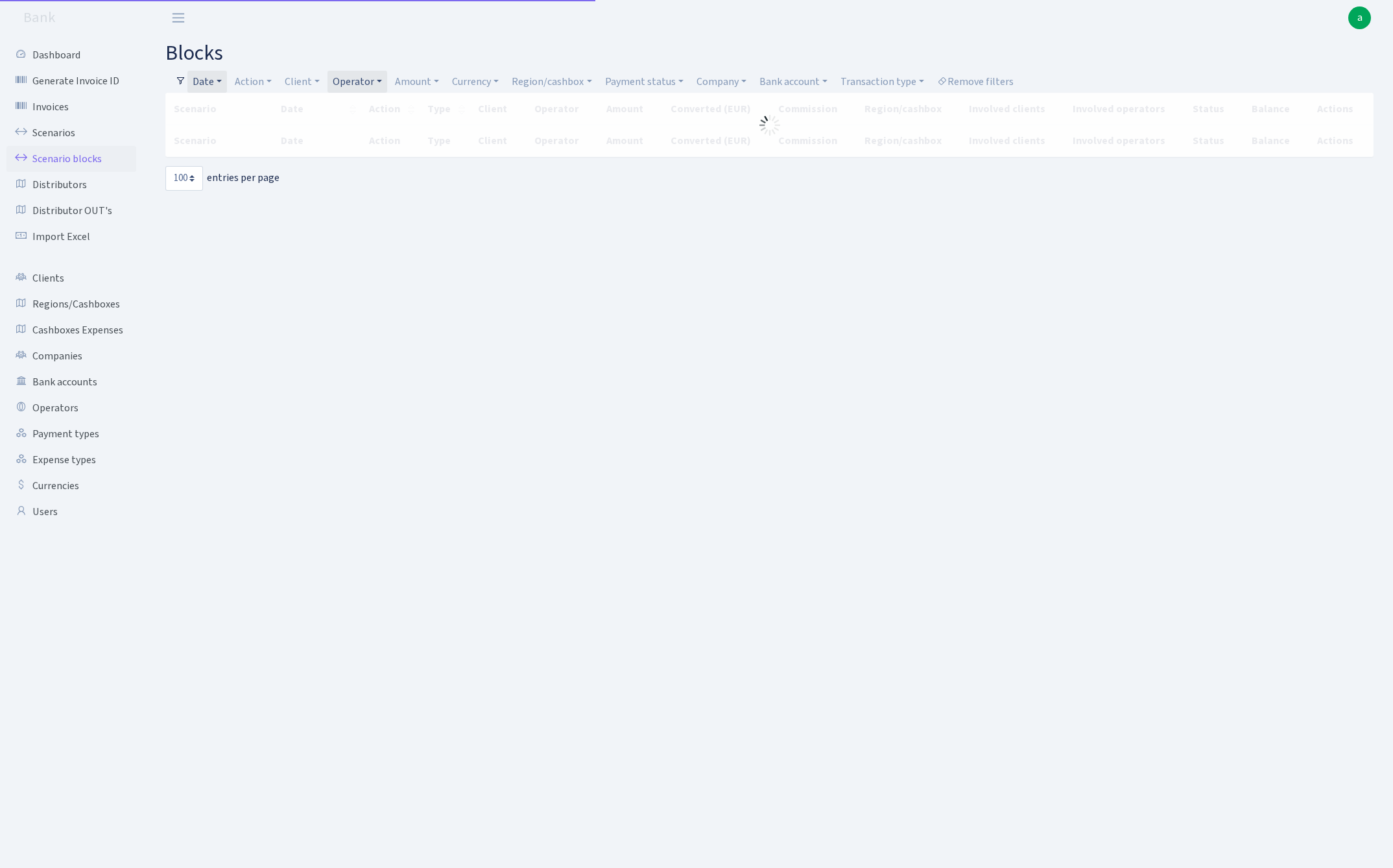
select select "100"
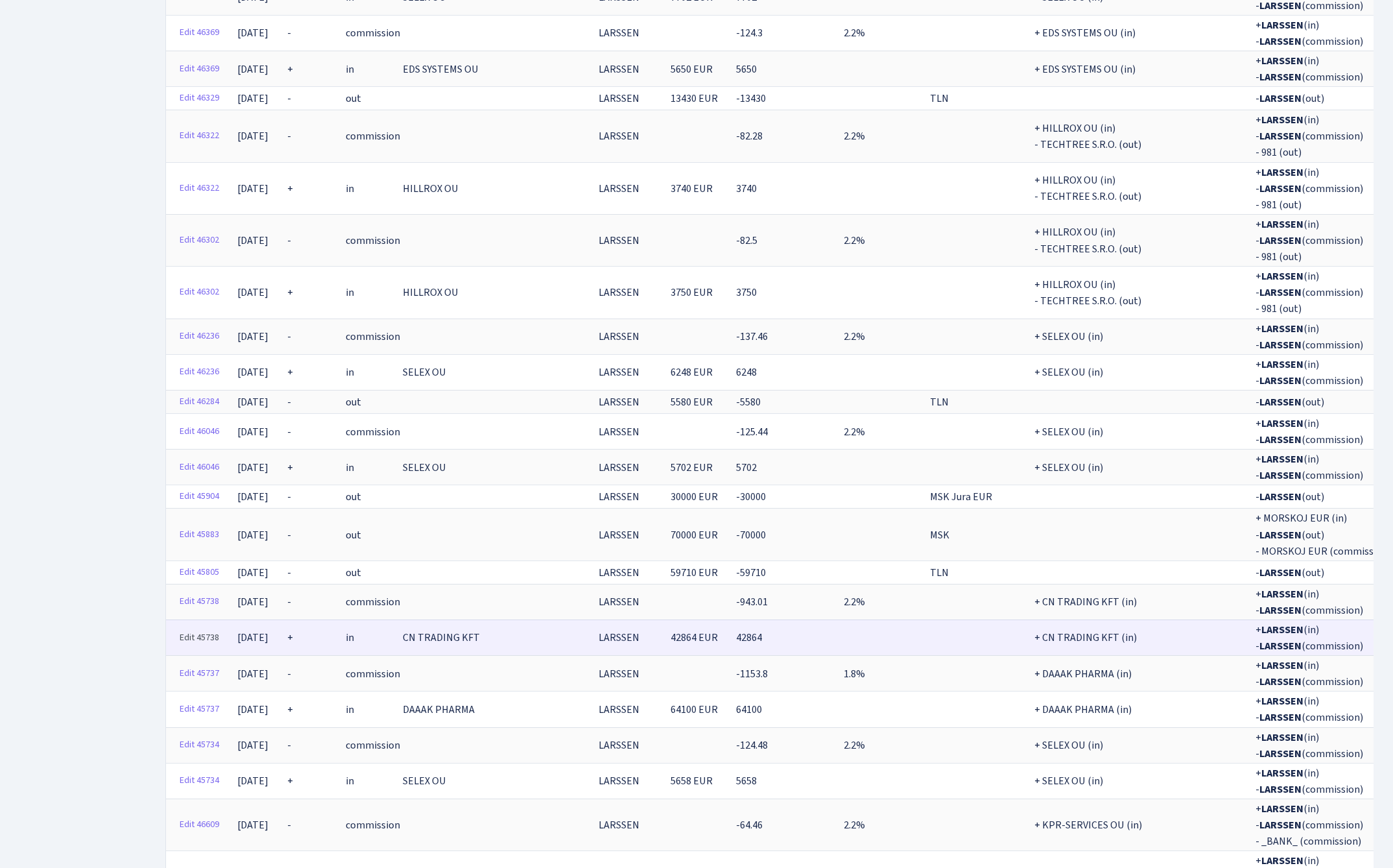
click at [206, 628] on link "Edit 45738" at bounding box center [199, 638] width 52 height 20
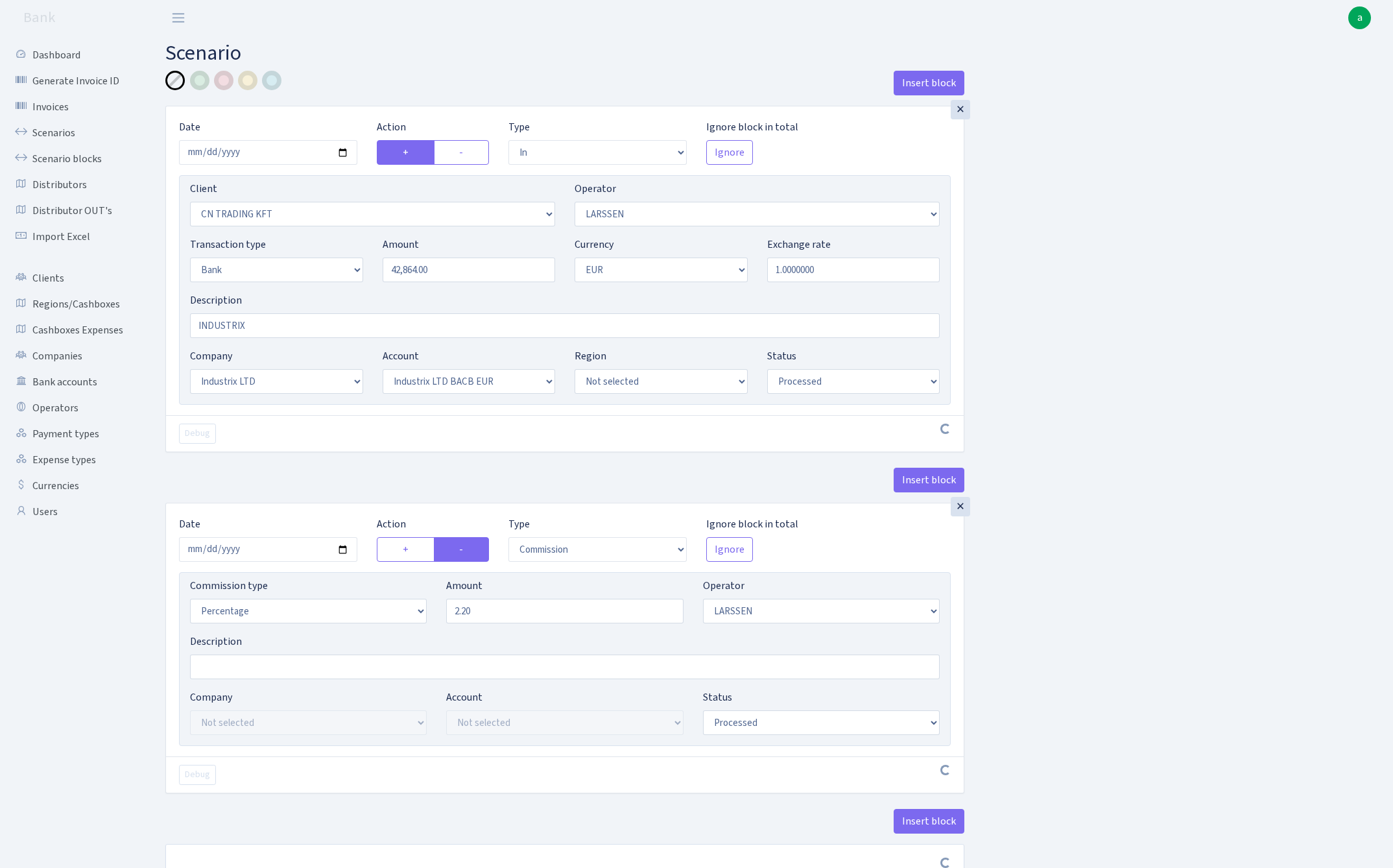
select select "in"
select select "115"
select select "36"
select select "2"
select select "1"
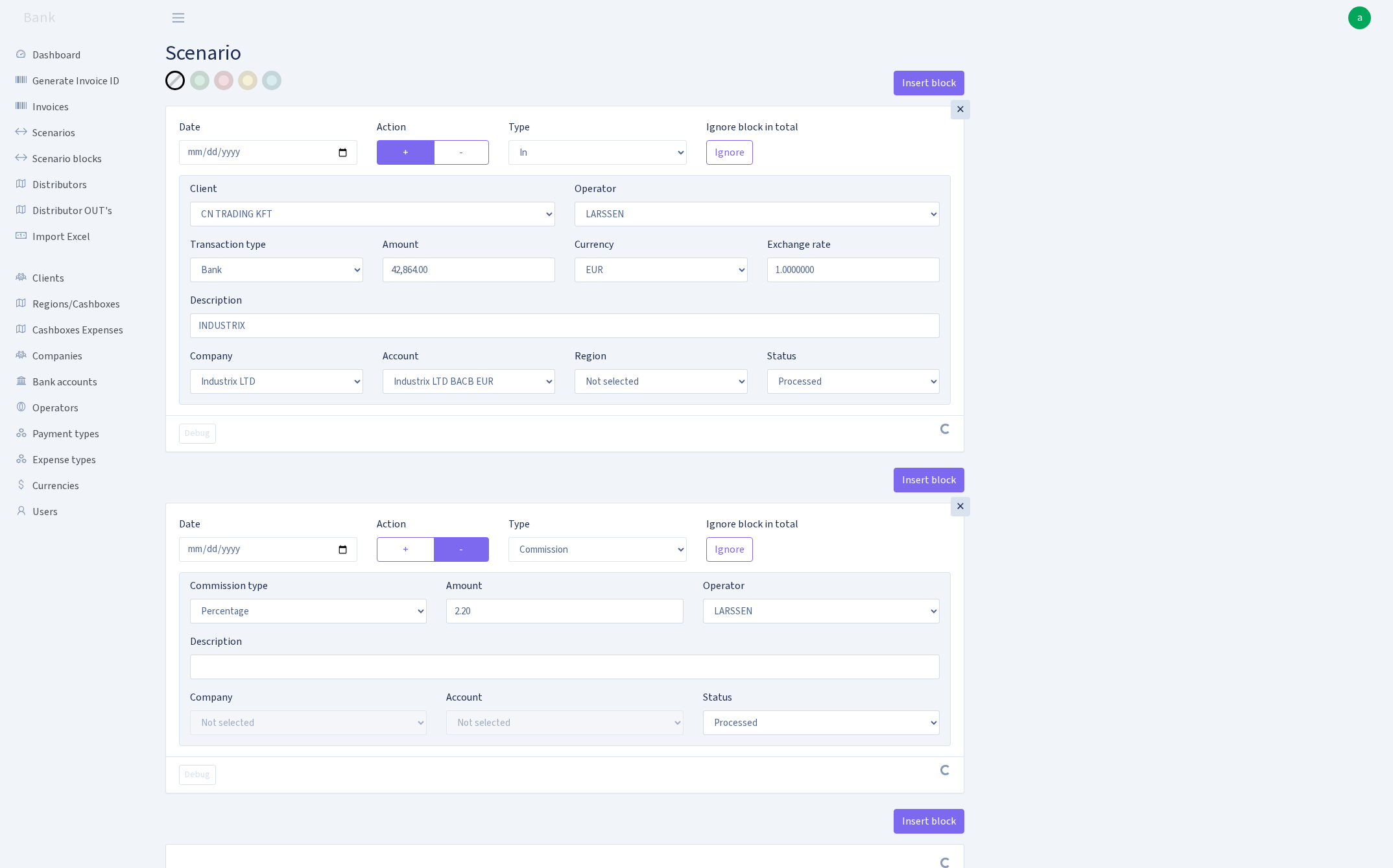
select select "17"
select select "41"
select select "processed"
select select "commission"
select select "36"
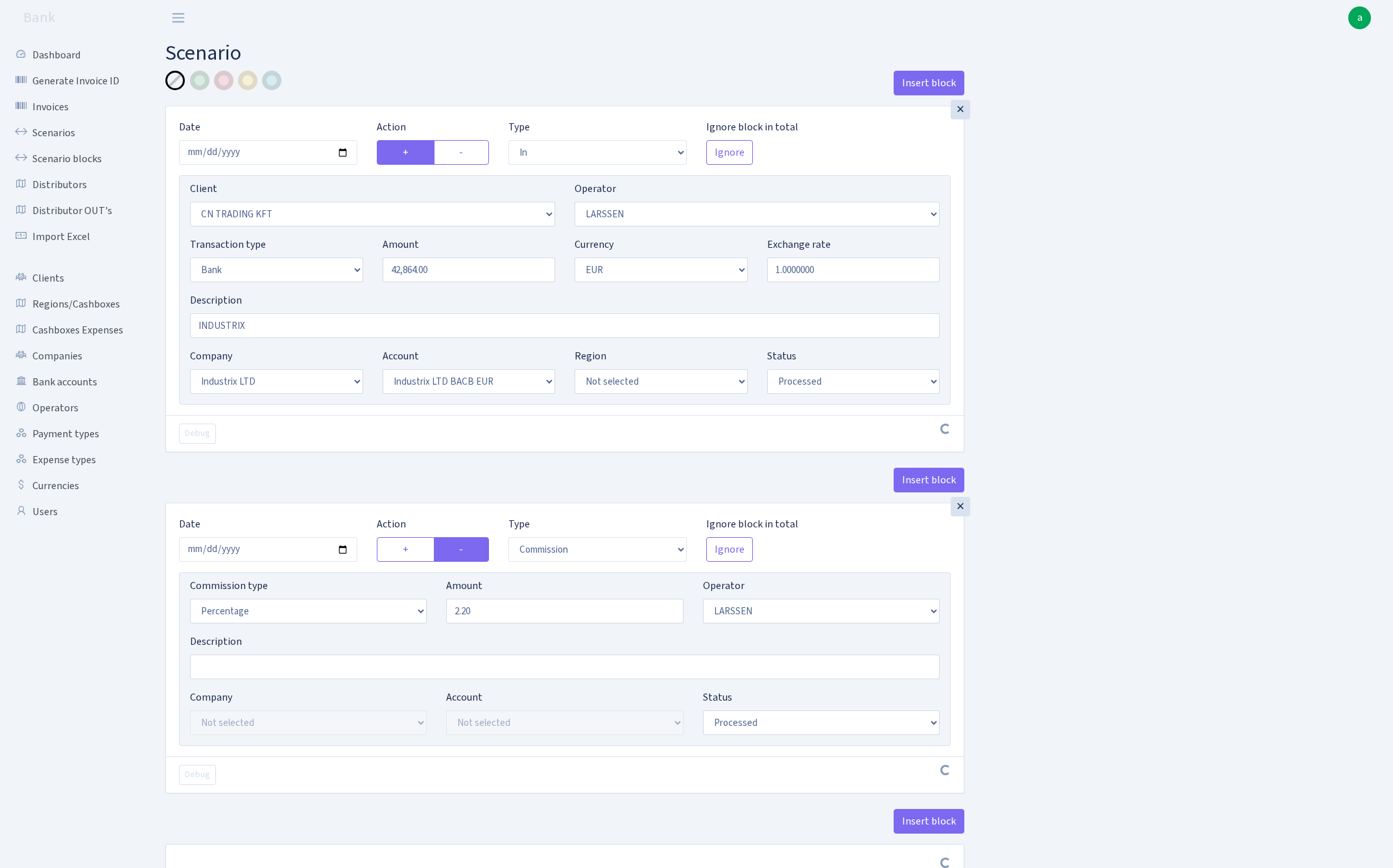
select select "processed"
click at [515, 610] on input "2.20" at bounding box center [564, 610] width 237 height 25
type input "1.80"
click at [1134, 552] on div "Insert block × Date [DATE] Action + - Type --- In Out Commission Field required…" at bounding box center [769, 486] width 1228 height 832
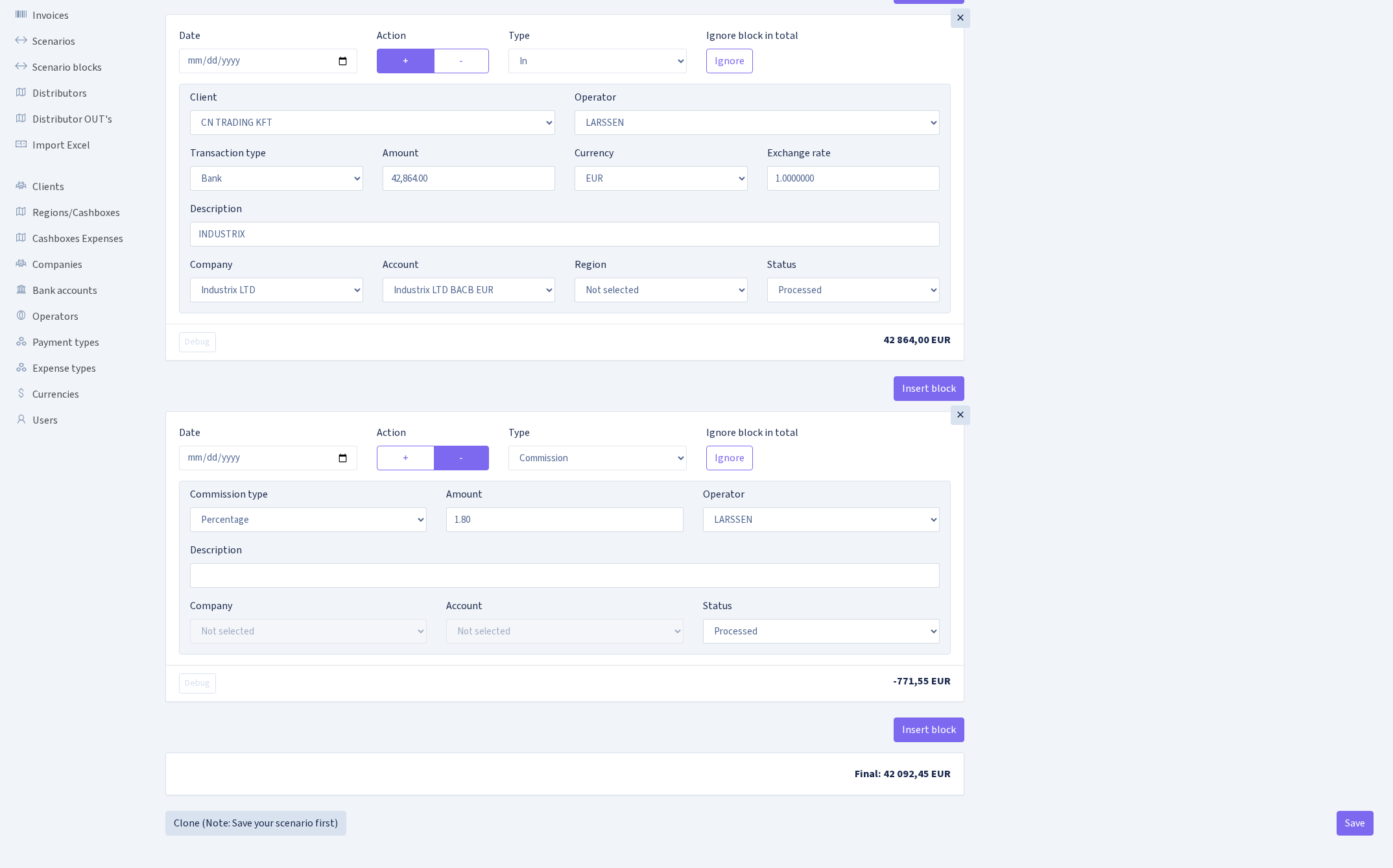
scroll to position [95, 0]
click at [1355, 827] on button "Save" at bounding box center [1356, 822] width 37 height 25
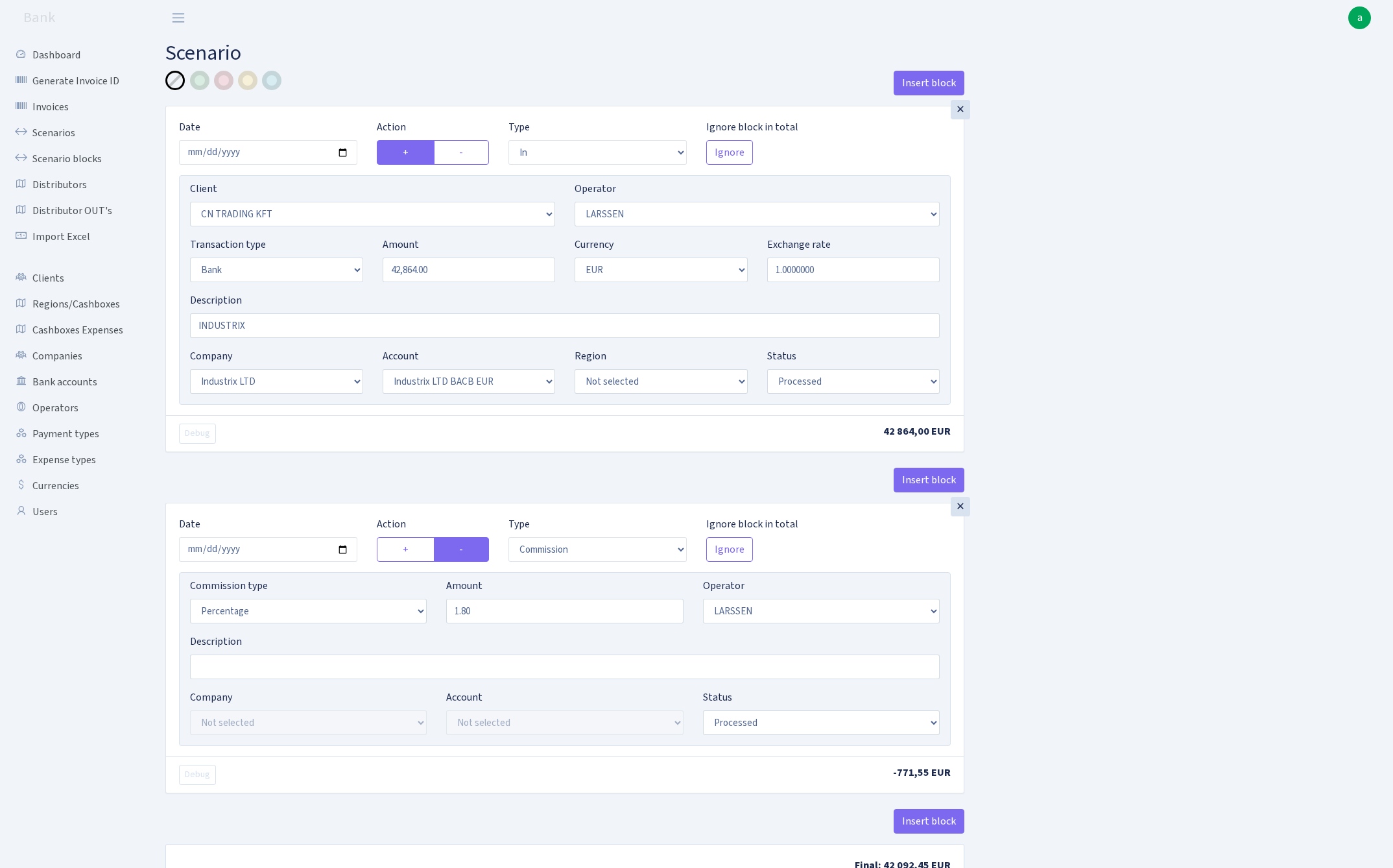
select select "in"
select select "115"
select select "36"
select select "2"
select select "1"
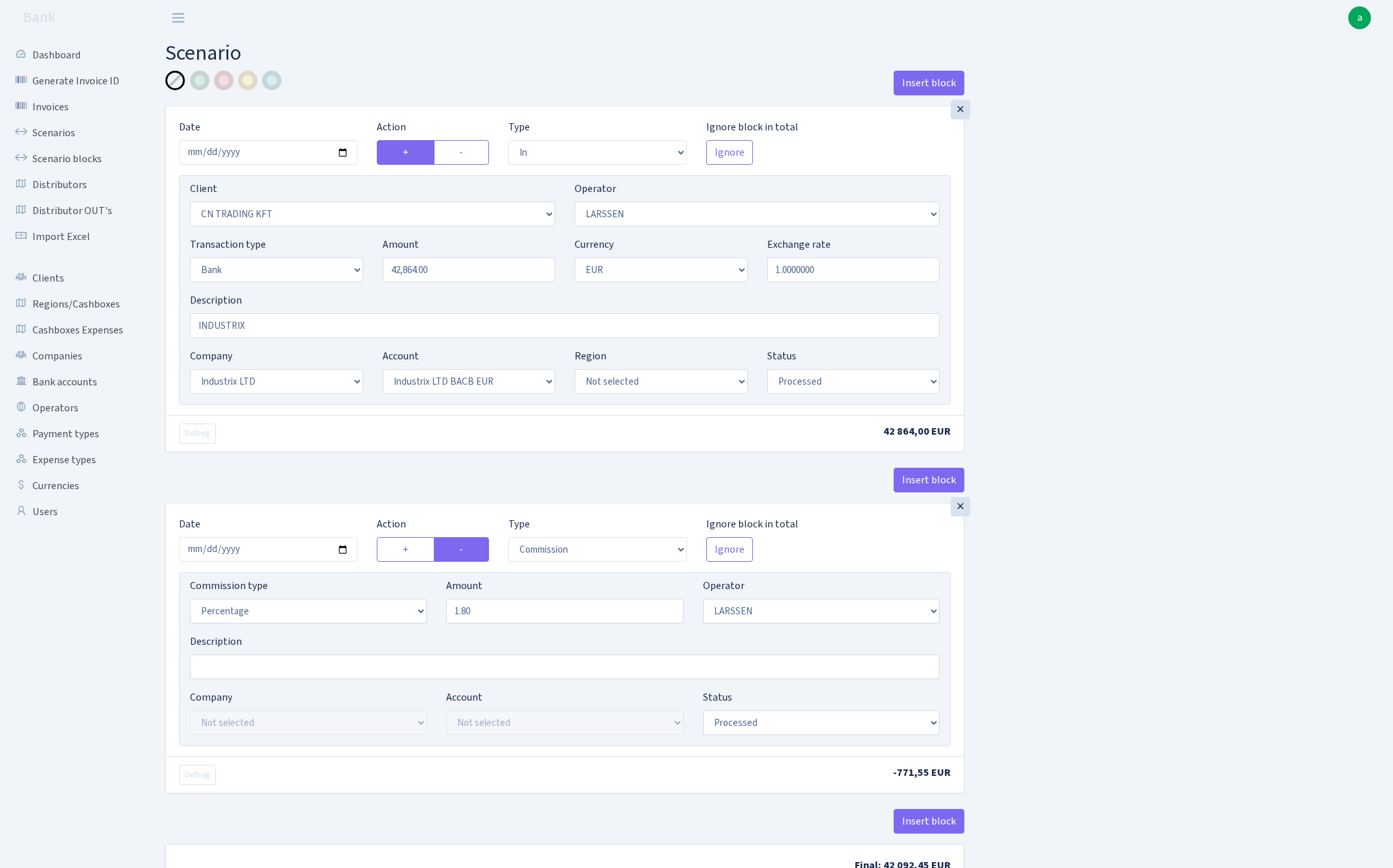
select select "17"
select select "41"
select select "processed"
select select "commission"
select select "36"
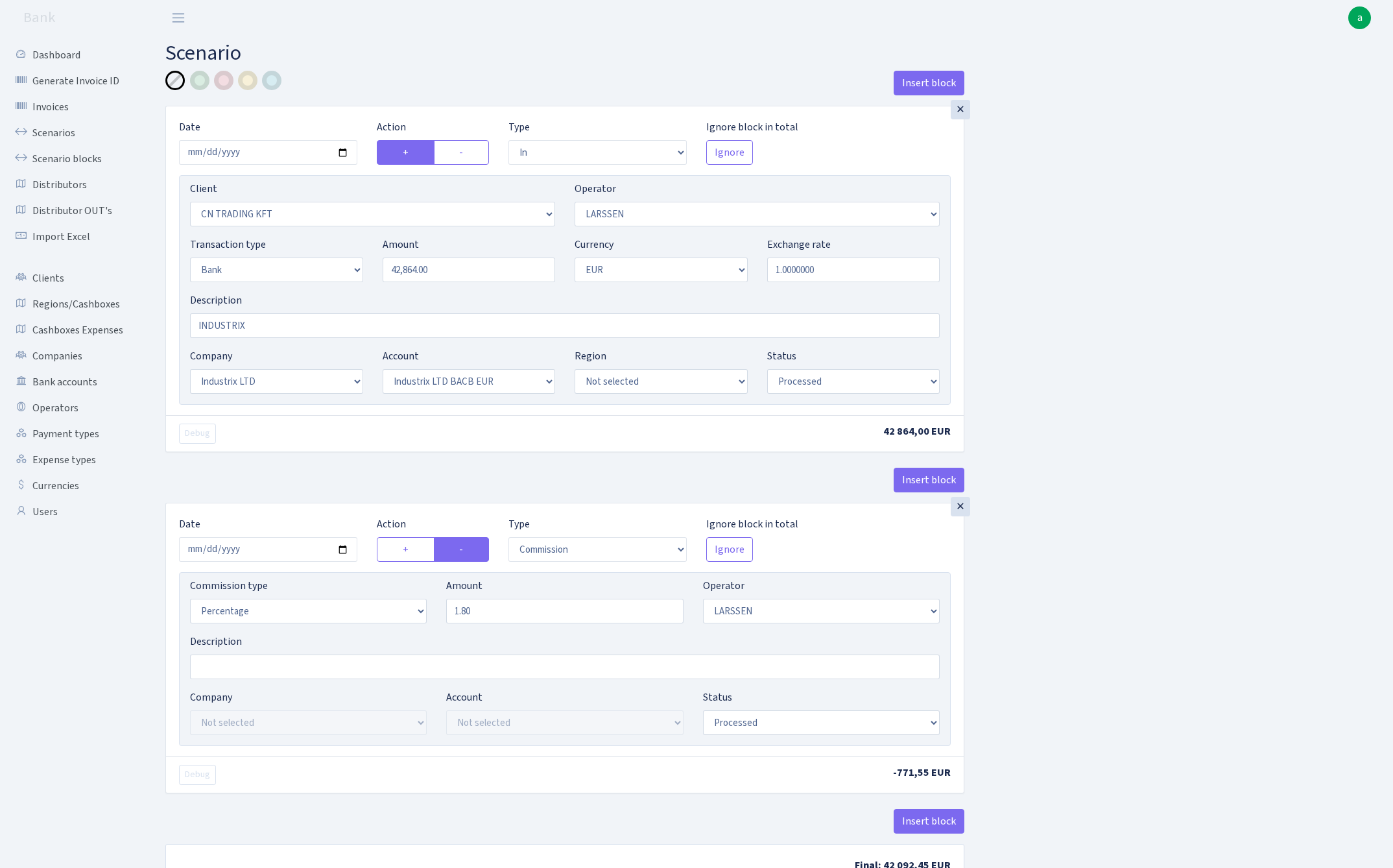
select select "processed"
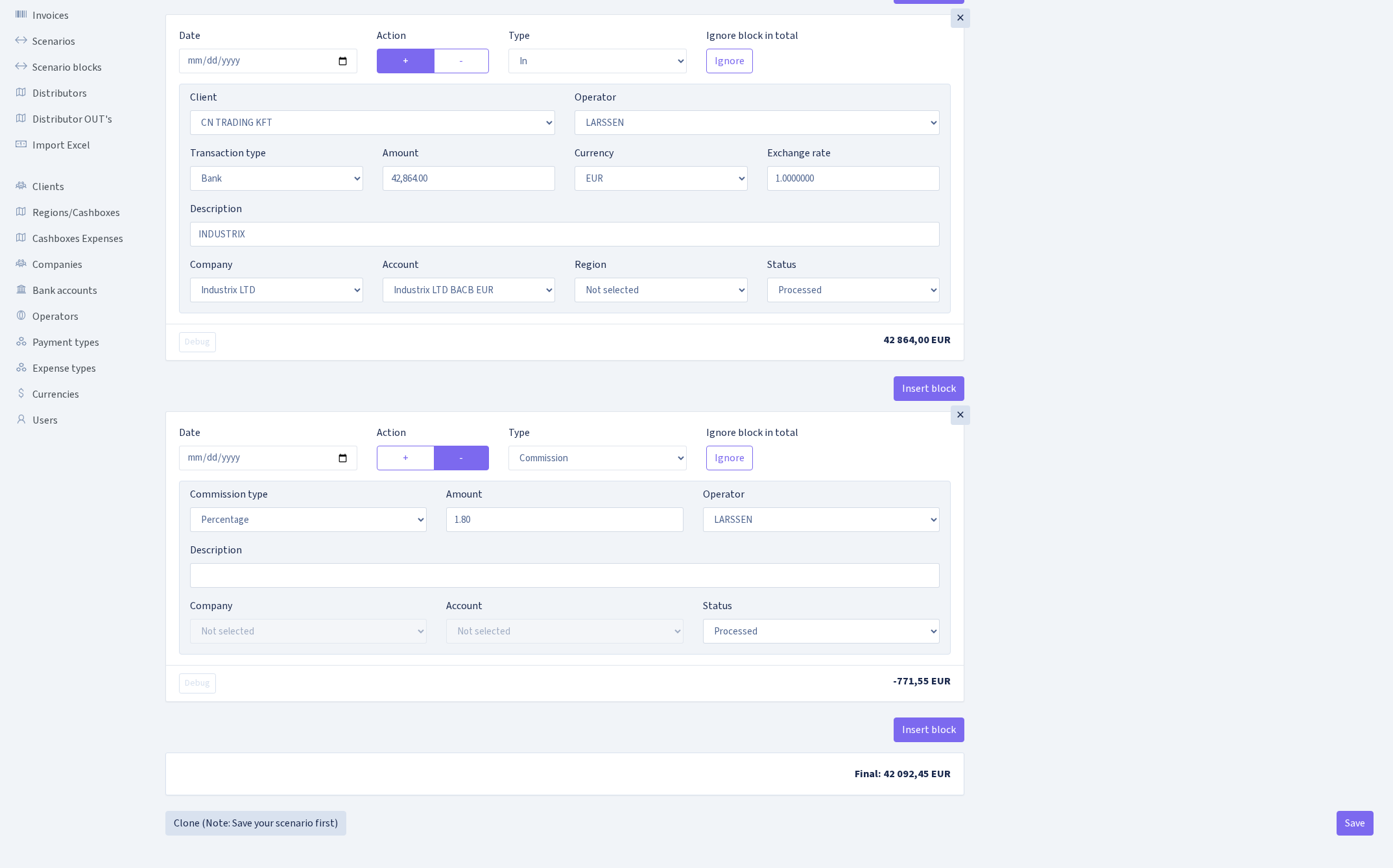
scroll to position [95, 0]
click at [1355, 824] on button "Save" at bounding box center [1356, 822] width 37 height 25
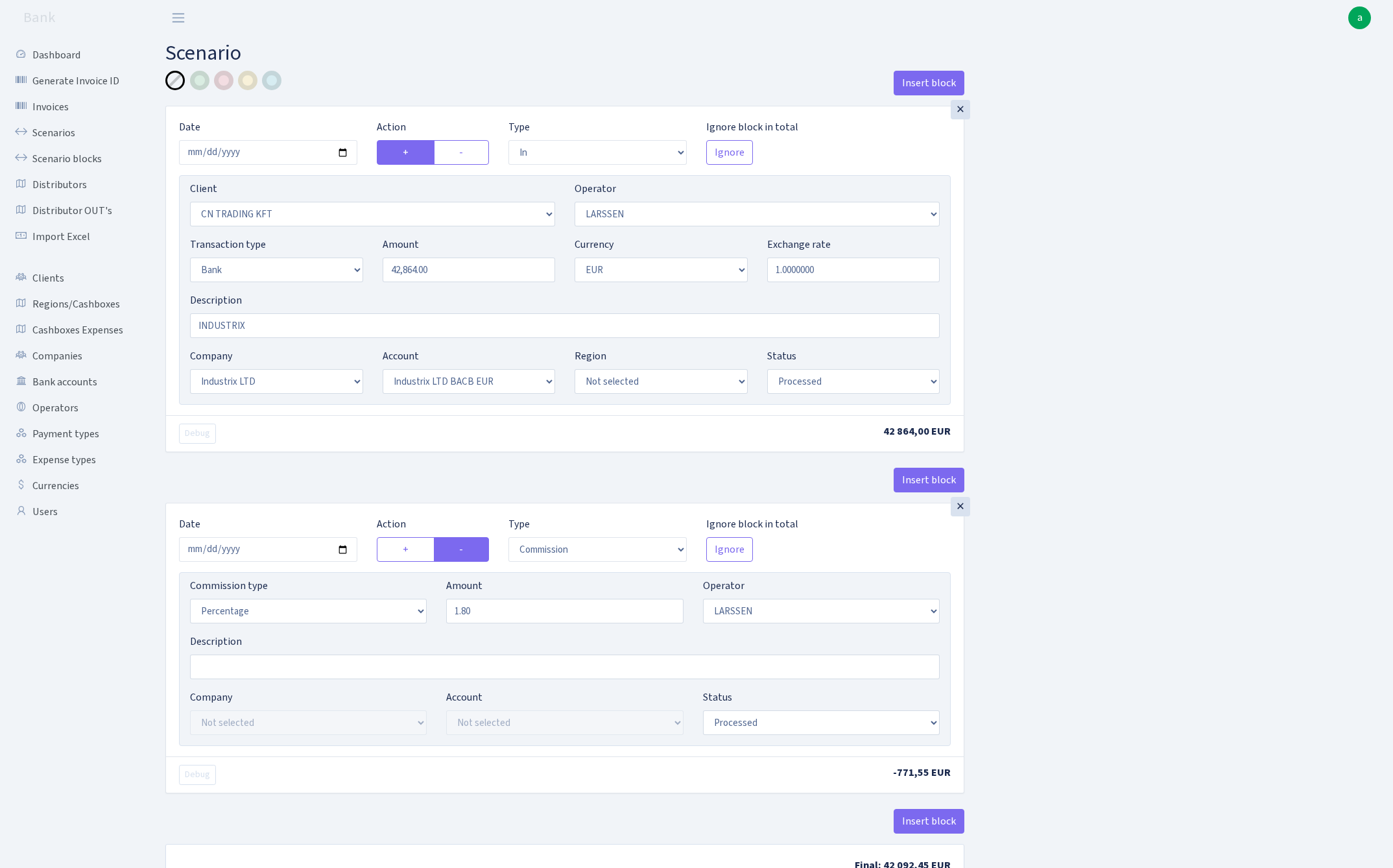
select select "in"
select select "115"
select select "36"
select select "2"
select select "1"
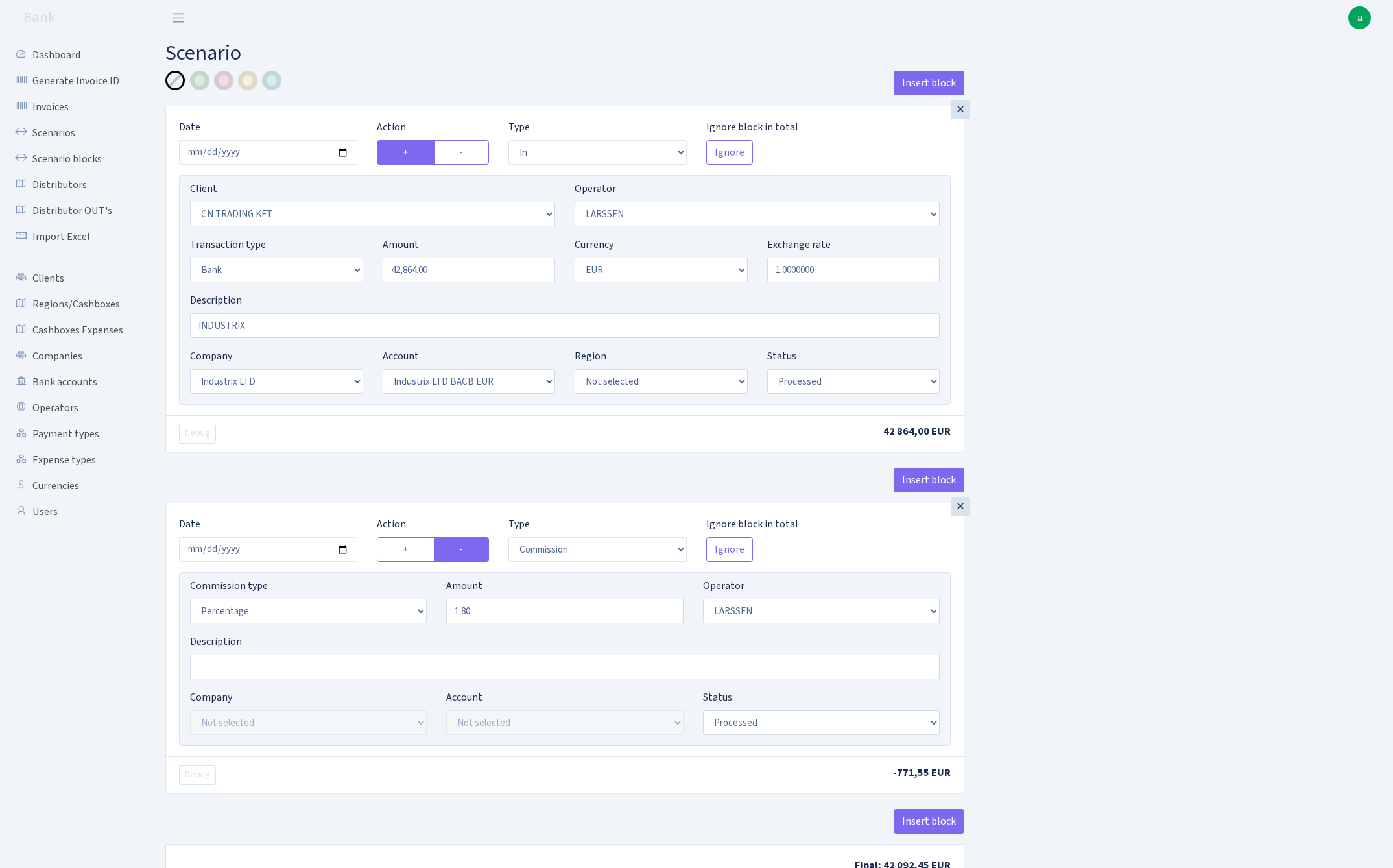
select select "17"
select select "41"
select select "processed"
select select "commission"
select select "36"
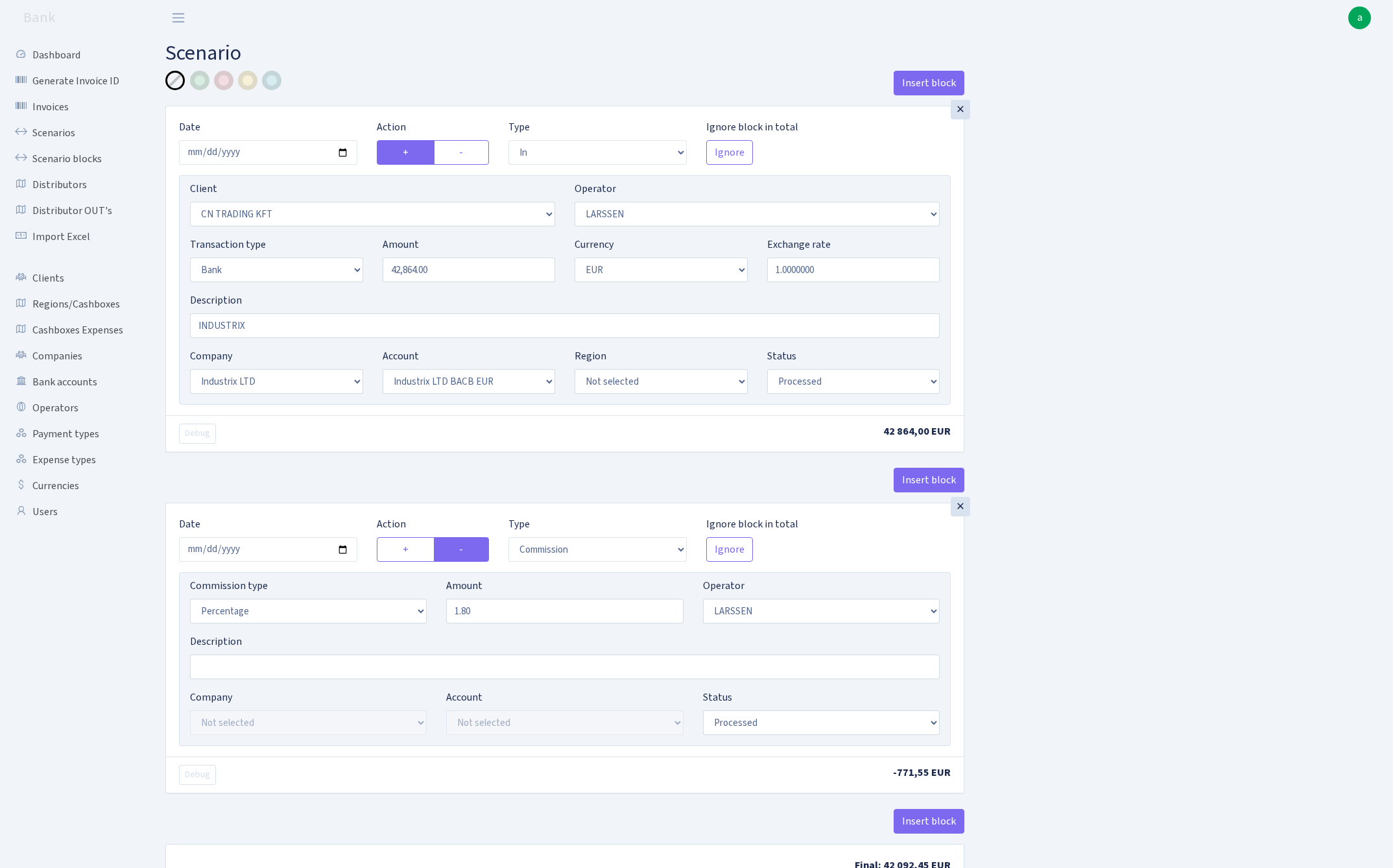
select select "processed"
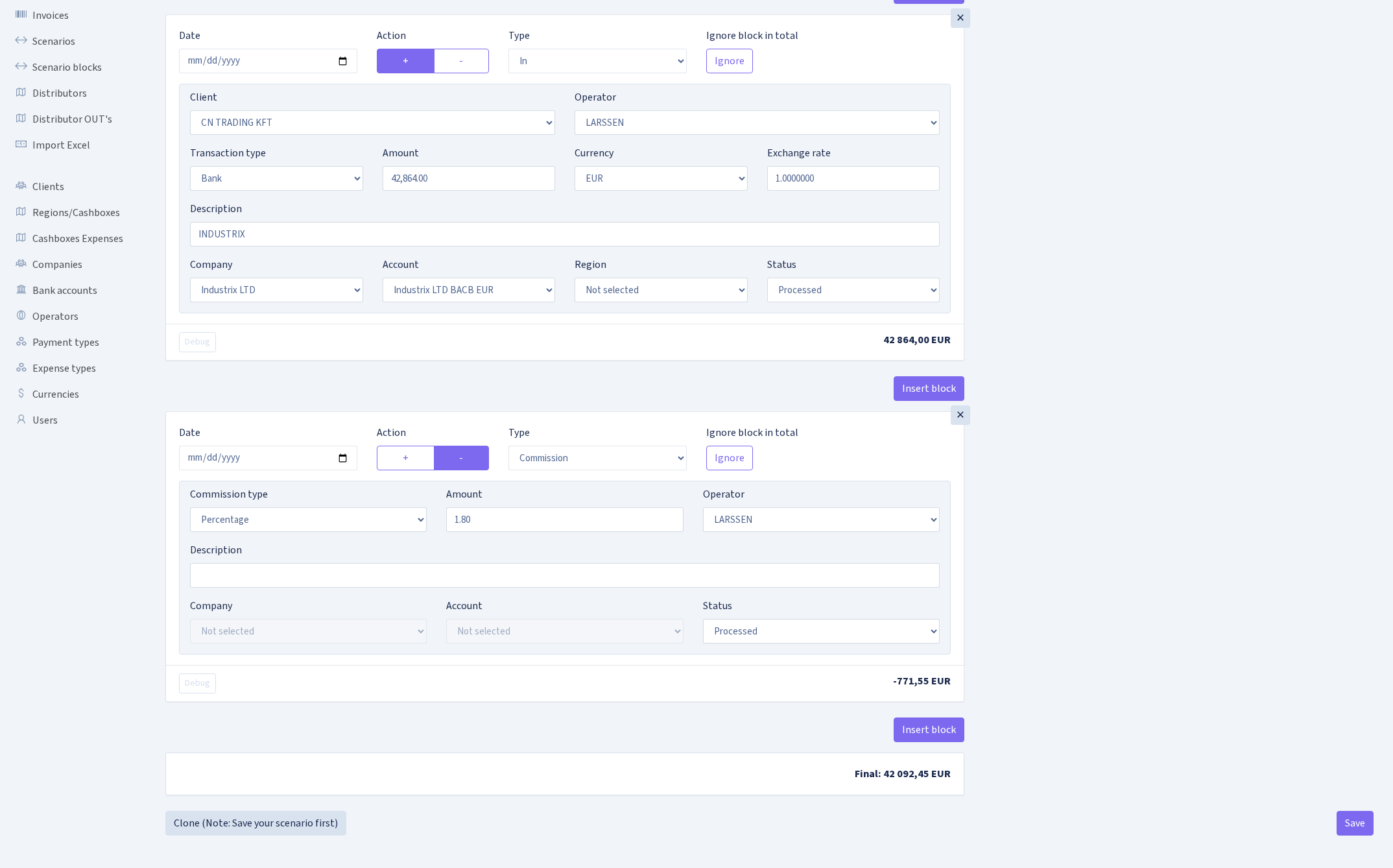
scroll to position [95, 0]
click at [55, 64] on link "Scenario blocks" at bounding box center [71, 67] width 129 height 26
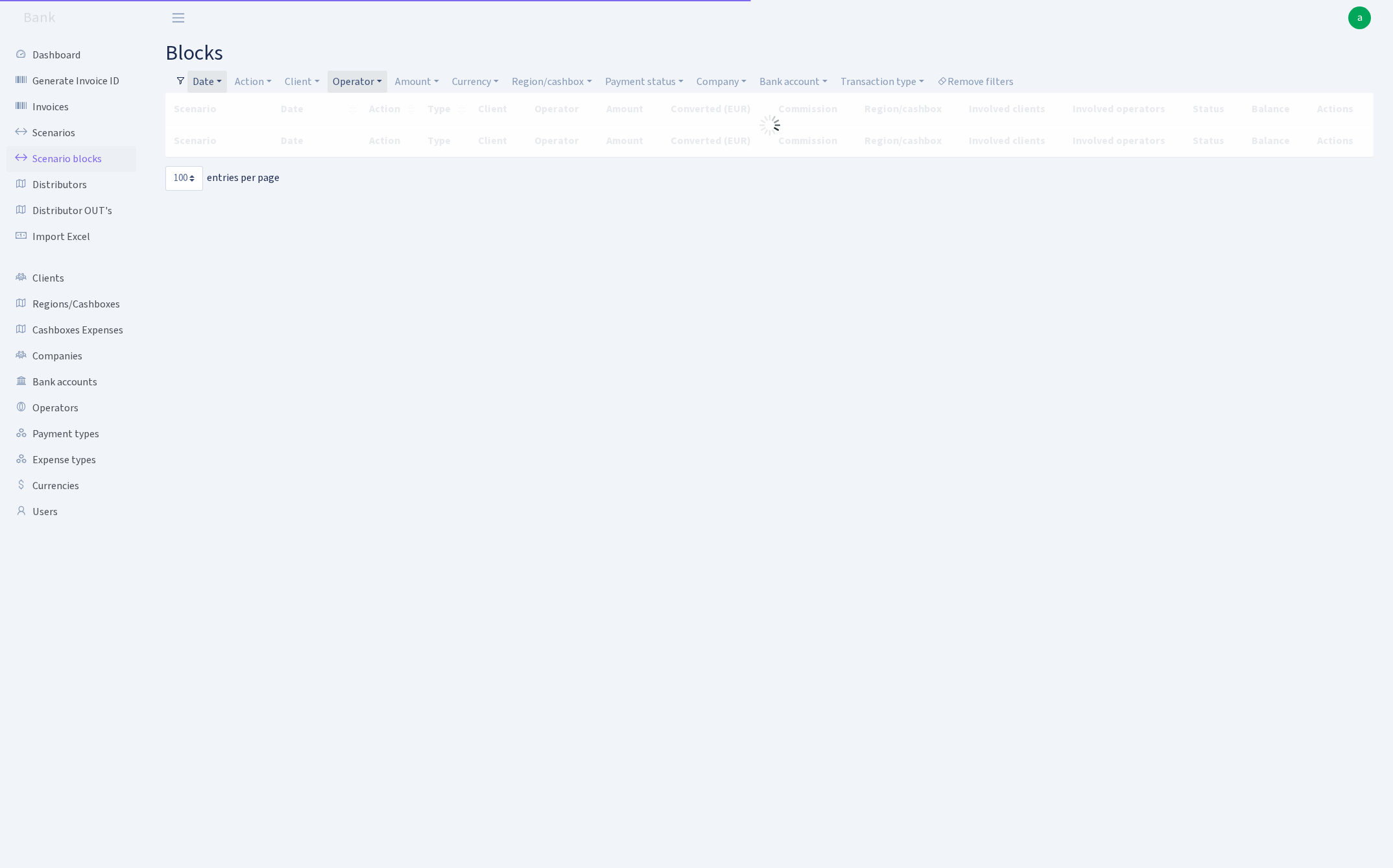
select select "100"
